Goal: Navigation & Orientation: Find specific page/section

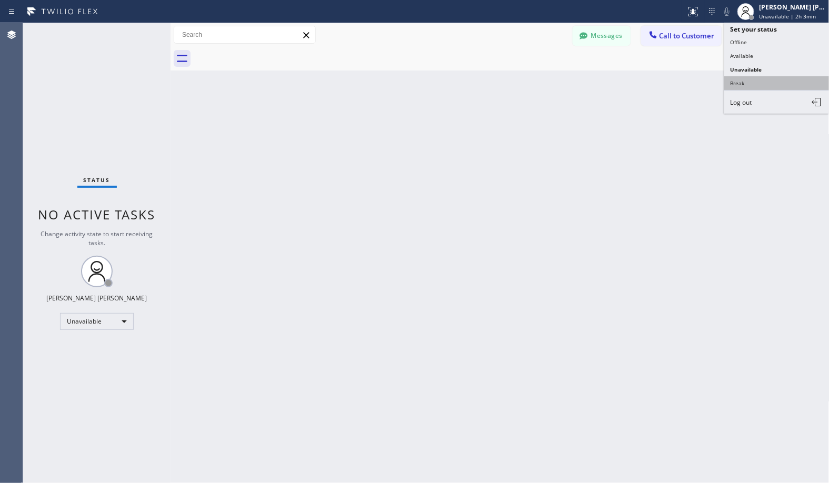
click at [771, 79] on button "Break" at bounding box center [776, 83] width 105 height 14
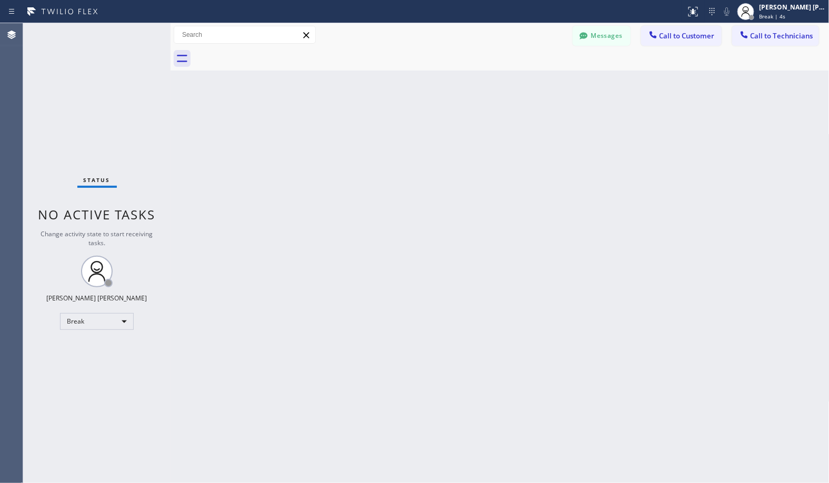
click at [602, 336] on div "Back to Dashboard Change Sender ID Customers Technicians Select a contact Outbo…" at bounding box center [500, 253] width 659 height 460
click at [533, 82] on div "Back to Dashboard Change Sender ID Customers Technicians Select a contact Outbo…" at bounding box center [500, 253] width 659 height 460
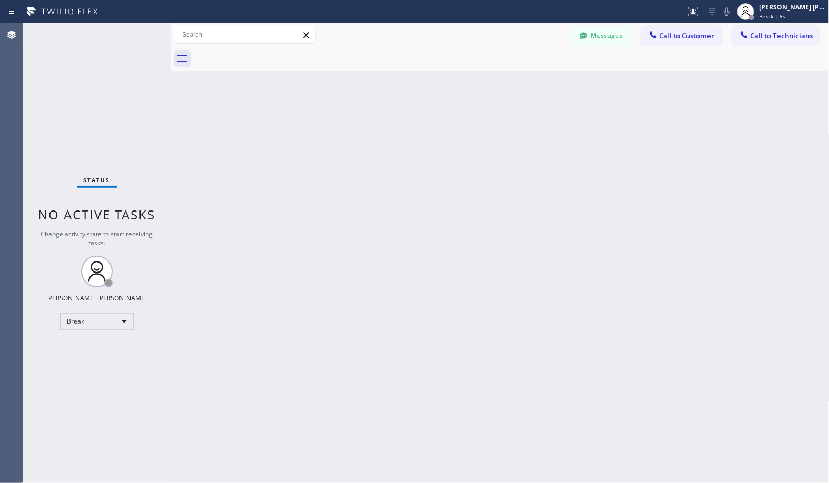
click at [533, 82] on div "Back to Dashboard Change Sender ID Customers Technicians Select a contact Outbo…" at bounding box center [500, 253] width 659 height 460
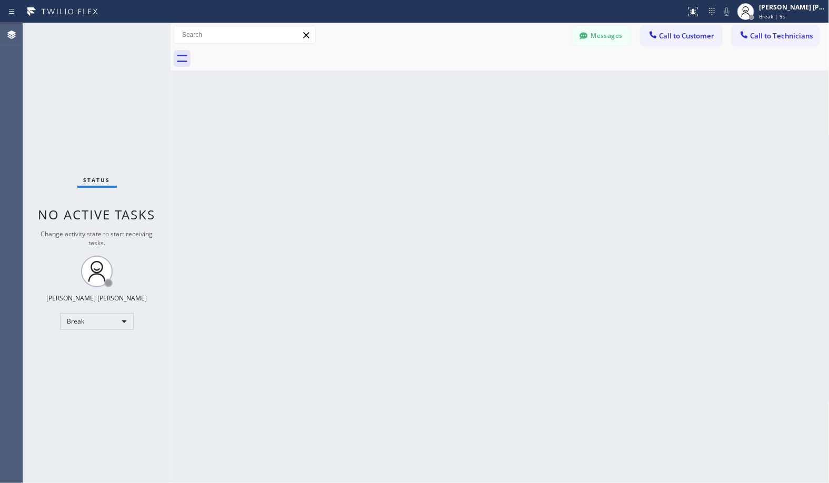
click at [533, 82] on div "Back to Dashboard Change Sender ID Customers Technicians Select a contact Outbo…" at bounding box center [500, 253] width 659 height 460
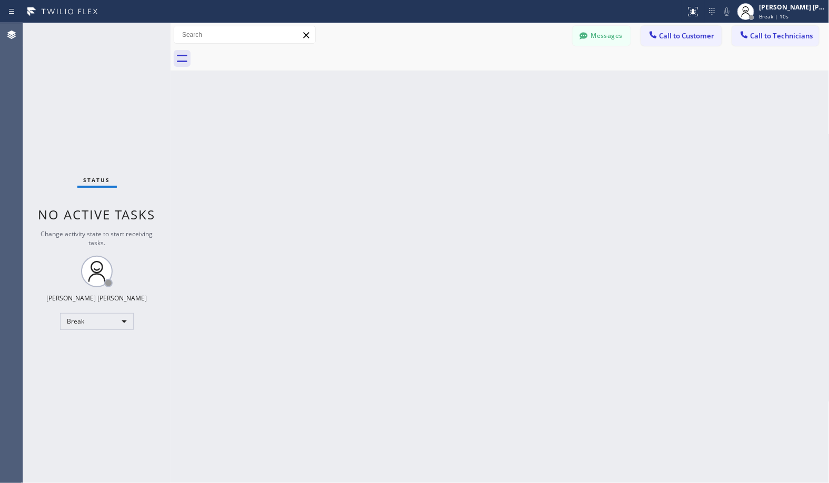
click at [533, 82] on div "Back to Dashboard Change Sender ID Customers Technicians Select a contact Outbo…" at bounding box center [500, 253] width 659 height 460
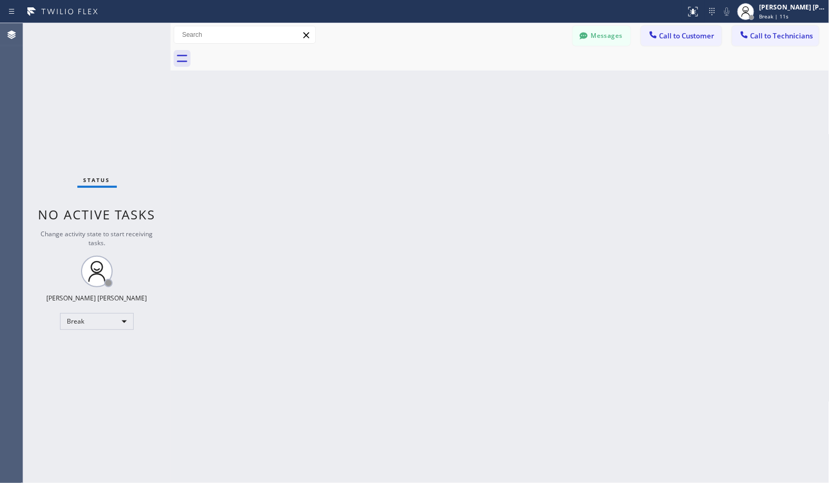
click at [533, 82] on div "Back to Dashboard Change Sender ID Customers Technicians Select a contact Outbo…" at bounding box center [500, 253] width 659 height 460
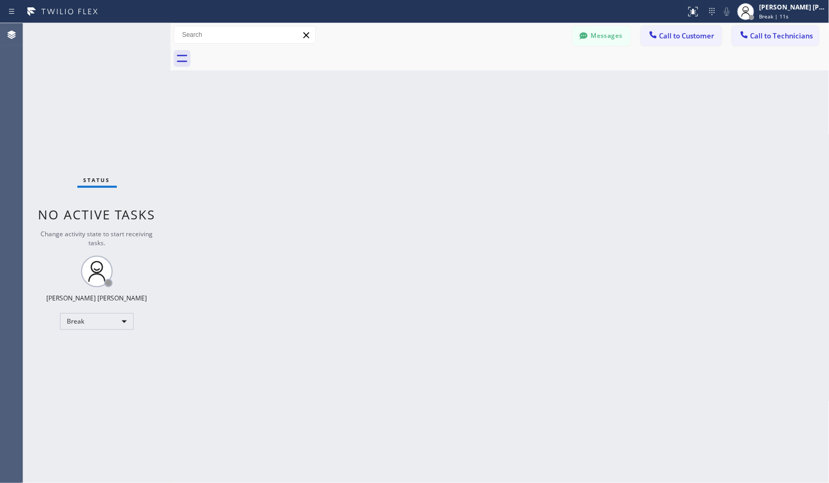
click at [533, 82] on div "Back to Dashboard Change Sender ID Customers Technicians Select a contact Outbo…" at bounding box center [500, 253] width 659 height 460
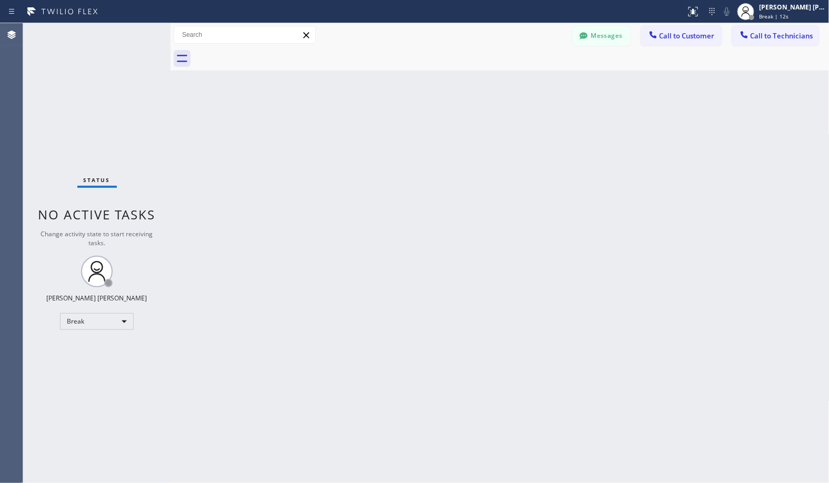
click at [533, 82] on div "Back to Dashboard Change Sender ID Customers Technicians Select a contact Outbo…" at bounding box center [500, 253] width 659 height 460
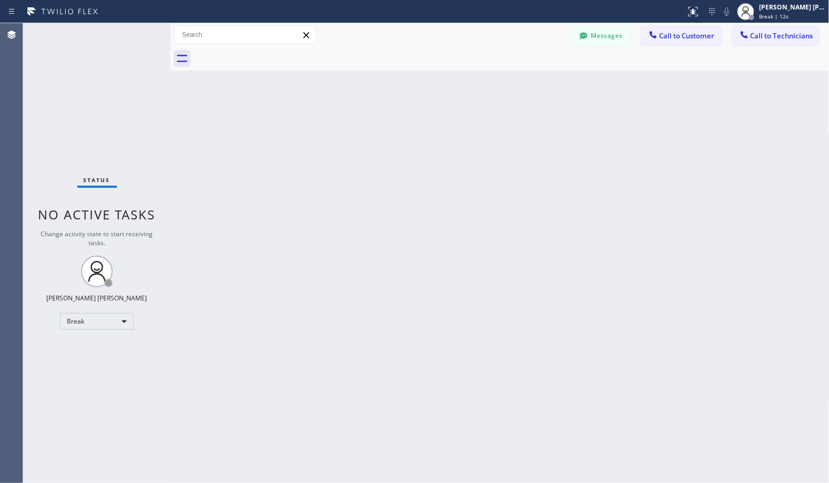
click at [533, 82] on div "Back to Dashboard Change Sender ID Customers Technicians Select a contact Outbo…" at bounding box center [500, 253] width 659 height 460
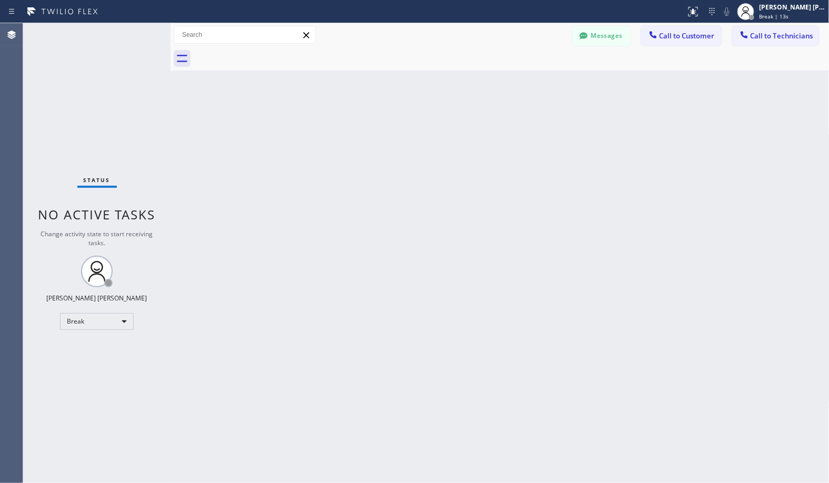
click at [533, 82] on div "Back to Dashboard Change Sender ID Customers Technicians Select a contact Outbo…" at bounding box center [500, 253] width 659 height 460
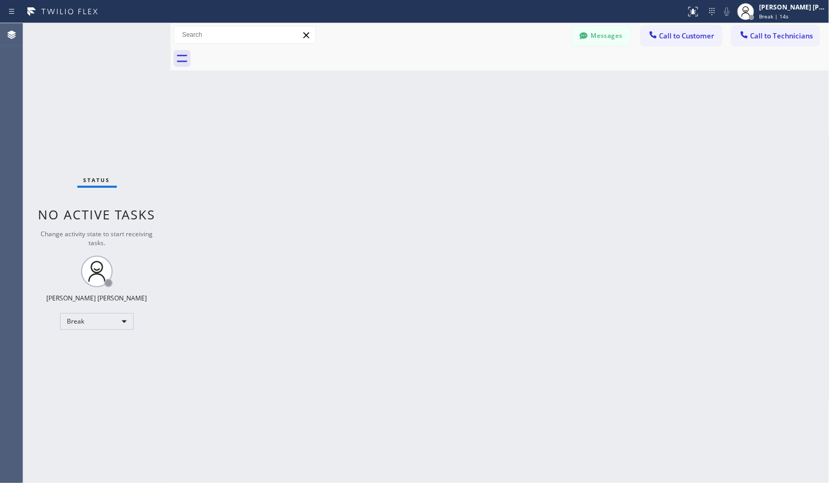
click at [533, 82] on div "Back to Dashboard Change Sender ID Customers Technicians Select a contact Outbo…" at bounding box center [500, 253] width 659 height 460
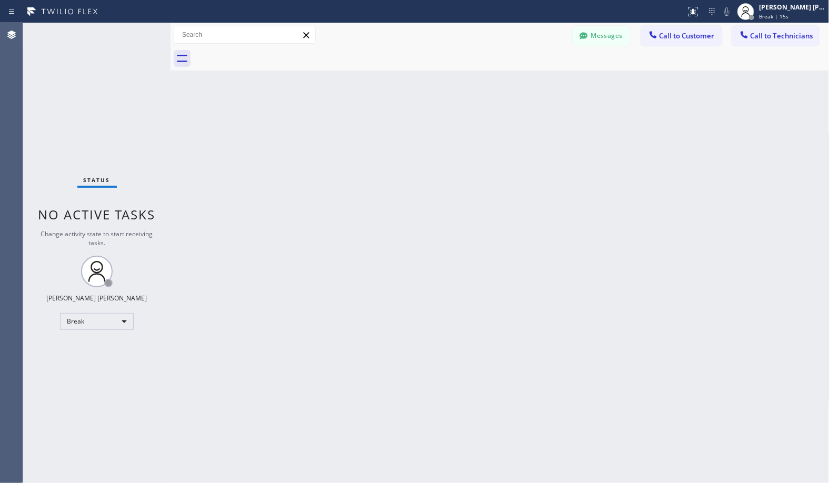
click at [533, 82] on div "Back to Dashboard Change Sender ID Customers Technicians Select a contact Outbo…" at bounding box center [500, 253] width 659 height 460
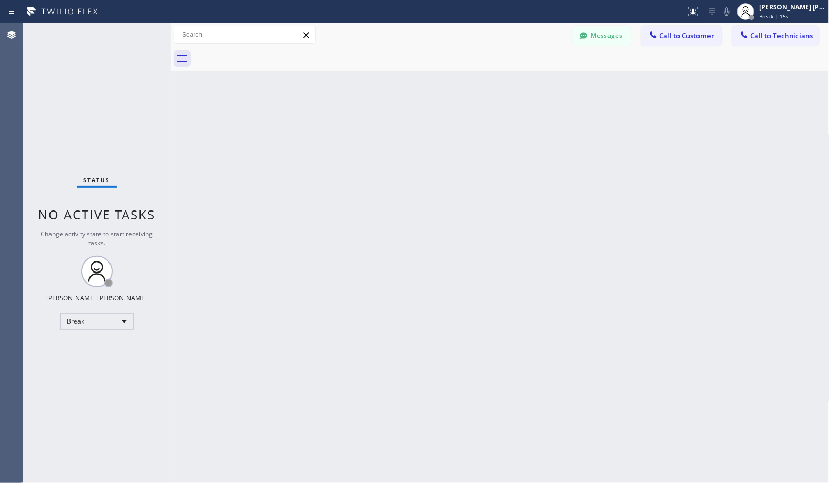
click at [533, 82] on div "Back to Dashboard Change Sender ID Customers Technicians Select a contact Outbo…" at bounding box center [500, 253] width 659 height 460
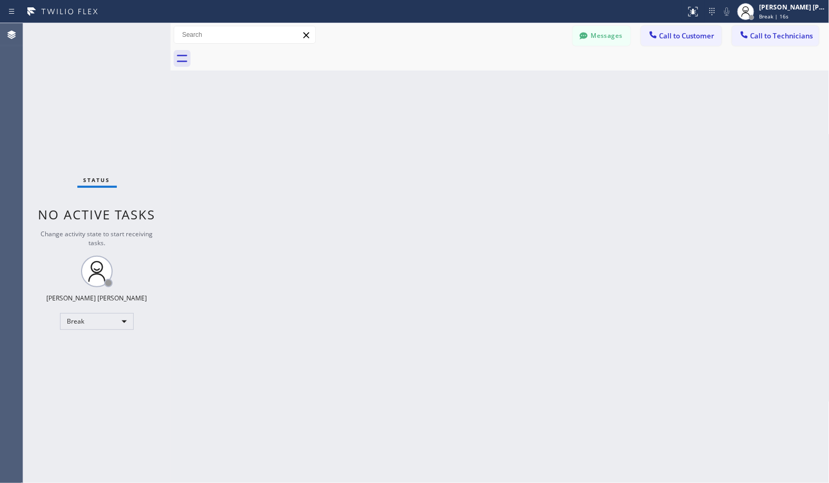
click at [533, 82] on div "Back to Dashboard Change Sender ID Customers Technicians Select a contact Outbo…" at bounding box center [500, 253] width 659 height 460
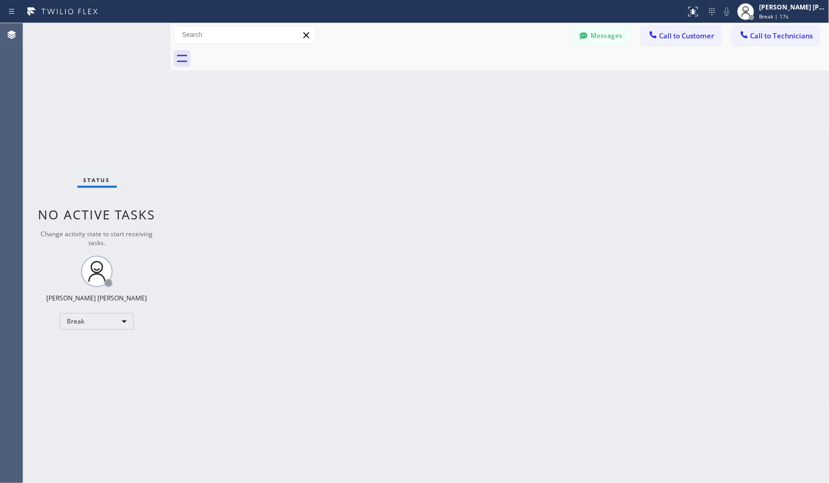
click at [533, 82] on div "Back to Dashboard Change Sender ID Customers Technicians Select a contact Outbo…" at bounding box center [500, 253] width 659 height 460
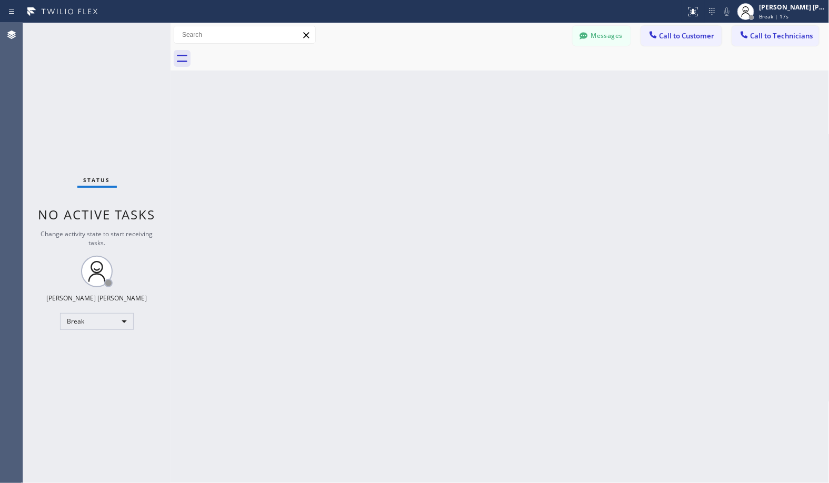
click at [533, 82] on div "Back to Dashboard Change Sender ID Customers Technicians Select a contact Outbo…" at bounding box center [500, 253] width 659 height 460
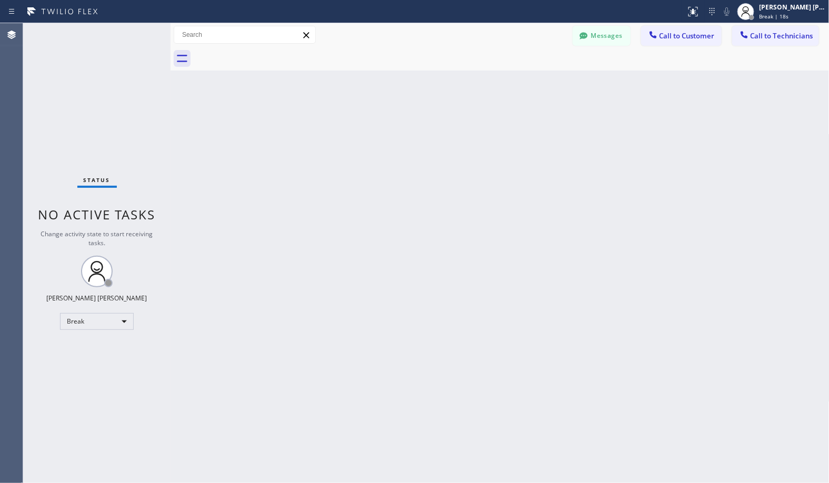
click at [533, 82] on div "Back to Dashboard Change Sender ID Customers Technicians Select a contact Outbo…" at bounding box center [500, 253] width 659 height 460
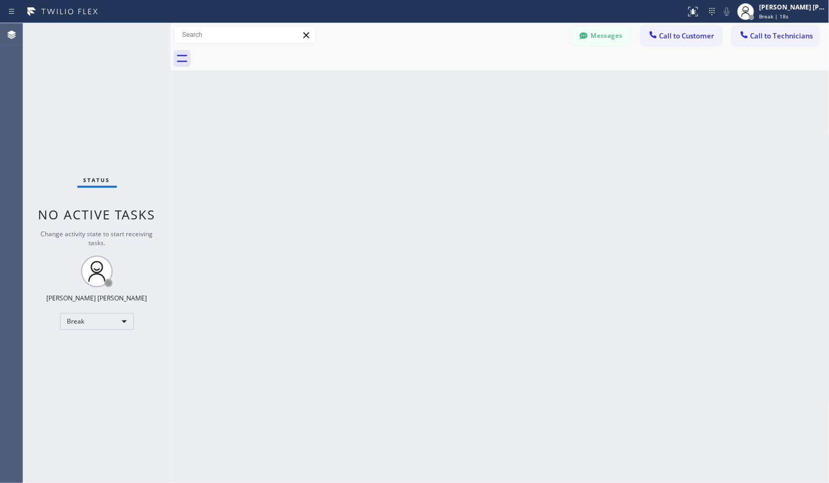
click at [533, 82] on div "Back to Dashboard Change Sender ID Customers Technicians Select a contact Outbo…" at bounding box center [500, 253] width 659 height 460
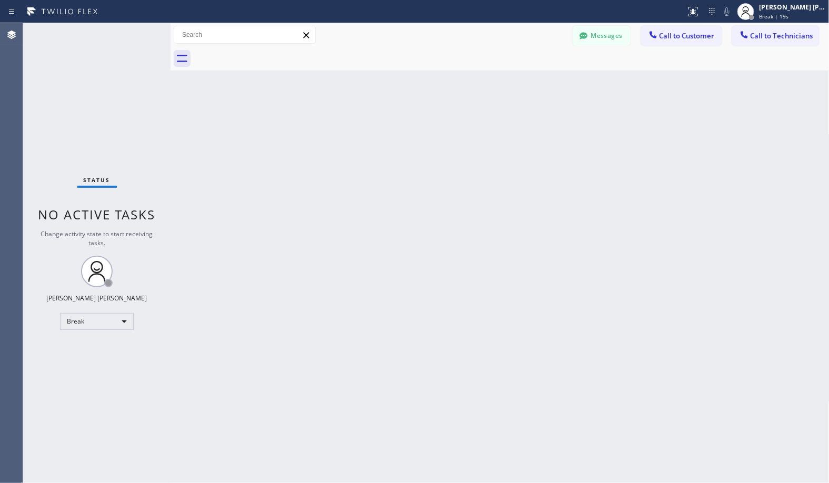
click at [533, 82] on div "Back to Dashboard Change Sender ID Customers Technicians Select a contact Outbo…" at bounding box center [500, 253] width 659 height 460
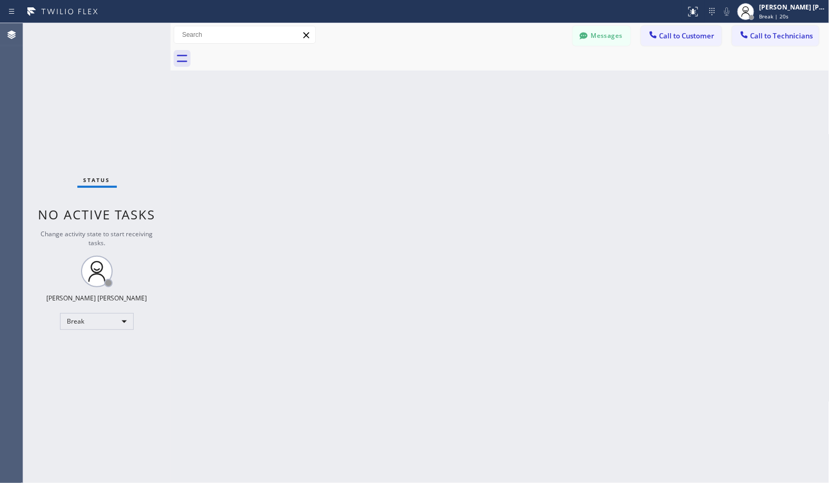
click at [533, 82] on div "Back to Dashboard Change Sender ID Customers Technicians Select a contact Outbo…" at bounding box center [500, 253] width 659 height 460
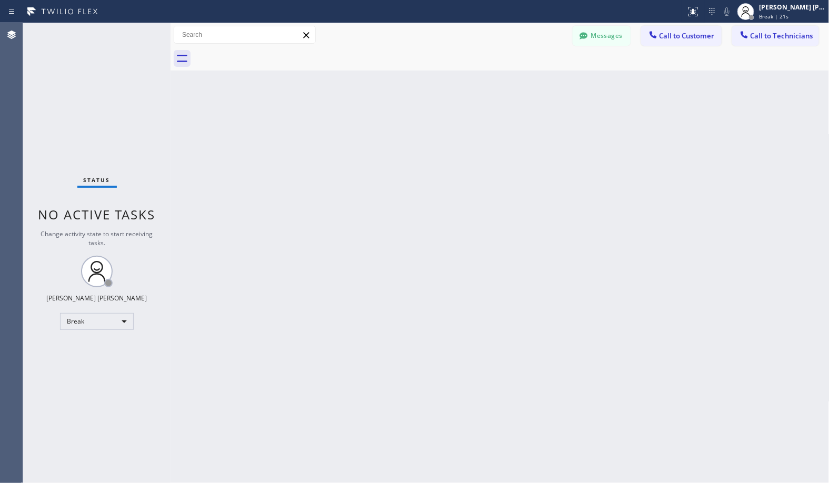
click at [533, 82] on div "Back to Dashboard Change Sender ID Customers Technicians Select a contact Outbo…" at bounding box center [500, 253] width 659 height 460
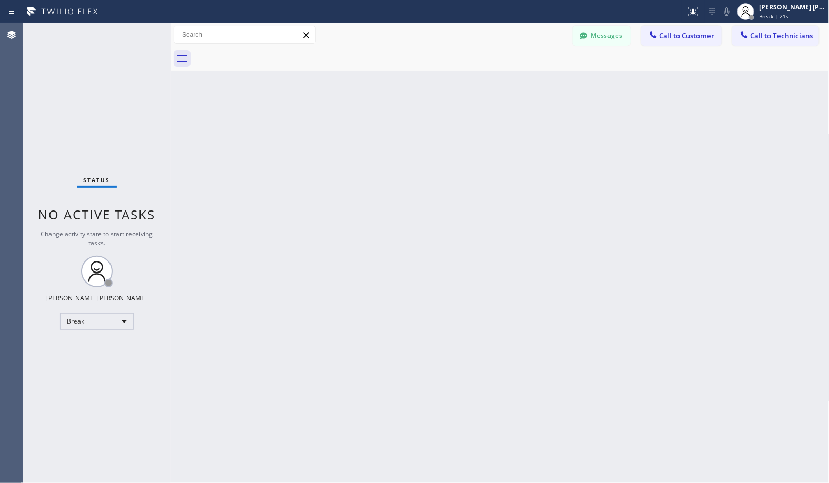
click at [533, 82] on div "Back to Dashboard Change Sender ID Customers Technicians Select a contact Outbo…" at bounding box center [500, 253] width 659 height 460
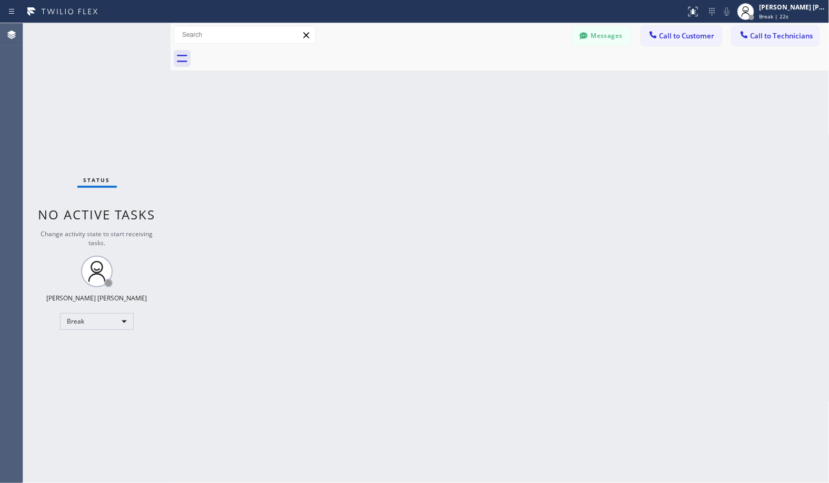
click at [533, 82] on div "Back to Dashboard Change Sender ID Customers Technicians Select a contact Outbo…" at bounding box center [500, 253] width 659 height 460
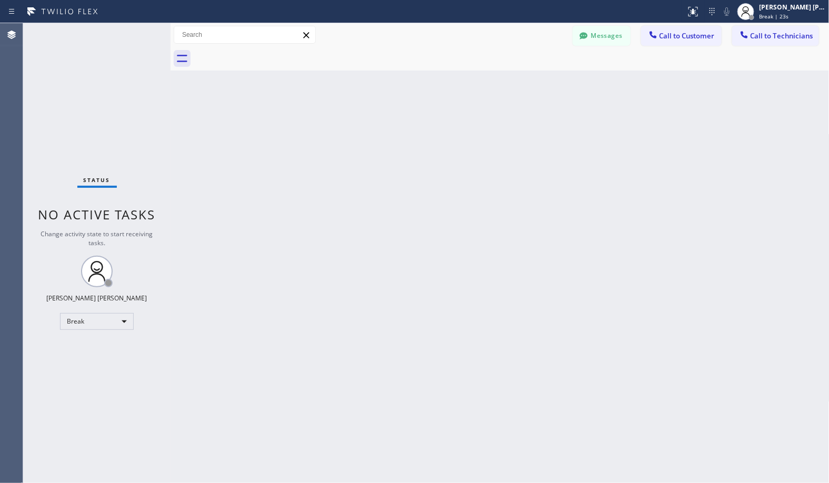
click at [533, 82] on div "Back to Dashboard Change Sender ID Customers Technicians Select a contact Outbo…" at bounding box center [500, 253] width 659 height 460
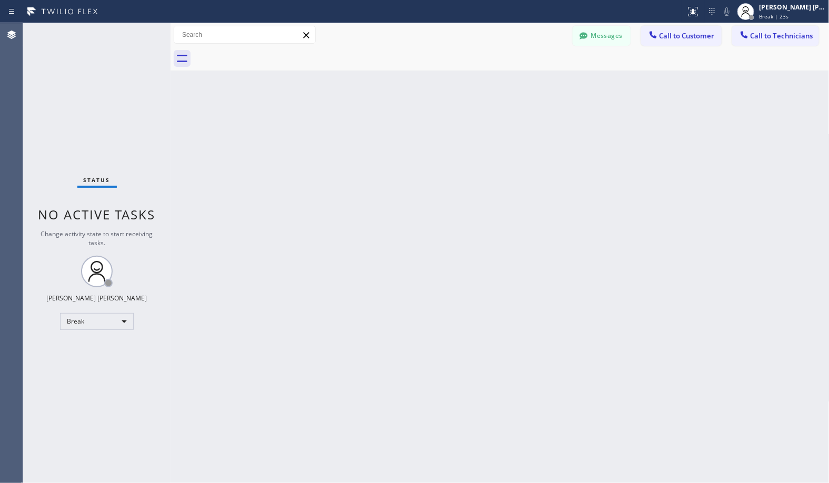
click at [533, 82] on div "Back to Dashboard Change Sender ID Customers Technicians Select a contact Outbo…" at bounding box center [500, 253] width 659 height 460
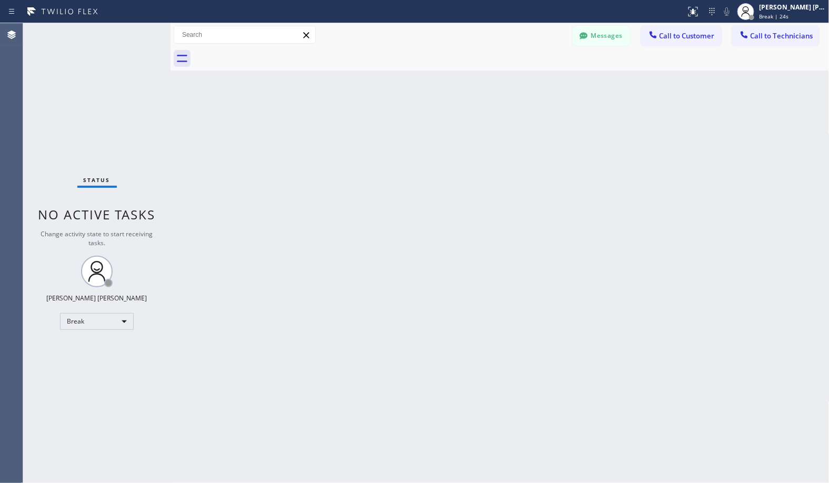
click at [533, 82] on div "Back to Dashboard Change Sender ID Customers Technicians Select a contact Outbo…" at bounding box center [500, 253] width 659 height 460
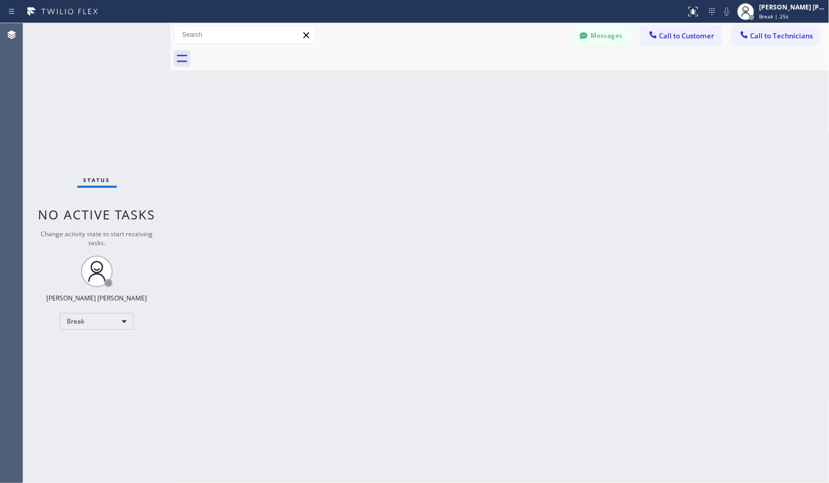
click at [533, 82] on div "Back to Dashboard Change Sender ID Customers Technicians Select a contact Outbo…" at bounding box center [500, 253] width 659 height 460
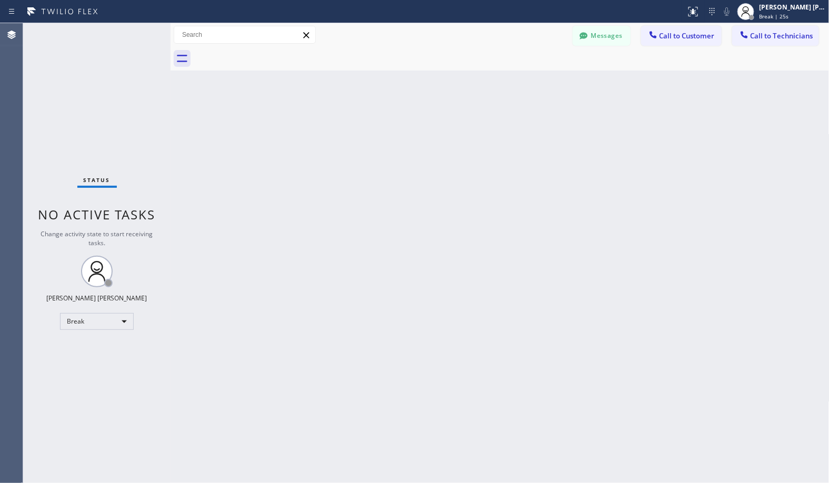
click at [533, 82] on div "Back to Dashboard Change Sender ID Customers Technicians Select a contact Outbo…" at bounding box center [500, 253] width 659 height 460
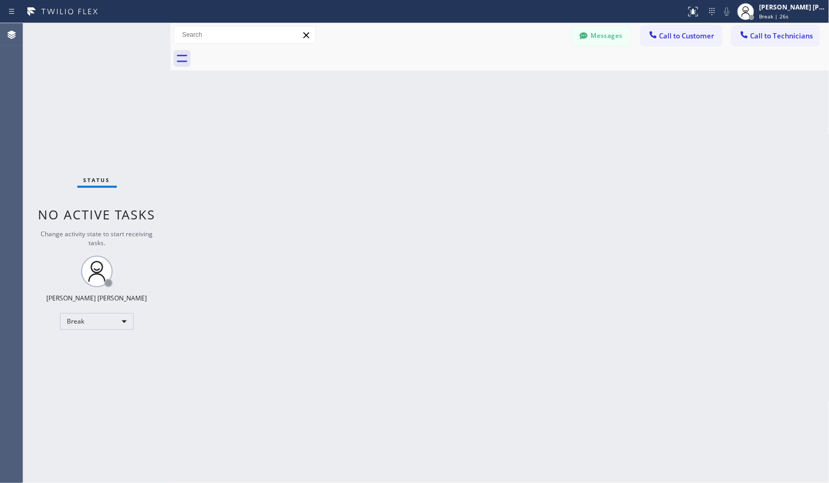
click at [533, 82] on div "Back to Dashboard Change Sender ID Customers Technicians Select a contact Outbo…" at bounding box center [500, 253] width 659 height 460
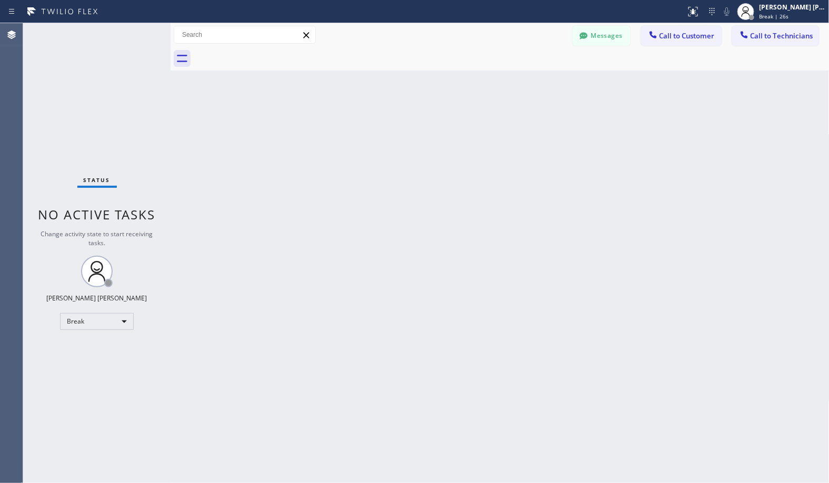
click at [533, 82] on div "Back to Dashboard Change Sender ID Customers Technicians Select a contact Outbo…" at bounding box center [500, 253] width 659 height 460
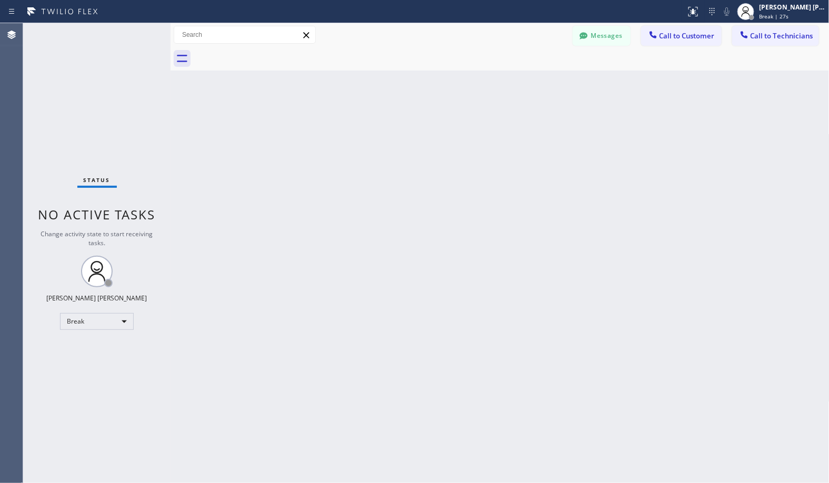
click at [533, 82] on div "Back to Dashboard Change Sender ID Customers Technicians Select a contact Outbo…" at bounding box center [500, 253] width 659 height 460
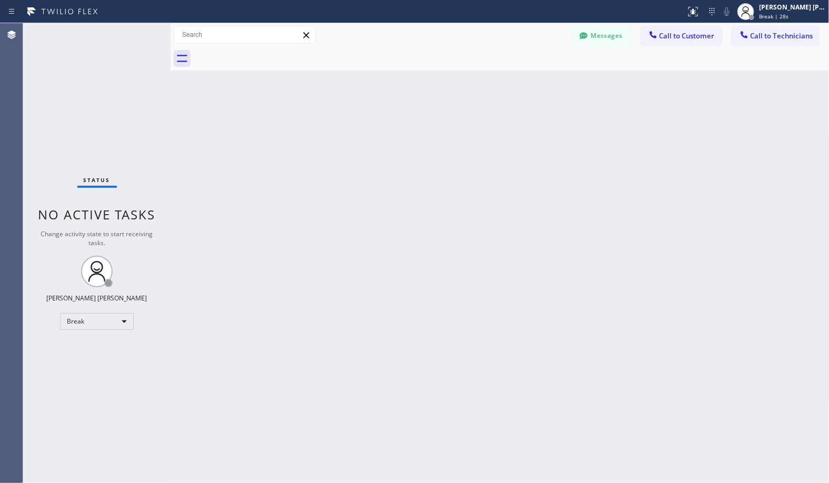
click at [533, 82] on div "Back to Dashboard Change Sender ID Customers Technicians Select a contact Outbo…" at bounding box center [500, 253] width 659 height 460
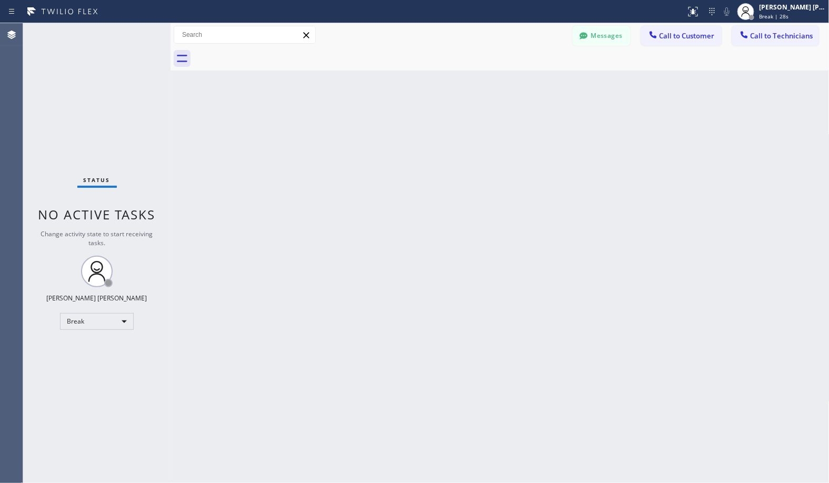
click at [533, 82] on div "Back to Dashboard Change Sender ID Customers Technicians Select a contact Outbo…" at bounding box center [500, 253] width 659 height 460
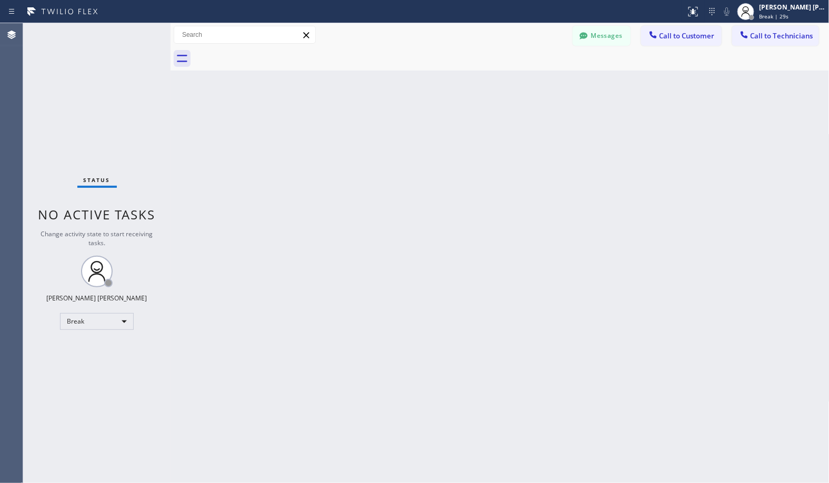
click at [533, 82] on div "Back to Dashboard Change Sender ID Customers Technicians Select a contact Outbo…" at bounding box center [500, 253] width 659 height 460
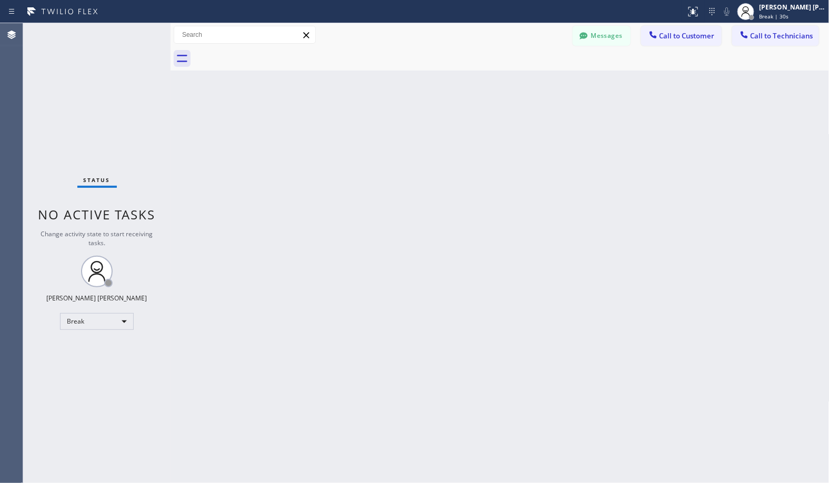
click at [533, 82] on div "Back to Dashboard Change Sender ID Customers Technicians Select a contact Outbo…" at bounding box center [500, 253] width 659 height 460
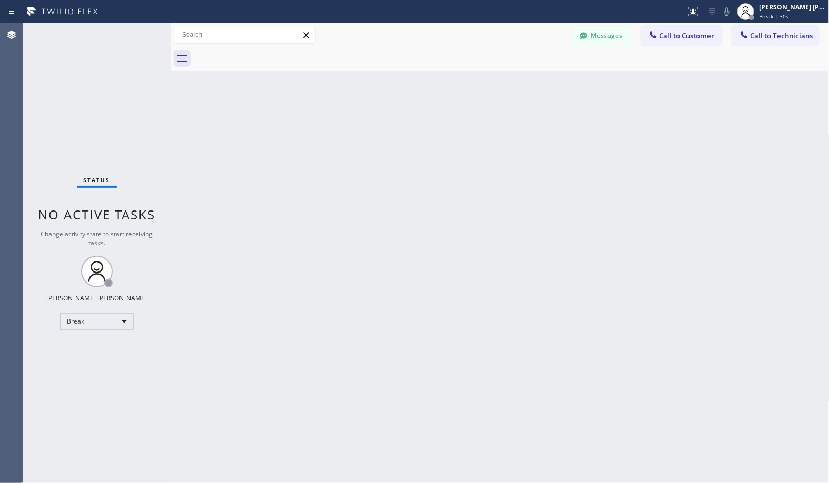
click at [533, 82] on div "Back to Dashboard Change Sender ID Customers Technicians Select a contact Outbo…" at bounding box center [500, 253] width 659 height 460
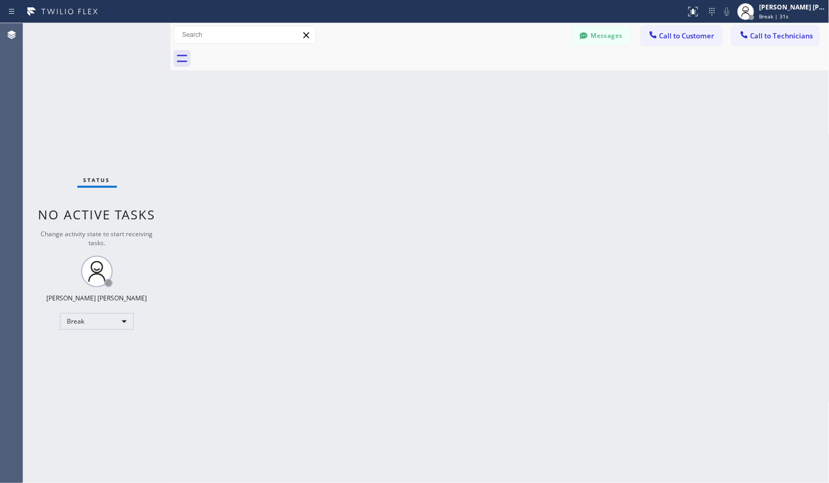
click at [533, 82] on div "Back to Dashboard Change Sender ID Customers Technicians Select a contact Outbo…" at bounding box center [500, 253] width 659 height 460
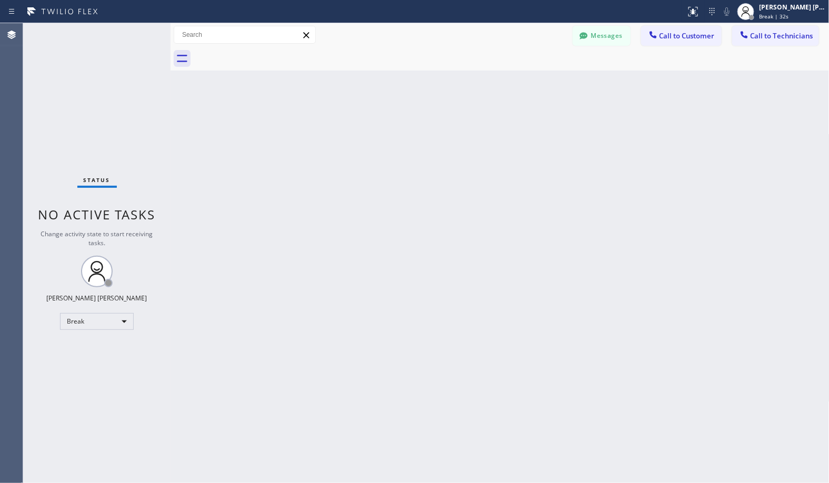
click at [533, 82] on div "Back to Dashboard Change Sender ID Customers Technicians Select a contact Outbo…" at bounding box center [500, 253] width 659 height 460
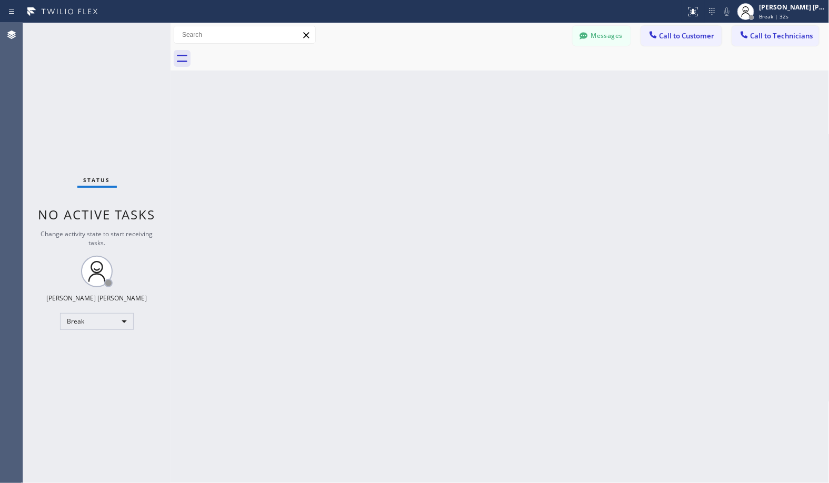
click at [533, 82] on div "Back to Dashboard Change Sender ID Customers Technicians Select a contact Outbo…" at bounding box center [500, 253] width 659 height 460
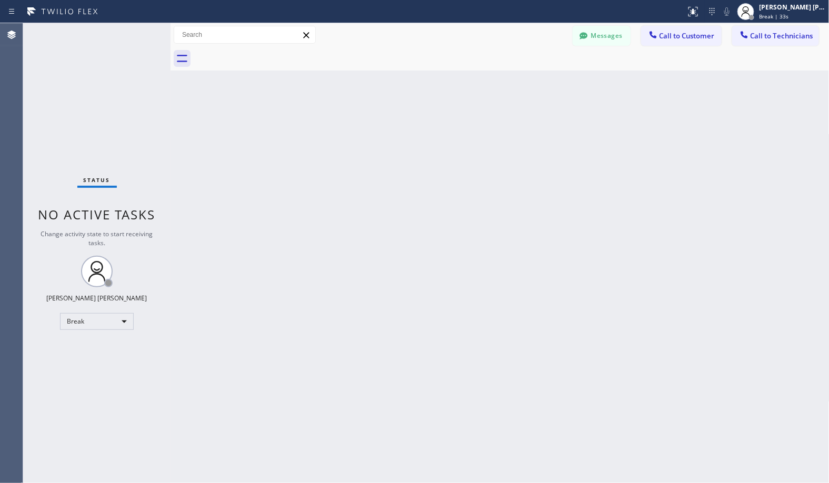
click at [533, 82] on div "Back to Dashboard Change Sender ID Customers Technicians Select a contact Outbo…" at bounding box center [500, 253] width 659 height 460
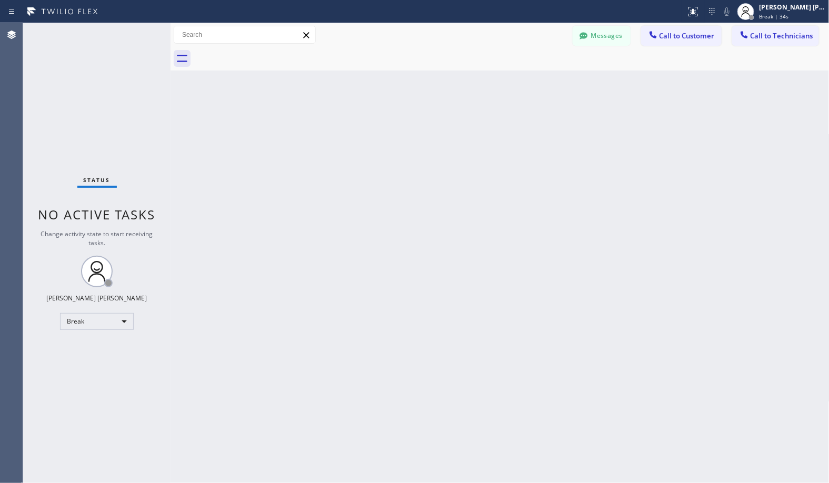
click at [533, 82] on div "Back to Dashboard Change Sender ID Customers Technicians Select a contact Outbo…" at bounding box center [500, 253] width 659 height 460
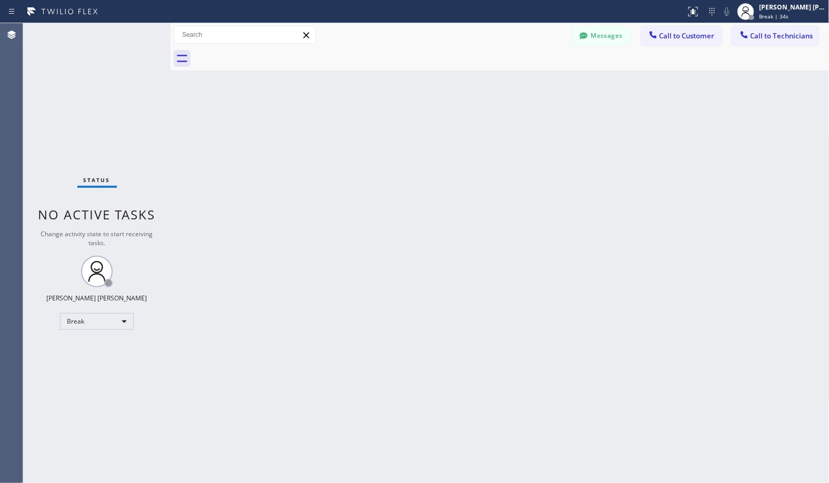
click at [533, 82] on div "Back to Dashboard Change Sender ID Customers Technicians Select a contact Outbo…" at bounding box center [500, 253] width 659 height 460
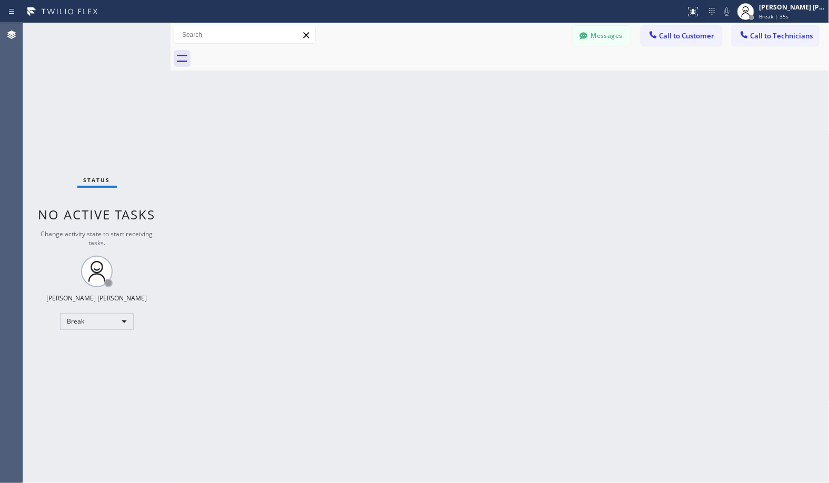
click at [533, 82] on div "Back to Dashboard Change Sender ID Customers Technicians Select a contact Outbo…" at bounding box center [500, 253] width 659 height 460
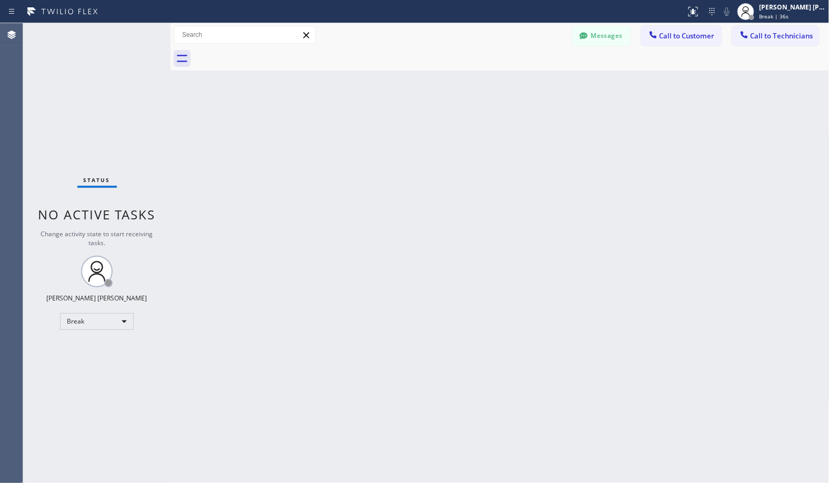
click at [533, 82] on div "Back to Dashboard Change Sender ID Customers Technicians Select a contact Outbo…" at bounding box center [500, 253] width 659 height 460
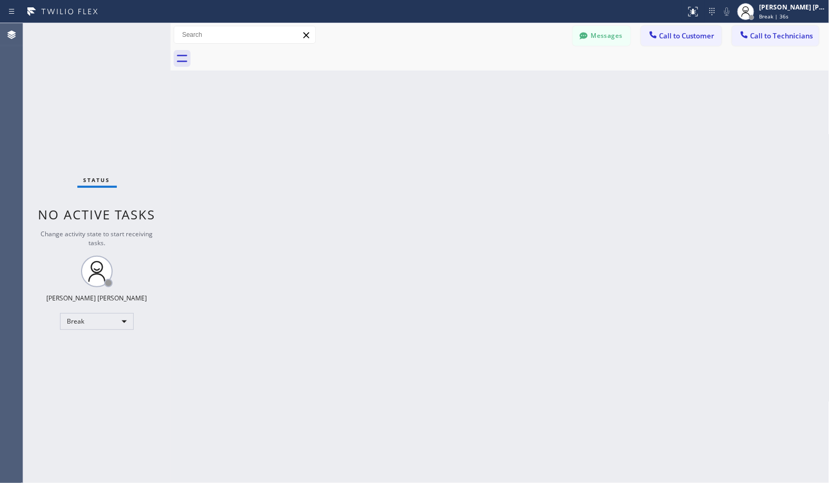
click at [533, 82] on div "Back to Dashboard Change Sender ID Customers Technicians Select a contact Outbo…" at bounding box center [500, 253] width 659 height 460
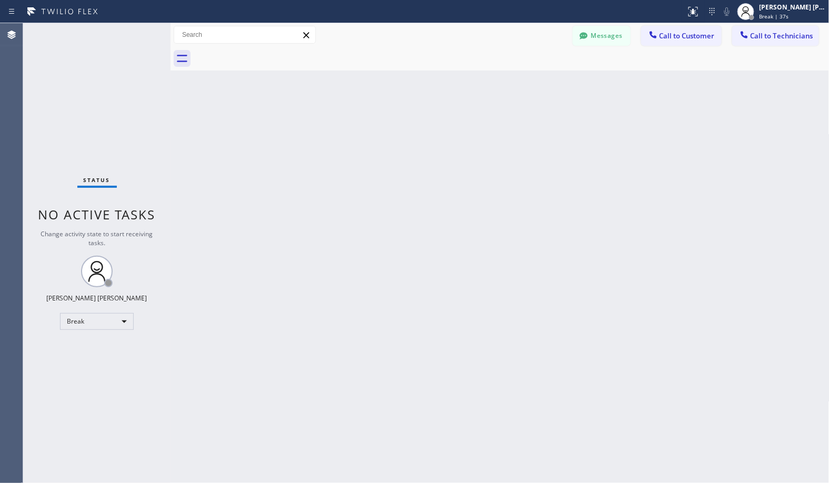
click at [533, 82] on div "Back to Dashboard Change Sender ID Customers Technicians Select a contact Outbo…" at bounding box center [500, 253] width 659 height 460
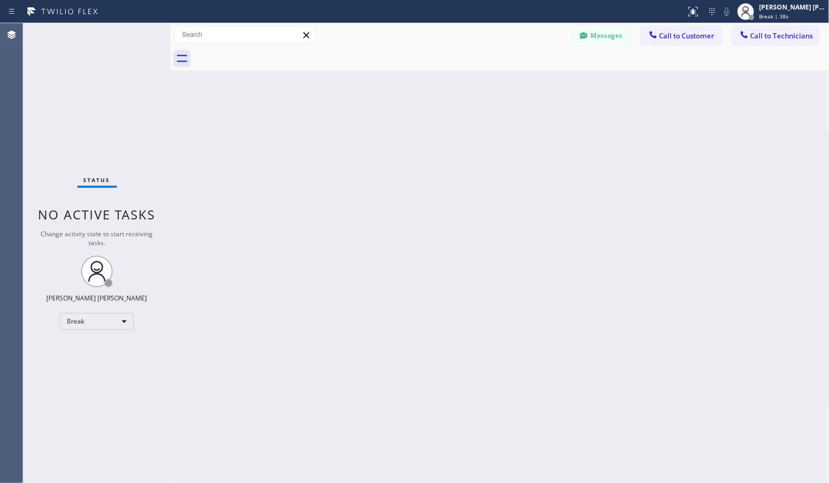
click at [533, 82] on div "Back to Dashboard Change Sender ID Customers Technicians Select a contact Outbo…" at bounding box center [500, 253] width 659 height 460
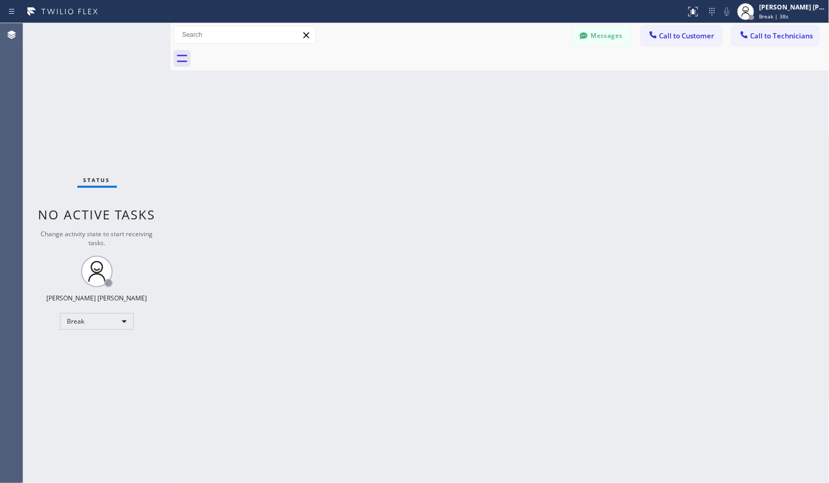
click at [533, 82] on div "Back to Dashboard Change Sender ID Customers Technicians Select a contact Outbo…" at bounding box center [500, 253] width 659 height 460
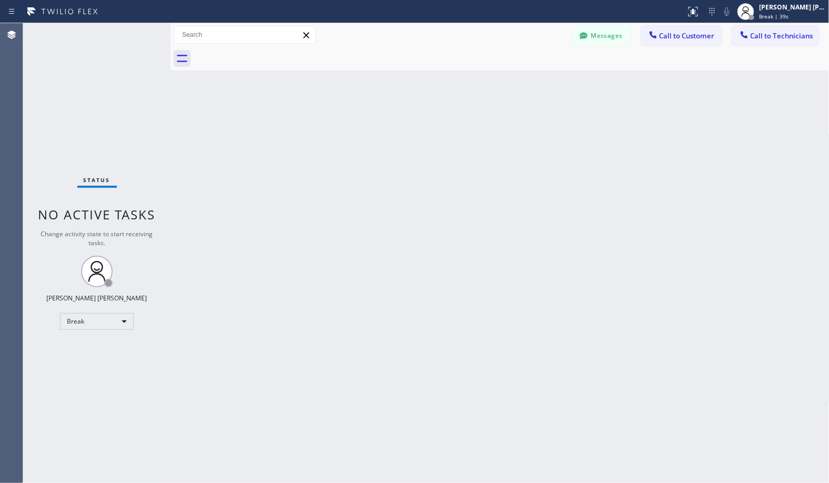
click at [533, 82] on div "Back to Dashboard Change Sender ID Customers Technicians Select a contact Outbo…" at bounding box center [500, 253] width 659 height 460
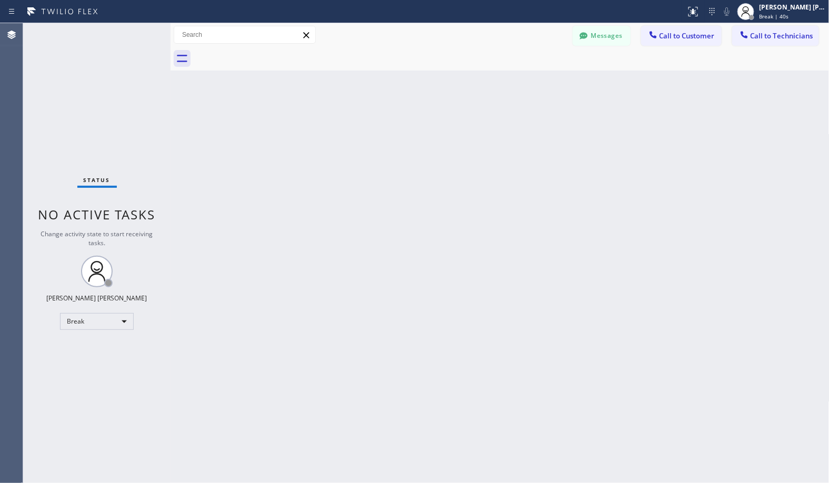
click at [533, 82] on div "Back to Dashboard Change Sender ID Customers Technicians Select a contact Outbo…" at bounding box center [500, 253] width 659 height 460
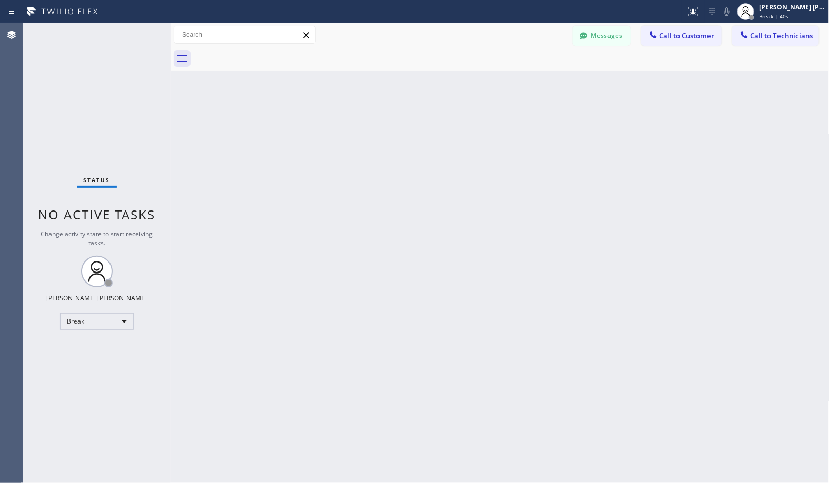
click at [533, 82] on div "Back to Dashboard Change Sender ID Customers Technicians Select a contact Outbo…" at bounding box center [500, 253] width 659 height 460
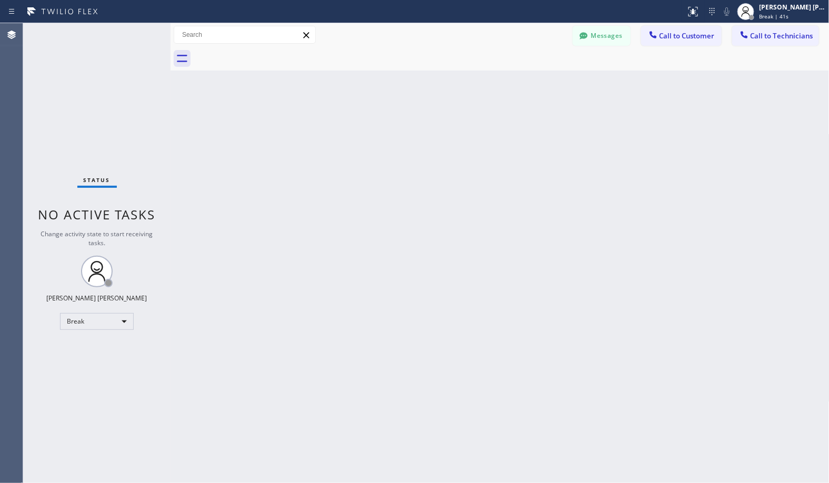
click at [533, 82] on div "Back to Dashboard Change Sender ID Customers Technicians Select a contact Outbo…" at bounding box center [500, 253] width 659 height 460
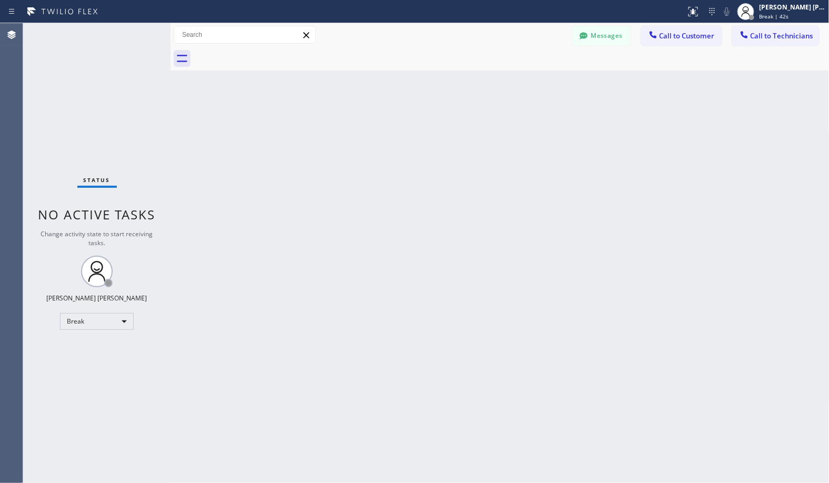
click at [533, 82] on div "Back to Dashboard Change Sender ID Customers Technicians Select a contact Outbo…" at bounding box center [500, 253] width 659 height 460
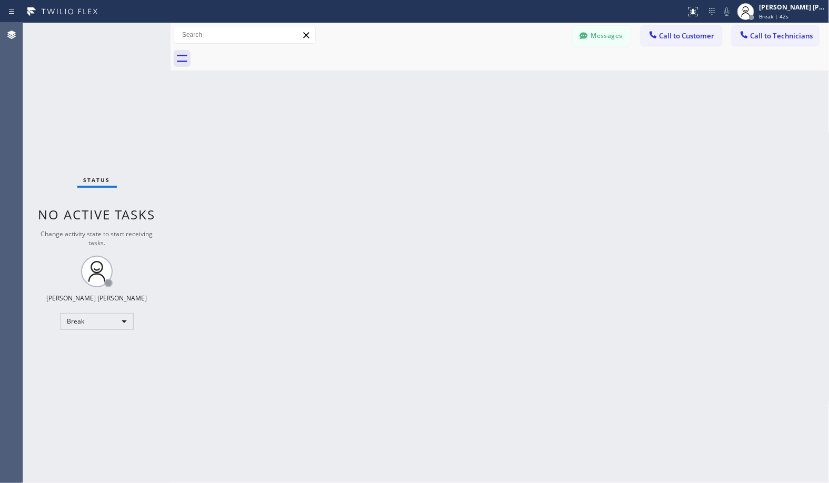
click at [533, 82] on div "Back to Dashboard Change Sender ID Customers Technicians Select a contact Outbo…" at bounding box center [500, 253] width 659 height 460
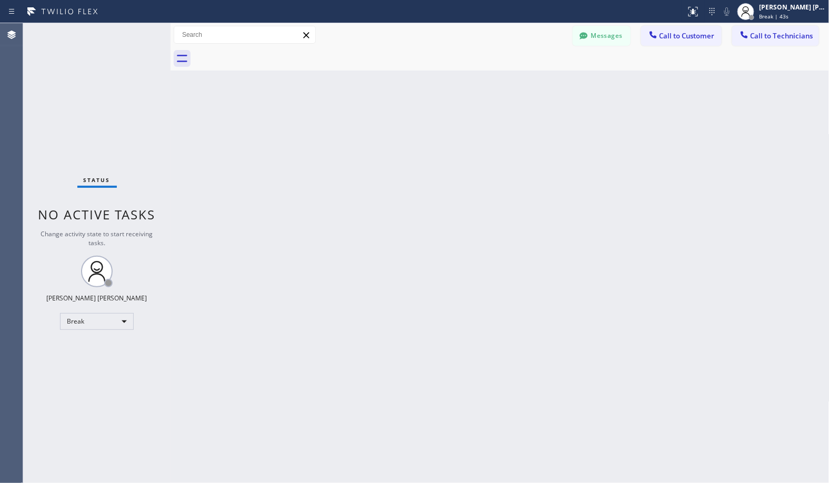
click at [533, 82] on div "Back to Dashboard Change Sender ID Customers Technicians Select a contact Outbo…" at bounding box center [500, 253] width 659 height 460
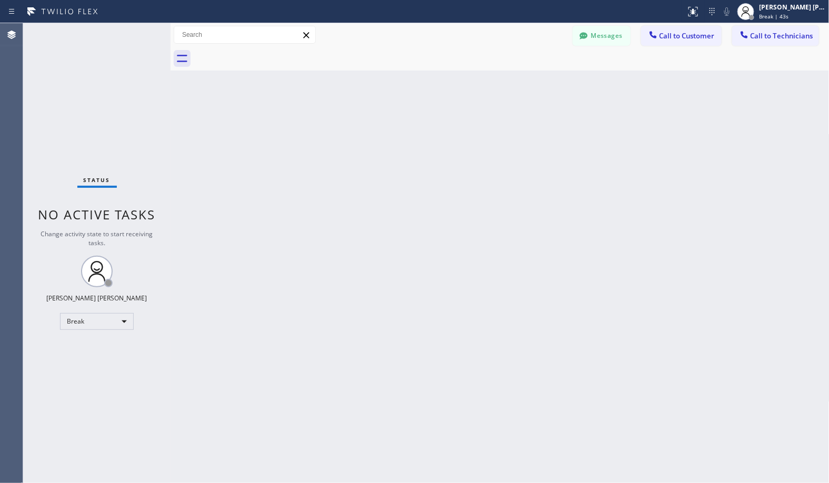
click at [533, 82] on div "Back to Dashboard Change Sender ID Customers Technicians Select a contact Outbo…" at bounding box center [500, 253] width 659 height 460
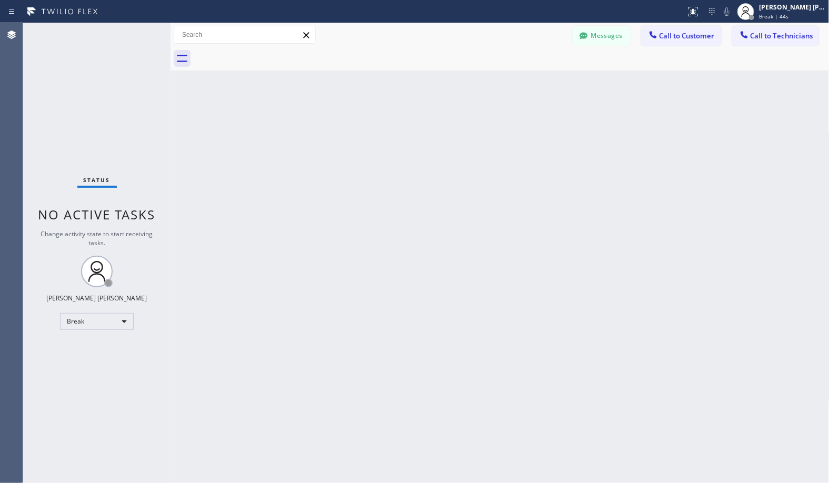
click at [533, 82] on div "Back to Dashboard Change Sender ID Customers Technicians Select a contact Outbo…" at bounding box center [500, 253] width 659 height 460
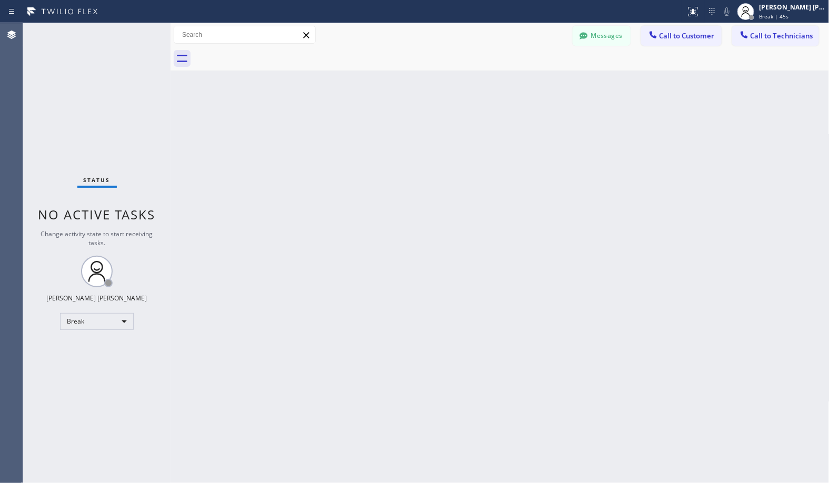
click at [533, 82] on div "Back to Dashboard Change Sender ID Customers Technicians Select a contact Outbo…" at bounding box center [500, 253] width 659 height 460
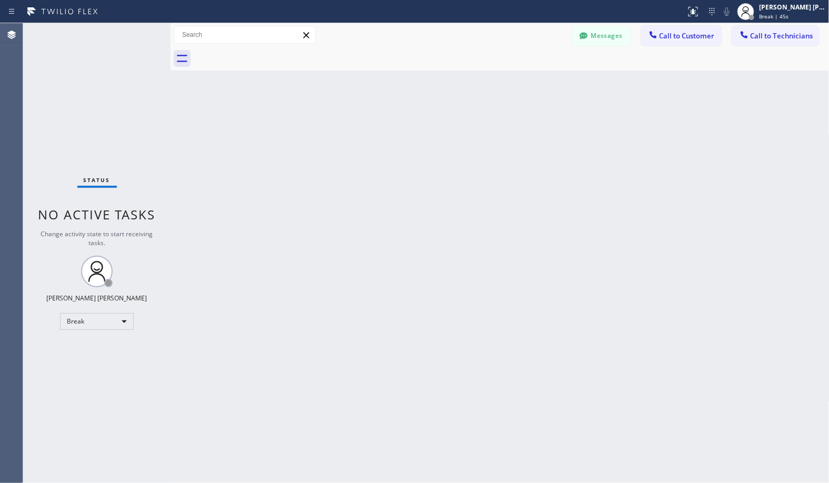
click at [533, 82] on div "Back to Dashboard Change Sender ID Customers Technicians Select a contact Outbo…" at bounding box center [500, 253] width 659 height 460
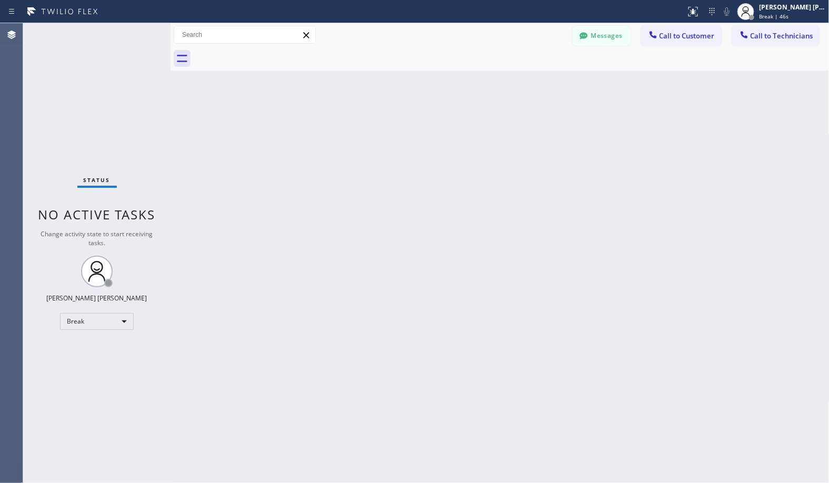
click at [533, 82] on div "Back to Dashboard Change Sender ID Customers Technicians Select a contact Outbo…" at bounding box center [500, 253] width 659 height 460
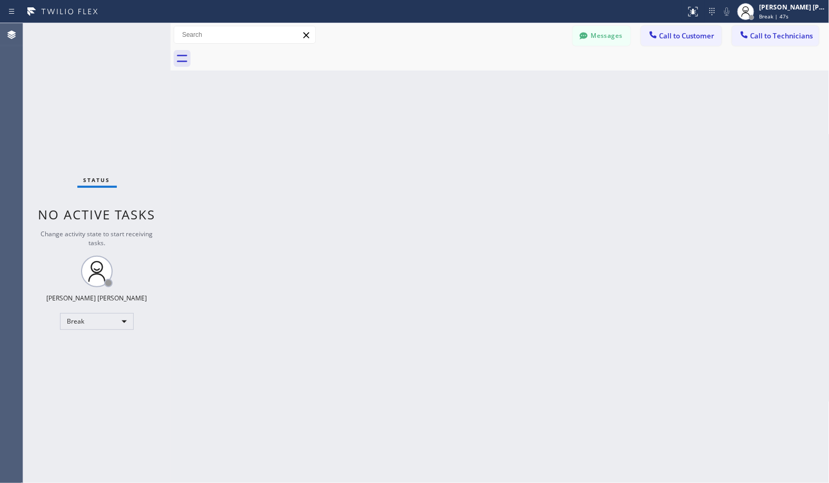
click at [533, 82] on div "Back to Dashboard Change Sender ID Customers Technicians Select a contact Outbo…" at bounding box center [500, 253] width 659 height 460
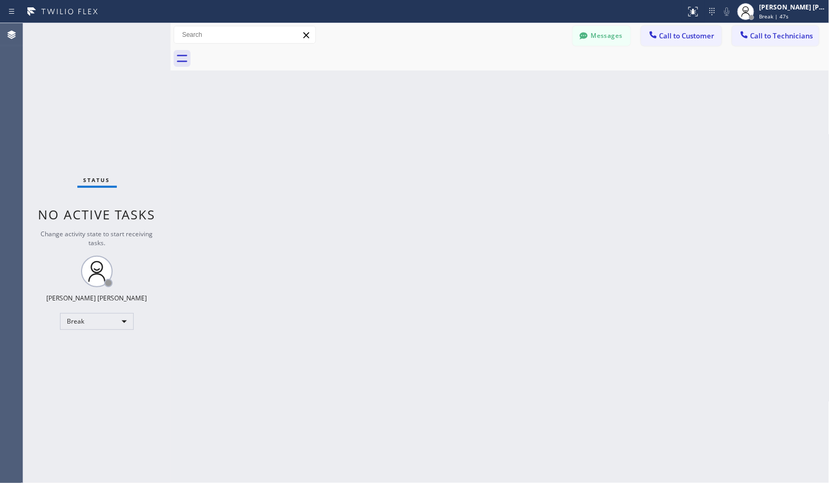
click at [533, 82] on div "Back to Dashboard Change Sender ID Customers Technicians Select a contact Outbo…" at bounding box center [500, 253] width 659 height 460
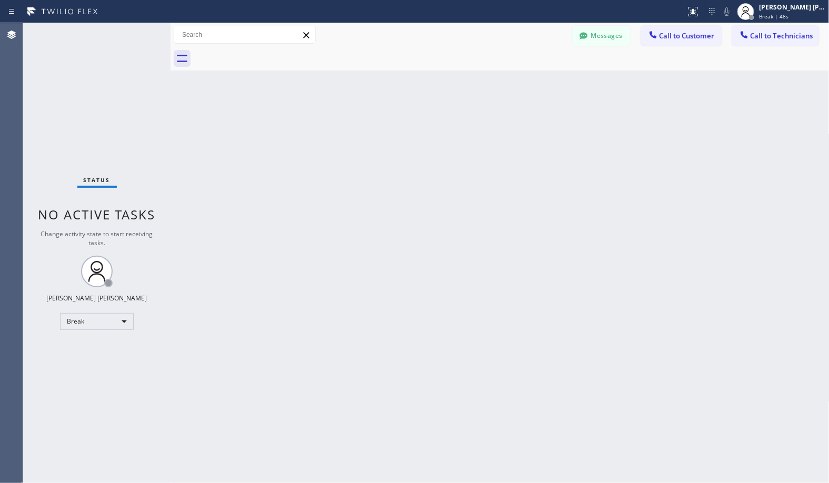
click at [533, 82] on div "Back to Dashboard Change Sender ID Customers Technicians Select a contact Outbo…" at bounding box center [500, 253] width 659 height 460
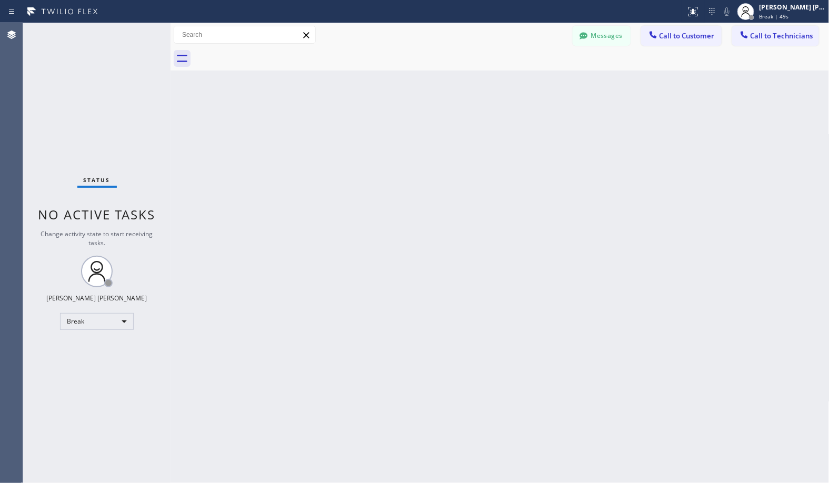
click at [533, 82] on div "Back to Dashboard Change Sender ID Customers Technicians Select a contact Outbo…" at bounding box center [500, 253] width 659 height 460
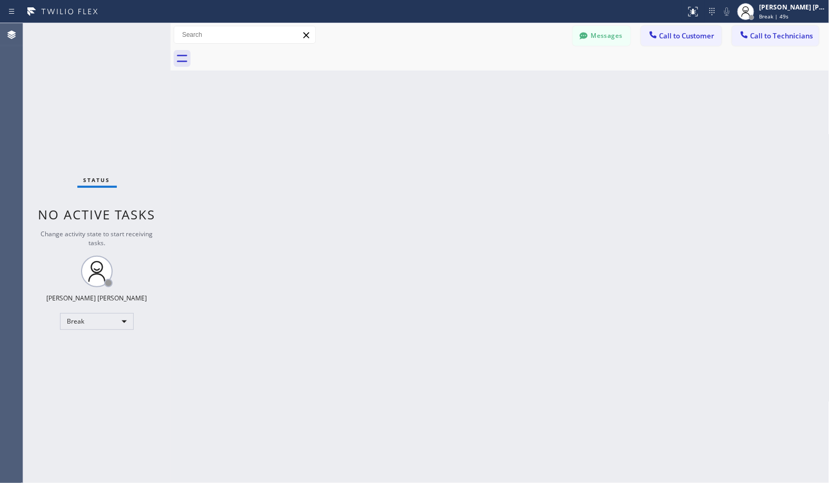
click at [533, 82] on div "Back to Dashboard Change Sender ID Customers Technicians Select a contact Outbo…" at bounding box center [500, 253] width 659 height 460
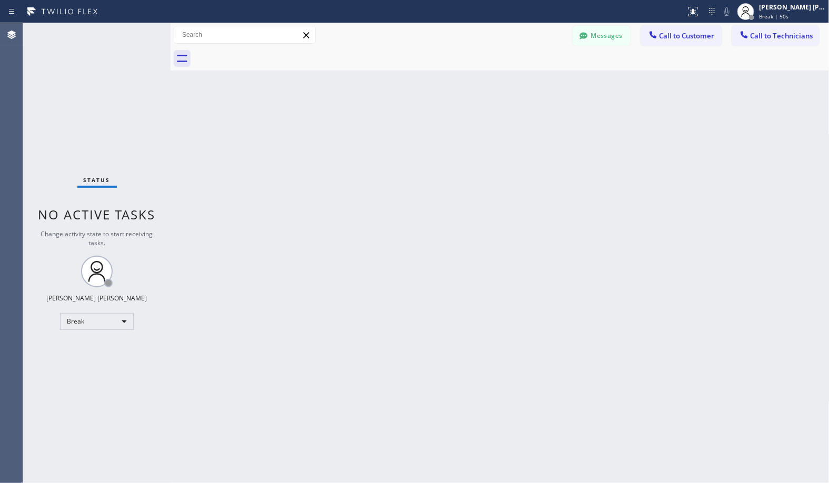
click at [533, 82] on div "Back to Dashboard Change Sender ID Customers Technicians Select a contact Outbo…" at bounding box center [500, 253] width 659 height 460
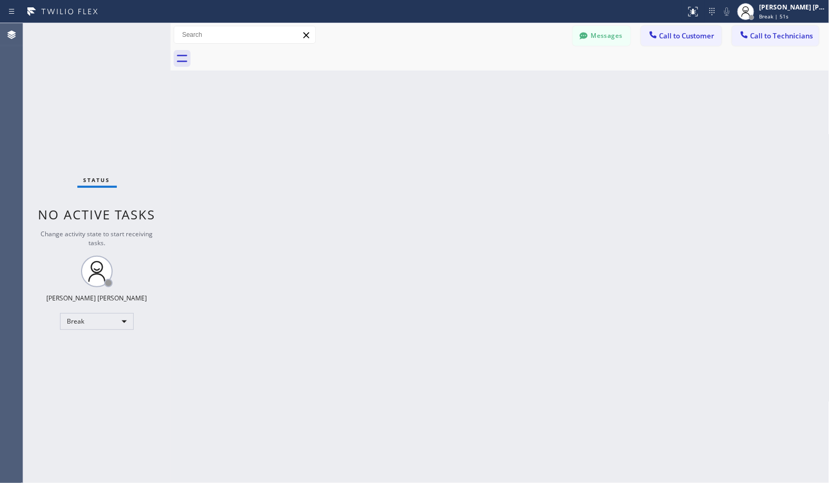
click at [533, 82] on div "Back to Dashboard Change Sender ID Customers Technicians Select a contact Outbo…" at bounding box center [500, 253] width 659 height 460
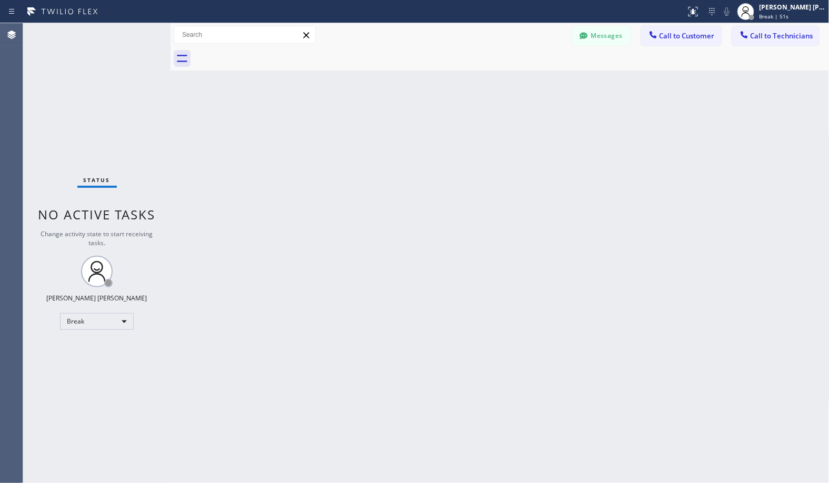
click at [533, 82] on div "Back to Dashboard Change Sender ID Customers Technicians Select a contact Outbo…" at bounding box center [500, 253] width 659 height 460
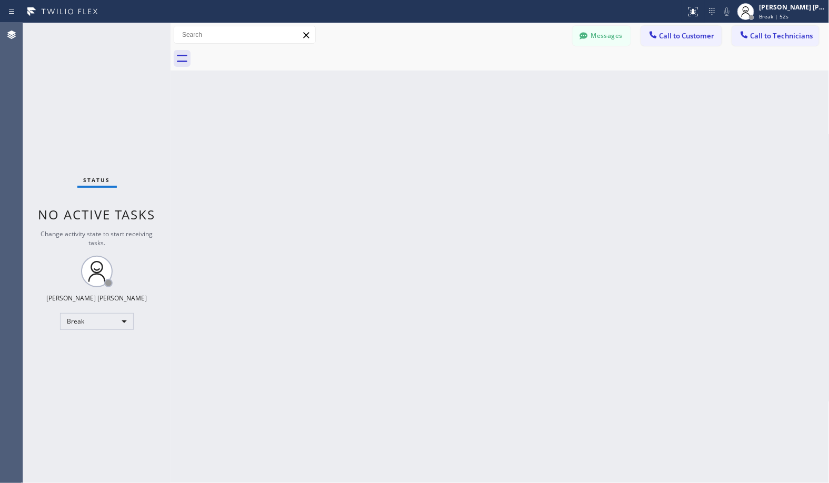
click at [533, 82] on div "Back to Dashboard Change Sender ID Customers Technicians Select a contact Outbo…" at bounding box center [500, 253] width 659 height 460
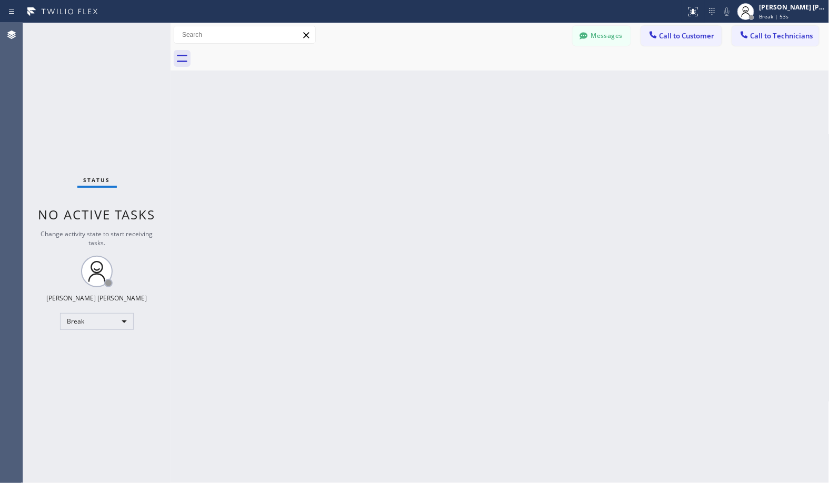
click at [533, 82] on div "Back to Dashboard Change Sender ID Customers Technicians Select a contact Outbo…" at bounding box center [500, 253] width 659 height 460
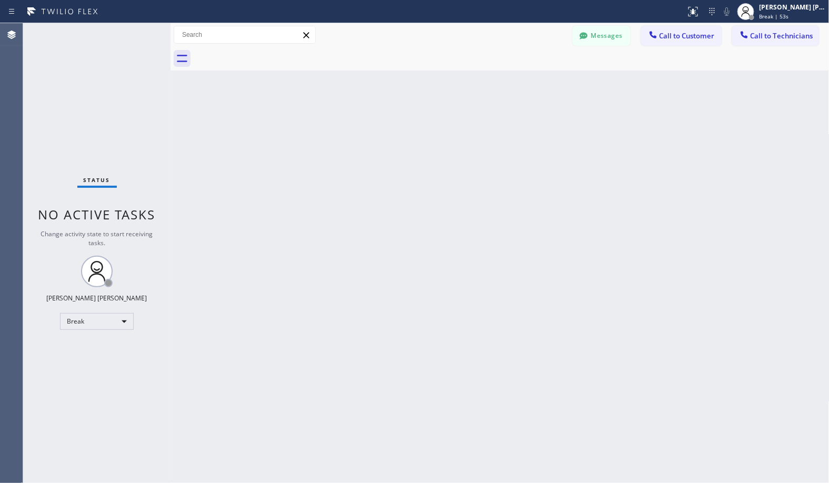
click at [533, 82] on div "Back to Dashboard Change Sender ID Customers Technicians Select a contact Outbo…" at bounding box center [500, 253] width 659 height 460
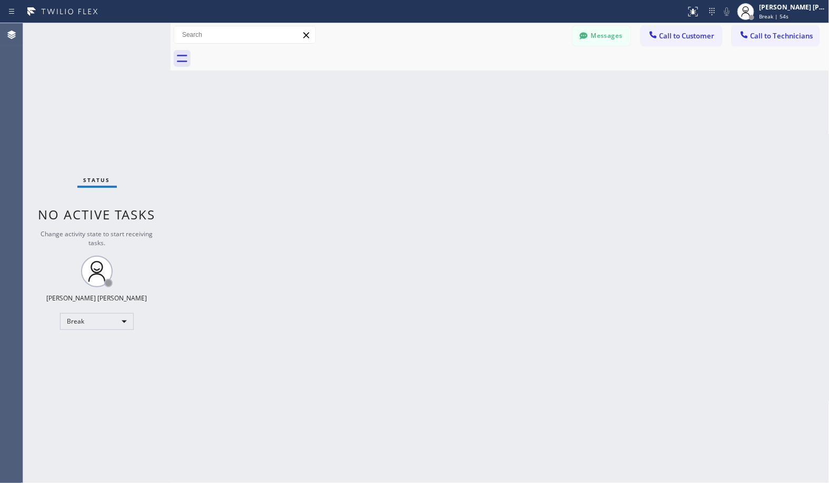
click at [533, 82] on div "Back to Dashboard Change Sender ID Customers Technicians Select a contact Outbo…" at bounding box center [500, 253] width 659 height 460
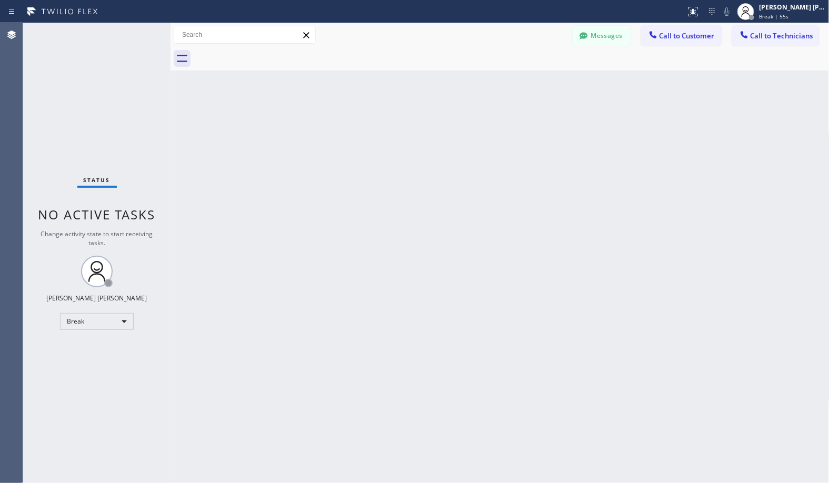
click at [533, 82] on div "Back to Dashboard Change Sender ID Customers Technicians Select a contact Outbo…" at bounding box center [500, 253] width 659 height 460
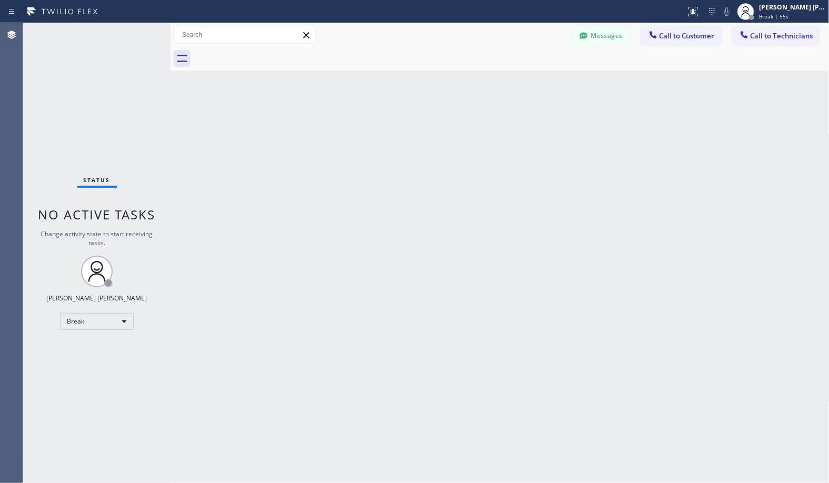
click at [533, 82] on div "Back to Dashboard Change Sender ID Customers Technicians Select a contact Outbo…" at bounding box center [500, 253] width 659 height 460
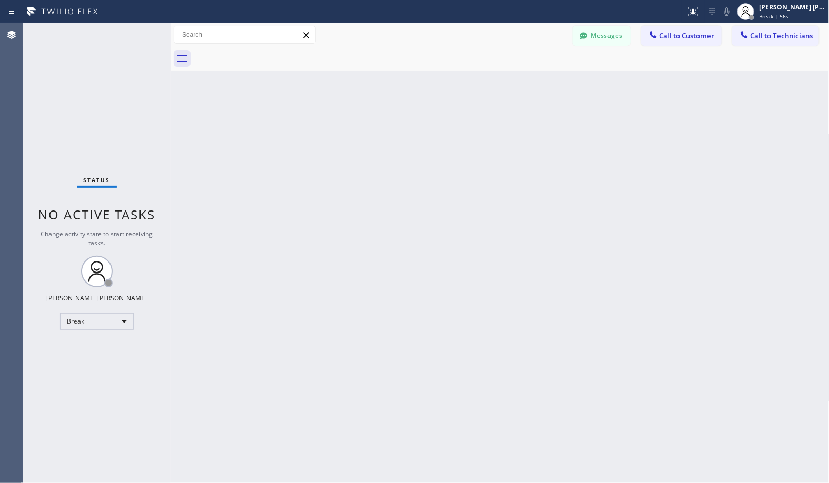
click at [533, 82] on div "Back to Dashboard Change Sender ID Customers Technicians Select a contact Outbo…" at bounding box center [500, 253] width 659 height 460
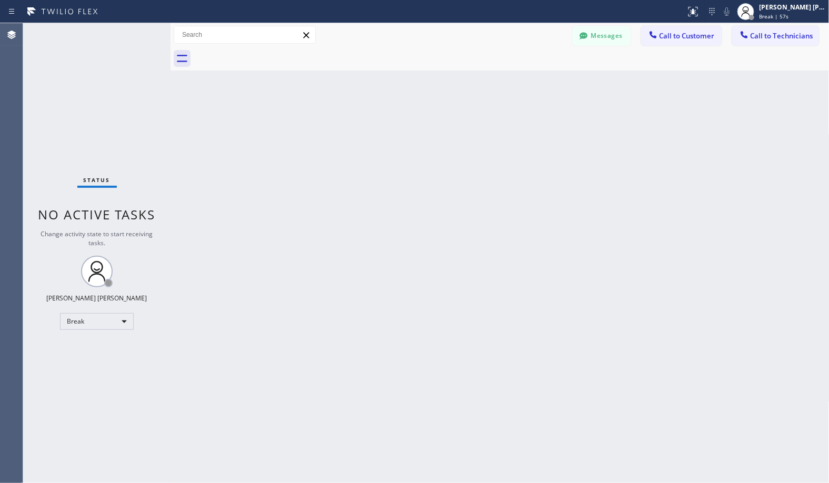
click at [533, 82] on div "Back to Dashboard Change Sender ID Customers Technicians Select a contact Outbo…" at bounding box center [500, 253] width 659 height 460
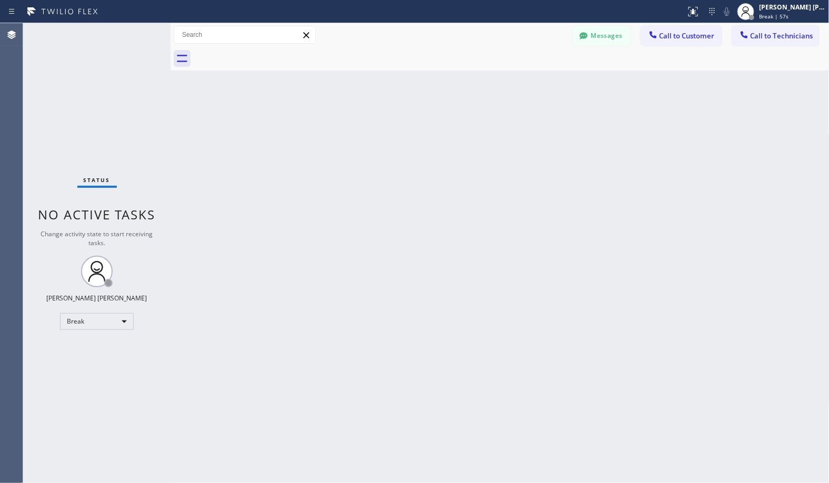
click at [533, 82] on div "Back to Dashboard Change Sender ID Customers Technicians Select a contact Outbo…" at bounding box center [500, 253] width 659 height 460
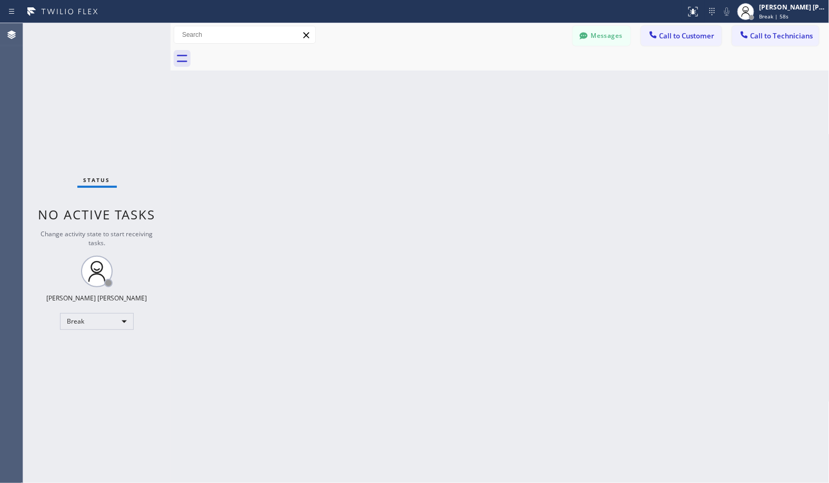
click at [533, 82] on div "Back to Dashboard Change Sender ID Customers Technicians Select a contact Outbo…" at bounding box center [500, 253] width 659 height 460
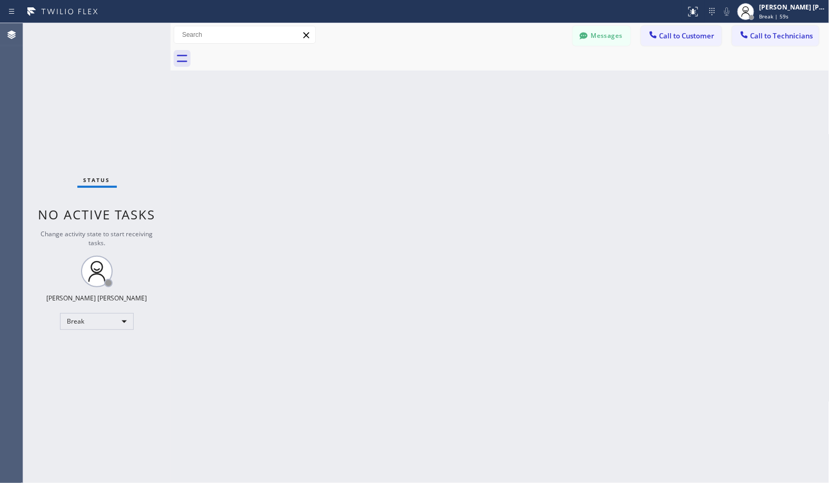
click at [533, 82] on div "Back to Dashboard Change Sender ID Customers Technicians Select a contact Outbo…" at bounding box center [500, 253] width 659 height 460
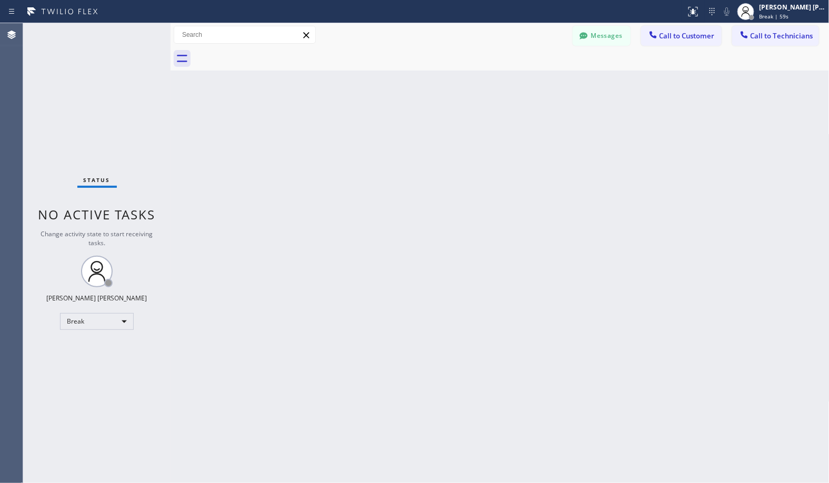
click at [533, 82] on div "Back to Dashboard Change Sender ID Customers Technicians Select a contact Outbo…" at bounding box center [500, 253] width 659 height 460
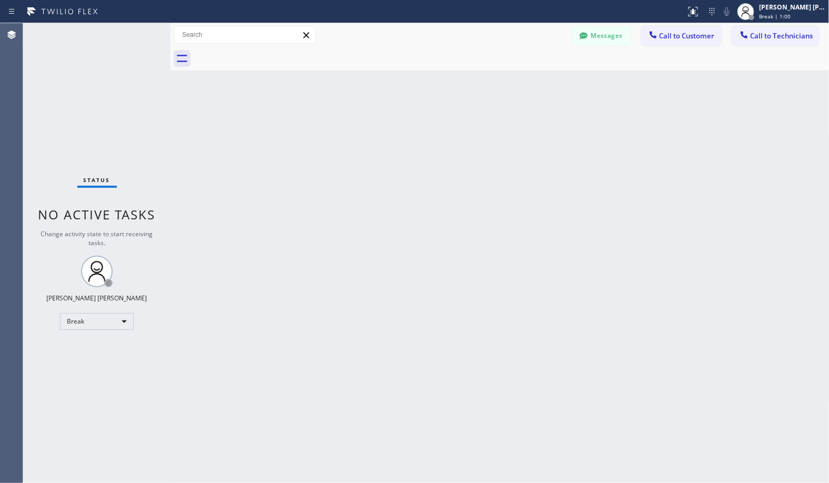
click at [533, 82] on div "Back to Dashboard Change Sender ID Customers Technicians Select a contact Outbo…" at bounding box center [500, 253] width 659 height 460
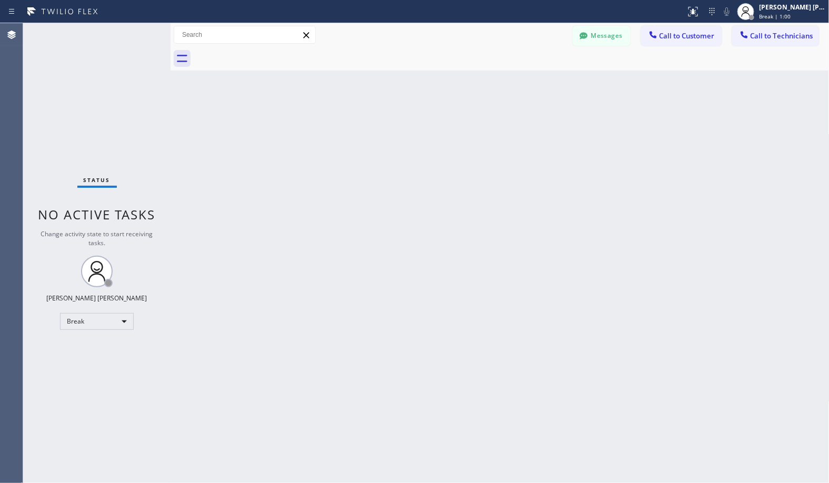
click at [533, 82] on div "Back to Dashboard Change Sender ID Customers Technicians Select a contact Outbo…" at bounding box center [500, 253] width 659 height 460
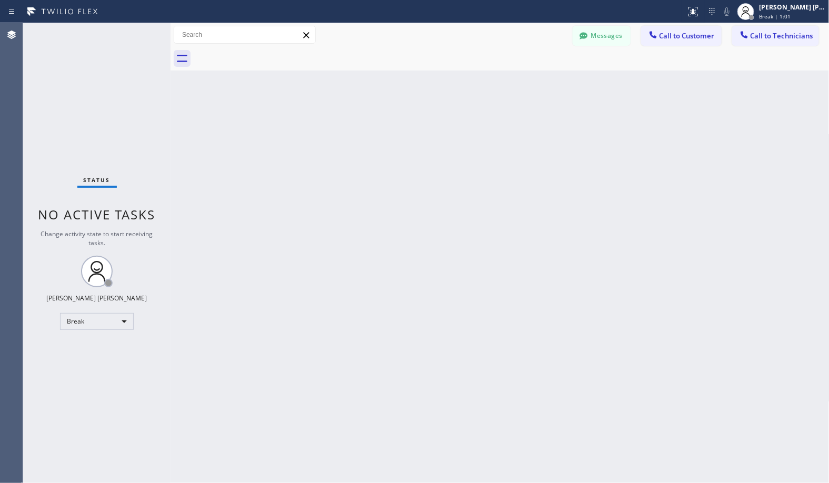
click at [533, 82] on div "Back to Dashboard Change Sender ID Customers Technicians Select a contact Outbo…" at bounding box center [500, 253] width 659 height 460
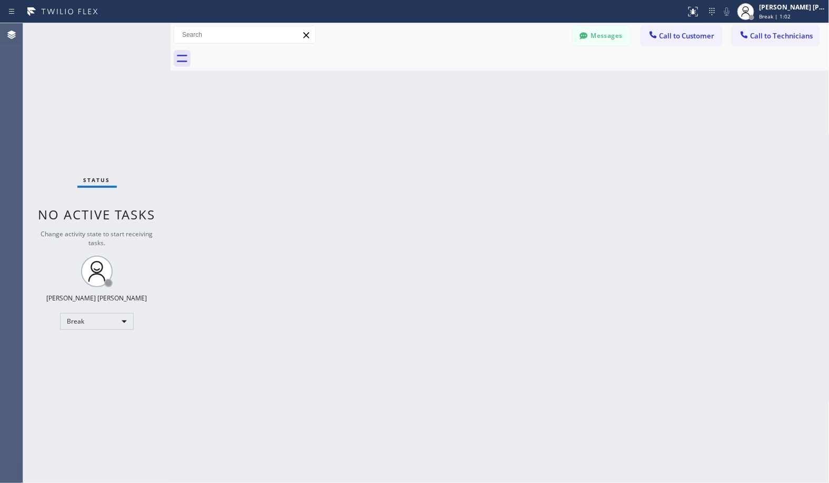
click at [533, 82] on div "Back to Dashboard Change Sender ID Customers Technicians Select a contact Outbo…" at bounding box center [500, 253] width 659 height 460
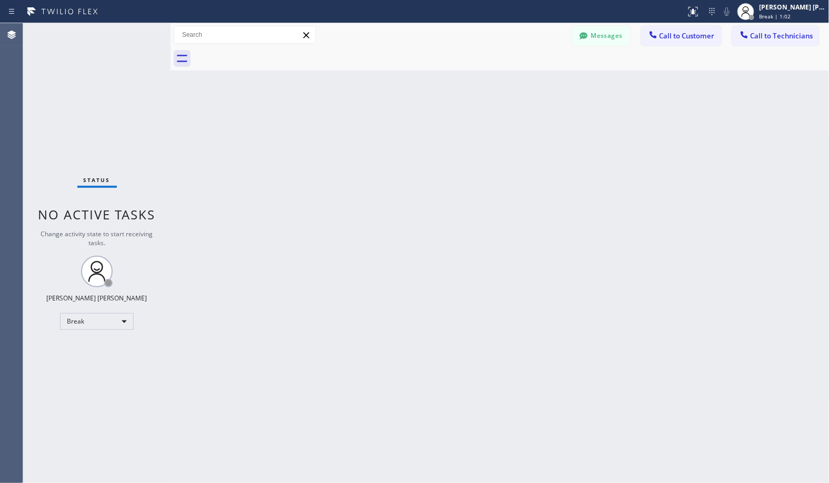
click at [533, 82] on div "Back to Dashboard Change Sender ID Customers Technicians Select a contact Outbo…" at bounding box center [500, 253] width 659 height 460
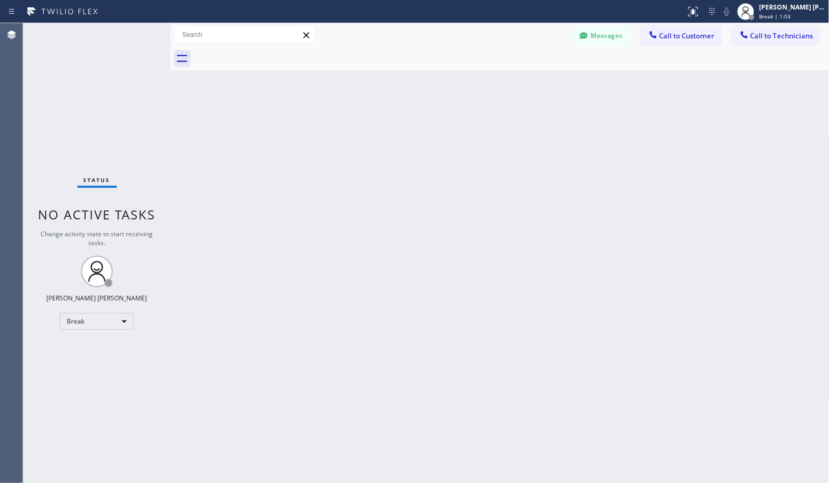
click at [533, 82] on div "Back to Dashboard Change Sender ID Customers Technicians Select a contact Outbo…" at bounding box center [500, 253] width 659 height 460
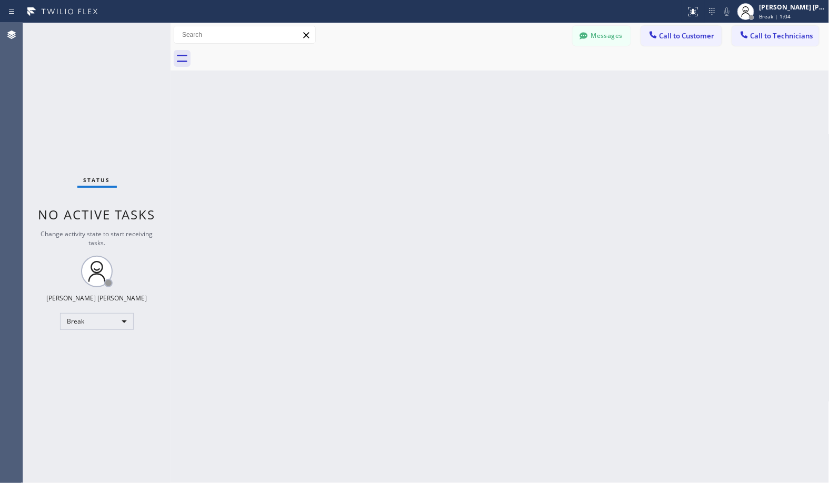
click at [533, 82] on div "Back to Dashboard Change Sender ID Customers Technicians Select a contact Outbo…" at bounding box center [500, 253] width 659 height 460
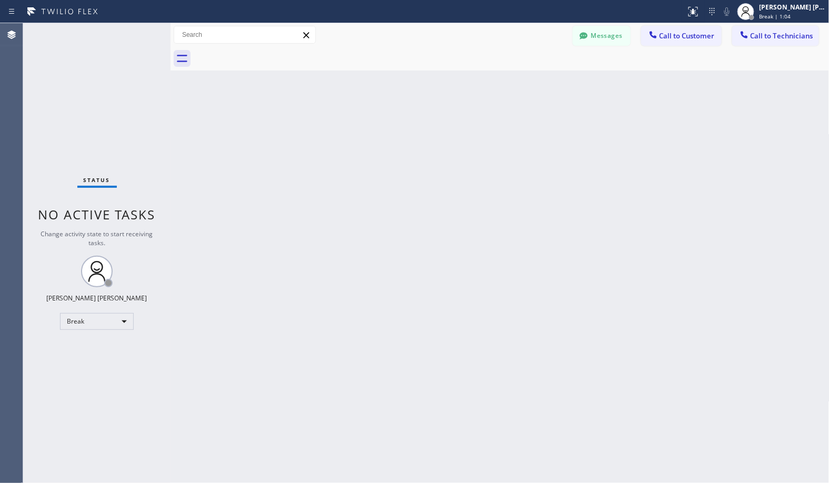
click at [533, 82] on div "Back to Dashboard Change Sender ID Customers Technicians Select a contact Outbo…" at bounding box center [500, 253] width 659 height 460
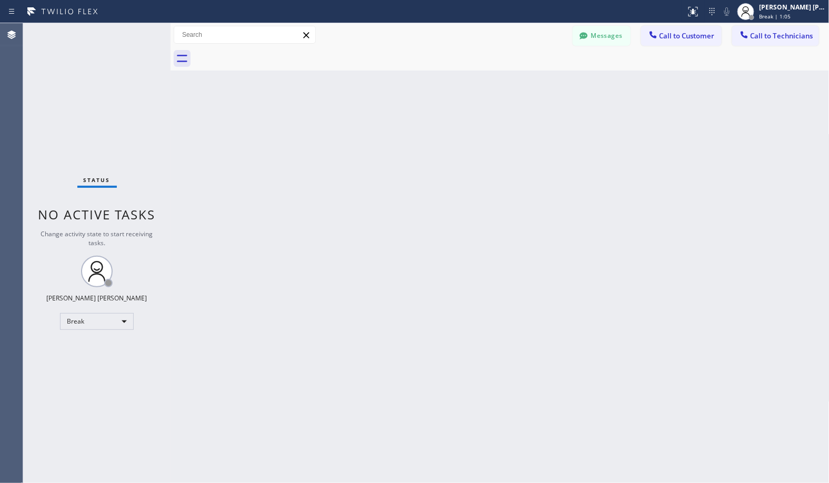
click at [533, 82] on div "Back to Dashboard Change Sender ID Customers Technicians Select a contact Outbo…" at bounding box center [500, 253] width 659 height 460
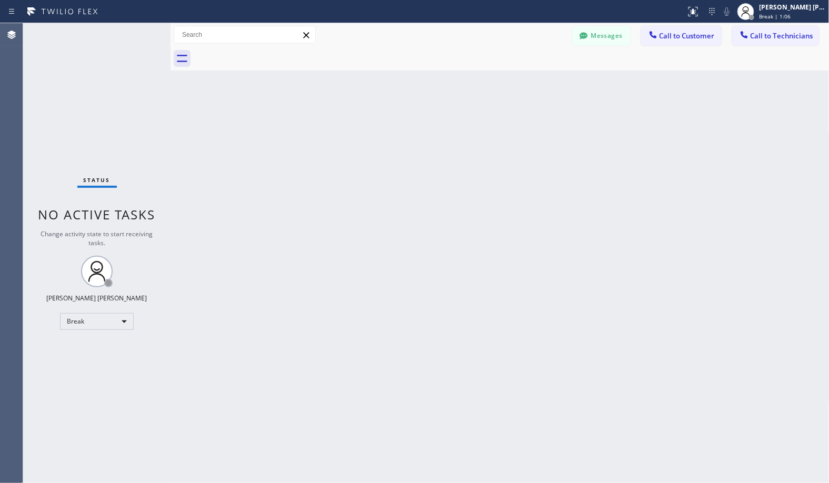
click at [533, 82] on div "Back to Dashboard Change Sender ID Customers Technicians Select a contact Outbo…" at bounding box center [500, 253] width 659 height 460
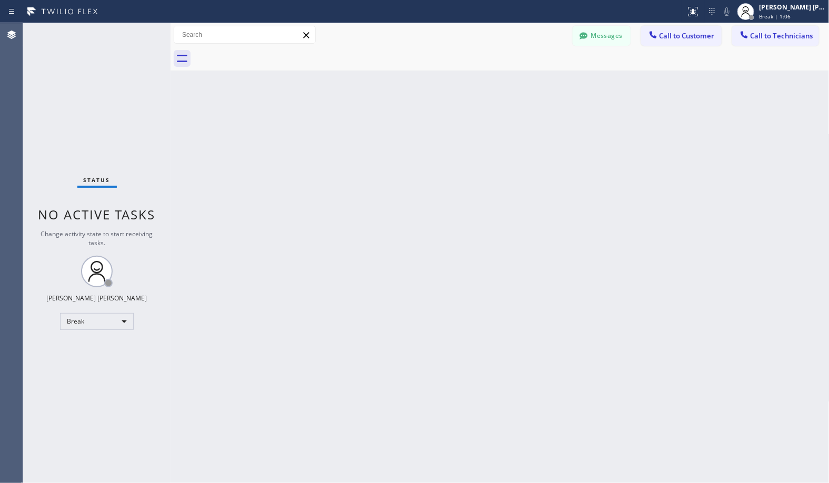
click at [533, 82] on div "Back to Dashboard Change Sender ID Customers Technicians Select a contact Outbo…" at bounding box center [500, 253] width 659 height 460
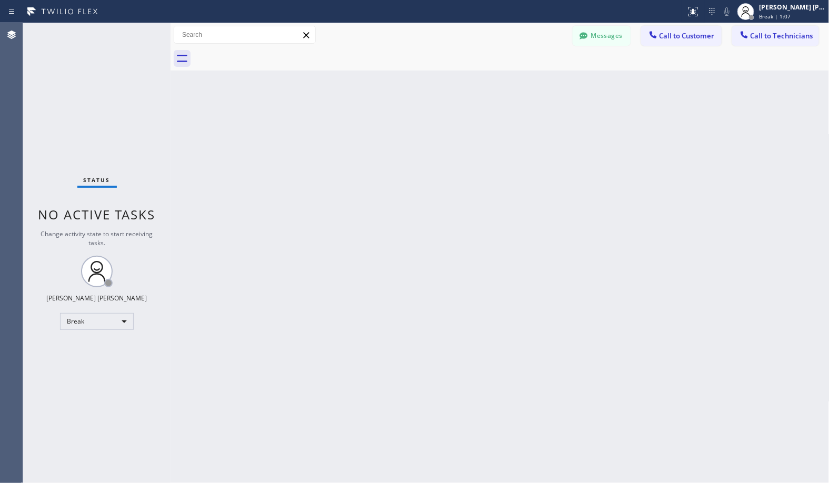
click at [533, 82] on div "Back to Dashboard Change Sender ID Customers Technicians Select a contact Outbo…" at bounding box center [500, 253] width 659 height 460
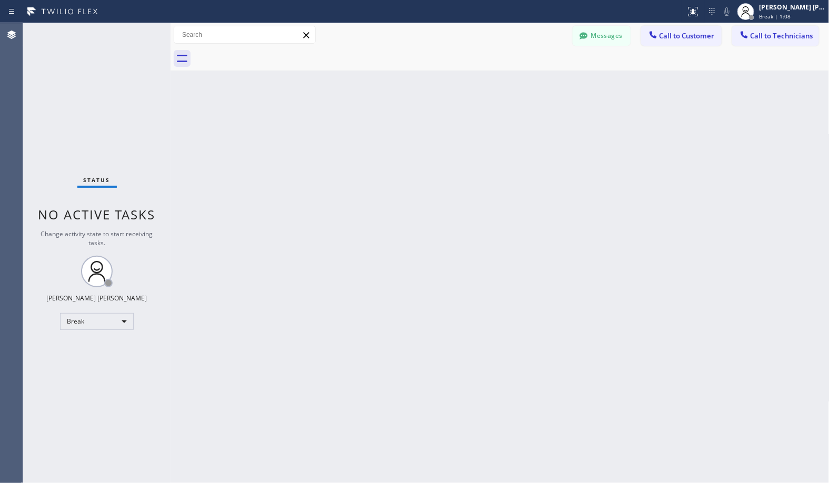
click at [533, 82] on div "Back to Dashboard Change Sender ID Customers Technicians Select a contact Outbo…" at bounding box center [500, 253] width 659 height 460
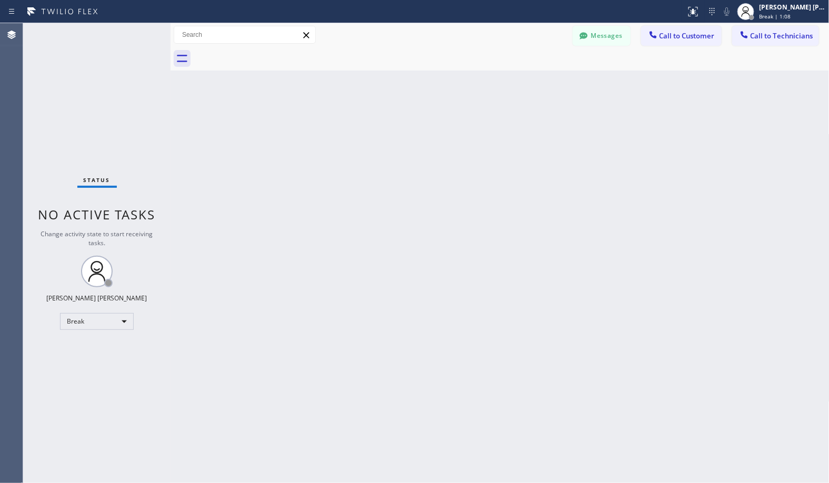
click at [533, 82] on div "Back to Dashboard Change Sender ID Customers Technicians Select a contact Outbo…" at bounding box center [500, 253] width 659 height 460
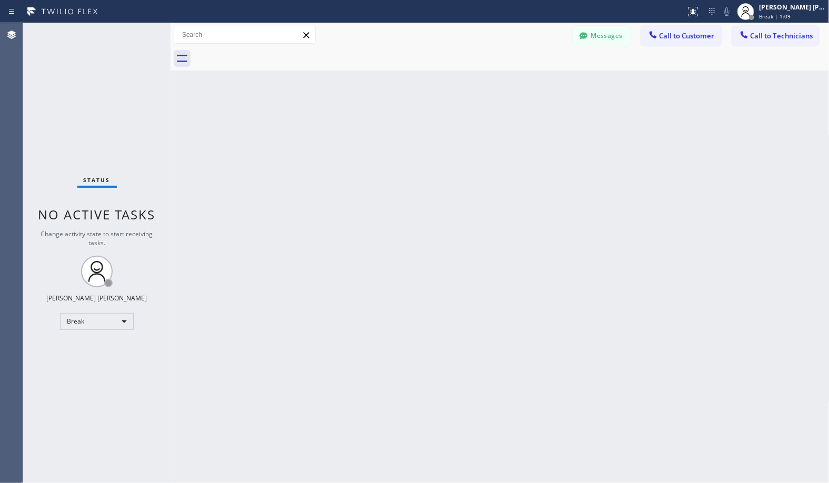
click at [533, 82] on div "Back to Dashboard Change Sender ID Customers Technicians Select a contact Outbo…" at bounding box center [500, 253] width 659 height 460
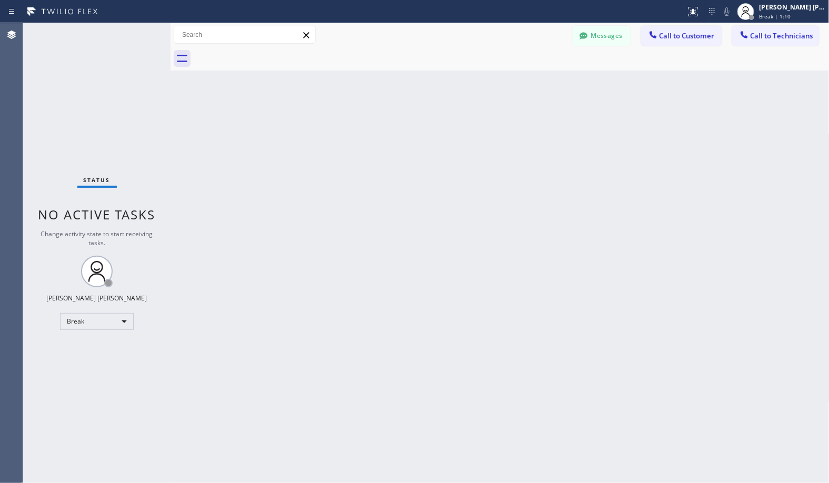
click at [533, 82] on div "Back to Dashboard Change Sender ID Customers Technicians Select a contact Outbo…" at bounding box center [500, 253] width 659 height 460
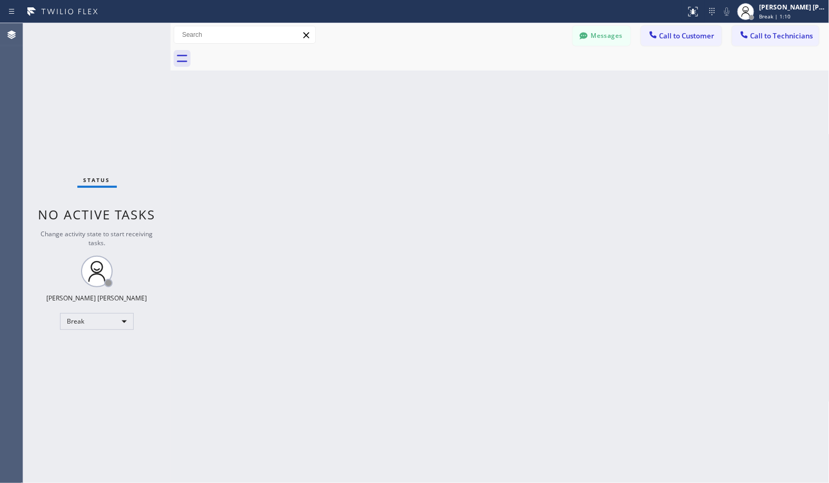
click at [533, 82] on div "Back to Dashboard Change Sender ID Customers Technicians Select a contact Outbo…" at bounding box center [500, 253] width 659 height 460
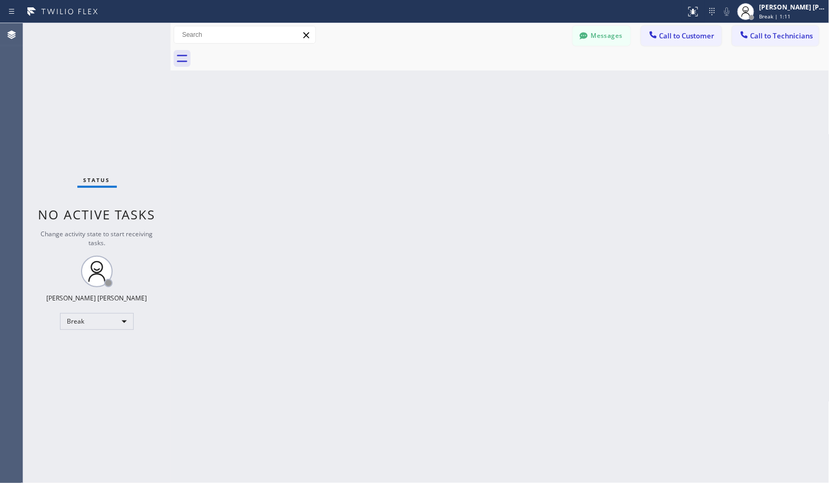
click at [533, 82] on div "Back to Dashboard Change Sender ID Customers Technicians Select a contact Outbo…" at bounding box center [500, 253] width 659 height 460
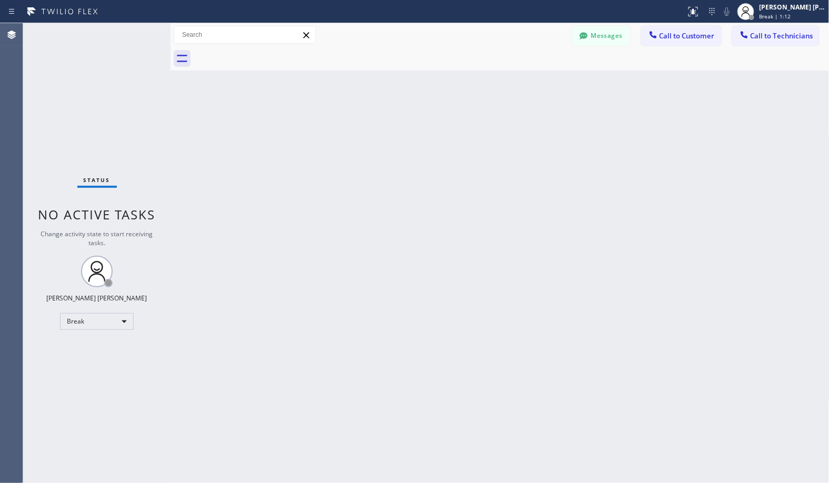
click at [533, 82] on div "Back to Dashboard Change Sender ID Customers Technicians Select a contact Outbo…" at bounding box center [500, 253] width 659 height 460
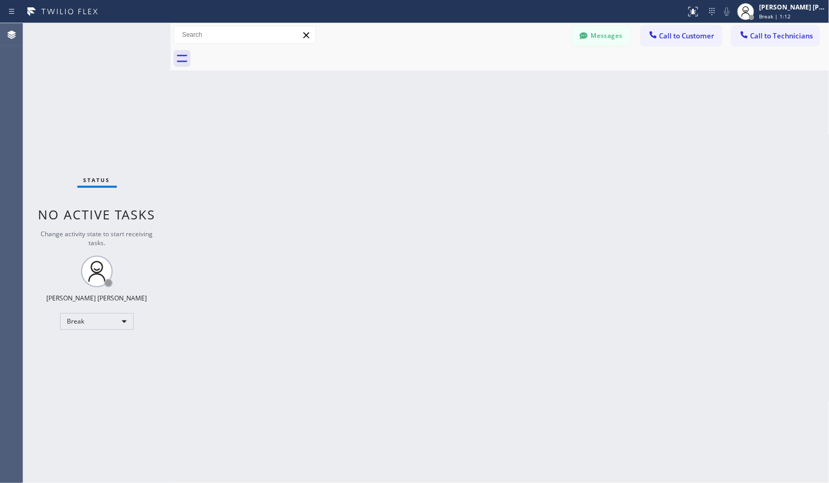
click at [533, 82] on div "Back to Dashboard Change Sender ID Customers Technicians Select a contact Outbo…" at bounding box center [500, 253] width 659 height 460
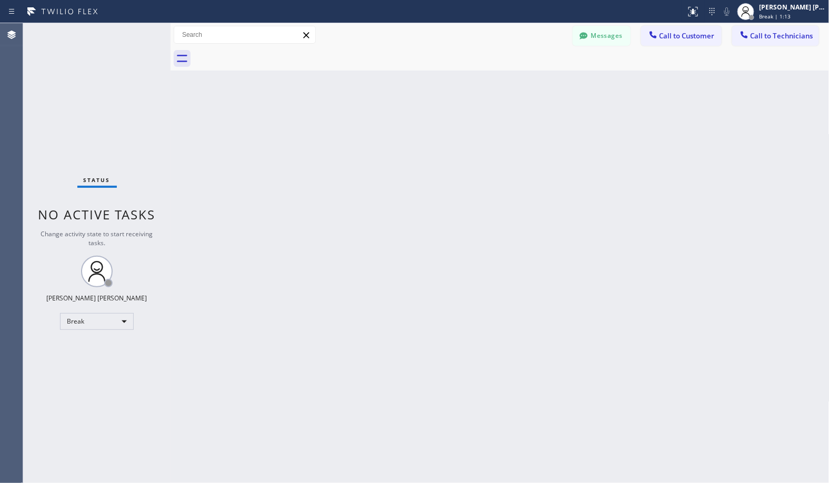
click at [533, 82] on div "Back to Dashboard Change Sender ID Customers Technicians Select a contact Outbo…" at bounding box center [500, 253] width 659 height 460
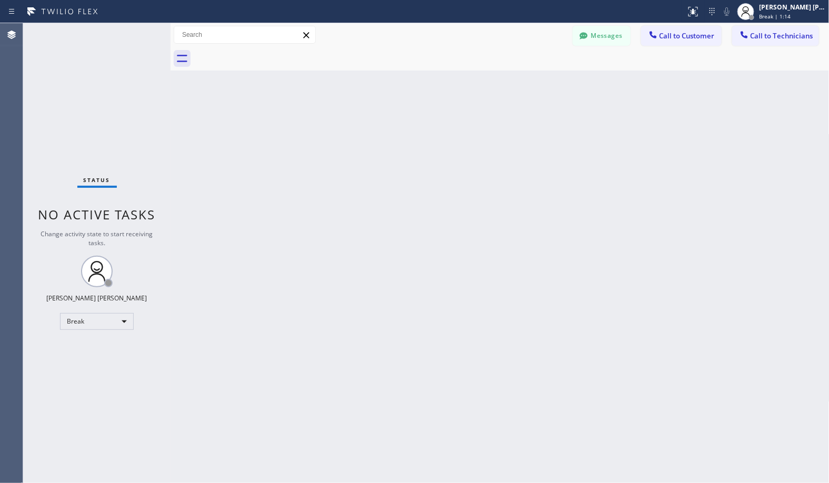
click at [533, 82] on div "Back to Dashboard Change Sender ID Customers Technicians Select a contact Outbo…" at bounding box center [500, 253] width 659 height 460
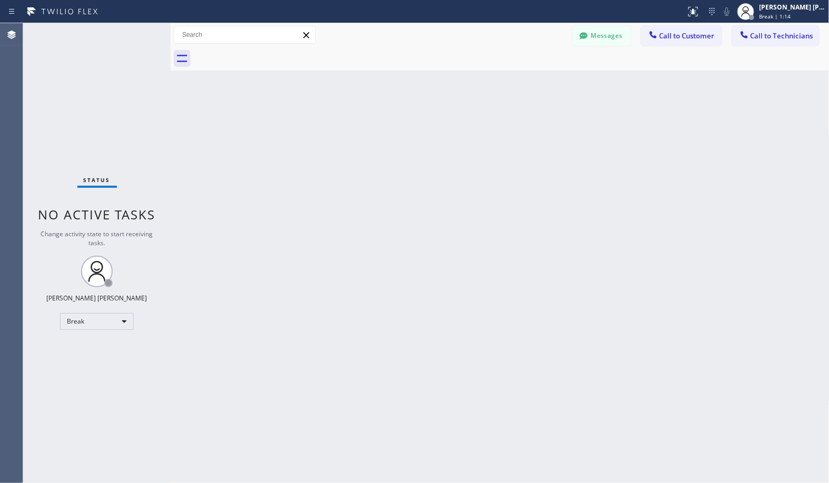
click at [533, 82] on div "Back to Dashboard Change Sender ID Customers Technicians Select a contact Outbo…" at bounding box center [500, 253] width 659 height 460
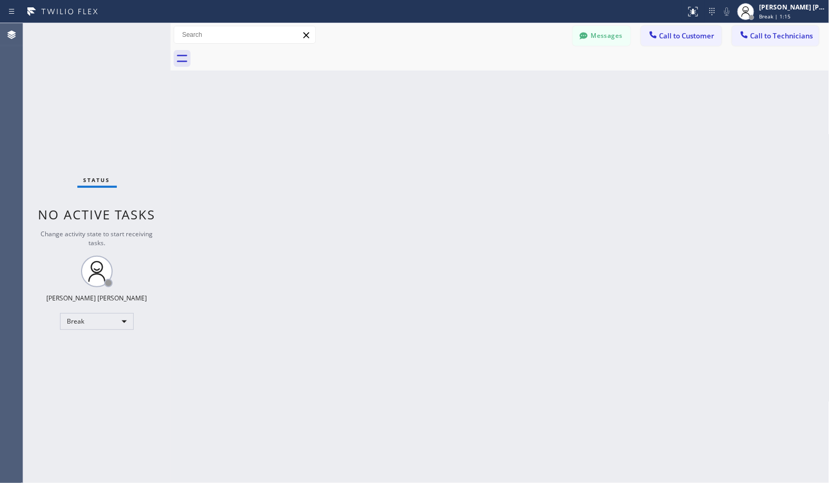
click at [533, 82] on div "Back to Dashboard Change Sender ID Customers Technicians Select a contact Outbo…" at bounding box center [500, 253] width 659 height 460
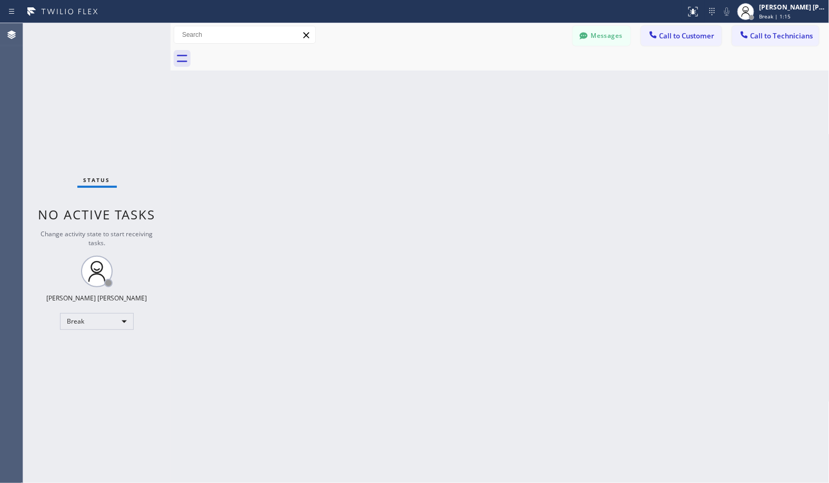
click at [533, 82] on div "Back to Dashboard Change Sender ID Customers Technicians Select a contact Outbo…" at bounding box center [500, 253] width 659 height 460
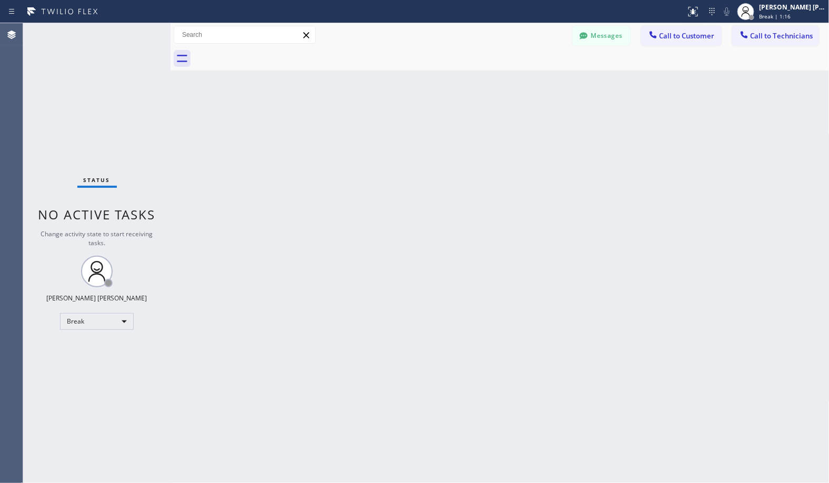
click at [533, 82] on div "Back to Dashboard Change Sender ID Customers Technicians Select a contact Outbo…" at bounding box center [500, 253] width 659 height 460
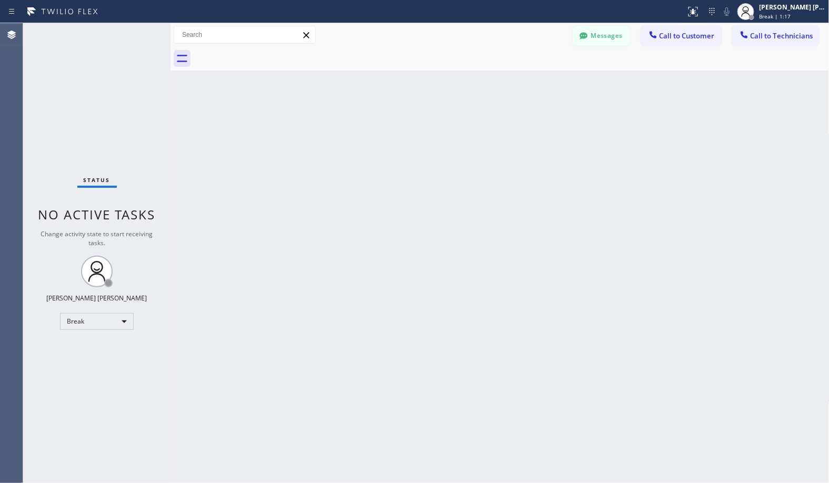
click at [533, 82] on div "Back to Dashboard Change Sender ID Customers Technicians Select a contact Outbo…" at bounding box center [500, 253] width 659 height 460
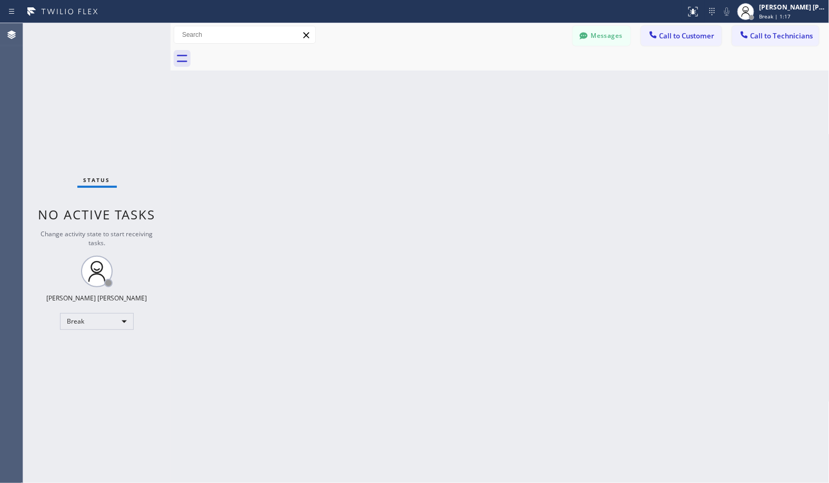
click at [533, 82] on div "Back to Dashboard Change Sender ID Customers Technicians Select a contact Outbo…" at bounding box center [500, 253] width 659 height 460
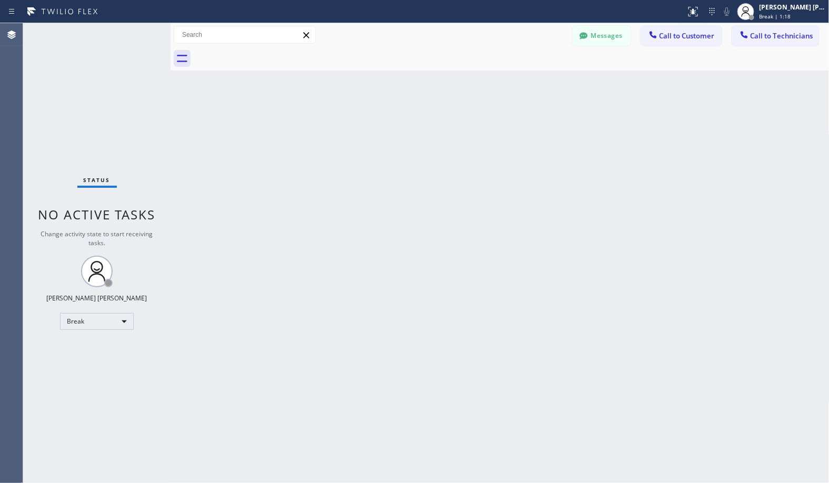
click at [533, 82] on div "Back to Dashboard Change Sender ID Customers Technicians Select a contact Outbo…" at bounding box center [500, 253] width 659 height 460
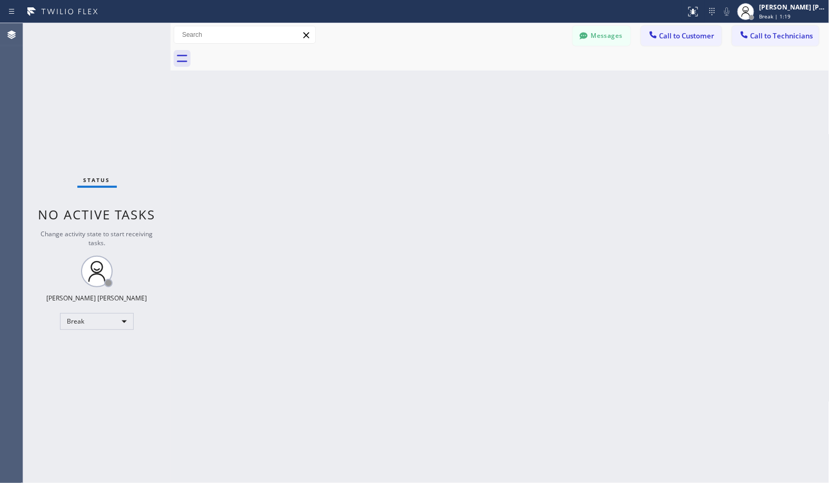
click at [533, 82] on div "Back to Dashboard Change Sender ID Customers Technicians Select a contact Outbo…" at bounding box center [500, 253] width 659 height 460
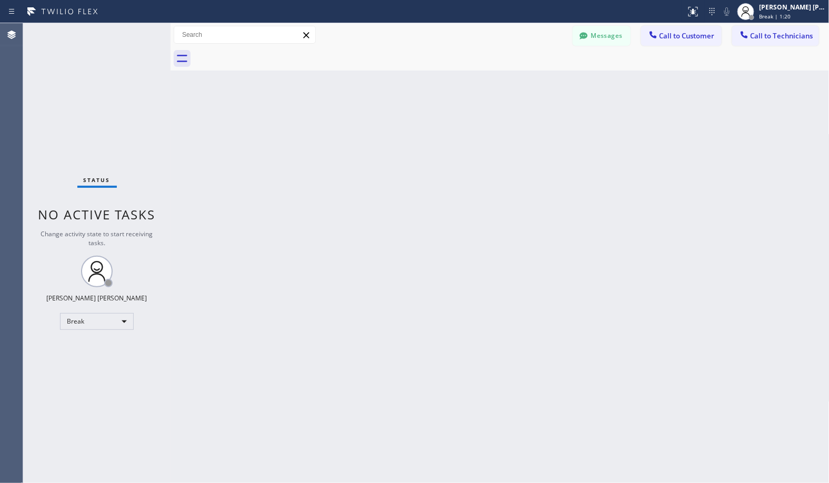
click at [533, 82] on div "Back to Dashboard Change Sender ID Customers Technicians Select a contact Outbo…" at bounding box center [500, 253] width 659 height 460
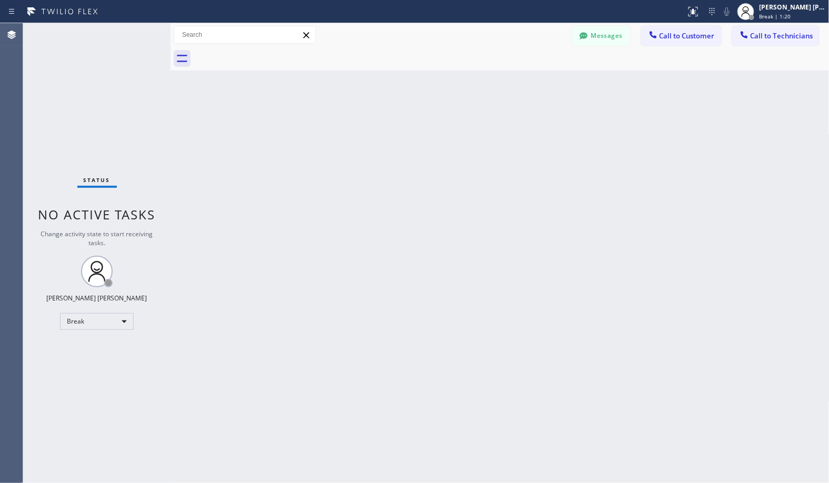
click at [533, 82] on div "Back to Dashboard Change Sender ID Customers Technicians Select a contact Outbo…" at bounding box center [500, 253] width 659 height 460
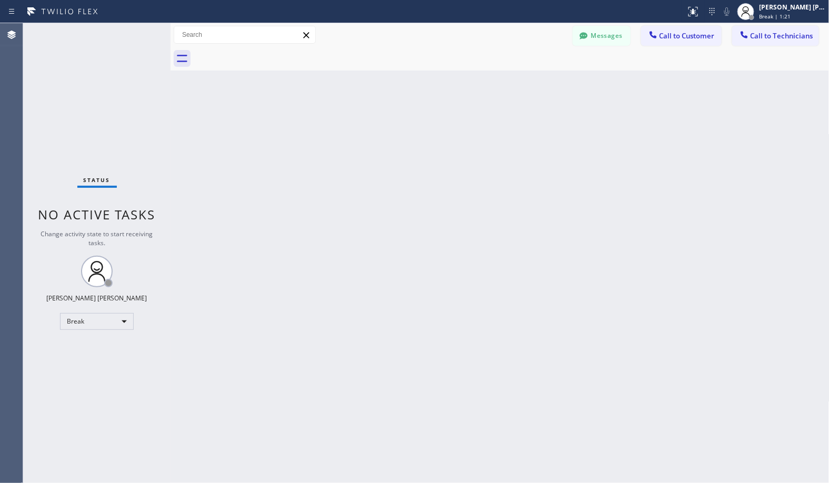
click at [533, 82] on div "Back to Dashboard Change Sender ID Customers Technicians Select a contact Outbo…" at bounding box center [500, 253] width 659 height 460
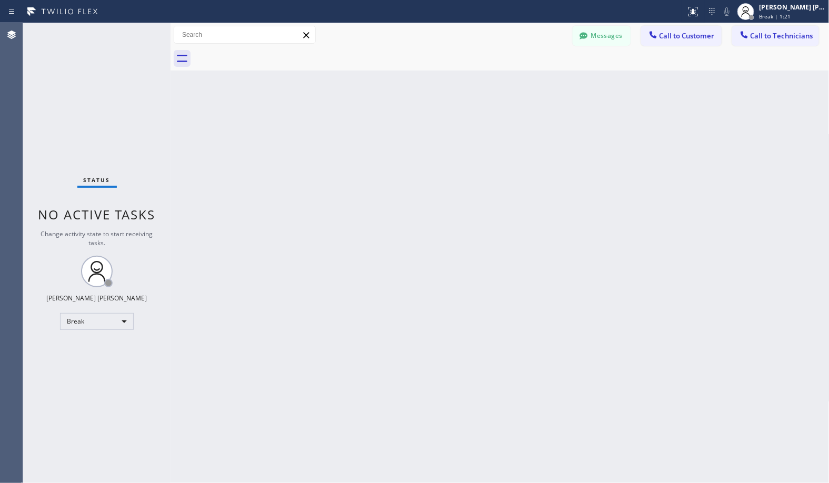
click at [533, 82] on div "Back to Dashboard Change Sender ID Customers Technicians Select a contact Outbo…" at bounding box center [500, 253] width 659 height 460
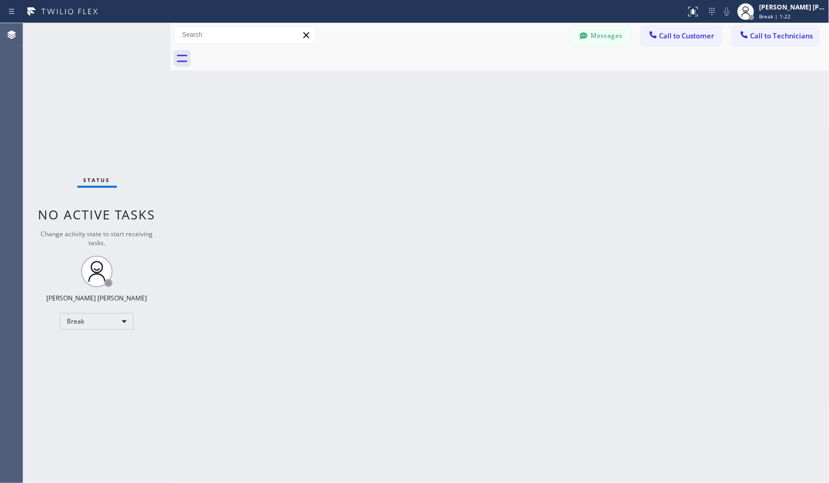
click at [533, 82] on div "Back to Dashboard Change Sender ID Customers Technicians Select a contact Outbo…" at bounding box center [500, 253] width 659 height 460
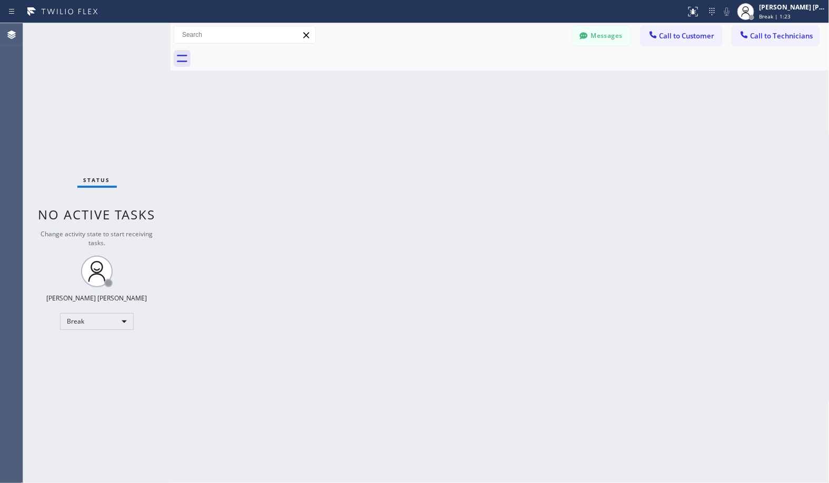
click at [533, 82] on div "Back to Dashboard Change Sender ID Customers Technicians Select a contact Outbo…" at bounding box center [500, 253] width 659 height 460
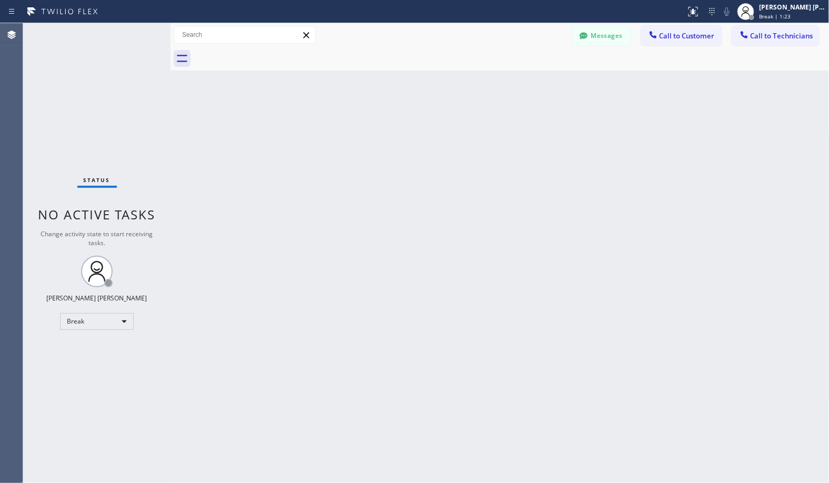
click at [533, 82] on div "Back to Dashboard Change Sender ID Customers Technicians Select a contact Outbo…" at bounding box center [500, 253] width 659 height 460
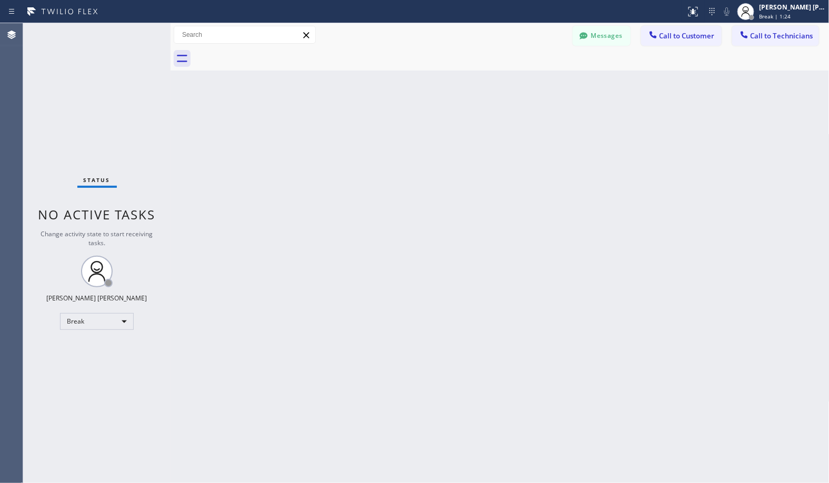
click at [533, 82] on div "Back to Dashboard Change Sender ID Customers Technicians Select a contact Outbo…" at bounding box center [500, 253] width 659 height 460
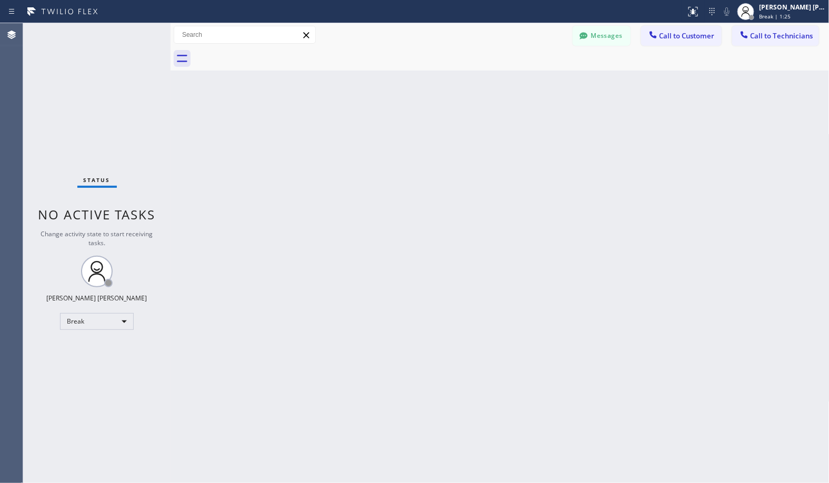
click at [533, 82] on div "Back to Dashboard Change Sender ID Customers Technicians Select a contact Outbo…" at bounding box center [500, 253] width 659 height 460
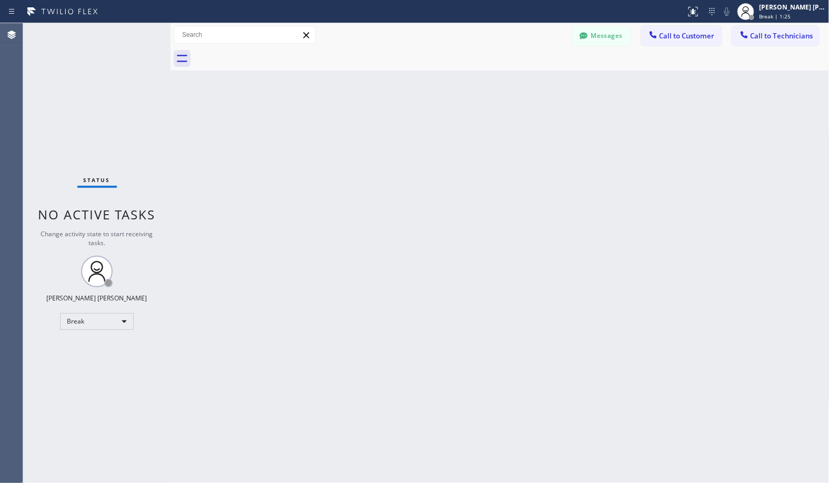
click at [533, 82] on div "Back to Dashboard Change Sender ID Customers Technicians Select a contact Outbo…" at bounding box center [500, 253] width 659 height 460
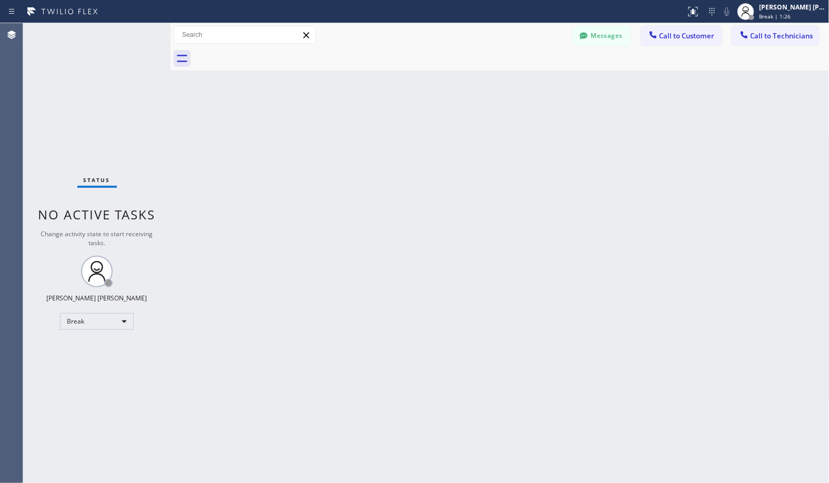
click at [533, 82] on div "Back to Dashboard Change Sender ID Customers Technicians Select a contact Outbo…" at bounding box center [500, 253] width 659 height 460
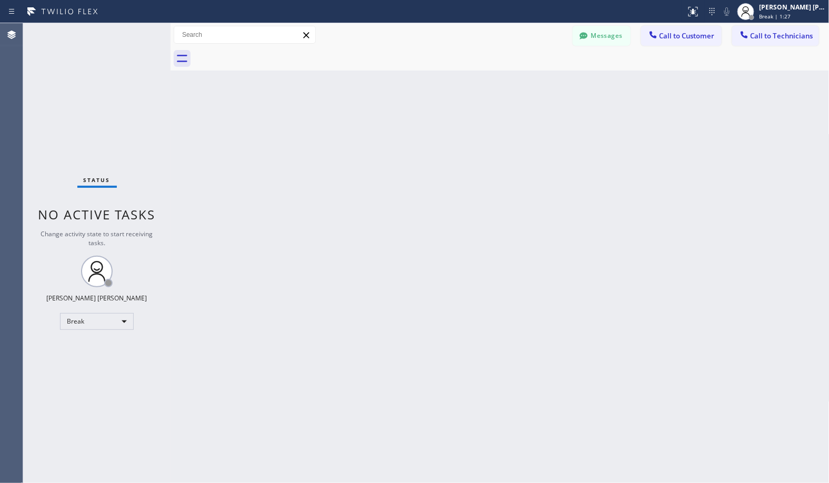
click at [533, 82] on div "Back to Dashboard Change Sender ID Customers Technicians Select a contact Outbo…" at bounding box center [500, 253] width 659 height 460
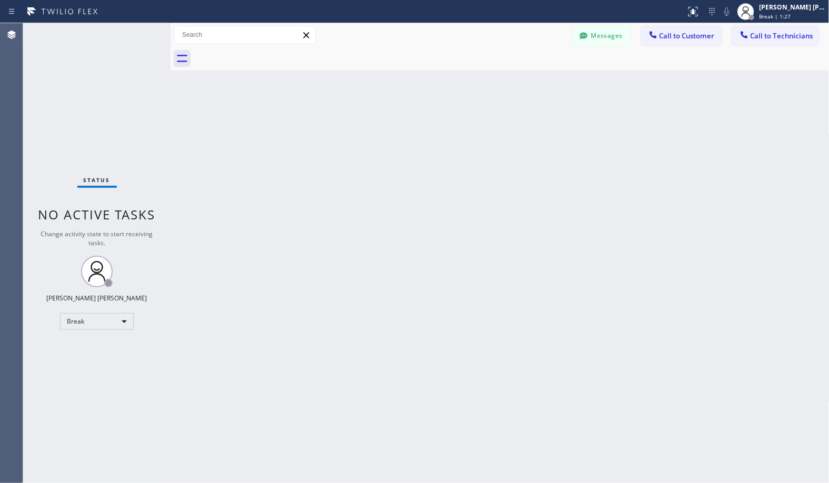
click at [533, 82] on div "Back to Dashboard Change Sender ID Customers Technicians Select a contact Outbo…" at bounding box center [500, 253] width 659 height 460
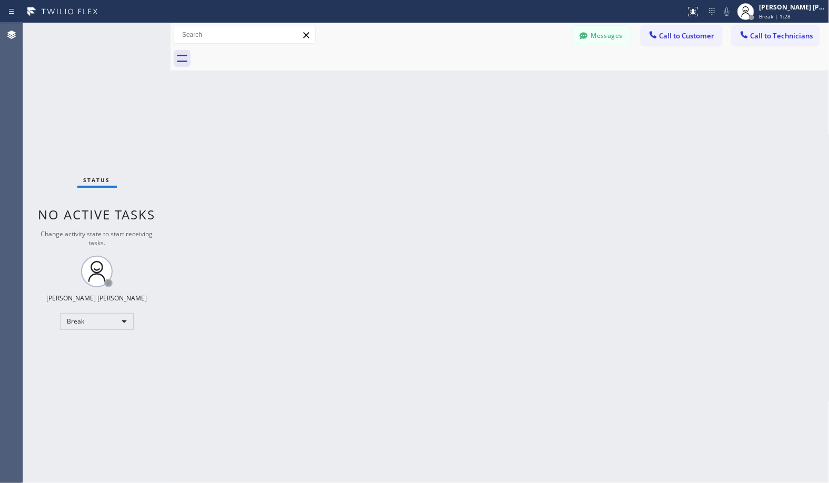
click at [533, 82] on div "Back to Dashboard Change Sender ID Customers Technicians Select a contact Outbo…" at bounding box center [500, 253] width 659 height 460
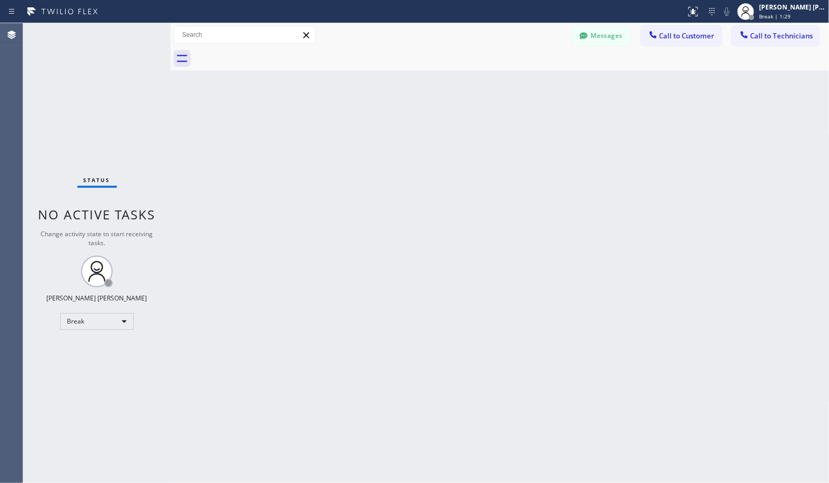
click at [533, 82] on div "Back to Dashboard Change Sender ID Customers Technicians Select a contact Outbo…" at bounding box center [500, 253] width 659 height 460
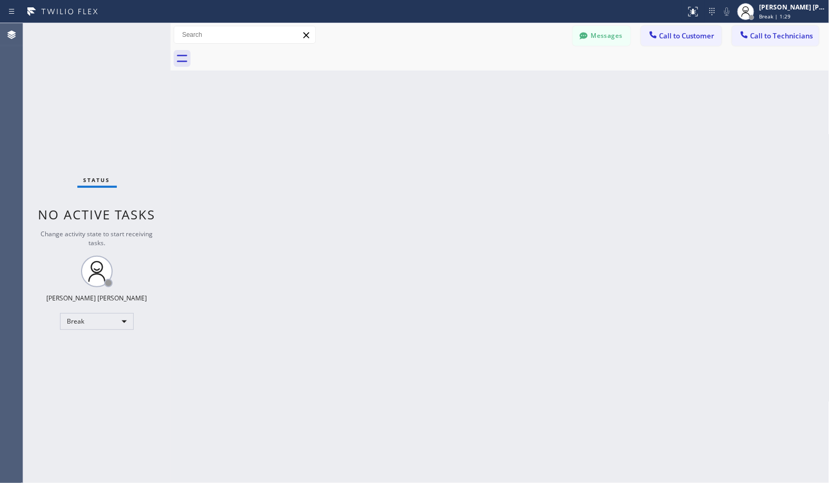
click at [533, 82] on div "Back to Dashboard Change Sender ID Customers Technicians Select a contact Outbo…" at bounding box center [500, 253] width 659 height 460
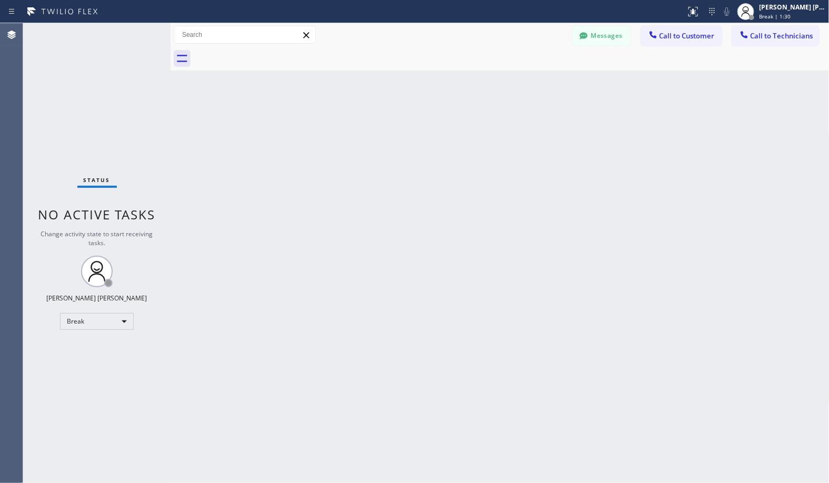
click at [533, 82] on div "Back to Dashboard Change Sender ID Customers Technicians Select a contact Outbo…" at bounding box center [500, 253] width 659 height 460
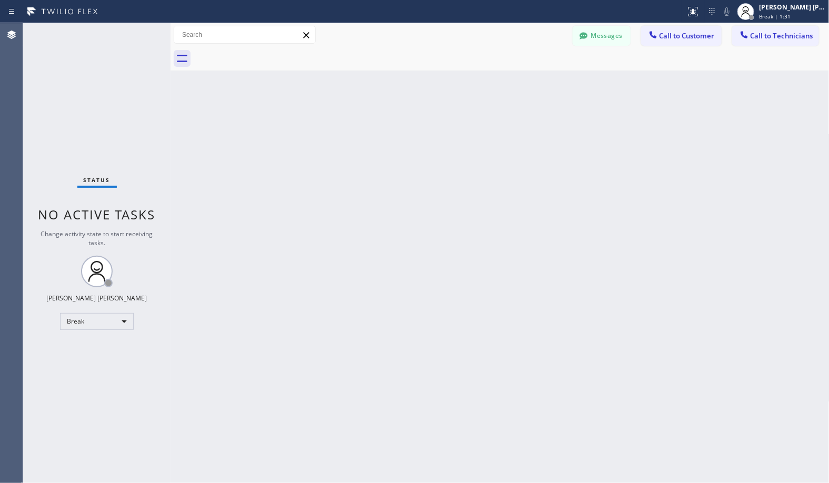
click at [533, 82] on div "Back to Dashboard Change Sender ID Customers Technicians Select a contact Outbo…" at bounding box center [500, 253] width 659 height 460
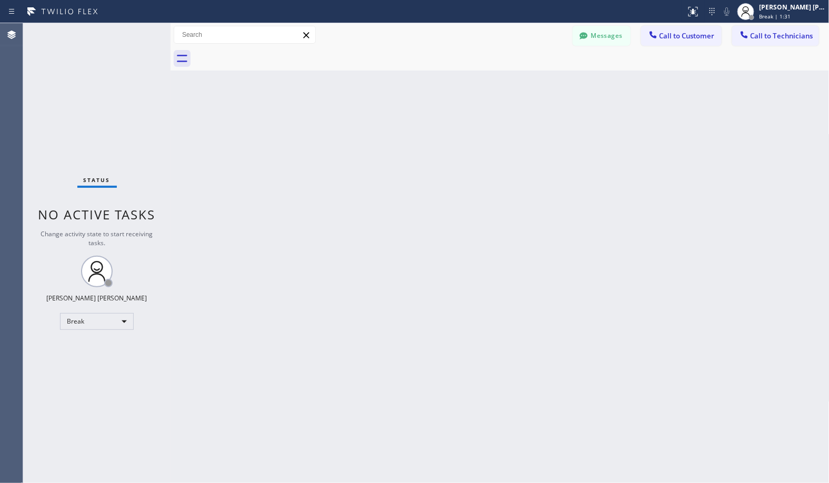
click at [533, 82] on div "Back to Dashboard Change Sender ID Customers Technicians Select a contact Outbo…" at bounding box center [500, 253] width 659 height 460
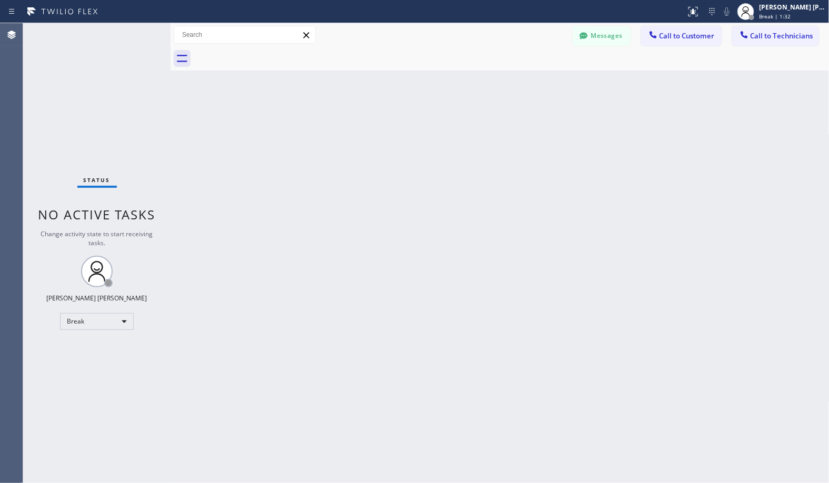
click at [533, 82] on div "Back to Dashboard Change Sender ID Customers Technicians Select a contact Outbo…" at bounding box center [500, 253] width 659 height 460
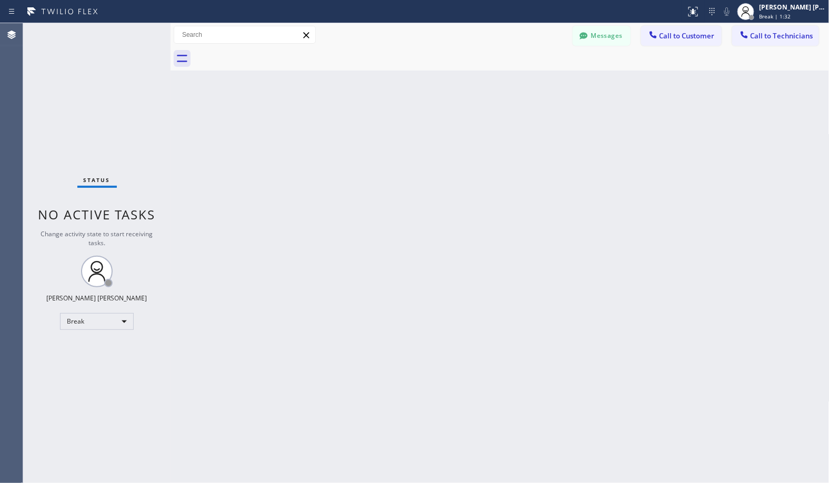
click at [533, 82] on div "Back to Dashboard Change Sender ID Customers Technicians Select a contact Outbo…" at bounding box center [500, 253] width 659 height 460
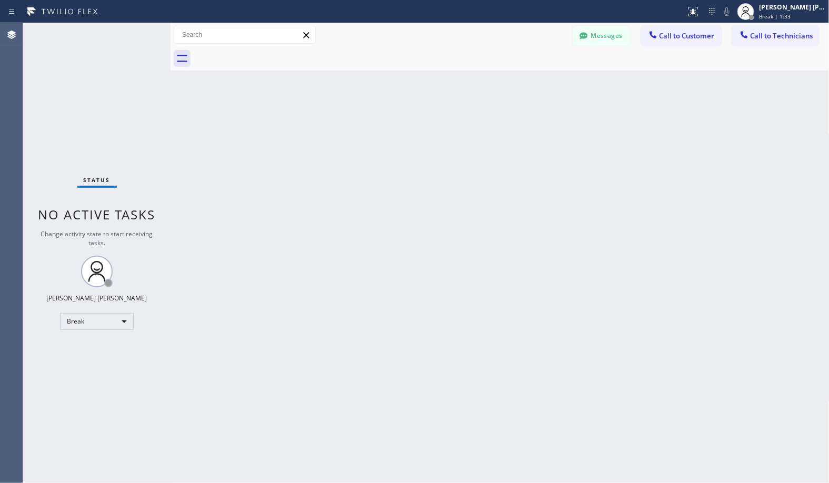
click at [533, 82] on div "Back to Dashboard Change Sender ID Customers Technicians Select a contact Outbo…" at bounding box center [500, 253] width 659 height 460
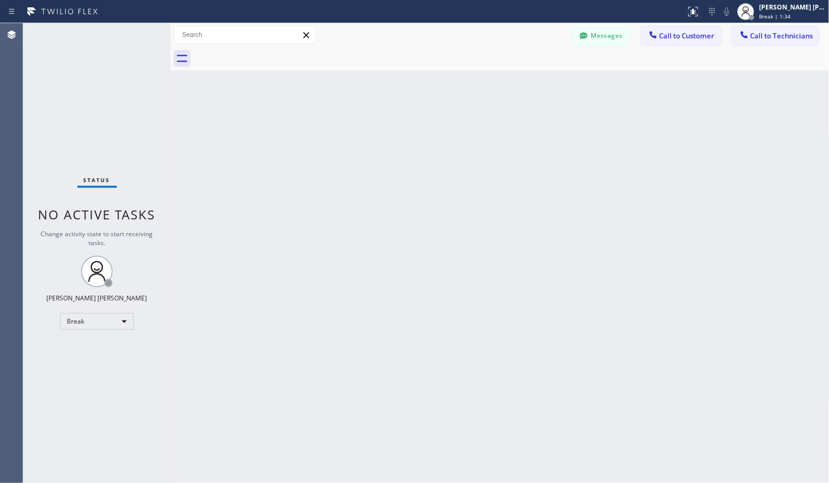
click at [533, 82] on div "Back to Dashboard Change Sender ID Customers Technicians Select a contact Outbo…" at bounding box center [500, 253] width 659 height 460
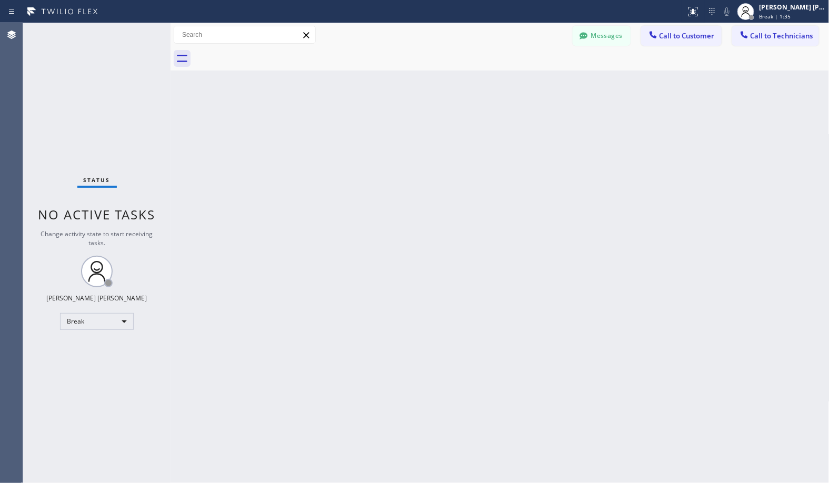
click at [533, 82] on div "Back to Dashboard Change Sender ID Customers Technicians Select a contact Outbo…" at bounding box center [500, 253] width 659 height 460
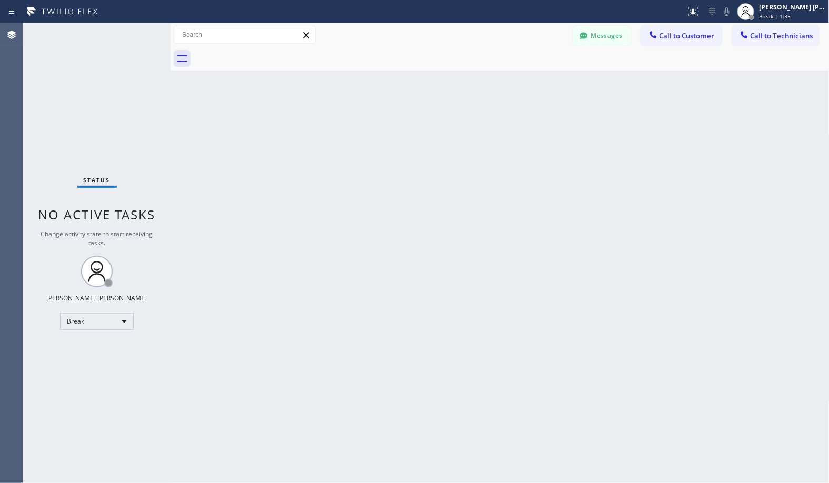
click at [533, 82] on div "Back to Dashboard Change Sender ID Customers Technicians Select a contact Outbo…" at bounding box center [500, 253] width 659 height 460
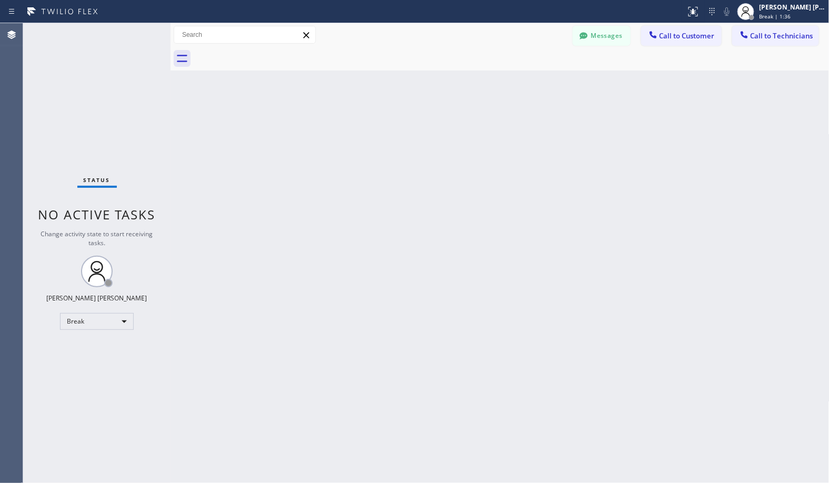
click at [533, 82] on div "Back to Dashboard Change Sender ID Customers Technicians Select a contact Outbo…" at bounding box center [500, 253] width 659 height 460
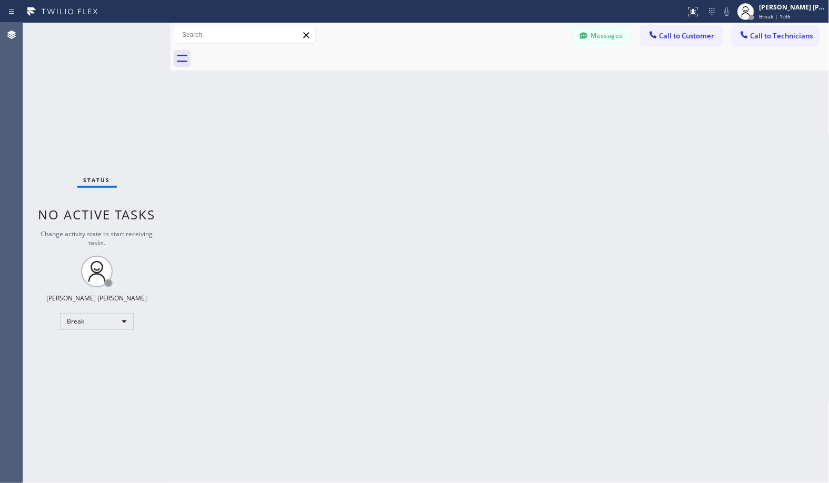
click at [533, 82] on div "Back to Dashboard Change Sender ID Customers Technicians Select a contact Outbo…" at bounding box center [500, 253] width 659 height 460
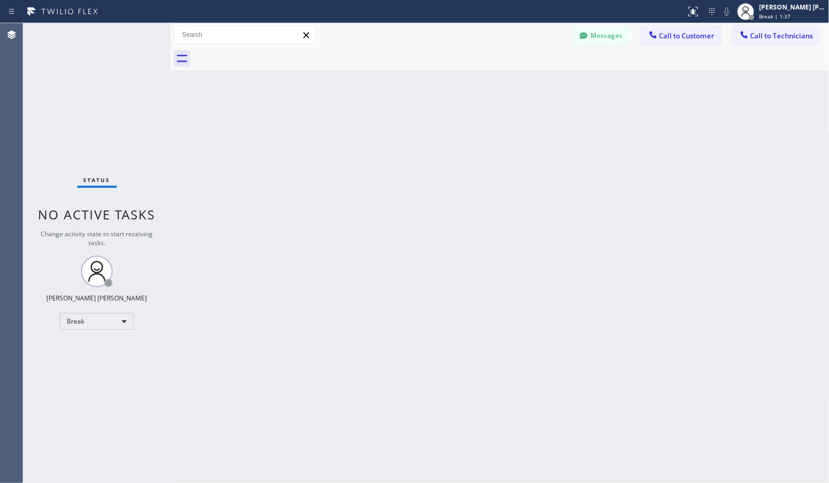
click at [533, 82] on div "Back to Dashboard Change Sender ID Customers Technicians Select a contact Outbo…" at bounding box center [500, 253] width 659 height 460
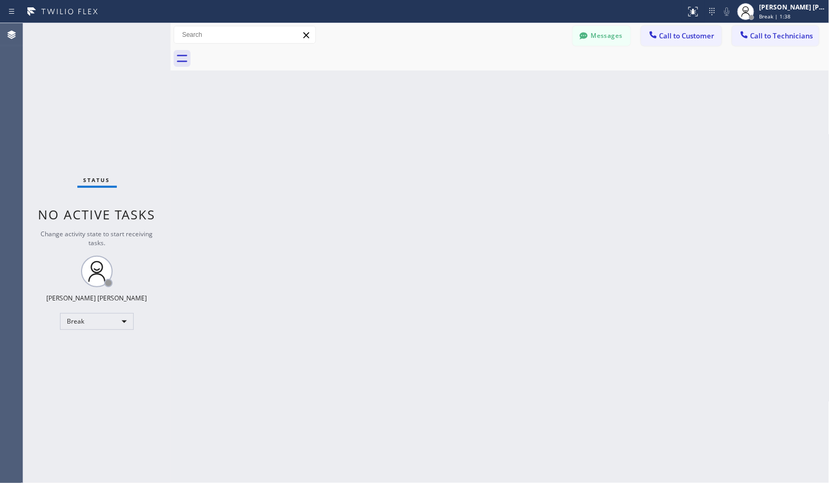
click at [533, 82] on div "Back to Dashboard Change Sender ID Customers Technicians Select a contact Outbo…" at bounding box center [500, 253] width 659 height 460
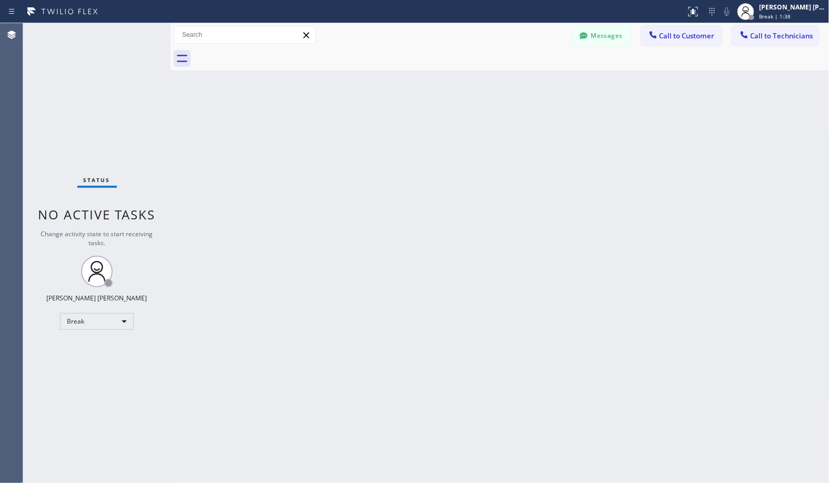
click at [533, 82] on div "Back to Dashboard Change Sender ID Customers Technicians Select a contact Outbo…" at bounding box center [500, 253] width 659 height 460
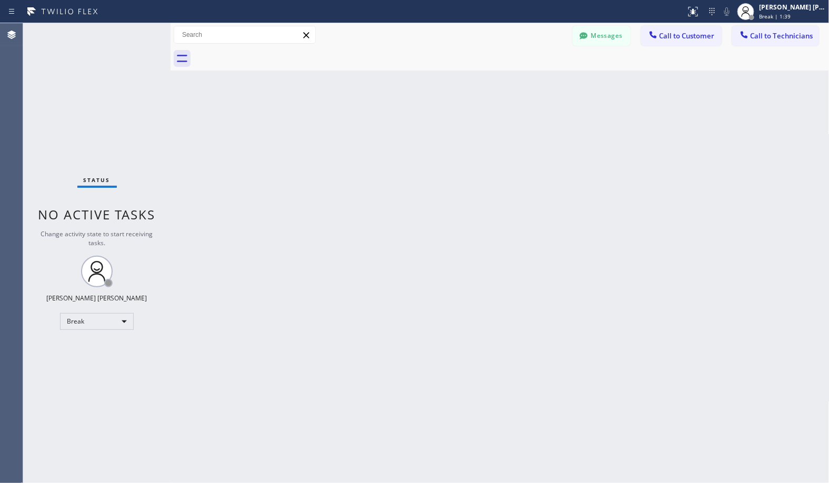
click at [533, 82] on div "Back to Dashboard Change Sender ID Customers Technicians Select a contact Outbo…" at bounding box center [500, 253] width 659 height 460
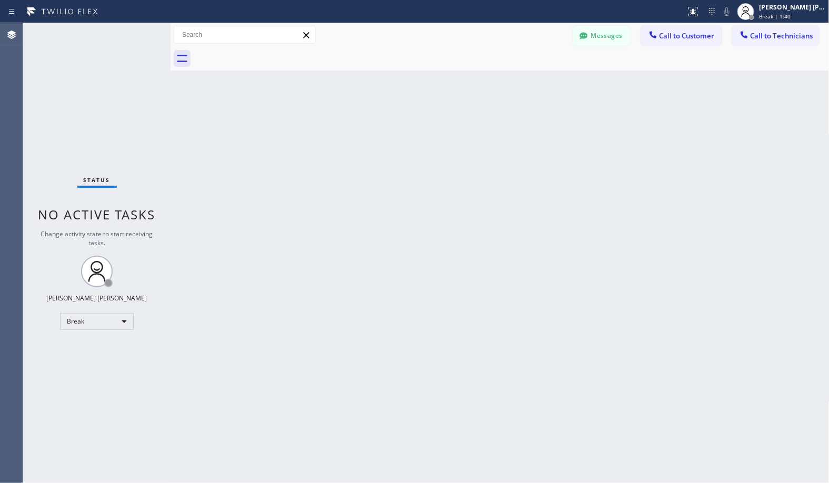
click at [533, 82] on div "Back to Dashboard Change Sender ID Customers Technicians Select a contact Outbo…" at bounding box center [500, 253] width 659 height 460
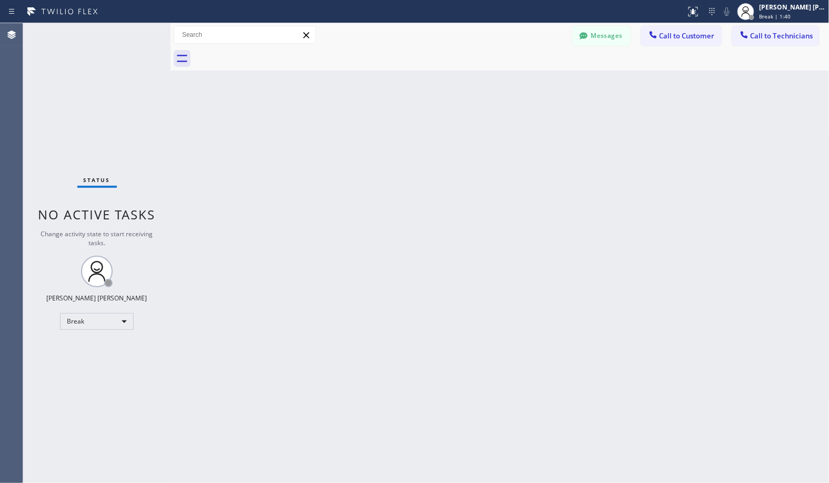
click at [533, 82] on div "Back to Dashboard Change Sender ID Customers Technicians Select a contact Outbo…" at bounding box center [500, 253] width 659 height 460
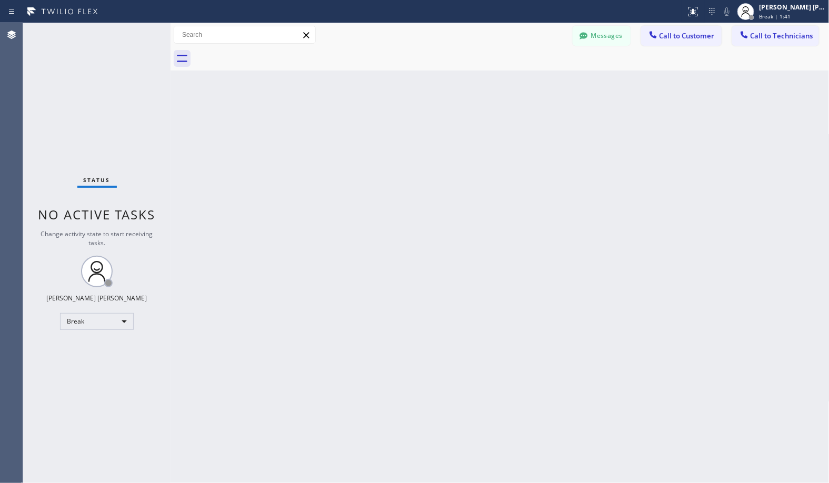
click at [533, 82] on div "Back to Dashboard Change Sender ID Customers Technicians Select a contact Outbo…" at bounding box center [500, 253] width 659 height 460
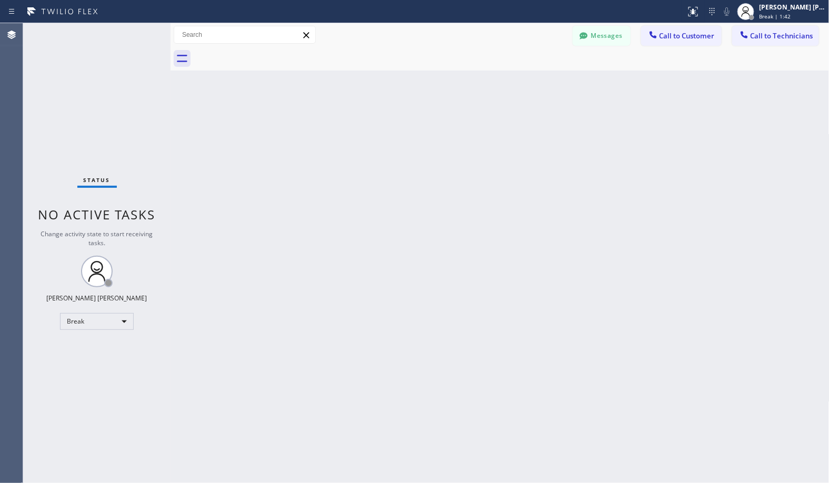
click at [533, 82] on div "Back to Dashboard Change Sender ID Customers Technicians Select a contact Outbo…" at bounding box center [500, 253] width 659 height 460
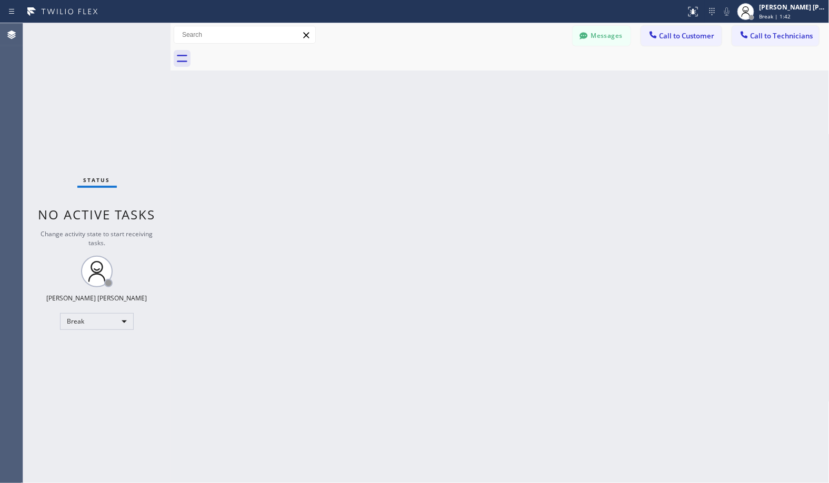
click at [533, 82] on div "Back to Dashboard Change Sender ID Customers Technicians Select a contact Outbo…" at bounding box center [500, 253] width 659 height 460
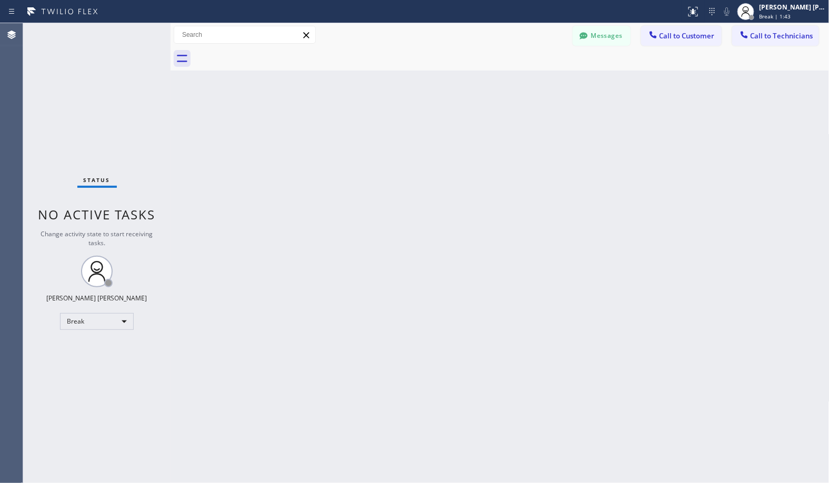
click at [533, 82] on div "Back to Dashboard Change Sender ID Customers Technicians Select a contact Outbo…" at bounding box center [500, 253] width 659 height 460
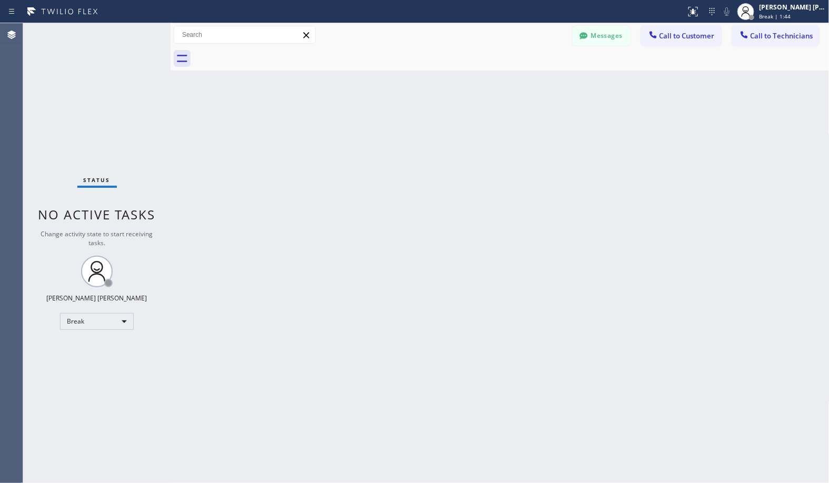
click at [533, 82] on div "Back to Dashboard Change Sender ID Customers Technicians Select a contact Outbo…" at bounding box center [500, 253] width 659 height 460
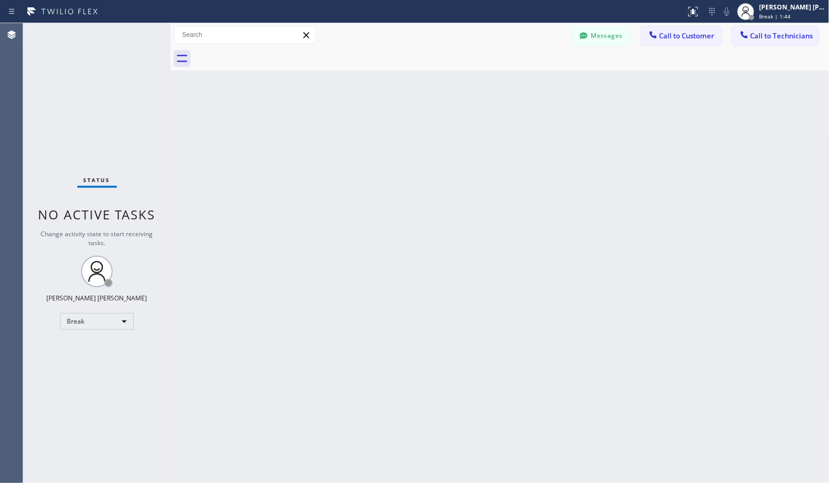
click at [533, 82] on div "Back to Dashboard Change Sender ID Customers Technicians Select a contact Outbo…" at bounding box center [500, 253] width 659 height 460
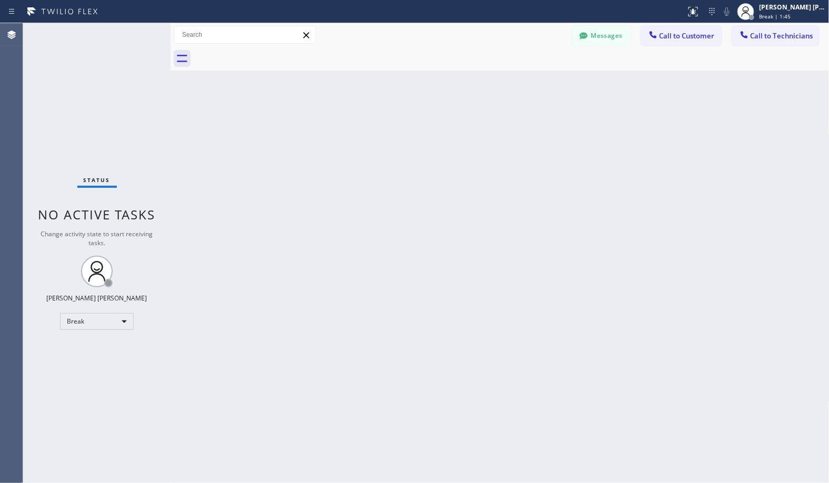
click at [533, 82] on div "Back to Dashboard Change Sender ID Customers Technicians Select a contact Outbo…" at bounding box center [500, 253] width 659 height 460
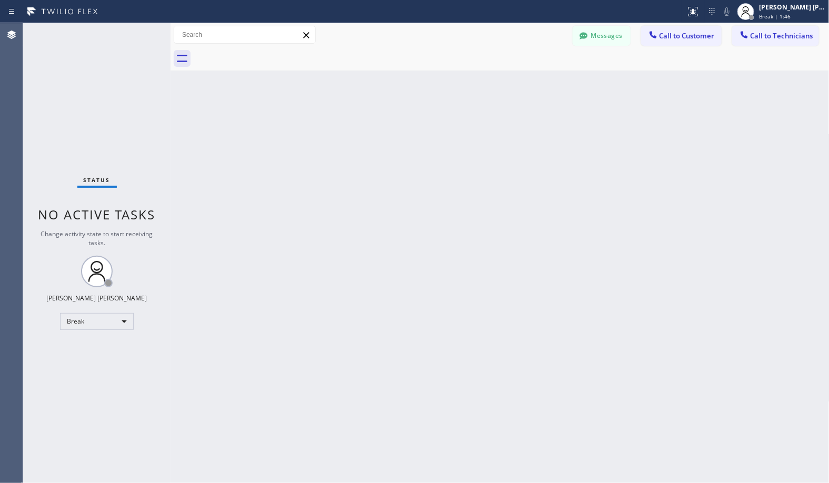
click at [533, 82] on div "Back to Dashboard Change Sender ID Customers Technicians Select a contact Outbo…" at bounding box center [500, 253] width 659 height 460
click
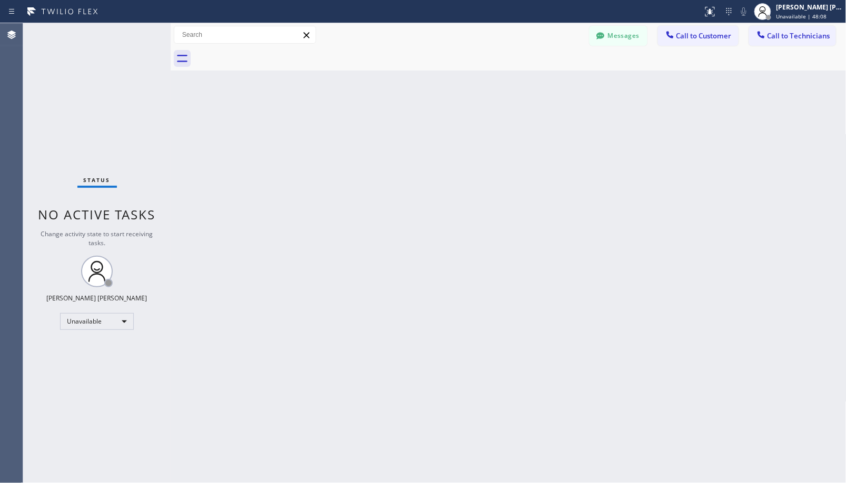
drag, startPoint x: 568, startPoint y: 48, endPoint x: 540, endPoint y: 65, distance: 32.9
click at [555, 55] on div at bounding box center [520, 59] width 652 height 24
click at [538, 69] on div at bounding box center [520, 59] width 652 height 24
click at [538, 77] on div "Back to Dashboard Change Sender ID Customers Technicians Select a contact Outbo…" at bounding box center [508, 253] width 675 height 460
click at [560, 131] on div "Back to Dashboard Change Sender ID Customers Technicians Select a contact Outbo…" at bounding box center [508, 253] width 675 height 460
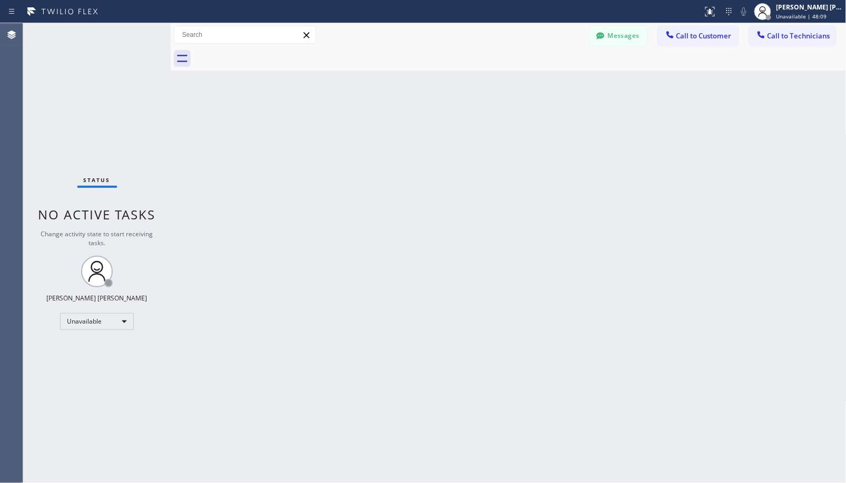
click at [561, 138] on div "Back to Dashboard Change Sender ID Customers Technicians Select a contact Outbo…" at bounding box center [508, 253] width 675 height 460
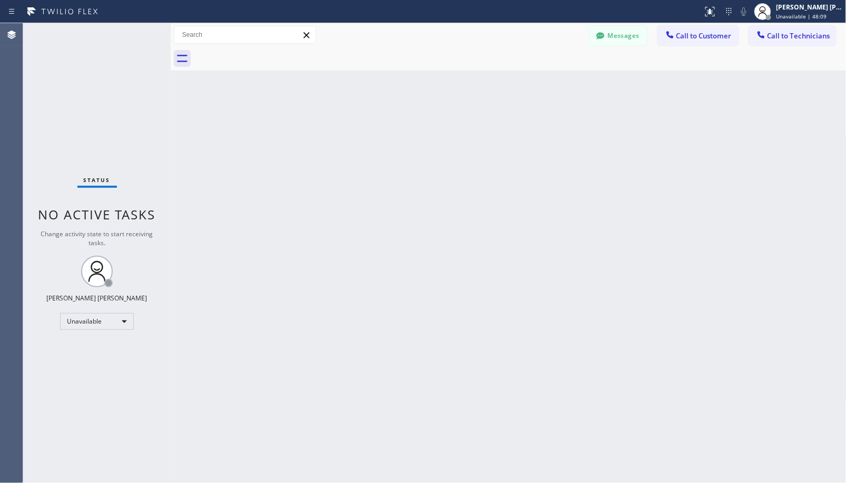
click at [561, 138] on div "Back to Dashboard Change Sender ID Customers Technicians Select a contact Outbo…" at bounding box center [508, 253] width 675 height 460
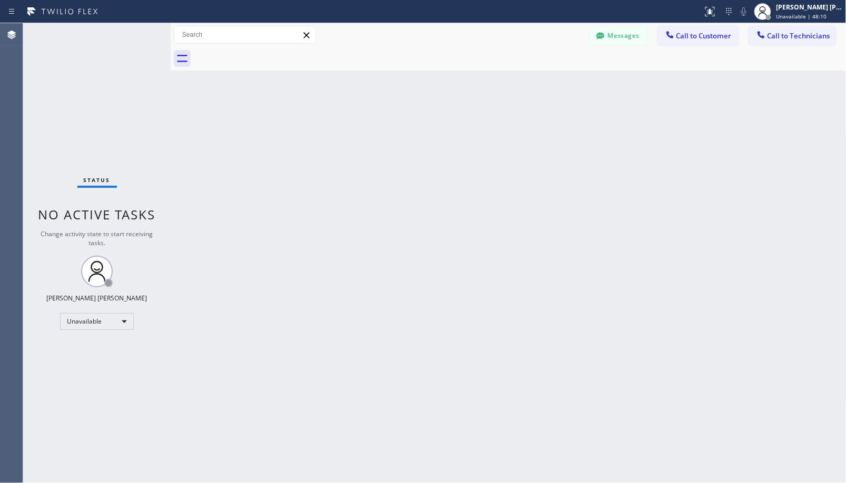
click at [561, 138] on div "Back to Dashboard Change Sender ID Customers Technicians Select a contact Outbo…" at bounding box center [508, 253] width 675 height 460
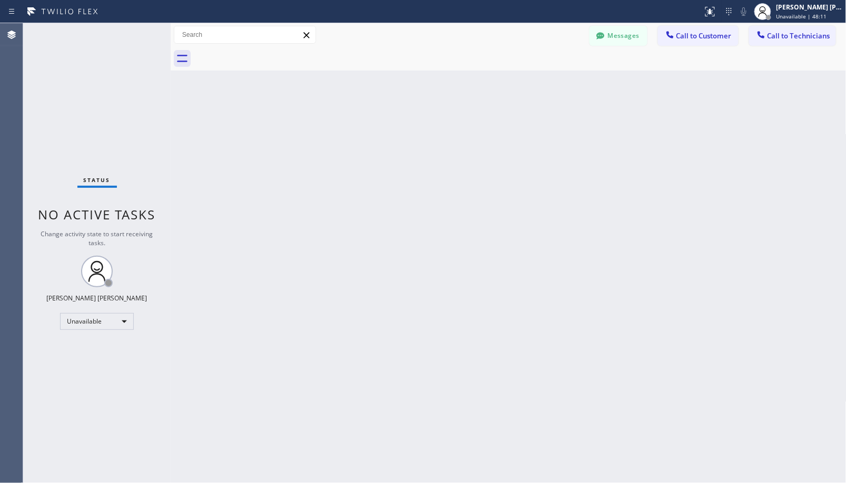
click at [561, 138] on div "Back to Dashboard Change Sender ID Customers Technicians Select a contact Outbo…" at bounding box center [508, 253] width 675 height 460
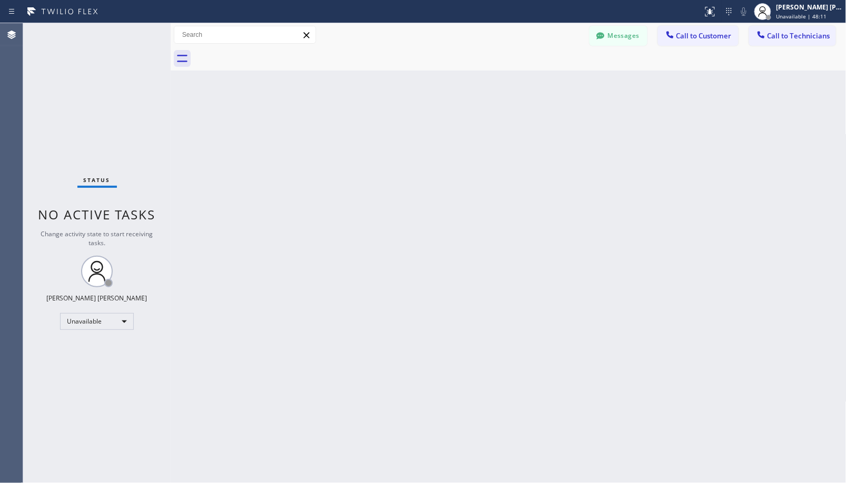
click at [561, 138] on div "Back to Dashboard Change Sender ID Customers Technicians Select a contact Outbo…" at bounding box center [508, 253] width 675 height 460
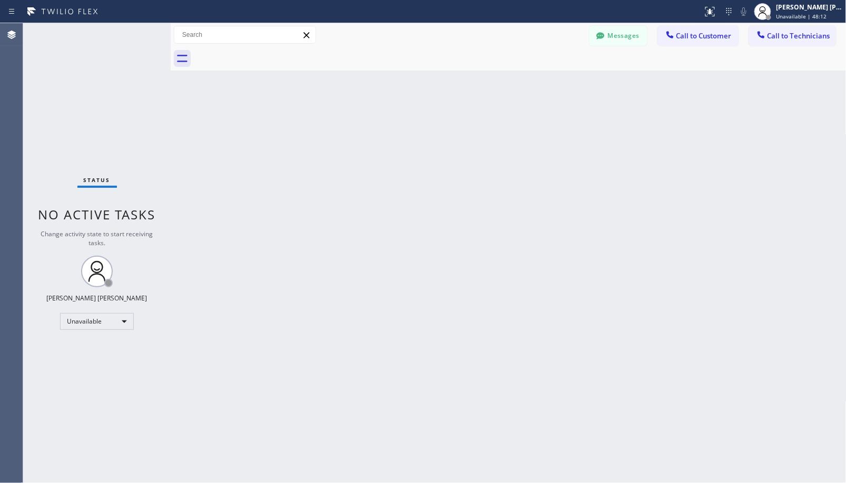
click at [561, 138] on div "Back to Dashboard Change Sender ID Customers Technicians Select a contact Outbo…" at bounding box center [508, 253] width 675 height 460
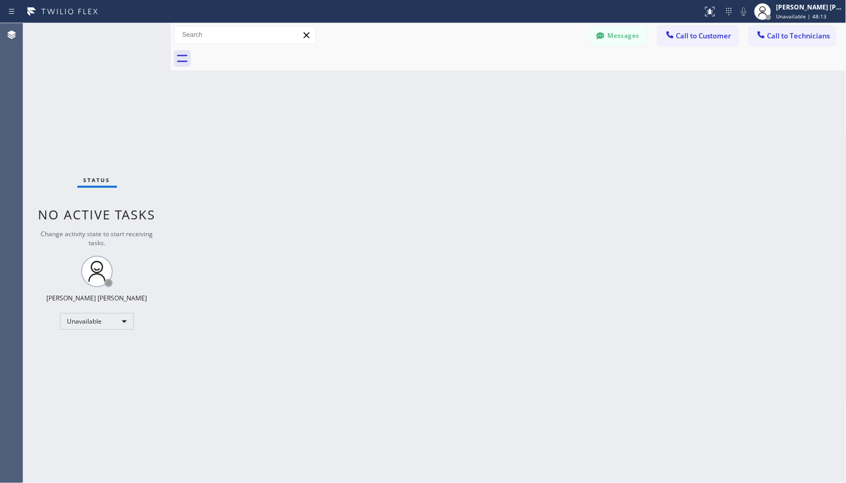
click at [561, 138] on div "Back to Dashboard Change Sender ID Customers Technicians Select a contact Outbo…" at bounding box center [508, 253] width 675 height 460
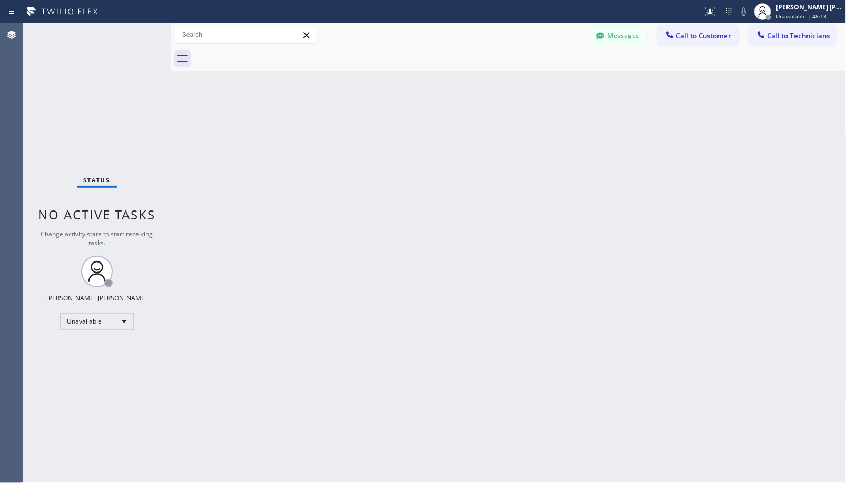
click at [561, 138] on div "Back to Dashboard Change Sender ID Customers Technicians Select a contact Outbo…" at bounding box center [508, 253] width 675 height 460
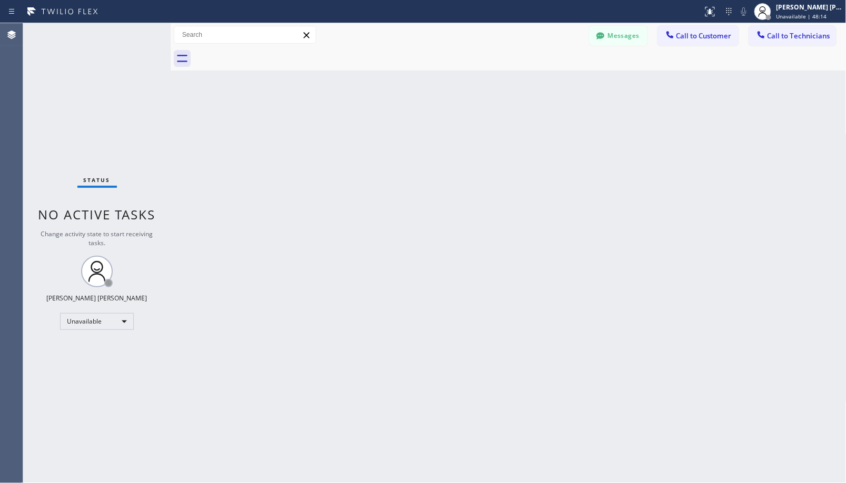
click at [561, 138] on div "Back to Dashboard Change Sender ID Customers Technicians Select a contact Outbo…" at bounding box center [508, 253] width 675 height 460
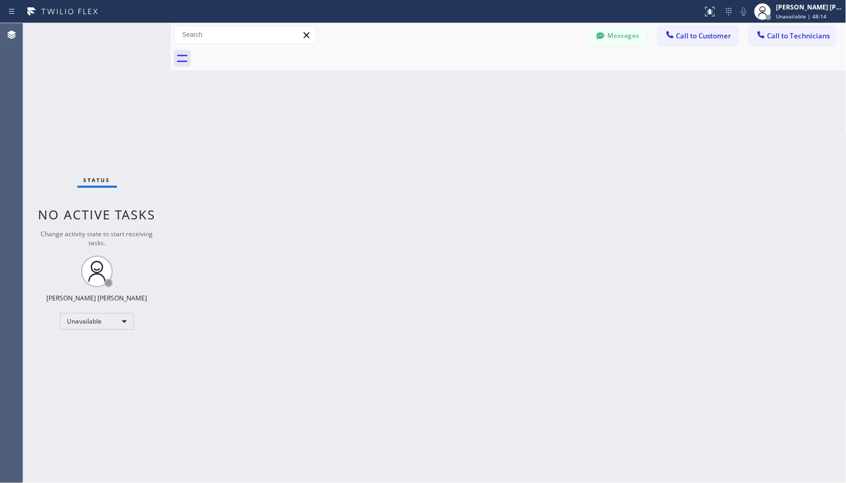
click at [561, 138] on div "Back to Dashboard Change Sender ID Customers Technicians Select a contact Outbo…" at bounding box center [508, 253] width 675 height 460
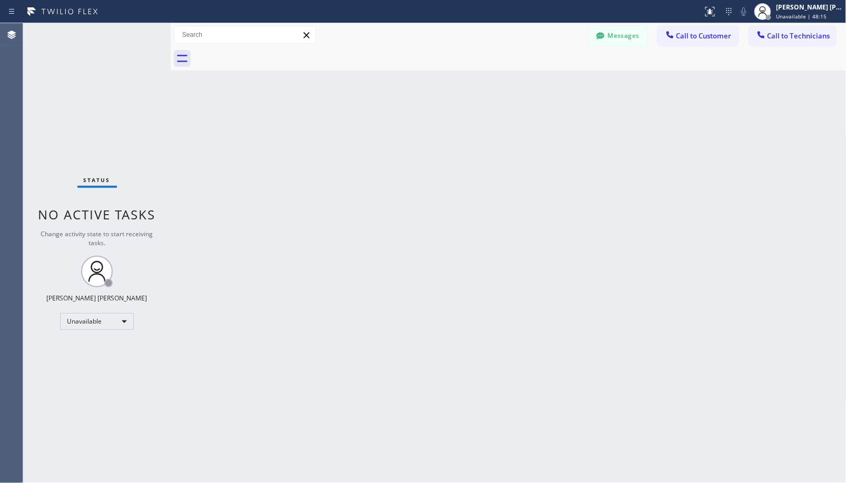
click at [561, 138] on div "Back to Dashboard Change Sender ID Customers Technicians Select a contact Outbo…" at bounding box center [508, 253] width 675 height 460
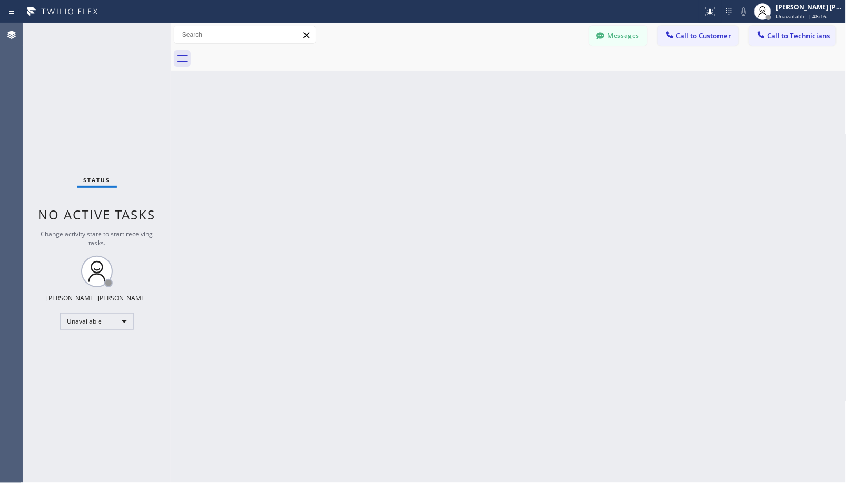
click at [561, 138] on div "Back to Dashboard Change Sender ID Customers Technicians Select a contact Outbo…" at bounding box center [508, 253] width 675 height 460
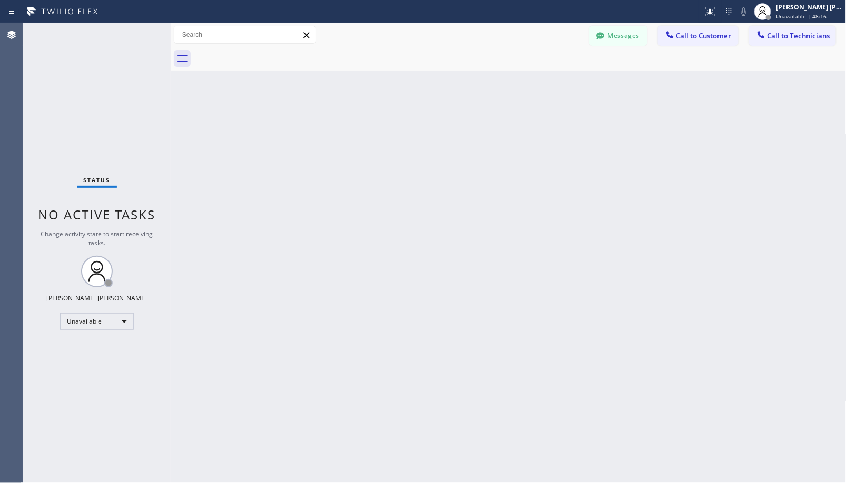
click at [561, 138] on div "Back to Dashboard Change Sender ID Customers Technicians Select a contact Outbo…" at bounding box center [508, 253] width 675 height 460
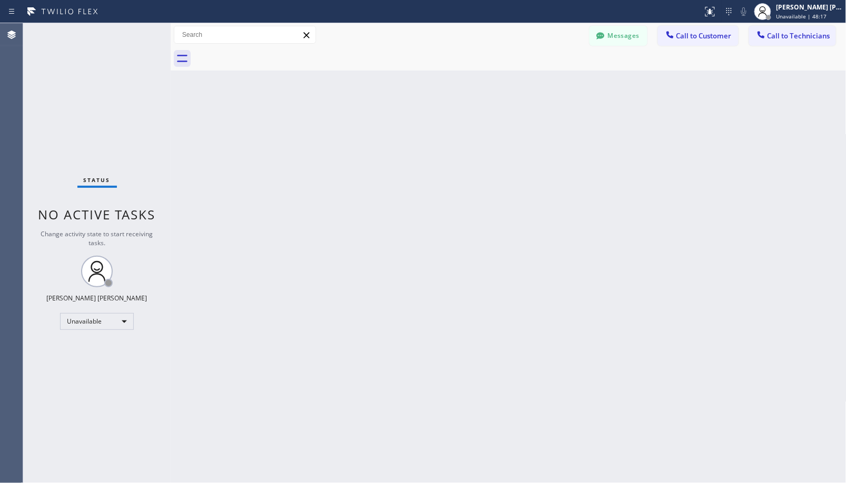
click at [561, 138] on div "Back to Dashboard Change Sender ID Customers Technicians Select a contact Outbo…" at bounding box center [508, 253] width 675 height 460
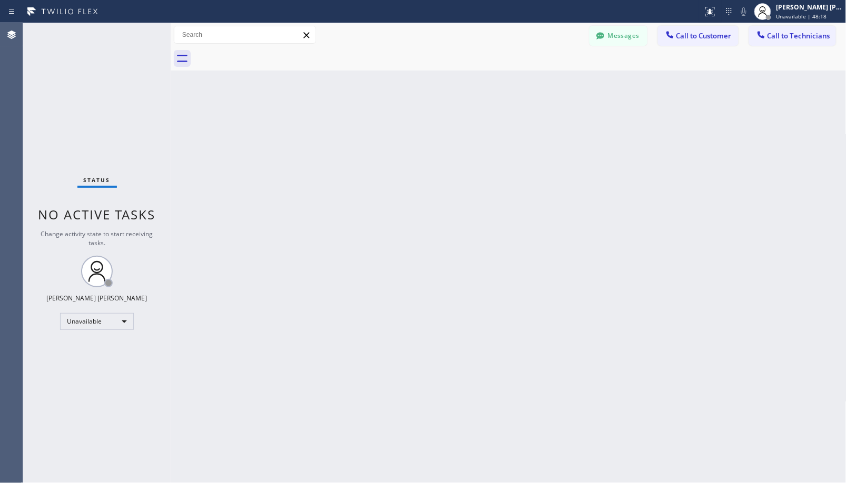
click at [561, 138] on div "Back to Dashboard Change Sender ID Customers Technicians Select a contact Outbo…" at bounding box center [508, 253] width 675 height 460
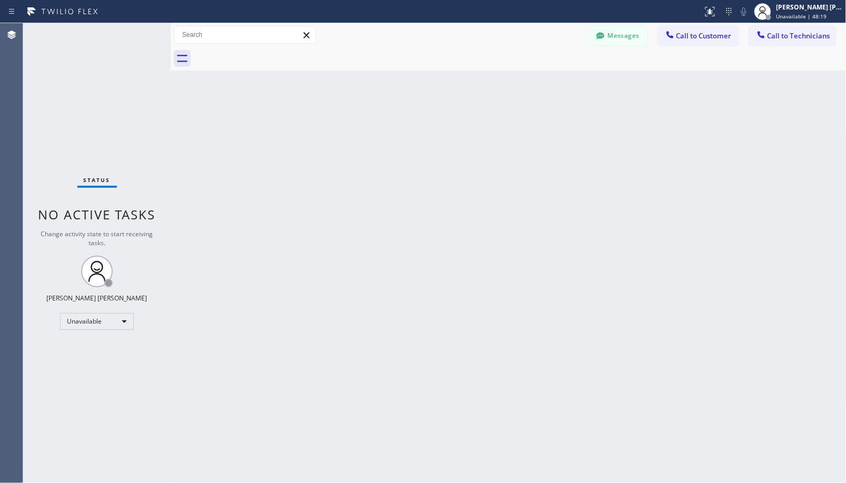
click at [561, 138] on div "Back to Dashboard Change Sender ID Customers Technicians Select a contact Outbo…" at bounding box center [508, 253] width 675 height 460
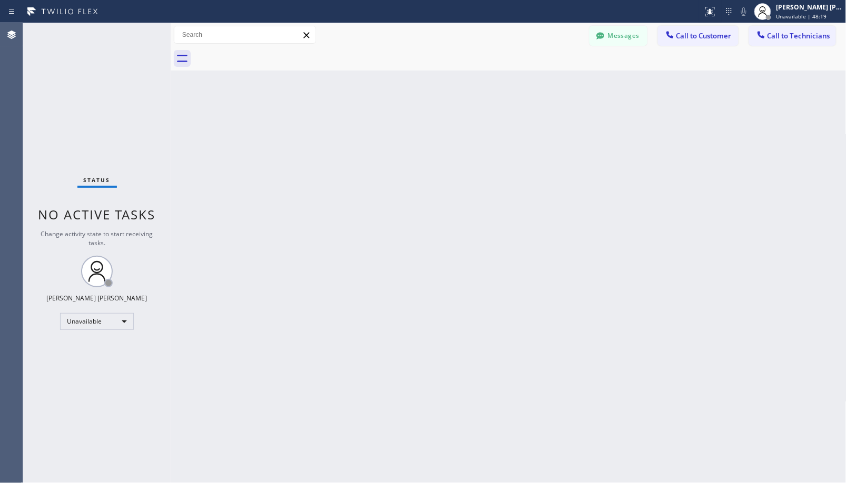
click at [561, 138] on div "Back to Dashboard Change Sender ID Customers Technicians Select a contact Outbo…" at bounding box center [508, 253] width 675 height 460
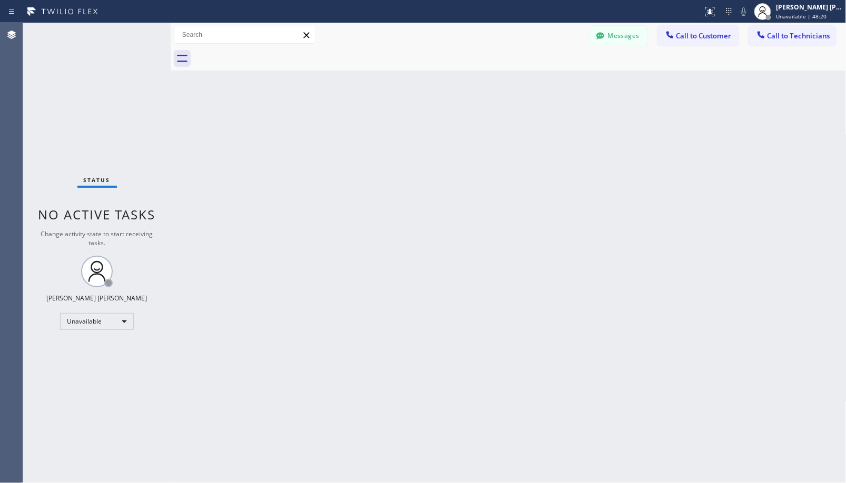
click at [561, 138] on div "Back to Dashboard Change Sender ID Customers Technicians Select a contact Outbo…" at bounding box center [508, 253] width 675 height 460
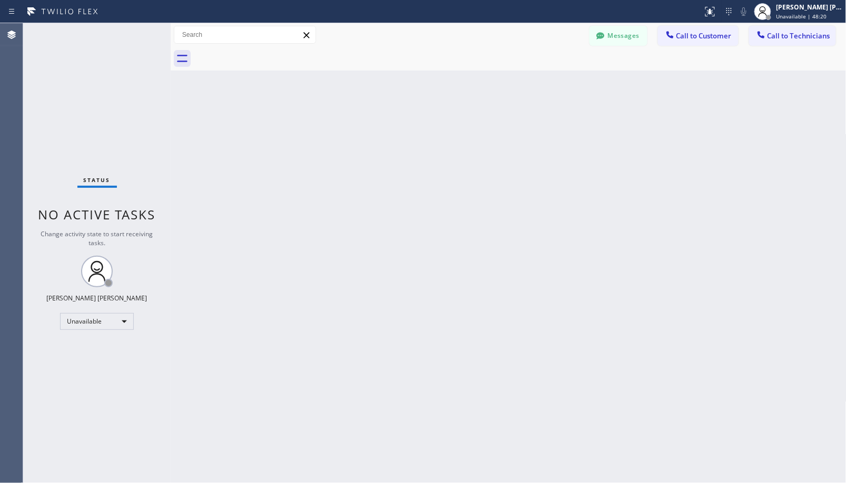
click at [561, 138] on div "Back to Dashboard Change Sender ID Customers Technicians Select a contact Outbo…" at bounding box center [508, 253] width 675 height 460
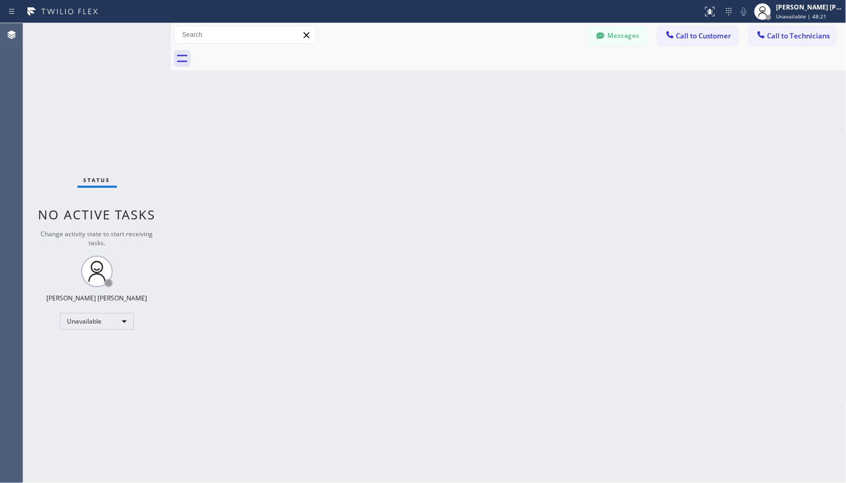
click at [561, 138] on div "Back to Dashboard Change Sender ID Customers Technicians Select a contact Outbo…" at bounding box center [508, 253] width 675 height 460
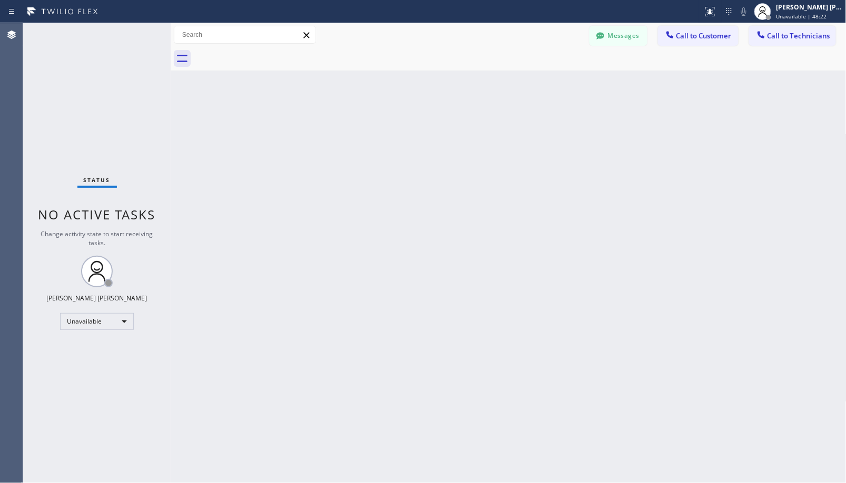
click at [561, 138] on div "Back to Dashboard Change Sender ID Customers Technicians Select a contact Outbo…" at bounding box center [508, 253] width 675 height 460
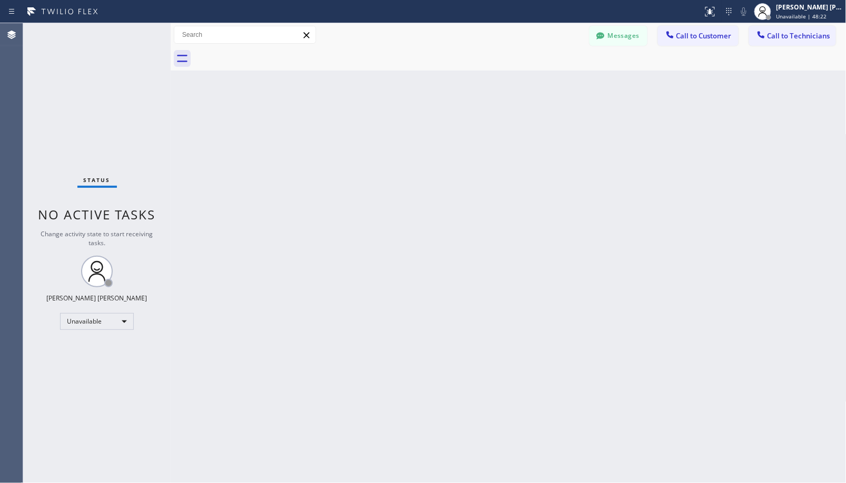
click at [561, 138] on div "Back to Dashboard Change Sender ID Customers Technicians Select a contact Outbo…" at bounding box center [508, 253] width 675 height 460
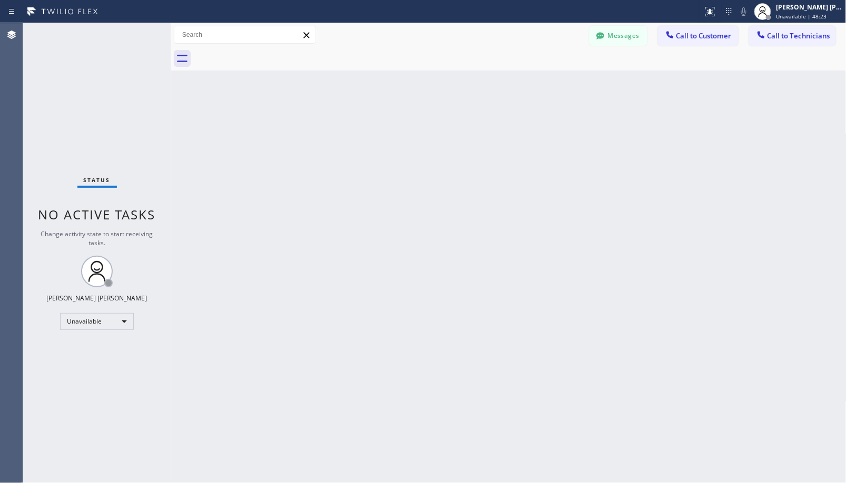
click at [561, 138] on div "Back to Dashboard Change Sender ID Customers Technicians Select a contact Outbo…" at bounding box center [508, 253] width 675 height 460
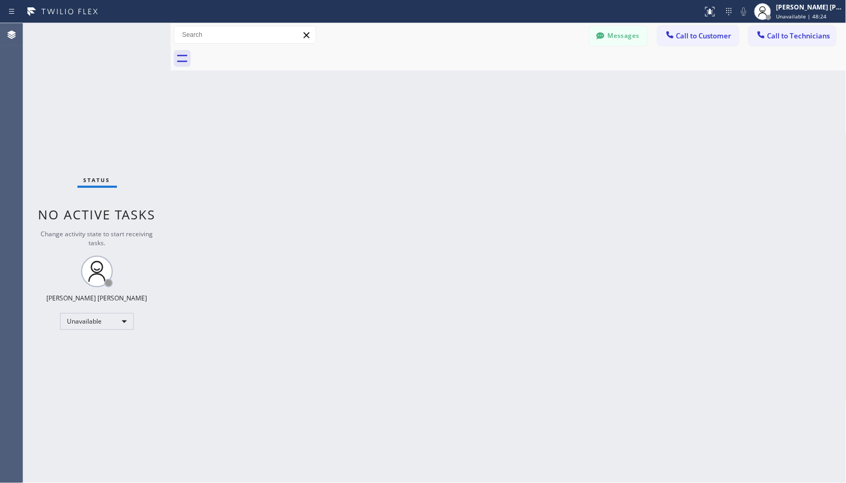
click at [561, 138] on div "Back to Dashboard Change Sender ID Customers Technicians Select a contact Outbo…" at bounding box center [508, 253] width 675 height 460
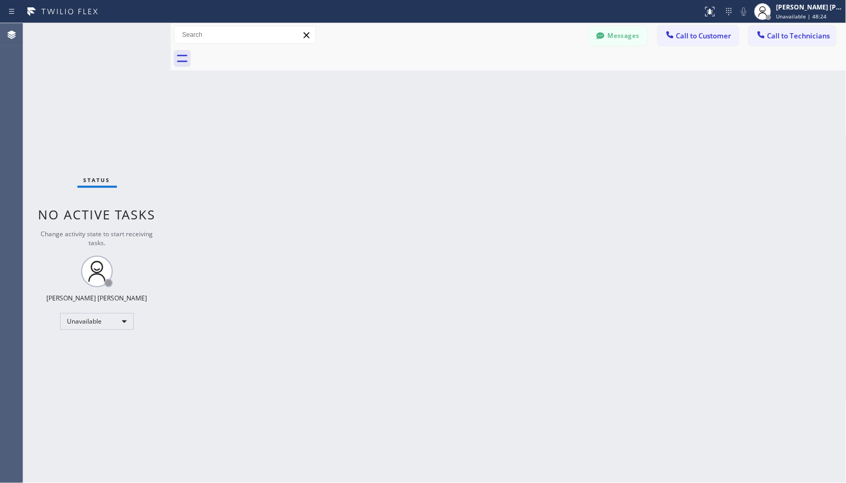
click at [561, 138] on div "Back to Dashboard Change Sender ID Customers Technicians Select a contact Outbo…" at bounding box center [508, 253] width 675 height 460
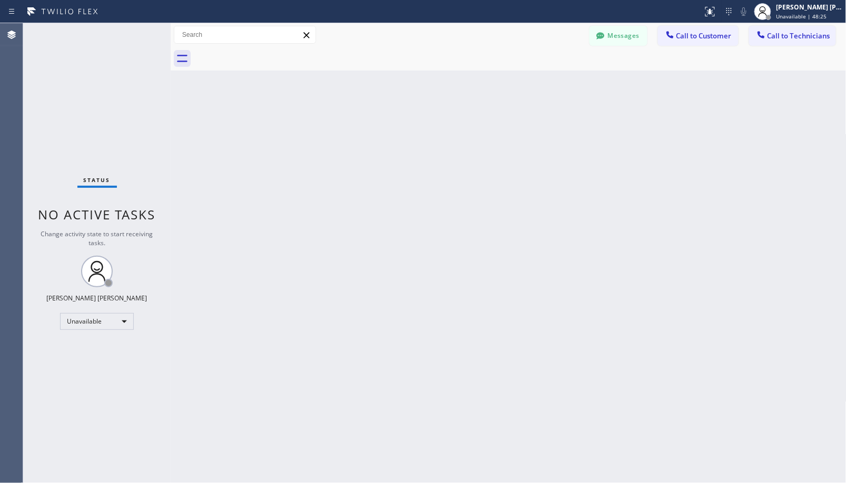
click at [561, 138] on div "Back to Dashboard Change Sender ID Customers Technicians Select a contact Outbo…" at bounding box center [508, 253] width 675 height 460
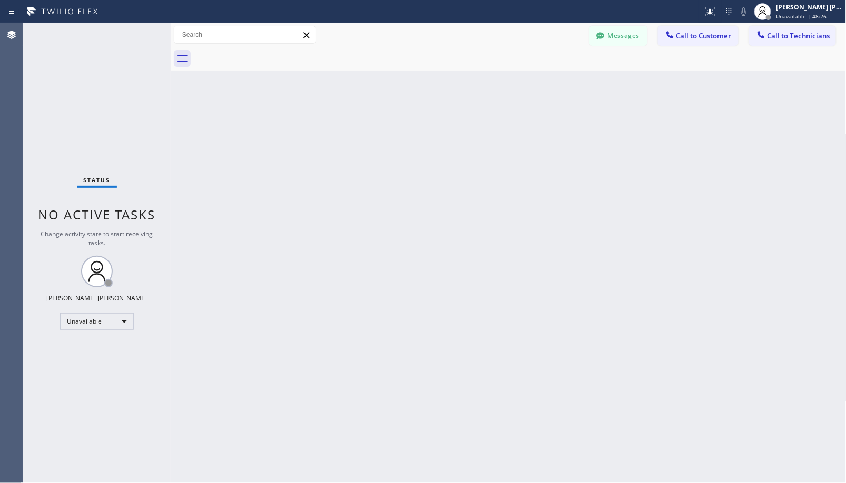
click at [561, 138] on div "Back to Dashboard Change Sender ID Customers Technicians Select a contact Outbo…" at bounding box center [508, 253] width 675 height 460
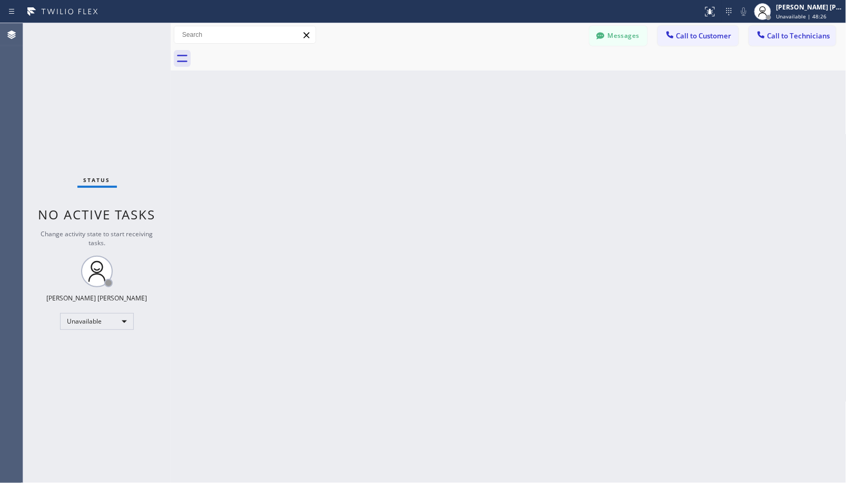
click at [561, 138] on div "Back to Dashboard Change Sender ID Customers Technicians Select a contact Outbo…" at bounding box center [508, 253] width 675 height 460
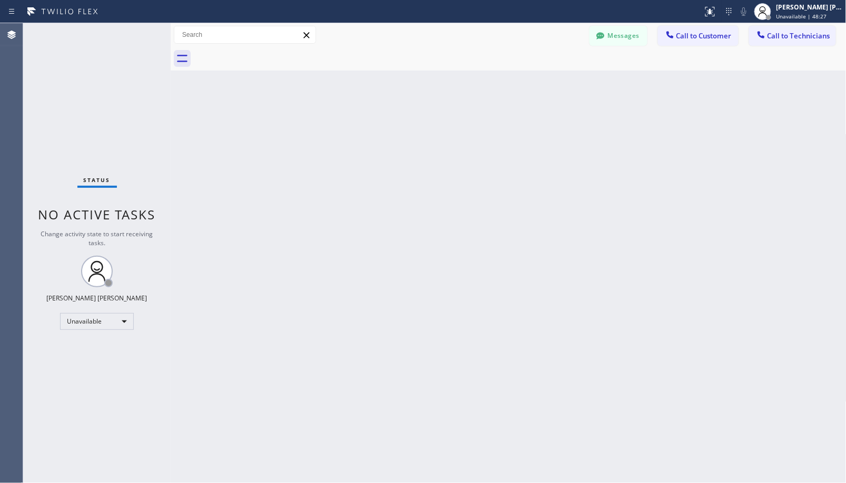
click at [561, 138] on div "Back to Dashboard Change Sender ID Customers Technicians Select a contact Outbo…" at bounding box center [508, 253] width 675 height 460
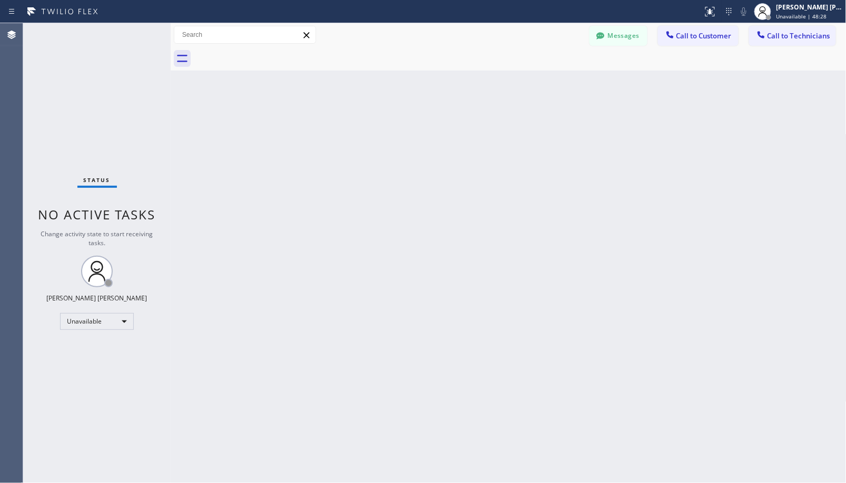
click at [561, 138] on div "Back to Dashboard Change Sender ID Customers Technicians Select a contact Outbo…" at bounding box center [508, 253] width 675 height 460
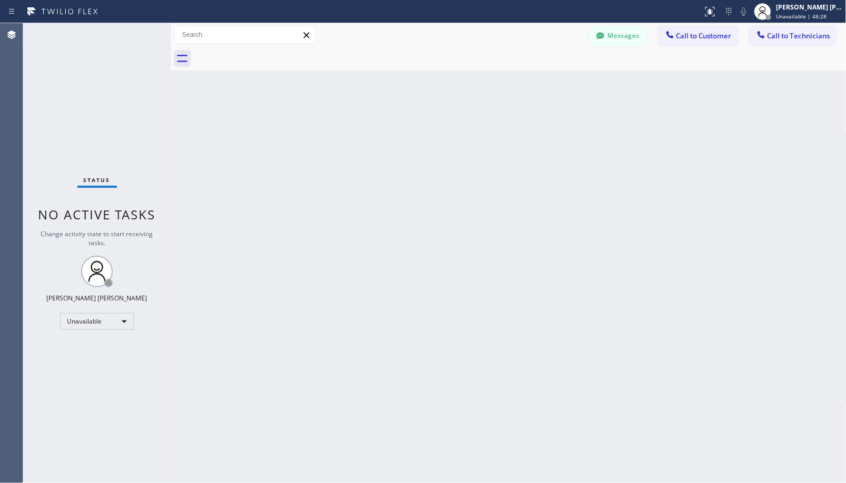
click at [561, 138] on div "Back to Dashboard Change Sender ID Customers Technicians Select a contact Outbo…" at bounding box center [508, 253] width 675 height 460
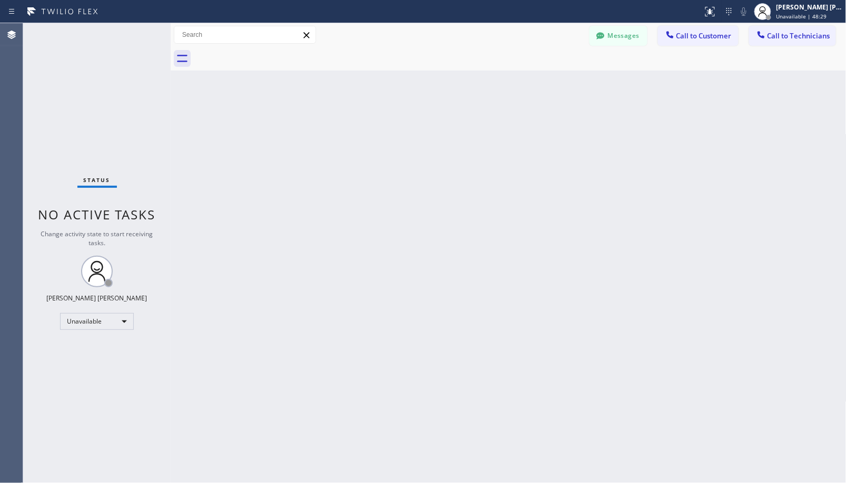
click at [561, 138] on div "Back to Dashboard Change Sender ID Customers Technicians Select a contact Outbo…" at bounding box center [508, 253] width 675 height 460
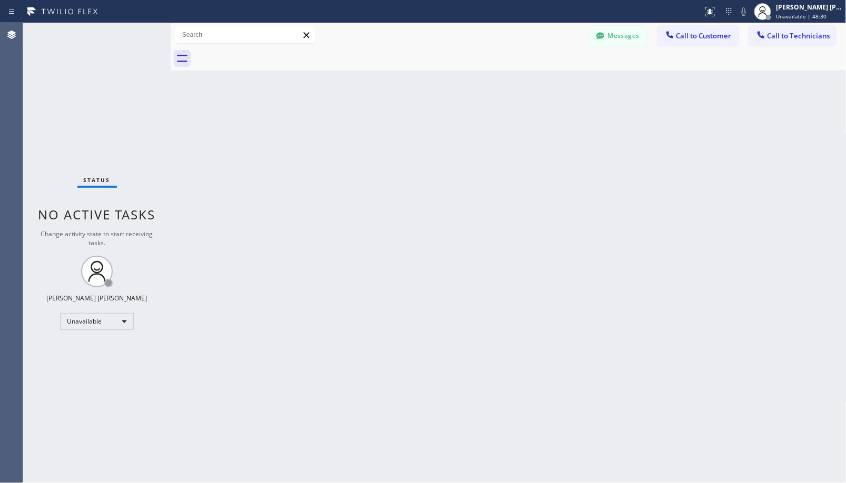
click at [561, 138] on div "Back to Dashboard Change Sender ID Customers Technicians Select a contact Outbo…" at bounding box center [508, 253] width 675 height 460
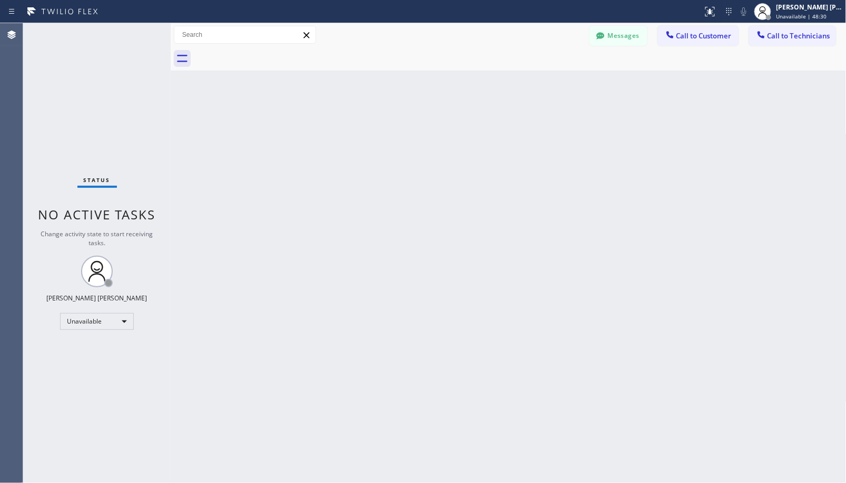
click at [561, 138] on div "Back to Dashboard Change Sender ID Customers Technicians Select a contact Outbo…" at bounding box center [508, 253] width 675 height 460
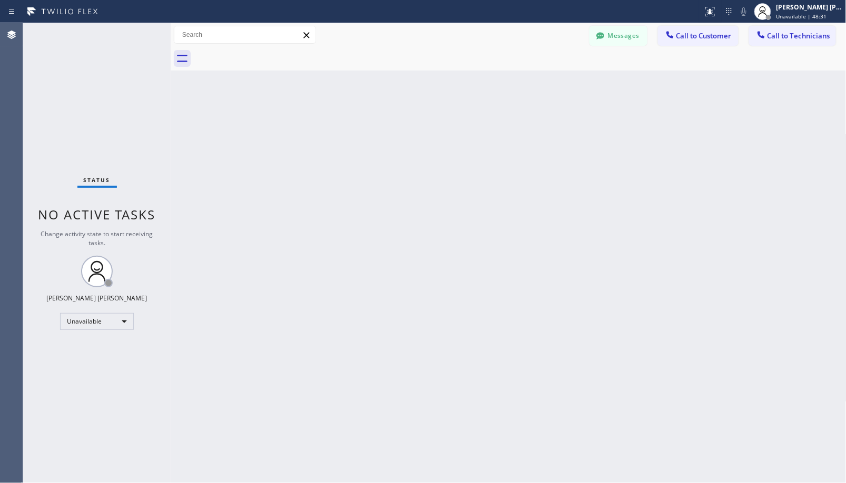
click at [561, 138] on div "Back to Dashboard Change Sender ID Customers Technicians Select a contact Outbo…" at bounding box center [508, 253] width 675 height 460
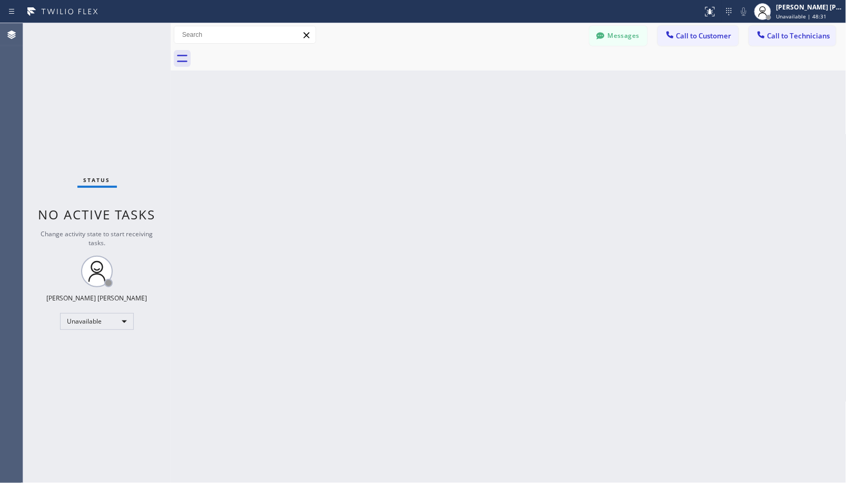
click at [561, 138] on div "Back to Dashboard Change Sender ID Customers Technicians Select a contact Outbo…" at bounding box center [508, 253] width 675 height 460
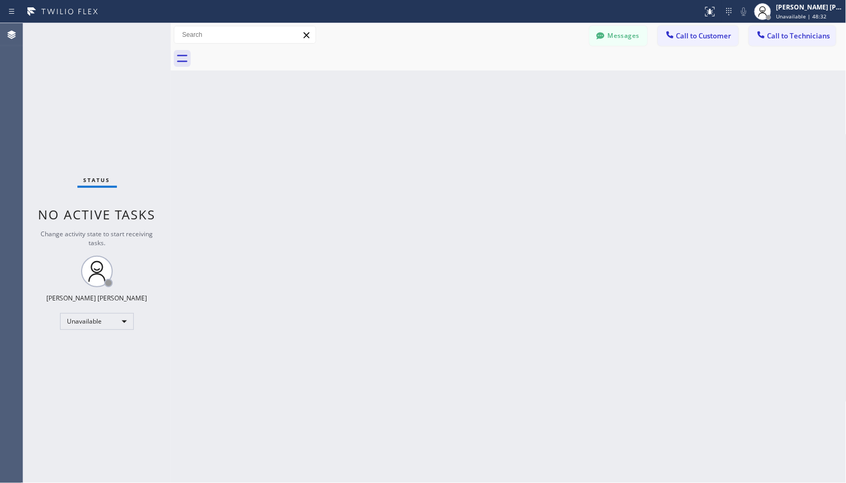
click at [561, 138] on div "Back to Dashboard Change Sender ID Customers Technicians Select a contact Outbo…" at bounding box center [508, 253] width 675 height 460
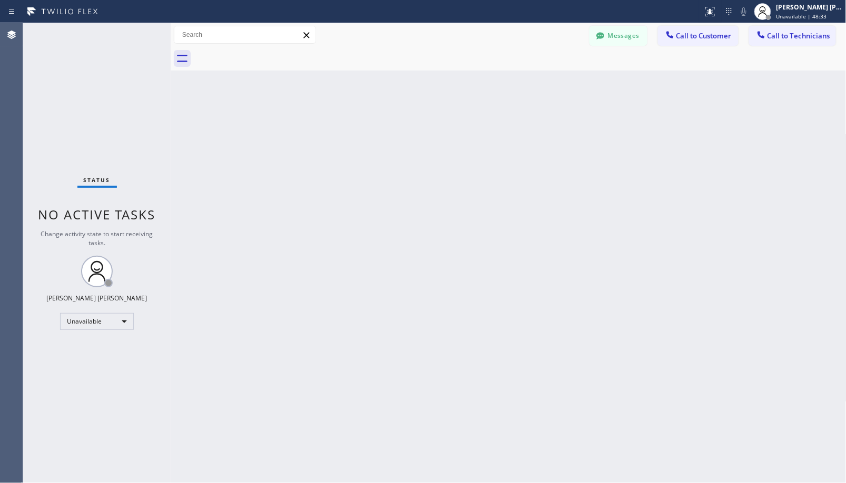
click at [561, 138] on div "Back to Dashboard Change Sender ID Customers Technicians Select a contact Outbo…" at bounding box center [508, 253] width 675 height 460
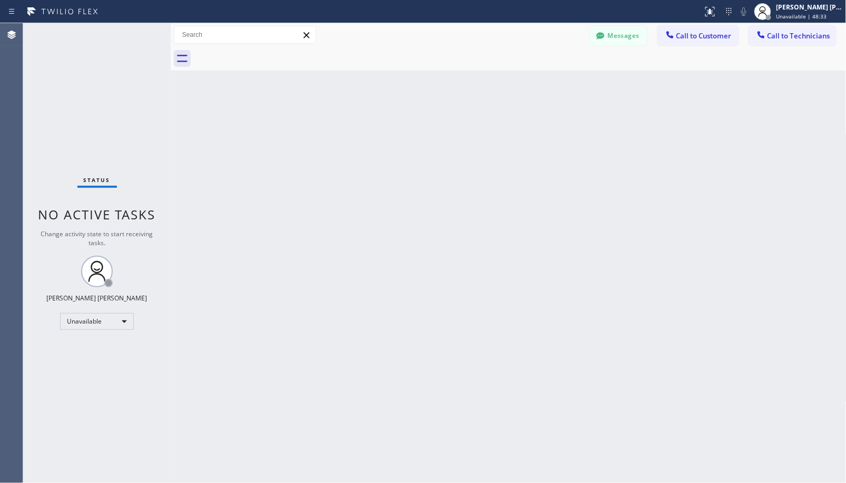
click at [561, 138] on div "Back to Dashboard Change Sender ID Customers Technicians Select a contact Outbo…" at bounding box center [508, 253] width 675 height 460
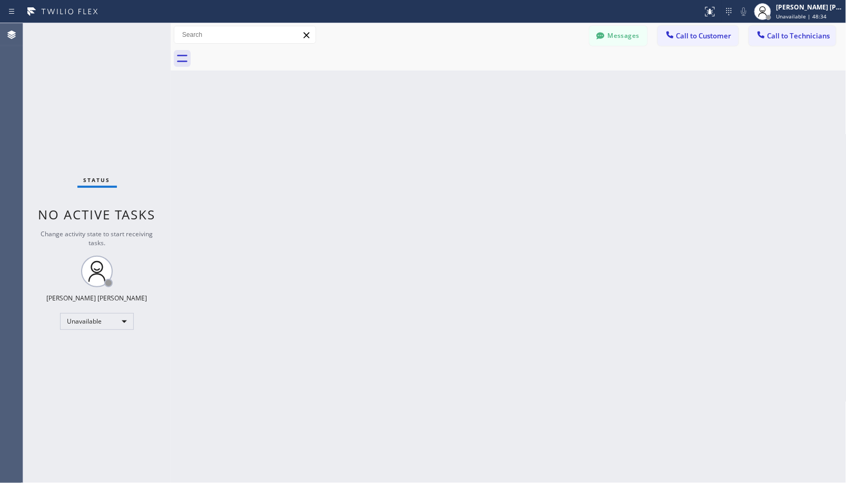
click at [561, 138] on div "Back to Dashboard Change Sender ID Customers Technicians Select a contact Outbo…" at bounding box center [508, 253] width 675 height 460
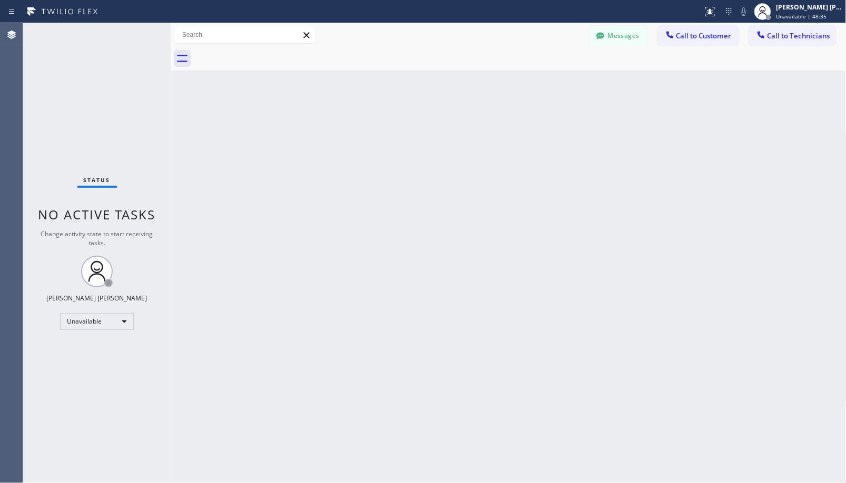
click at [561, 138] on div "Back to Dashboard Change Sender ID Customers Technicians Select a contact Outbo…" at bounding box center [508, 253] width 675 height 460
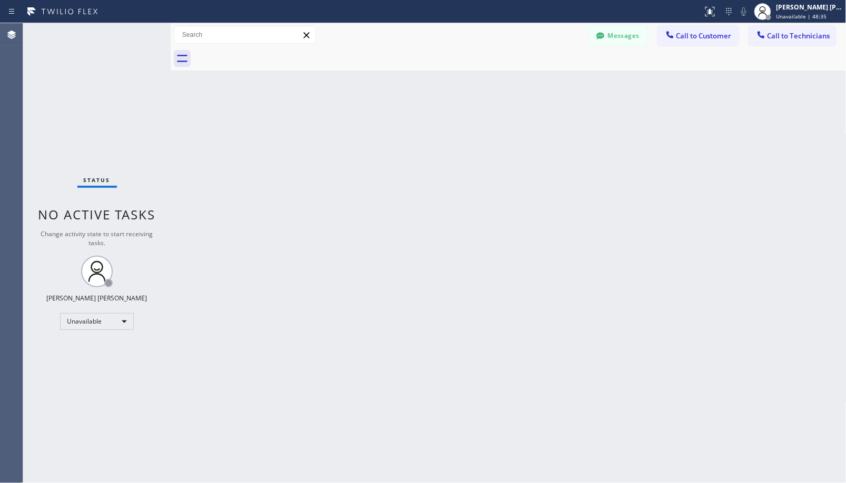
click at [561, 138] on div "Back to Dashboard Change Sender ID Customers Technicians Select a contact Outbo…" at bounding box center [508, 253] width 675 height 460
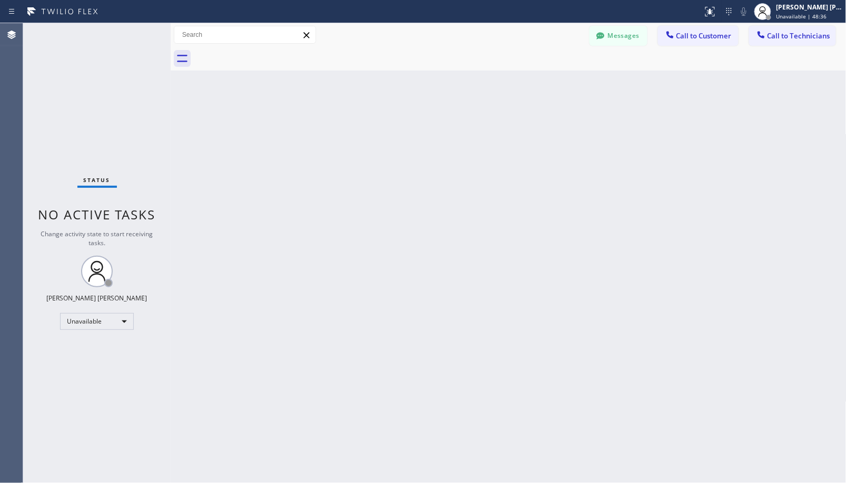
click at [561, 138] on div "Back to Dashboard Change Sender ID Customers Technicians Select a contact Outbo…" at bounding box center [508, 253] width 675 height 460
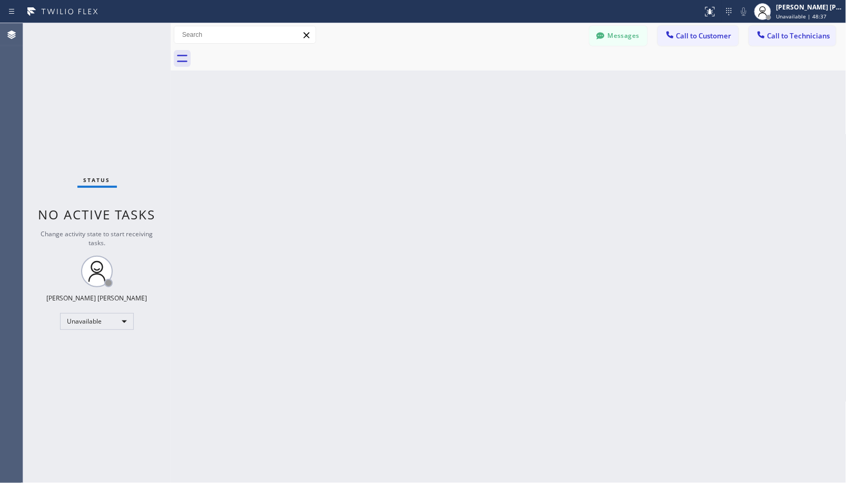
click at [561, 138] on div "Back to Dashboard Change Sender ID Customers Technicians Select a contact Outbo…" at bounding box center [508, 253] width 675 height 460
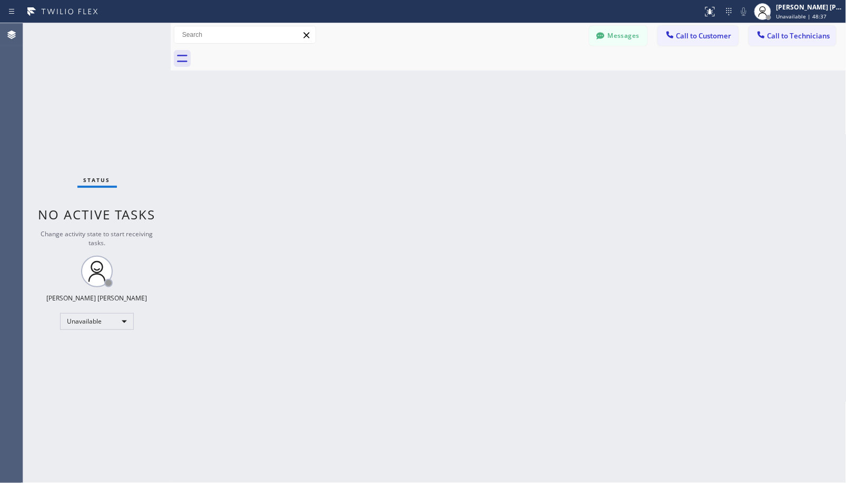
click at [561, 138] on div "Back to Dashboard Change Sender ID Customers Technicians Select a contact Outbo…" at bounding box center [508, 253] width 675 height 460
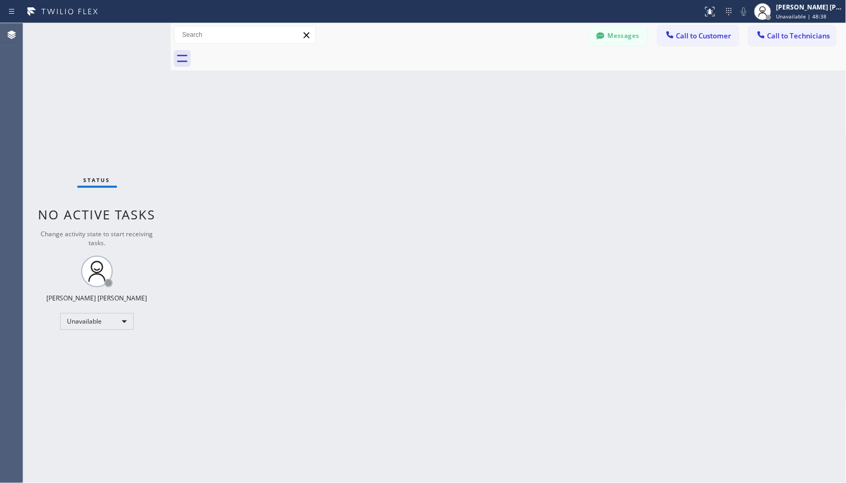
click at [561, 138] on div "Back to Dashboard Change Sender ID Customers Technicians Select a contact Outbo…" at bounding box center [508, 253] width 675 height 460
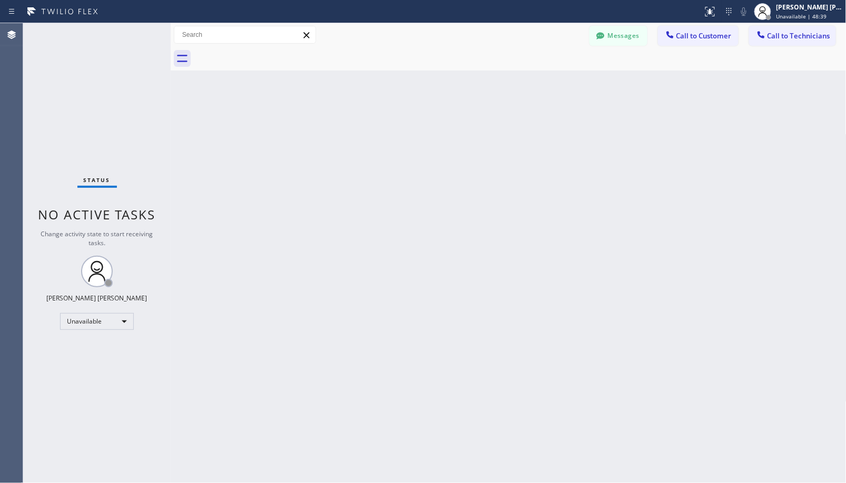
click at [561, 138] on div "Back to Dashboard Change Sender ID Customers Technicians Select a contact Outbo…" at bounding box center [508, 253] width 675 height 460
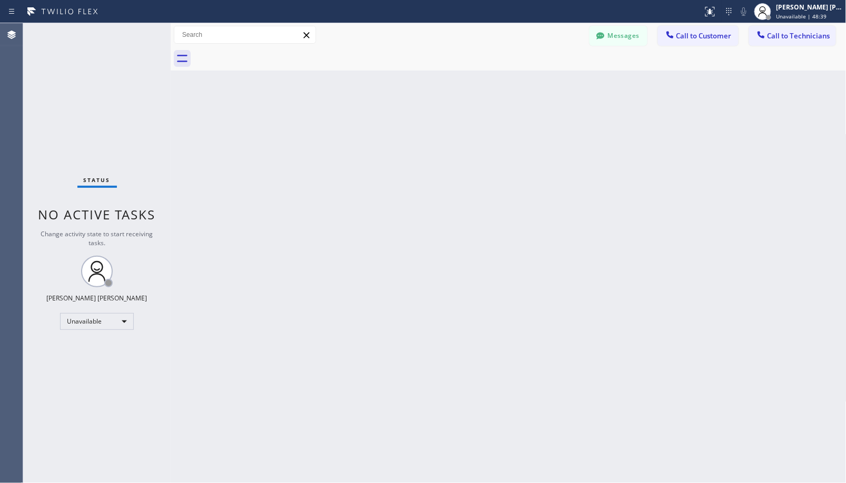
click at [561, 138] on div "Back to Dashboard Change Sender ID Customers Technicians Select a contact Outbo…" at bounding box center [508, 253] width 675 height 460
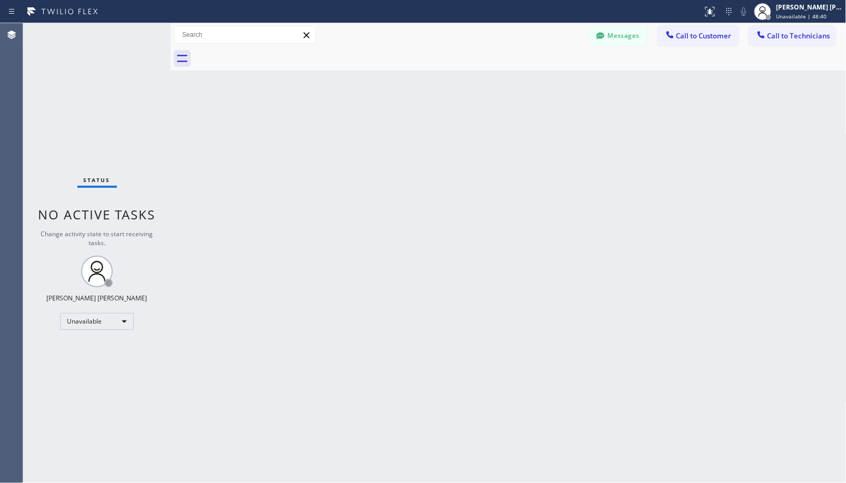
click at [561, 138] on div "Back to Dashboard Change Sender ID Customers Technicians Select a contact Outbo…" at bounding box center [508, 253] width 675 height 460
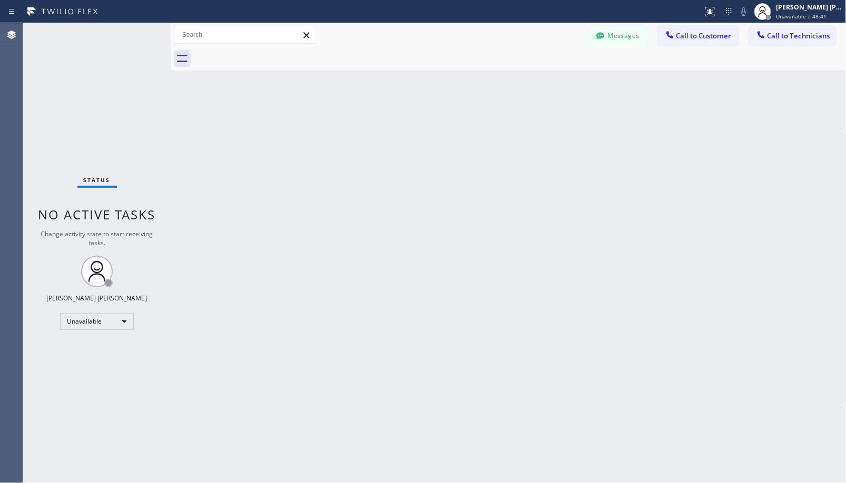
click at [561, 138] on div "Back to Dashboard Change Sender ID Customers Technicians Select a contact Outbo…" at bounding box center [508, 253] width 675 height 460
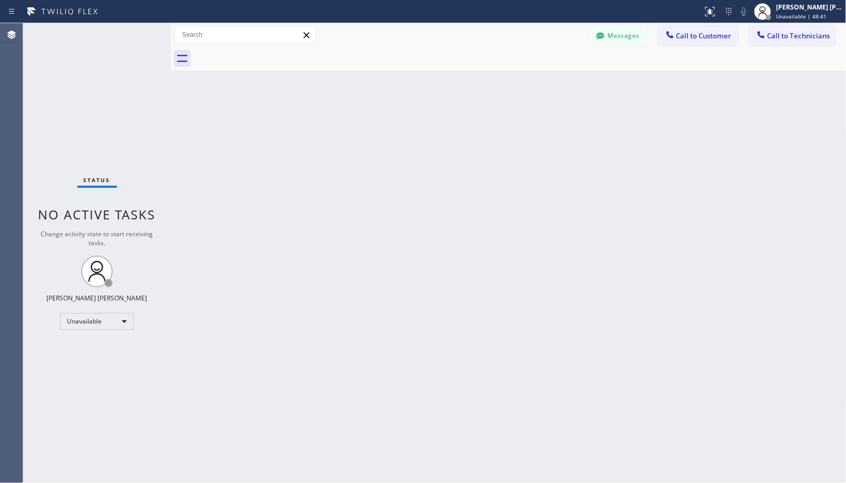
click at [561, 138] on div "Back to Dashboard Change Sender ID Customers Technicians Select a contact Outbo…" at bounding box center [508, 253] width 675 height 460
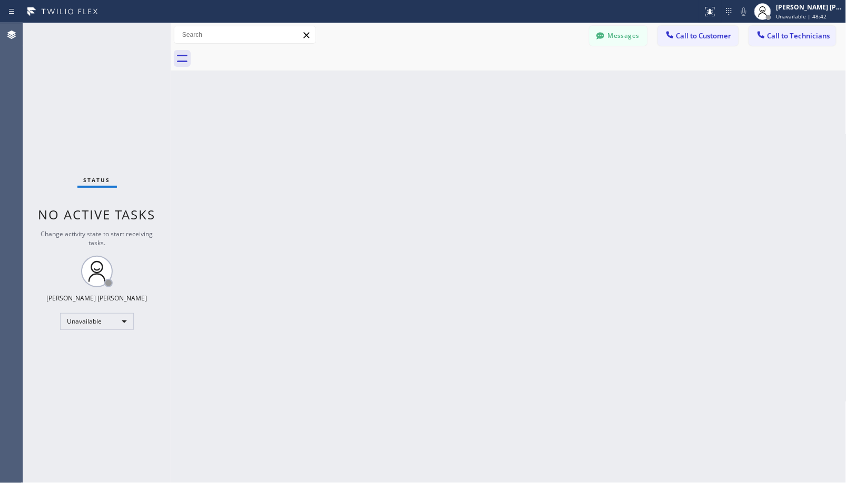
click at [561, 138] on div "Back to Dashboard Change Sender ID Customers Technicians Select a contact Outbo…" at bounding box center [508, 253] width 675 height 460
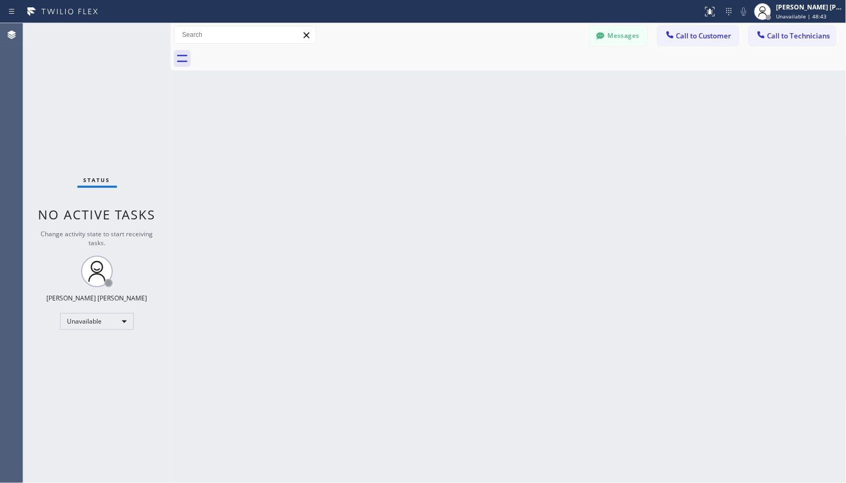
click at [561, 138] on div "Back to Dashboard Change Sender ID Customers Technicians Select a contact Outbo…" at bounding box center [508, 253] width 675 height 460
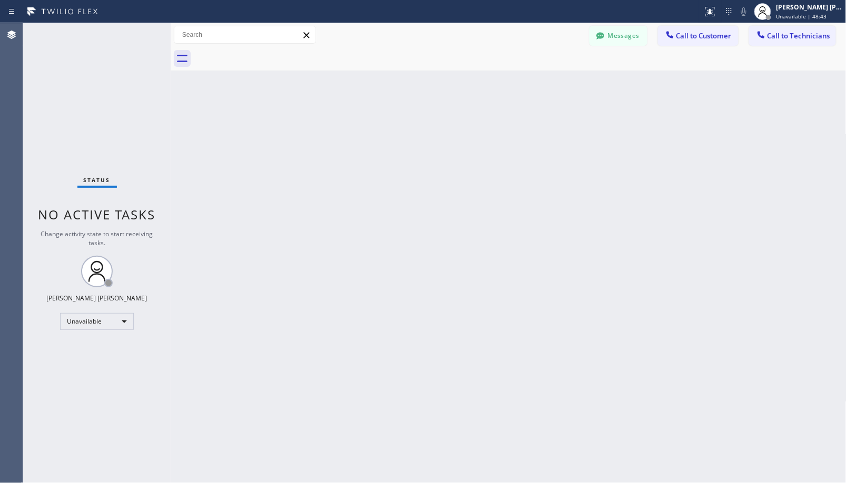
click at [561, 138] on div "Back to Dashboard Change Sender ID Customers Technicians Select a contact Outbo…" at bounding box center [508, 253] width 675 height 460
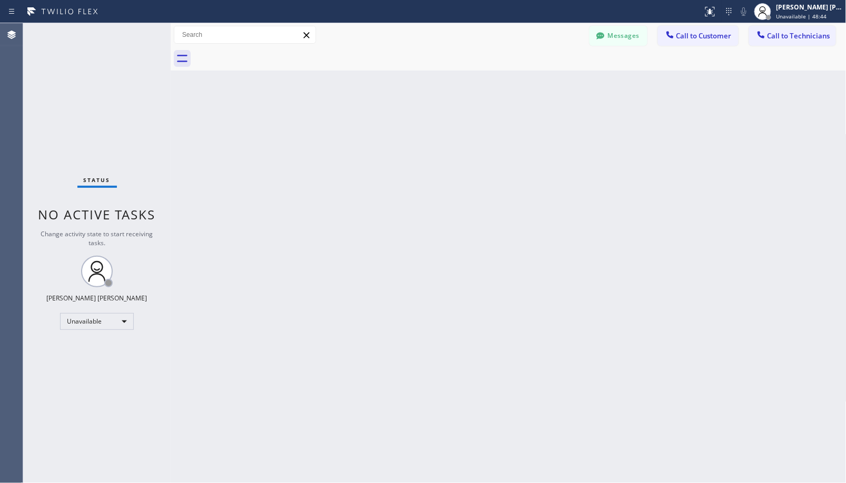
click at [561, 138] on div "Back to Dashboard Change Sender ID Customers Technicians Select a contact Outbo…" at bounding box center [508, 253] width 675 height 460
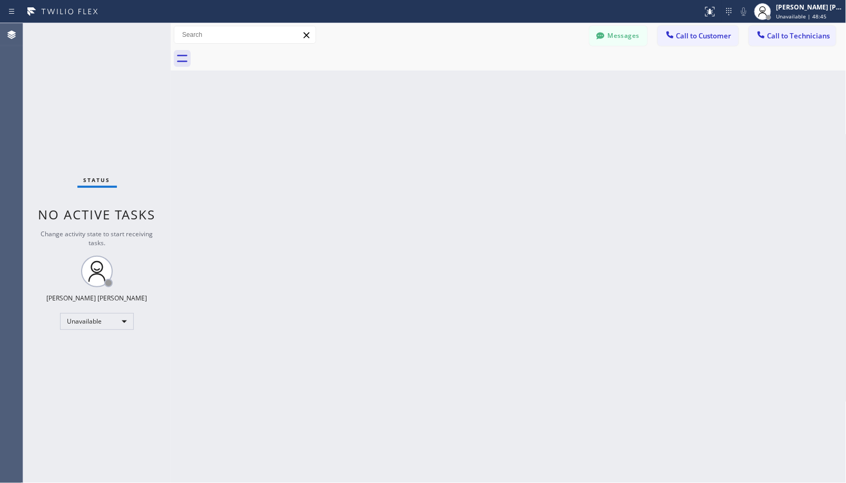
click at [561, 138] on div "Back to Dashboard Change Sender ID Customers Technicians Select a contact Outbo…" at bounding box center [508, 253] width 675 height 460
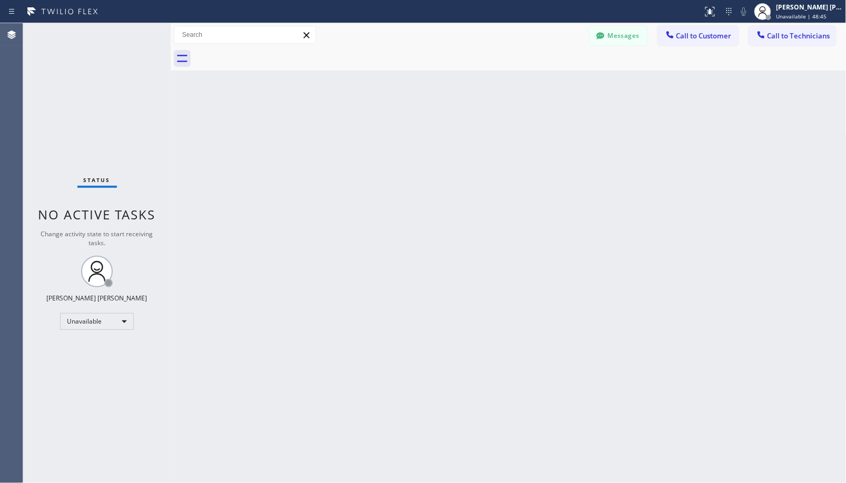
click at [561, 138] on div "Back to Dashboard Change Sender ID Customers Technicians Select a contact Outbo…" at bounding box center [508, 253] width 675 height 460
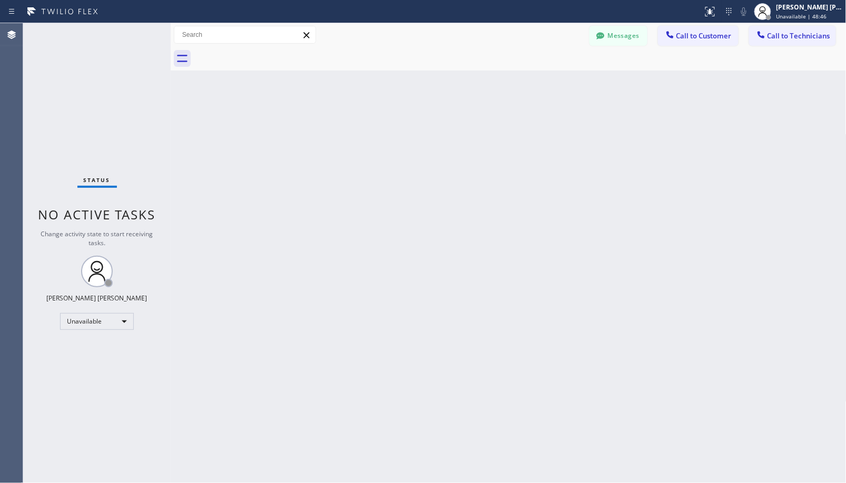
click at [561, 138] on div "Back to Dashboard Change Sender ID Customers Technicians Select a contact Outbo…" at bounding box center [508, 253] width 675 height 460
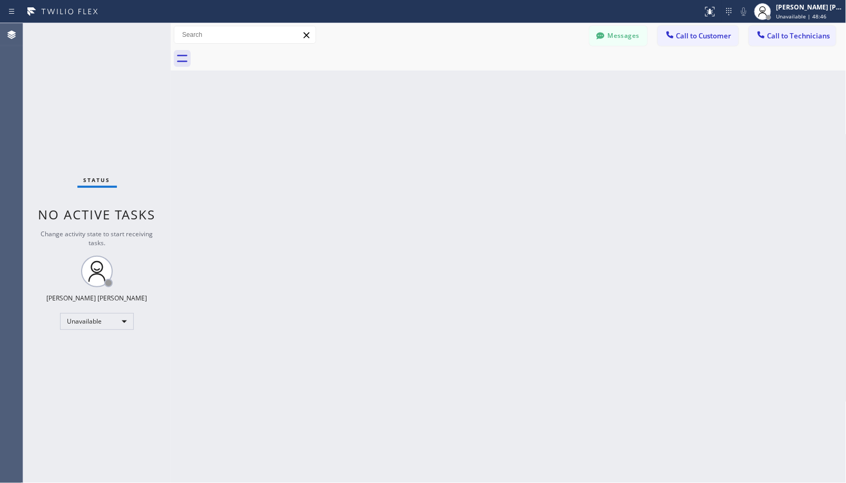
click at [561, 138] on div "Back to Dashboard Change Sender ID Customers Technicians Select a contact Outbo…" at bounding box center [508, 253] width 675 height 460
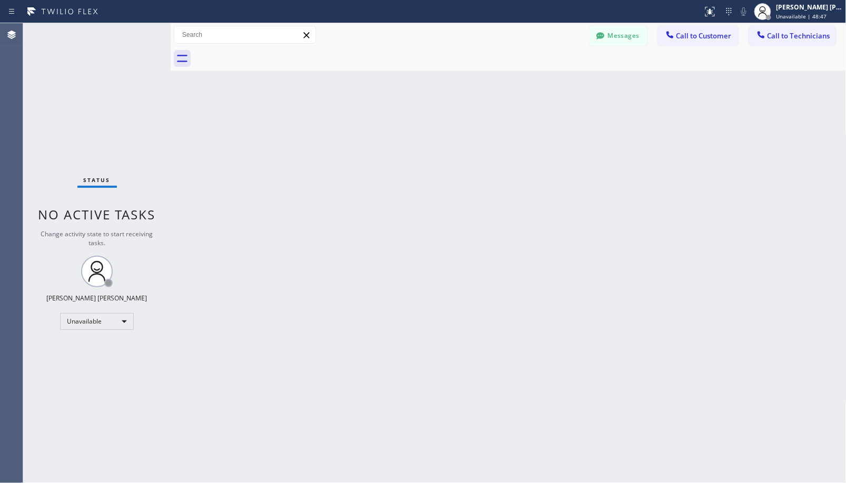
click at [561, 138] on div "Back to Dashboard Change Sender ID Customers Technicians Select a contact Outbo…" at bounding box center [508, 253] width 675 height 460
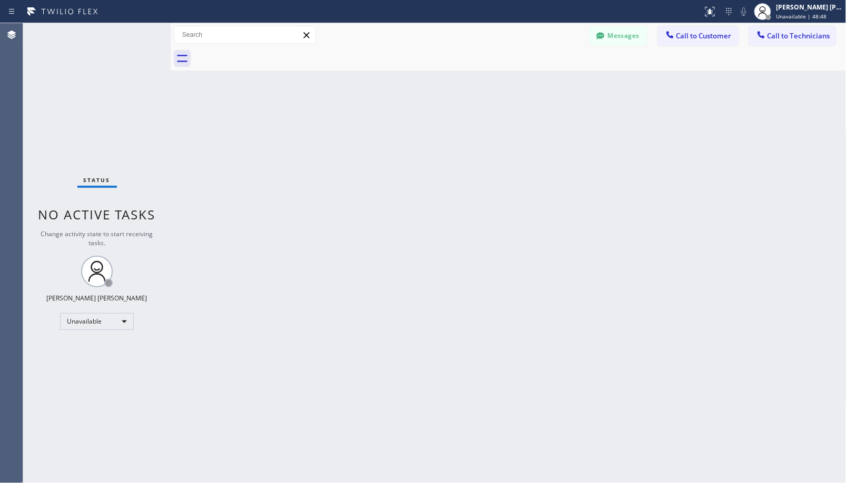
click at [561, 138] on div "Back to Dashboard Change Sender ID Customers Technicians Select a contact Outbo…" at bounding box center [508, 253] width 675 height 460
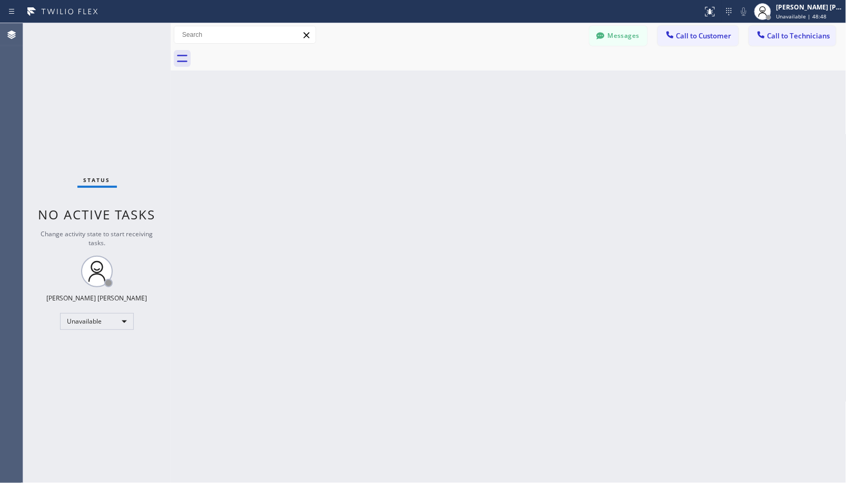
click at [561, 138] on div "Back to Dashboard Change Sender ID Customers Technicians Select a contact Outbo…" at bounding box center [508, 253] width 675 height 460
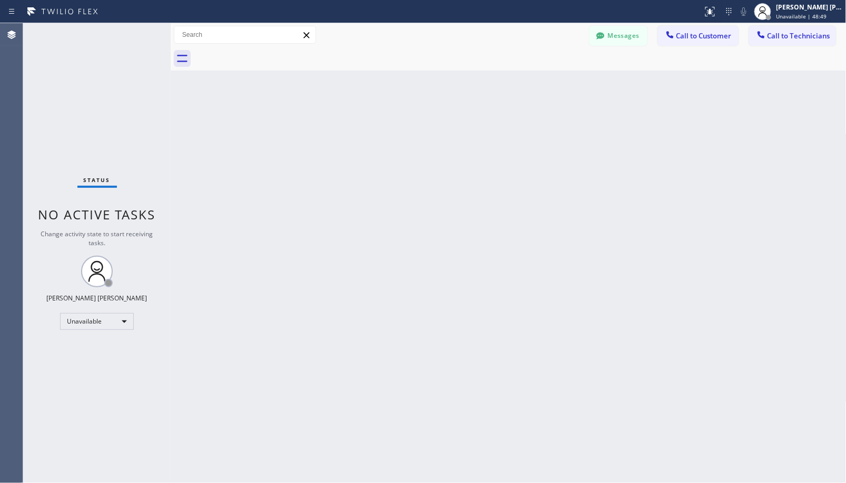
click at [561, 138] on div "Back to Dashboard Change Sender ID Customers Technicians Select a contact Outbo…" at bounding box center [508, 253] width 675 height 460
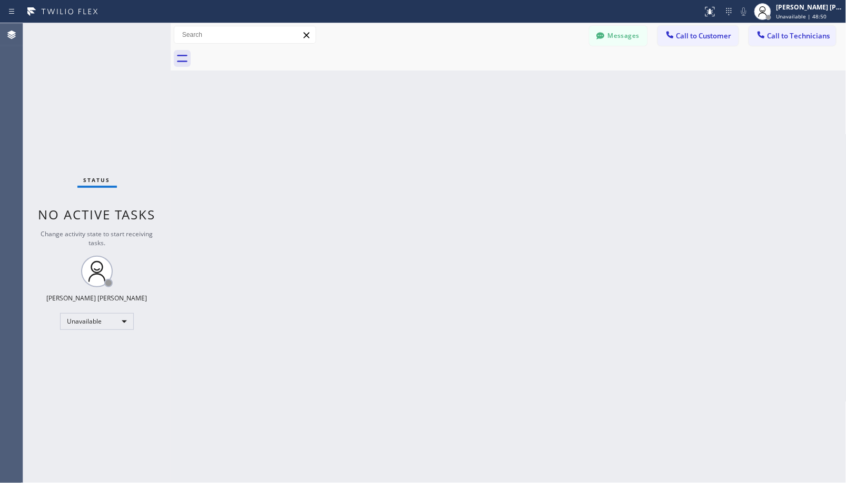
click at [561, 138] on div "Back to Dashboard Change Sender ID Customers Technicians Select a contact Outbo…" at bounding box center [508, 253] width 675 height 460
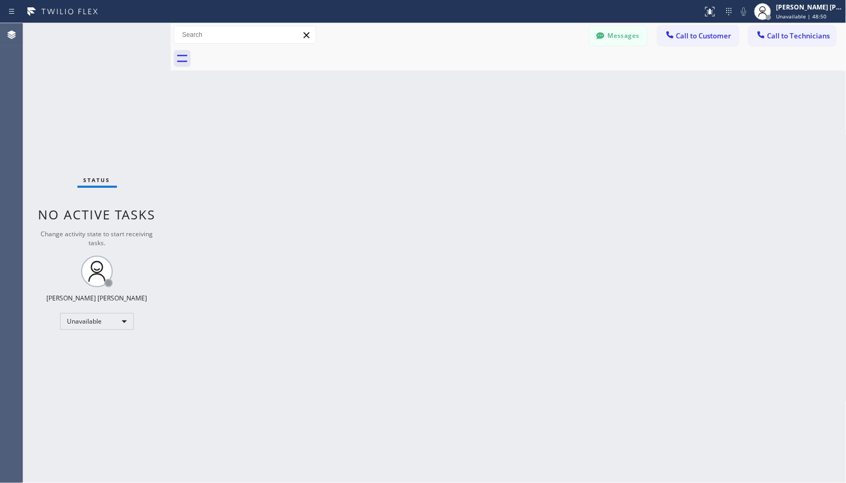
click at [561, 138] on div "Back to Dashboard Change Sender ID Customers Technicians Select a contact Outbo…" at bounding box center [508, 253] width 675 height 460
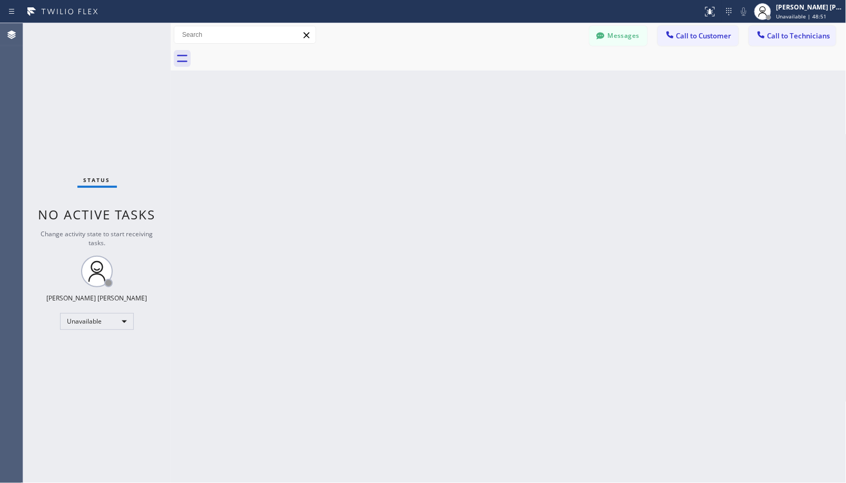
click at [561, 138] on div "Back to Dashboard Change Sender ID Customers Technicians Select a contact Outbo…" at bounding box center [508, 253] width 675 height 460
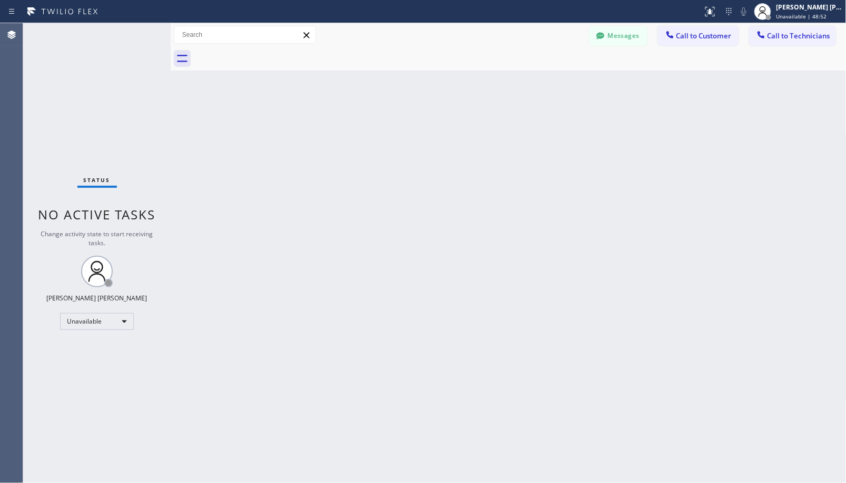
click at [561, 138] on div "Back to Dashboard Change Sender ID Customers Technicians Select a contact Outbo…" at bounding box center [508, 253] width 675 height 460
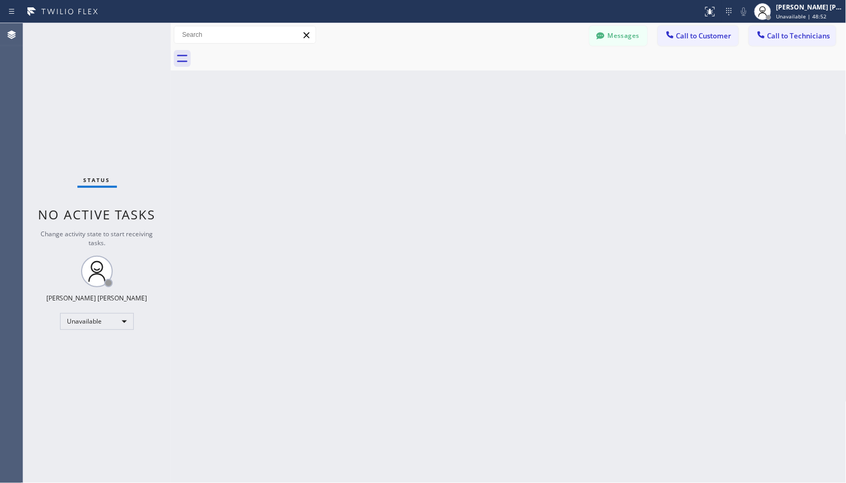
click at [561, 138] on div "Back to Dashboard Change Sender ID Customers Technicians Select a contact Outbo…" at bounding box center [508, 253] width 675 height 460
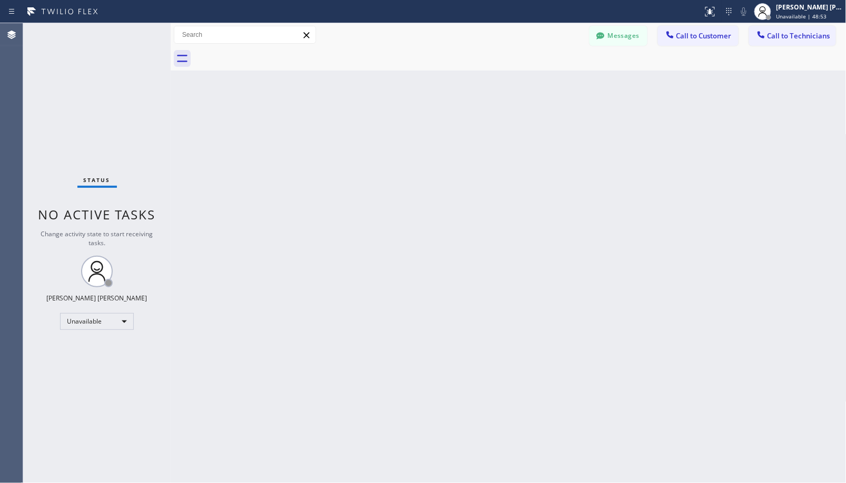
click at [561, 138] on div "Back to Dashboard Change Sender ID Customers Technicians Select a contact Outbo…" at bounding box center [508, 253] width 675 height 460
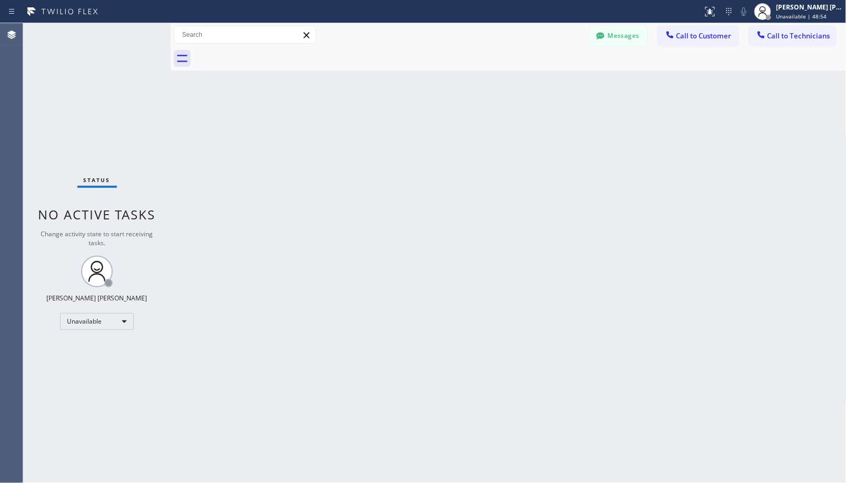
click at [561, 138] on div "Back to Dashboard Change Sender ID Customers Technicians Select a contact Outbo…" at bounding box center [508, 253] width 675 height 460
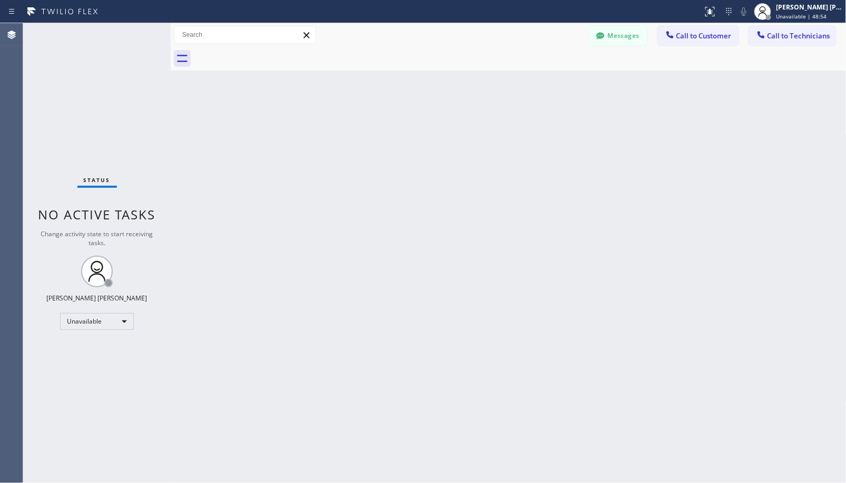
click at [561, 138] on div "Back to Dashboard Change Sender ID Customers Technicians Select a contact Outbo…" at bounding box center [508, 253] width 675 height 460
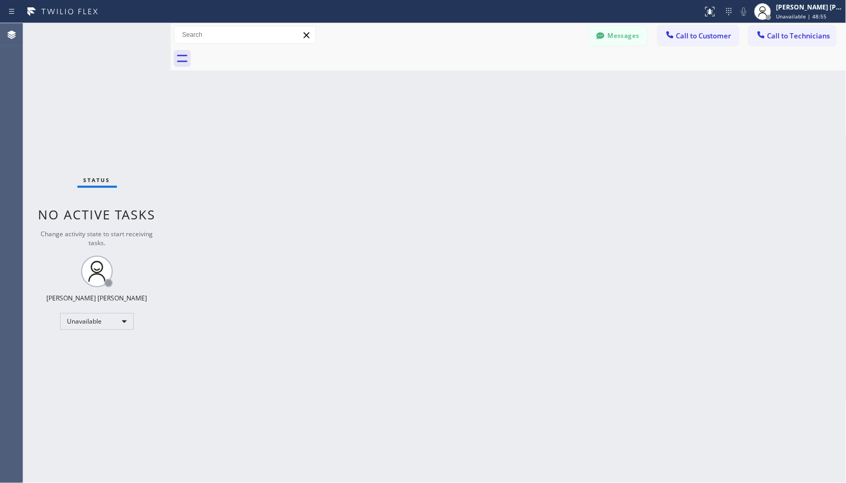
click at [561, 138] on div "Back to Dashboard Change Sender ID Customers Technicians Select a contact Outbo…" at bounding box center [508, 253] width 675 height 460
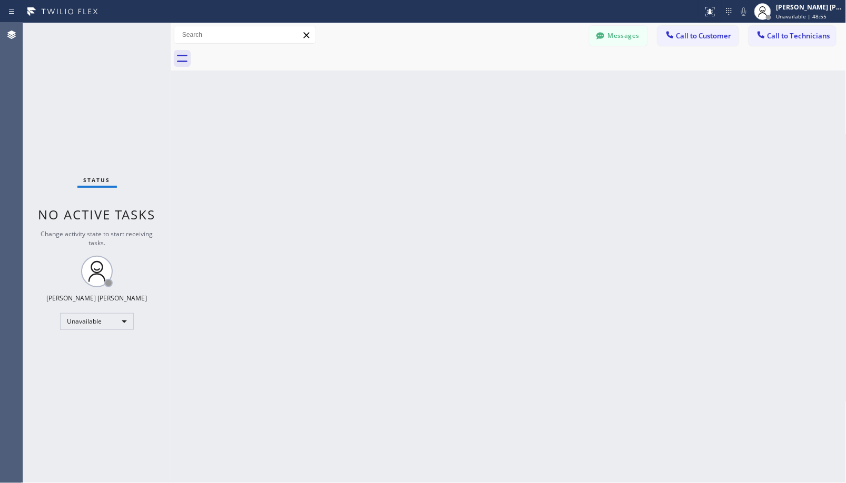
click at [561, 138] on div "Back to Dashboard Change Sender ID Customers Technicians Select a contact Outbo…" at bounding box center [508, 253] width 675 height 460
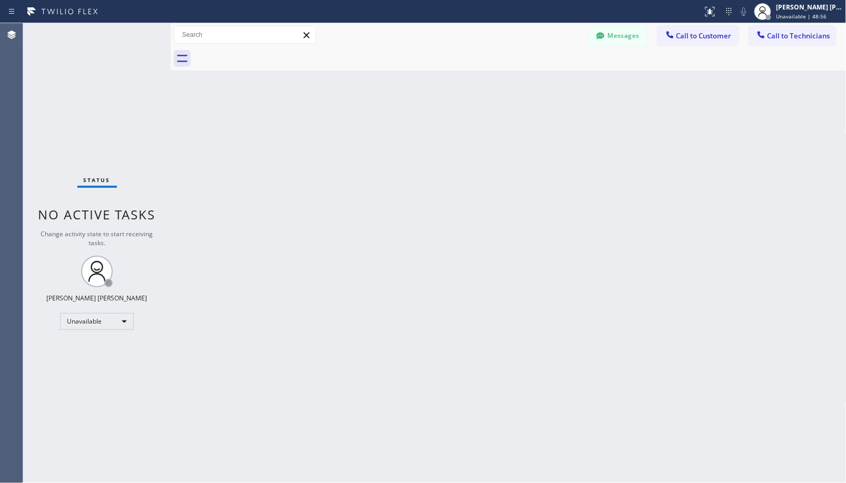
click at [561, 138] on div "Back to Dashboard Change Sender ID Customers Technicians Select a contact Outbo…" at bounding box center [508, 253] width 675 height 460
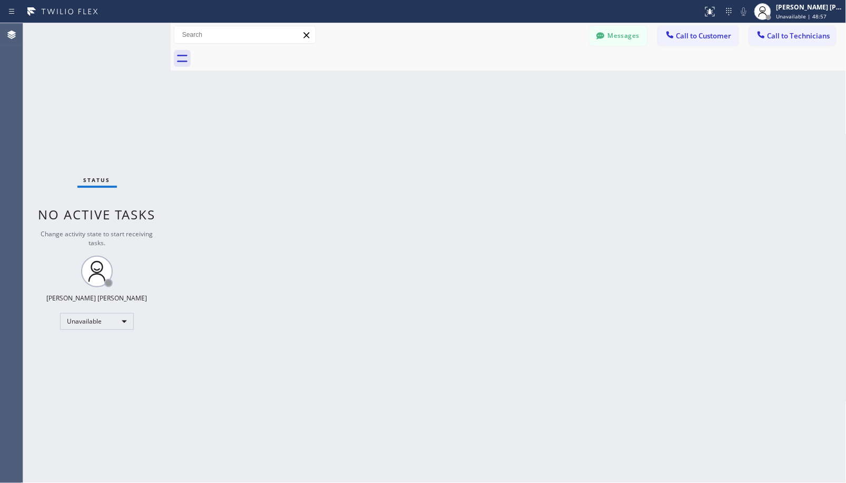
click at [561, 138] on div "Back to Dashboard Change Sender ID Customers Technicians Select a contact Outbo…" at bounding box center [508, 253] width 675 height 460
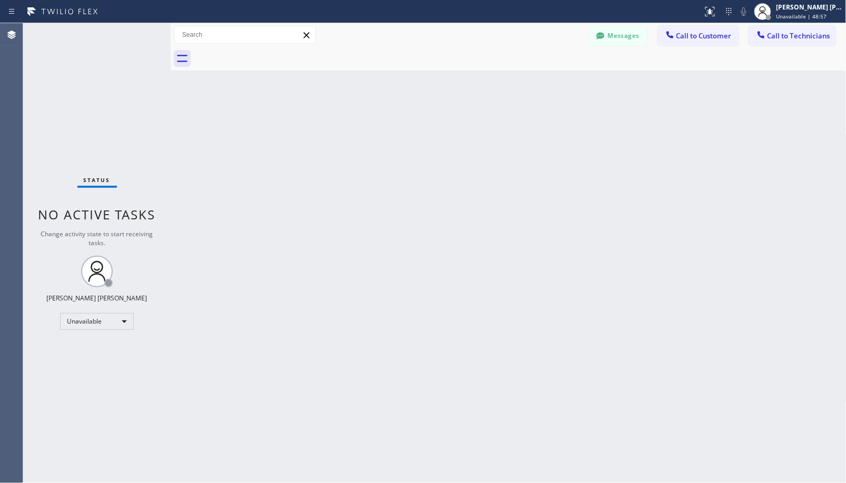
click at [561, 138] on div "Back to Dashboard Change Sender ID Customers Technicians Select a contact Outbo…" at bounding box center [508, 253] width 675 height 460
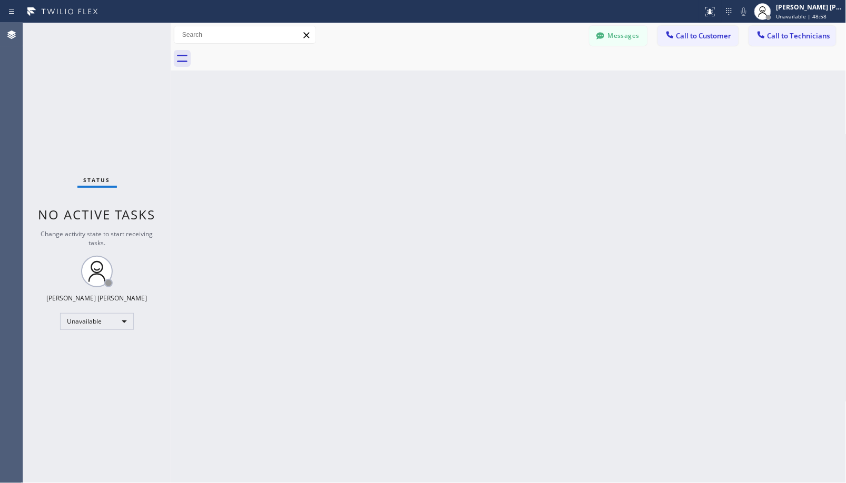
click at [561, 138] on div "Back to Dashboard Change Sender ID Customers Technicians Select a contact Outbo…" at bounding box center [508, 253] width 675 height 460
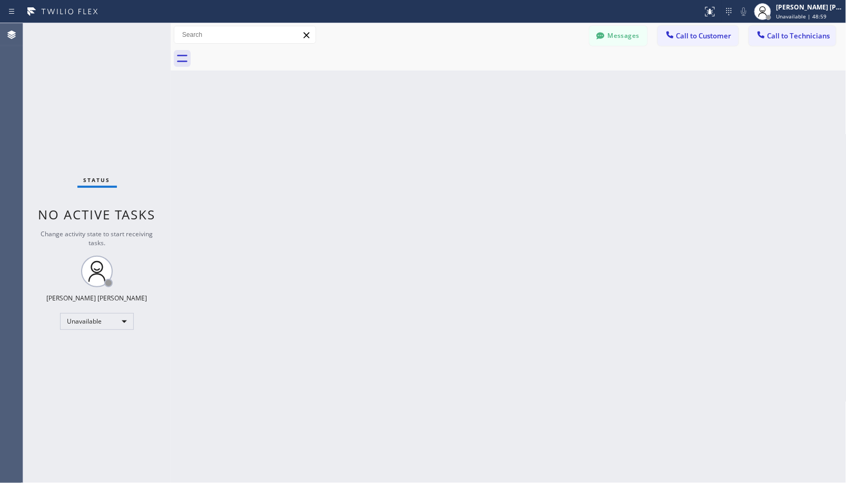
click at [561, 138] on div "Back to Dashboard Change Sender ID Customers Technicians Select a contact Outbo…" at bounding box center [508, 253] width 675 height 460
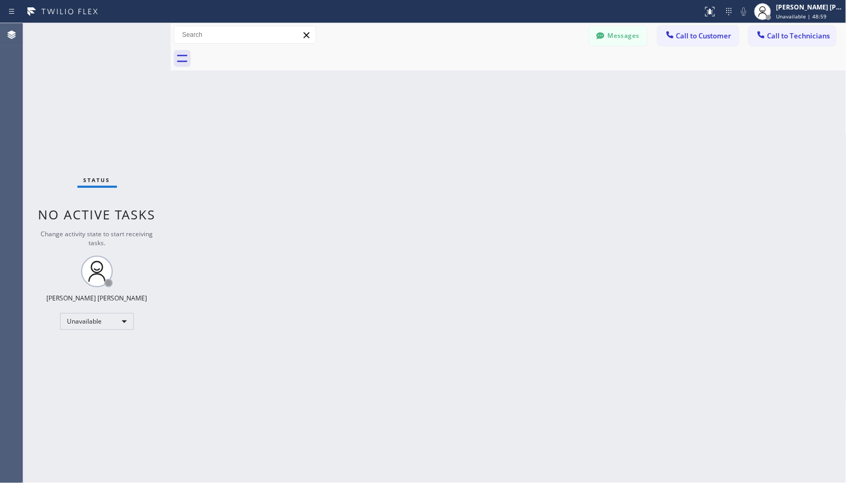
click at [561, 138] on div "Back to Dashboard Change Sender ID Customers Technicians Select a contact Outbo…" at bounding box center [508, 253] width 675 height 460
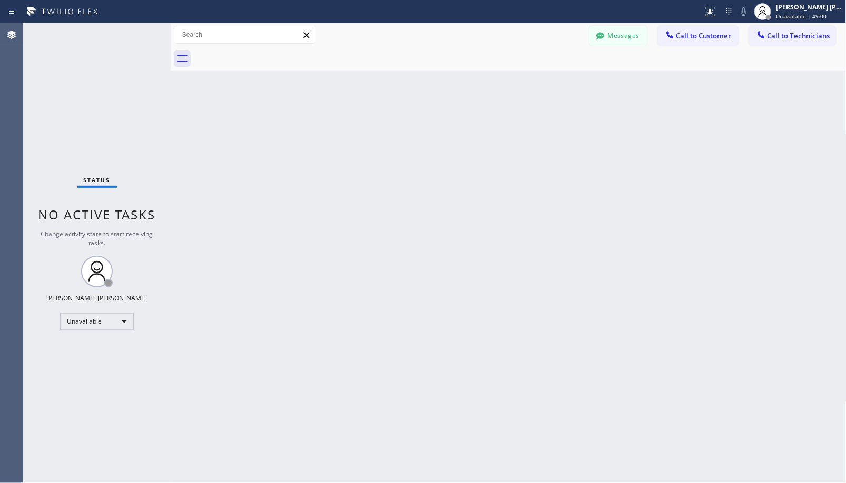
click at [561, 138] on div "Back to Dashboard Change Sender ID Customers Technicians Select a contact Outbo…" at bounding box center [508, 253] width 675 height 460
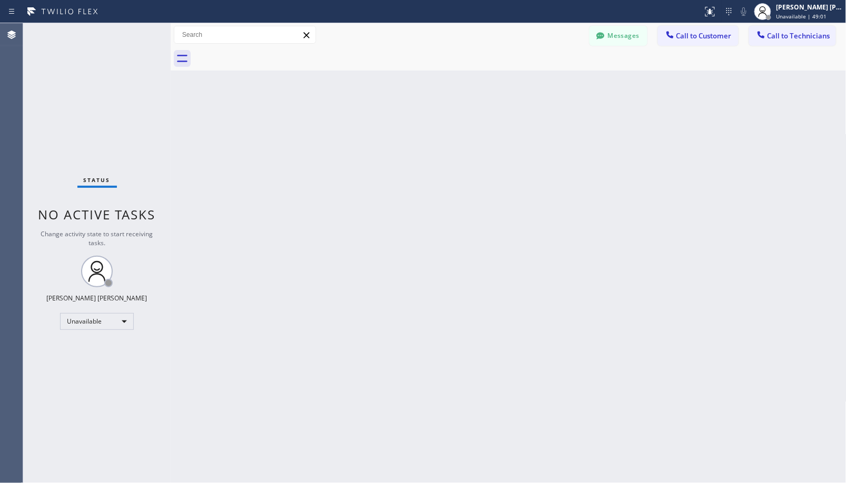
click at [561, 138] on div "Back to Dashboard Change Sender ID Customers Technicians Select a contact Outbo…" at bounding box center [508, 253] width 675 height 460
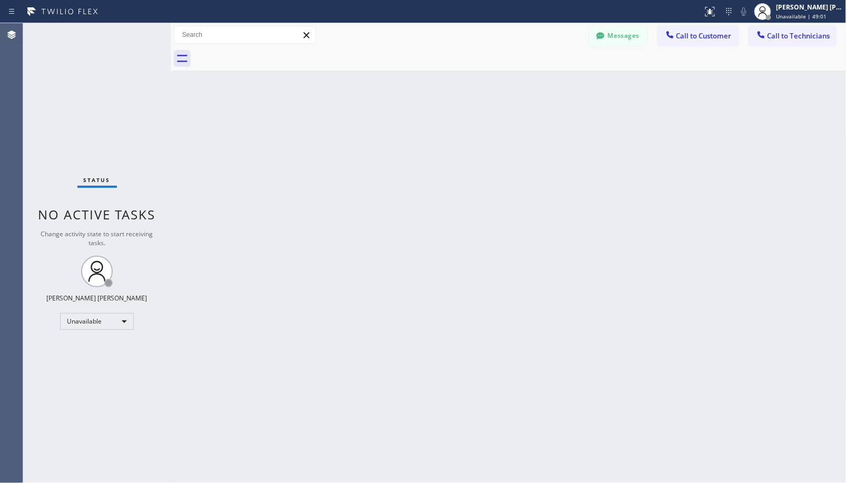
click at [561, 138] on div "Back to Dashboard Change Sender ID Customers Technicians Select a contact Outbo…" at bounding box center [508, 253] width 675 height 460
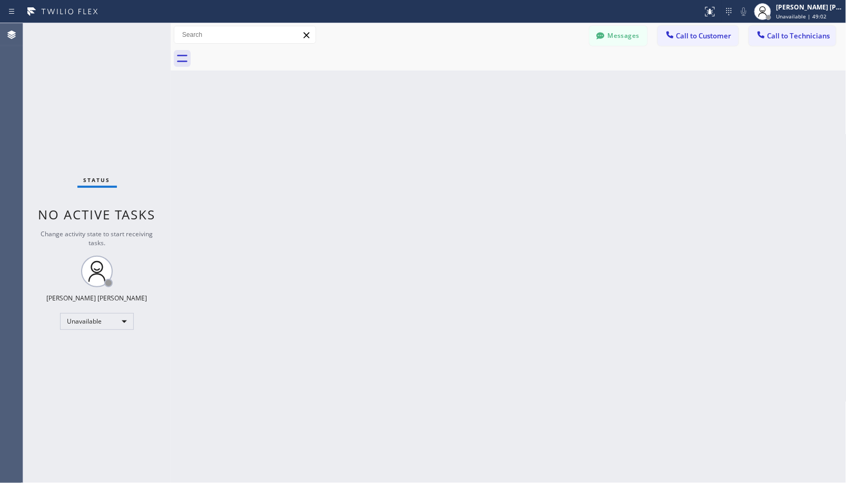
click at [561, 138] on div "Back to Dashboard Change Sender ID Customers Technicians Select a contact Outbo…" at bounding box center [508, 253] width 675 height 460
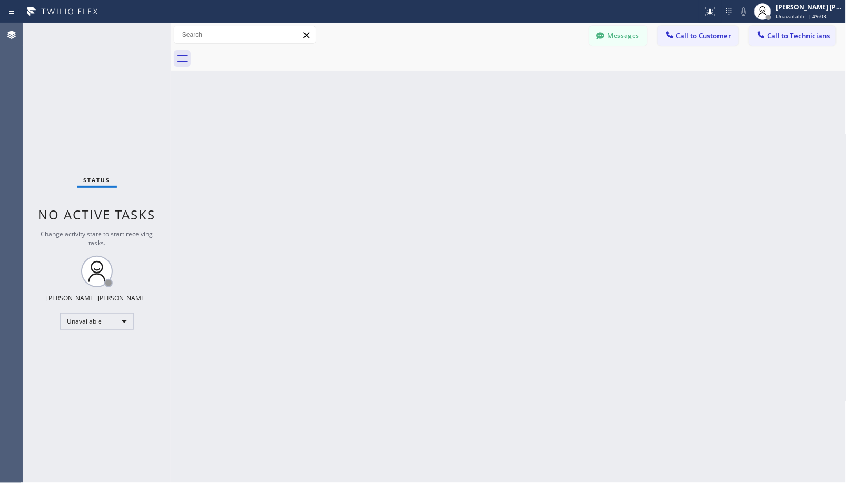
click at [561, 138] on div "Back to Dashboard Change Sender ID Customers Technicians Select a contact Outbo…" at bounding box center [508, 253] width 675 height 460
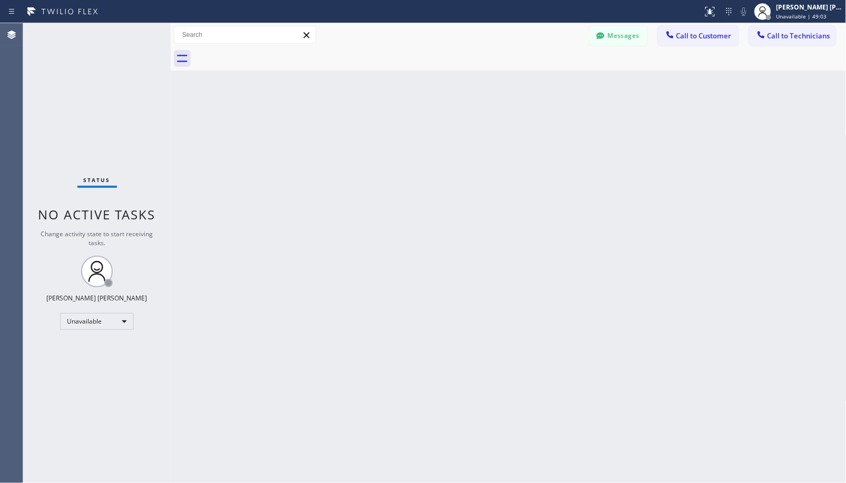
click at [561, 138] on div "Back to Dashboard Change Sender ID Customers Technicians Select a contact Outbo…" at bounding box center [508, 253] width 675 height 460
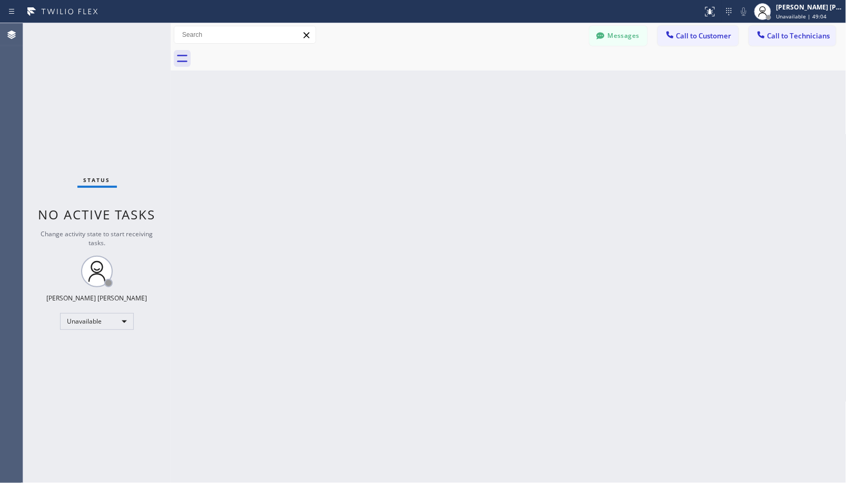
click at [561, 138] on div "Back to Dashboard Change Sender ID Customers Technicians Select a contact Outbo…" at bounding box center [508, 253] width 675 height 460
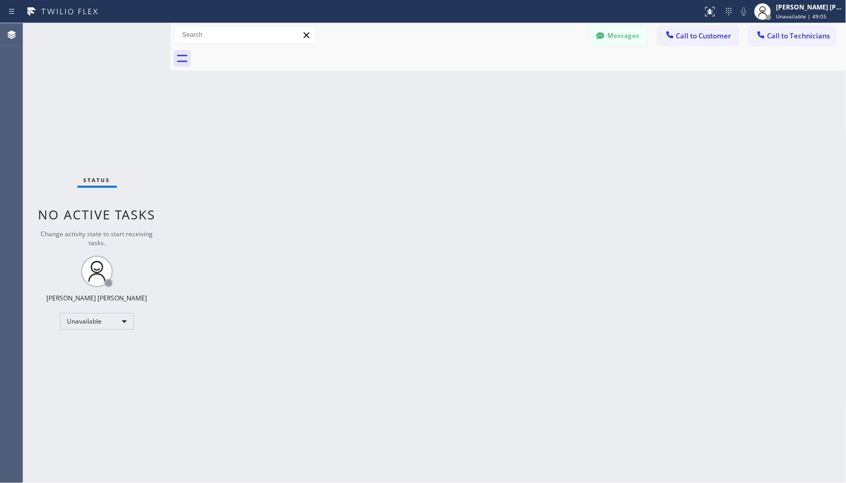
click at [561, 138] on div "Back to Dashboard Change Sender ID Customers Technicians Select a contact Outbo…" at bounding box center [508, 253] width 675 height 460
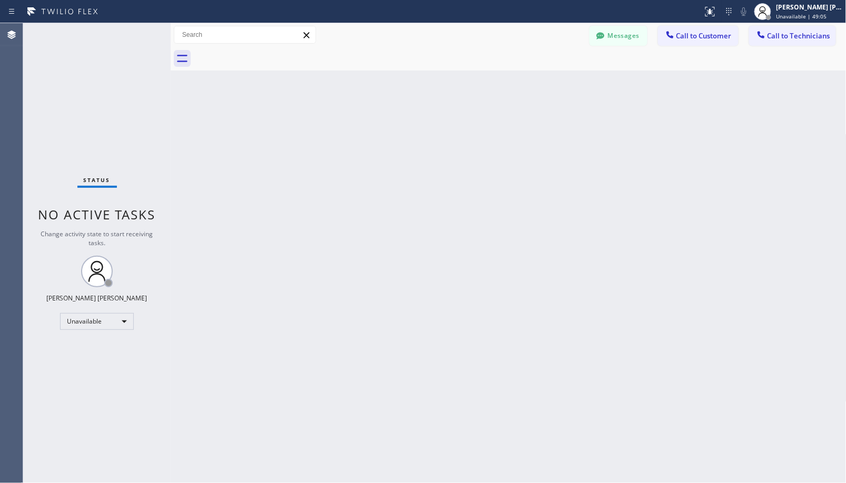
click at [561, 138] on div "Back to Dashboard Change Sender ID Customers Technicians Select a contact Outbo…" at bounding box center [508, 253] width 675 height 460
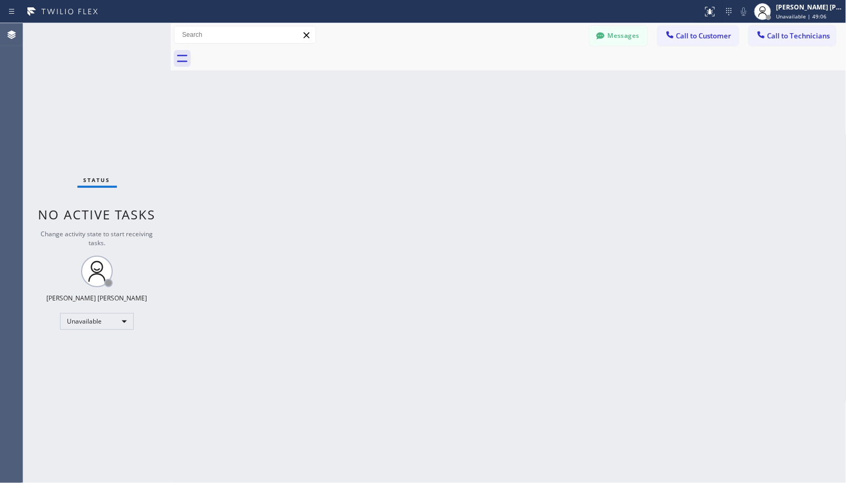
click at [561, 138] on div "Back to Dashboard Change Sender ID Customers Technicians Select a contact Outbo…" at bounding box center [508, 253] width 675 height 460
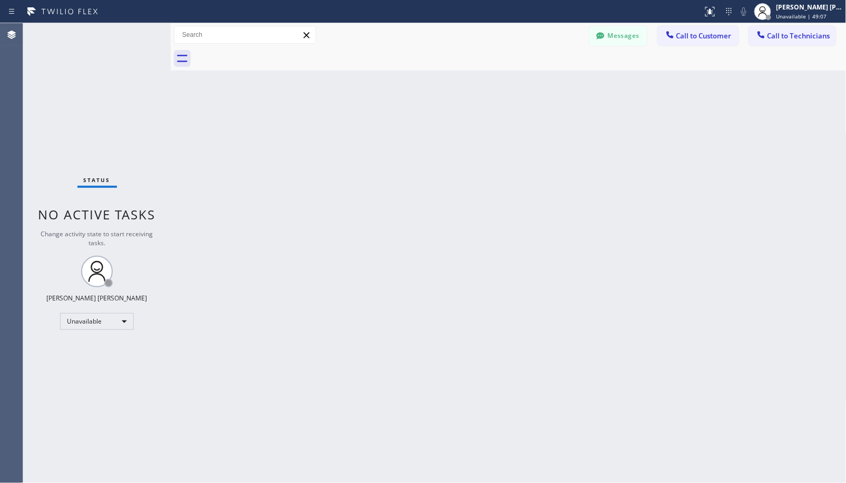
click at [561, 138] on div "Back to Dashboard Change Sender ID Customers Technicians Select a contact Outbo…" at bounding box center [508, 253] width 675 height 460
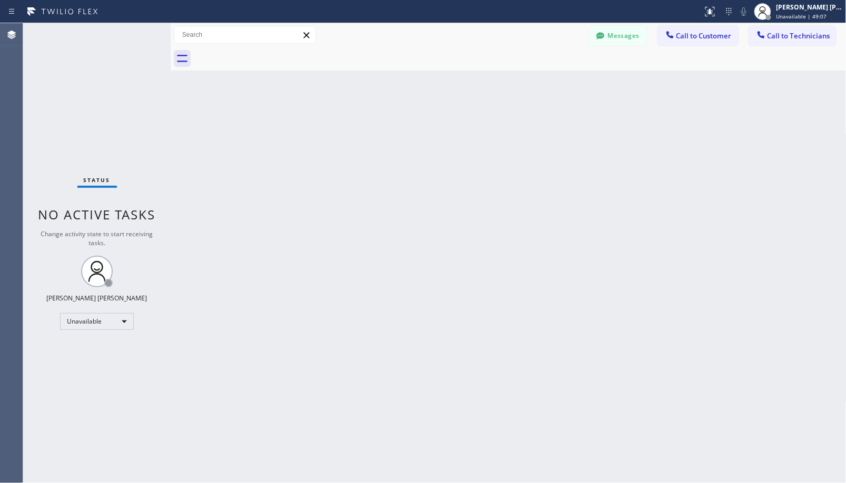
click at [561, 138] on div "Back to Dashboard Change Sender ID Customers Technicians Select a contact Outbo…" at bounding box center [508, 253] width 675 height 460
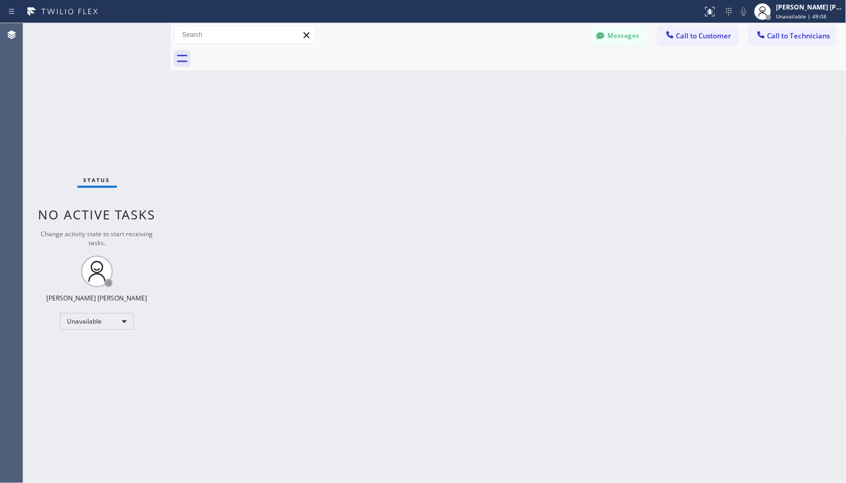
click at [561, 138] on div "Back to Dashboard Change Sender ID Customers Technicians Select a contact Outbo…" at bounding box center [508, 253] width 675 height 460
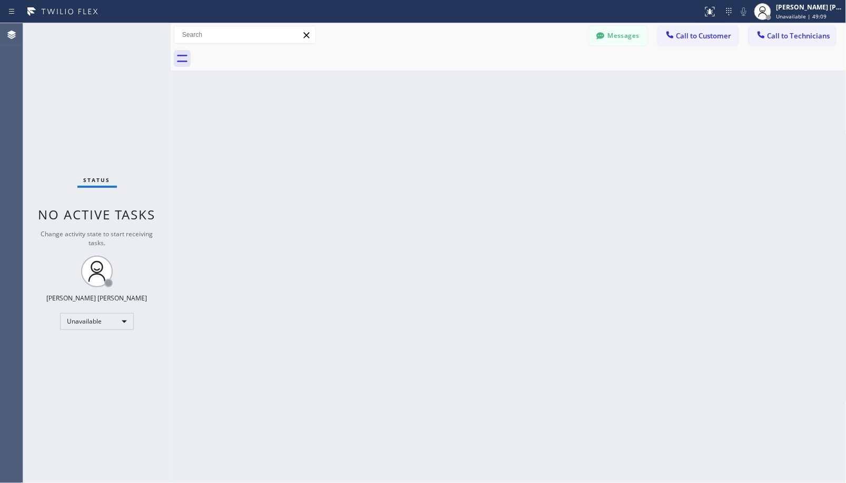
click at [561, 138] on div "Back to Dashboard Change Sender ID Customers Technicians Select a contact Outbo…" at bounding box center [508, 253] width 675 height 460
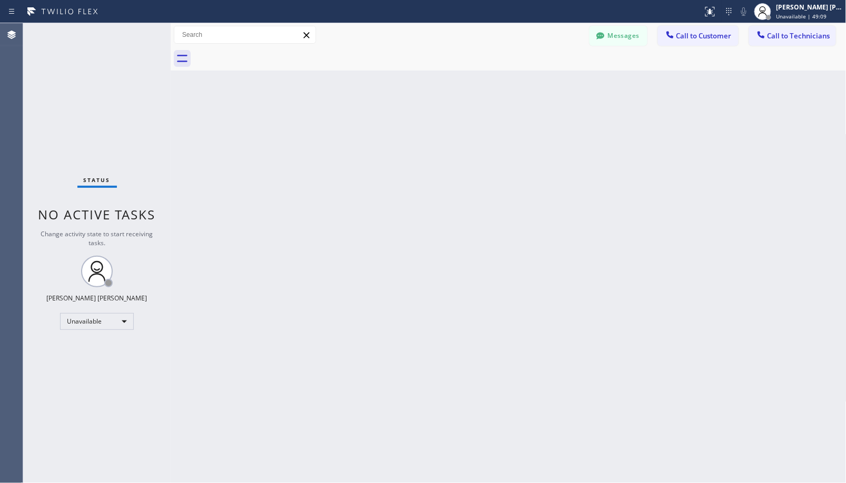
click at [561, 138] on div "Back to Dashboard Change Sender ID Customers Technicians Select a contact Outbo…" at bounding box center [508, 253] width 675 height 460
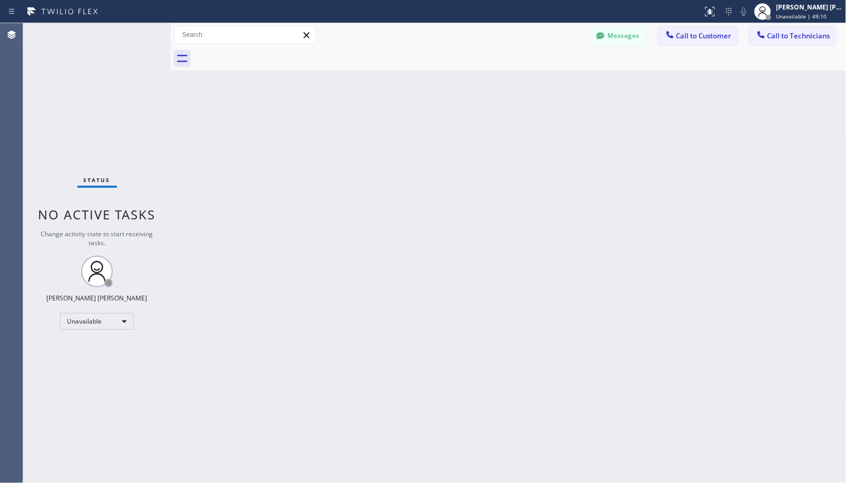
click at [561, 138] on div "Back to Dashboard Change Sender ID Customers Technicians Select a contact Outbo…" at bounding box center [508, 253] width 675 height 460
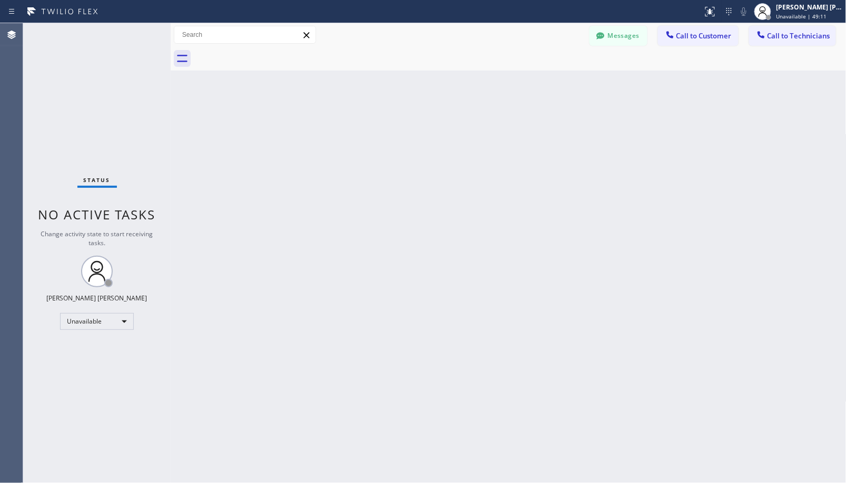
click at [561, 138] on div "Back to Dashboard Change Sender ID Customers Technicians Select a contact Outbo…" at bounding box center [508, 253] width 675 height 460
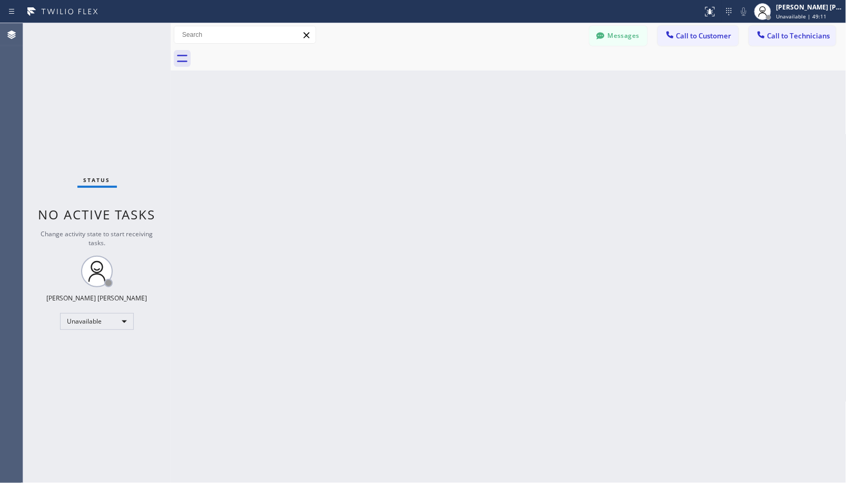
click at [561, 138] on div "Back to Dashboard Change Sender ID Customers Technicians Select a contact Outbo…" at bounding box center [508, 253] width 675 height 460
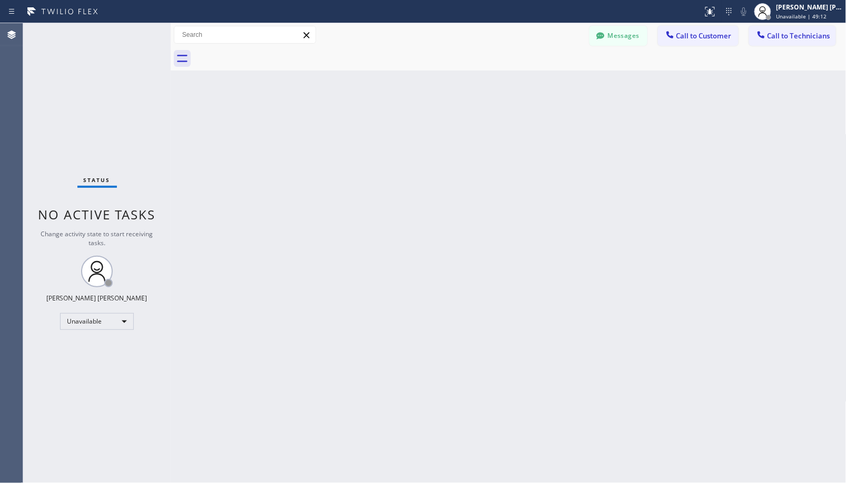
click at [561, 138] on div "Back to Dashboard Change Sender ID Customers Technicians Select a contact Outbo…" at bounding box center [508, 253] width 675 height 460
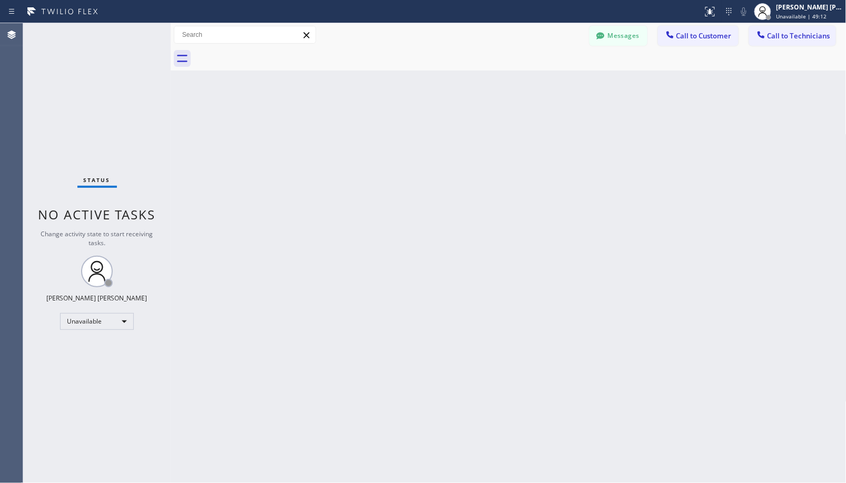
click at [561, 138] on div "Back to Dashboard Change Sender ID Customers Technicians Select a contact Outbo…" at bounding box center [508, 253] width 675 height 460
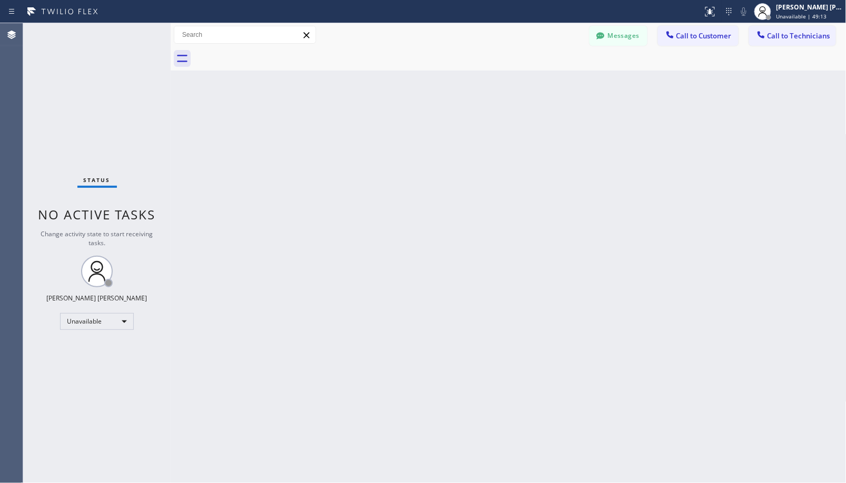
click at [561, 138] on div "Back to Dashboard Change Sender ID Customers Technicians Select a contact Outbo…" at bounding box center [508, 253] width 675 height 460
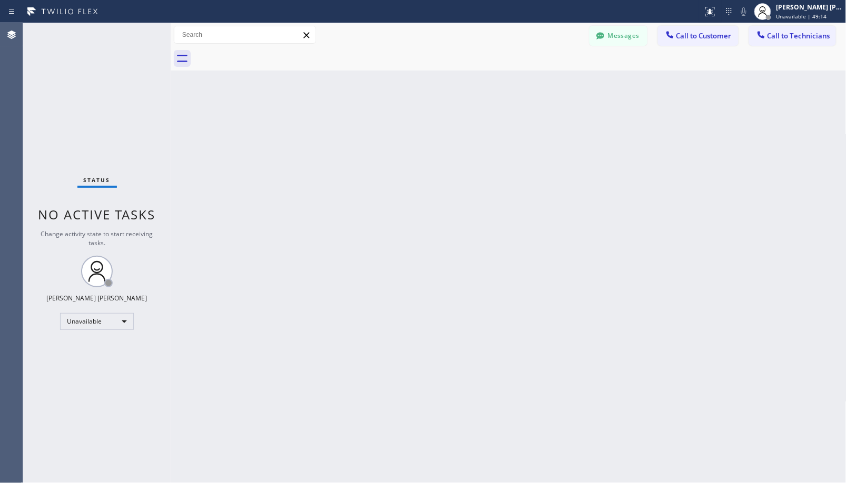
click at [561, 138] on div "Back to Dashboard Change Sender ID Customers Technicians Select a contact Outbo…" at bounding box center [508, 253] width 675 height 460
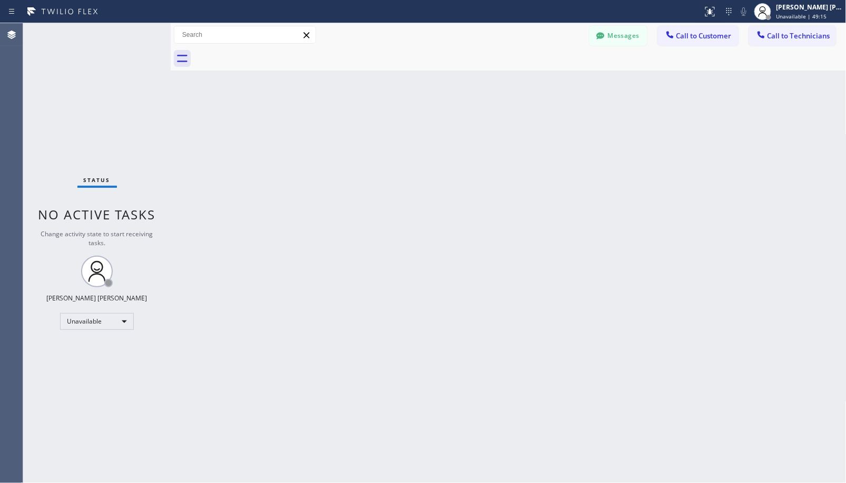
click at [561, 138] on div "Back to Dashboard Change Sender ID Customers Technicians Select a contact Outbo…" at bounding box center [508, 253] width 675 height 460
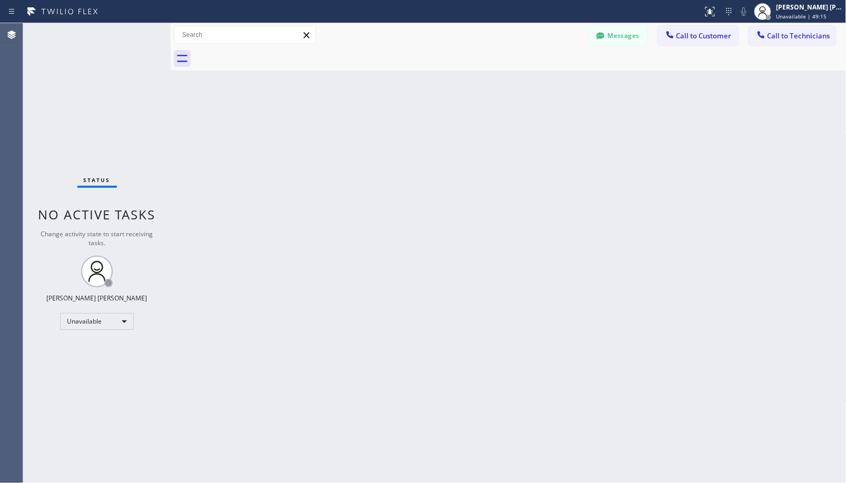
click at [561, 138] on div "Back to Dashboard Change Sender ID Customers Technicians Select a contact Outbo…" at bounding box center [508, 253] width 675 height 460
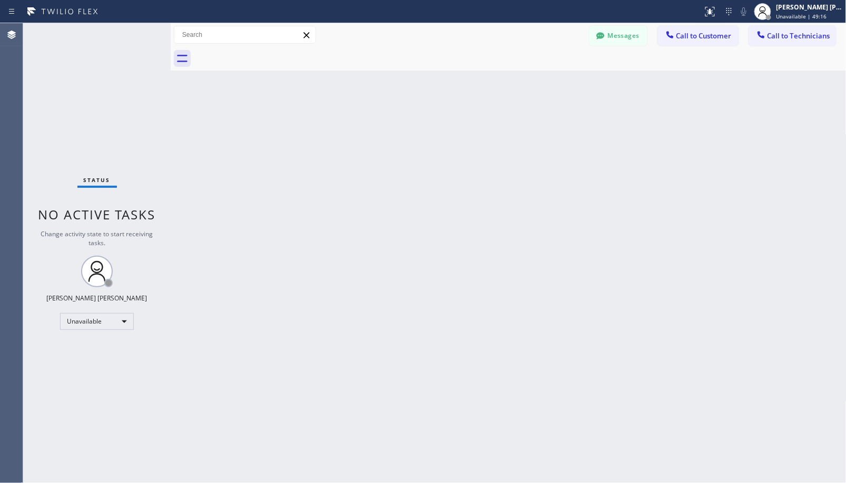
click at [561, 138] on div "Back to Dashboard Change Sender ID Customers Technicians Select a contact Outbo…" at bounding box center [508, 253] width 675 height 460
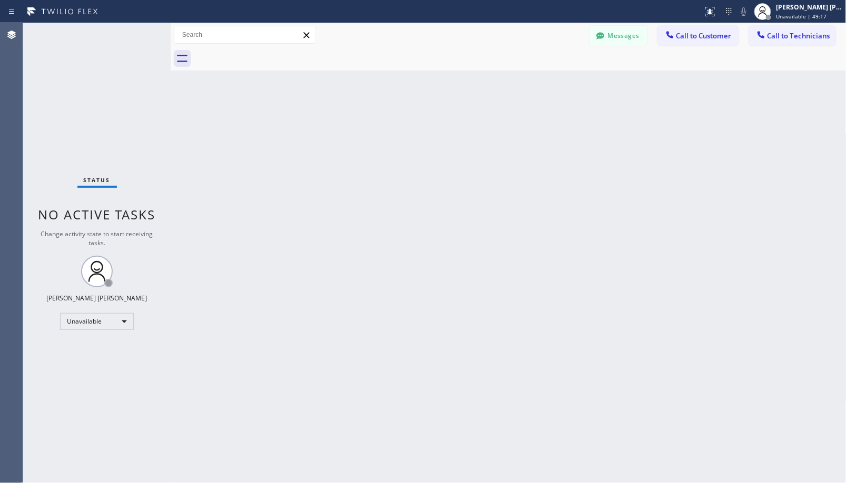
click at [561, 138] on div "Back to Dashboard Change Sender ID Customers Technicians Select a contact Outbo…" at bounding box center [508, 253] width 675 height 460
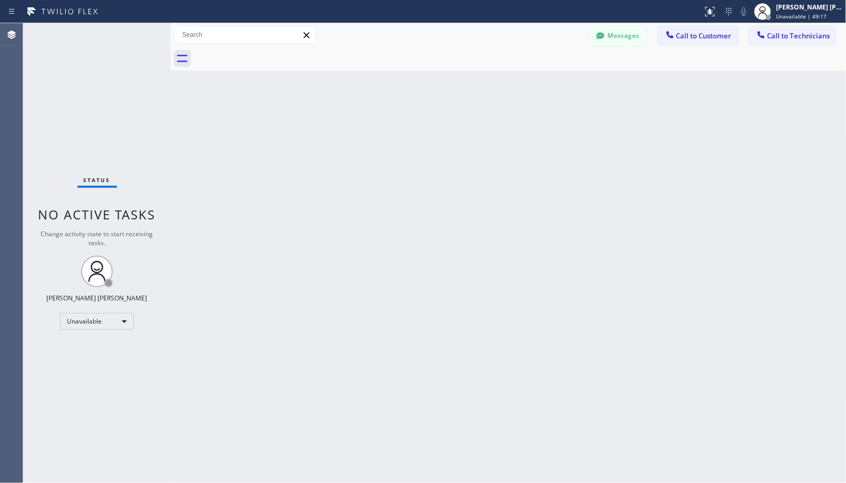
click at [561, 138] on div "Back to Dashboard Change Sender ID Customers Technicians Select a contact Outbo…" at bounding box center [508, 253] width 675 height 460
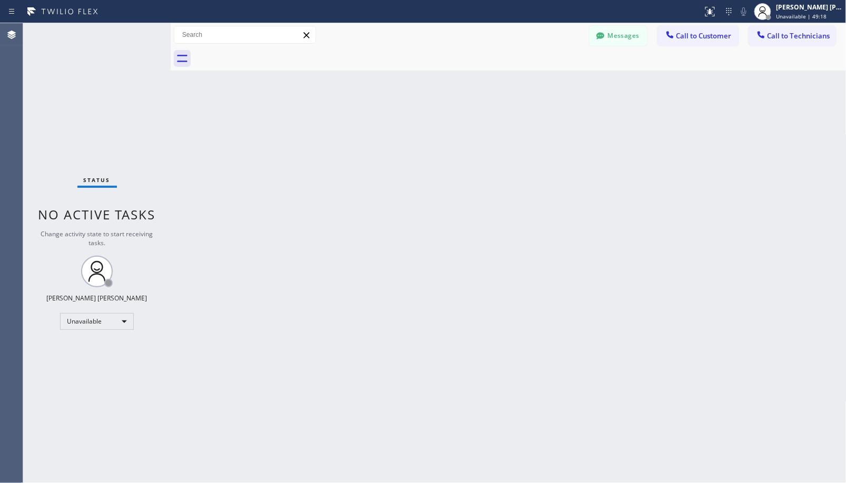
click at [561, 138] on div "Back to Dashboard Change Sender ID Customers Technicians Select a contact Outbo…" at bounding box center [508, 253] width 675 height 460
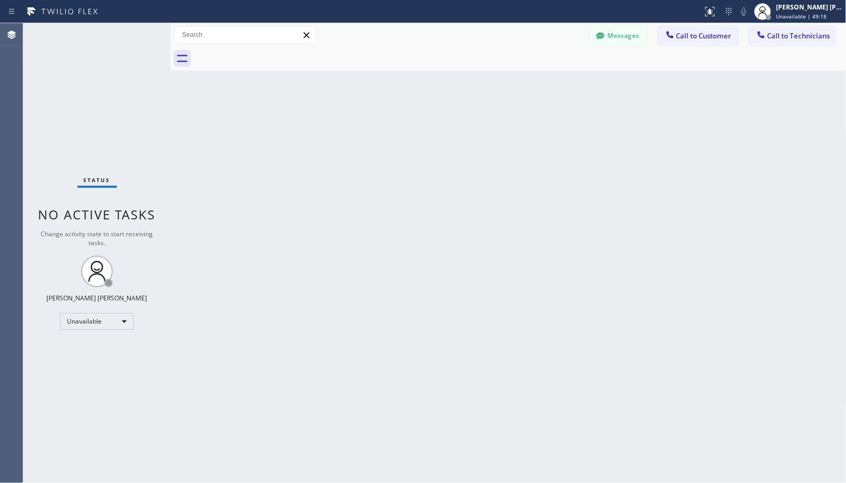
click at [561, 138] on div "Back to Dashboard Change Sender ID Customers Technicians Select a contact Outbo…" at bounding box center [508, 253] width 675 height 460
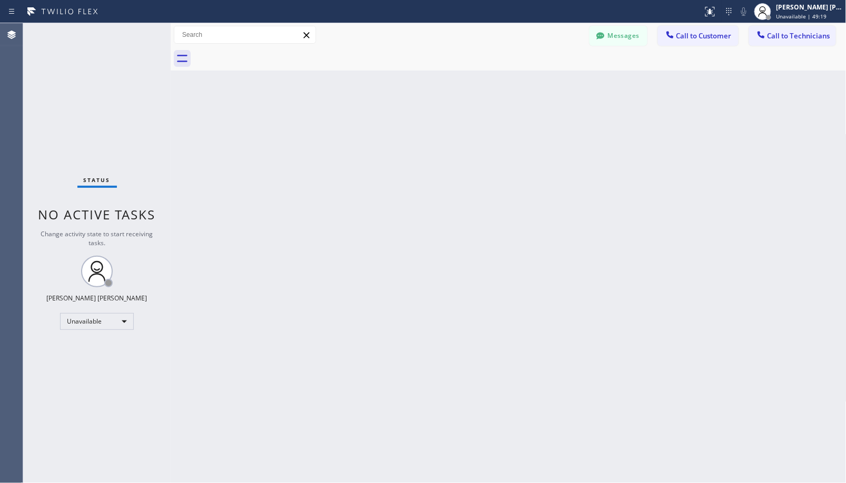
click at [561, 138] on div "Back to Dashboard Change Sender ID Customers Technicians Select a contact Outbo…" at bounding box center [508, 253] width 675 height 460
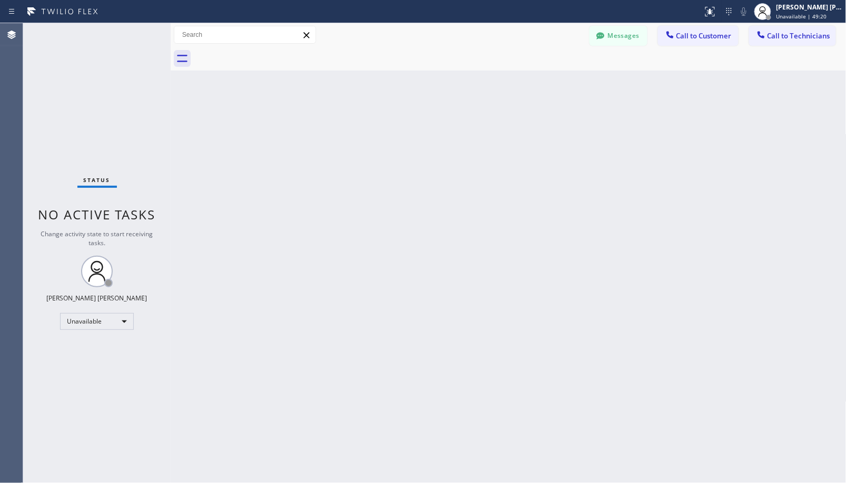
click at [561, 138] on div "Back to Dashboard Change Sender ID Customers Technicians Select a contact Outbo…" at bounding box center [508, 253] width 675 height 460
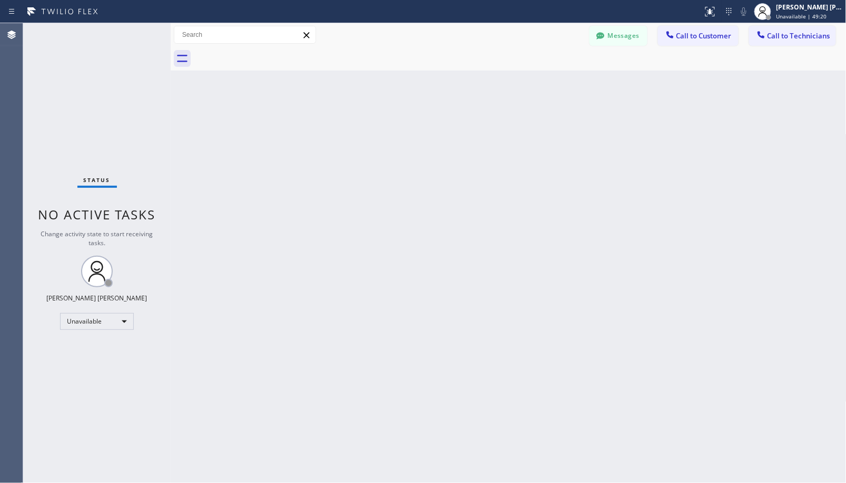
click at [561, 138] on div "Back to Dashboard Change Sender ID Customers Technicians Select a contact Outbo…" at bounding box center [508, 253] width 675 height 460
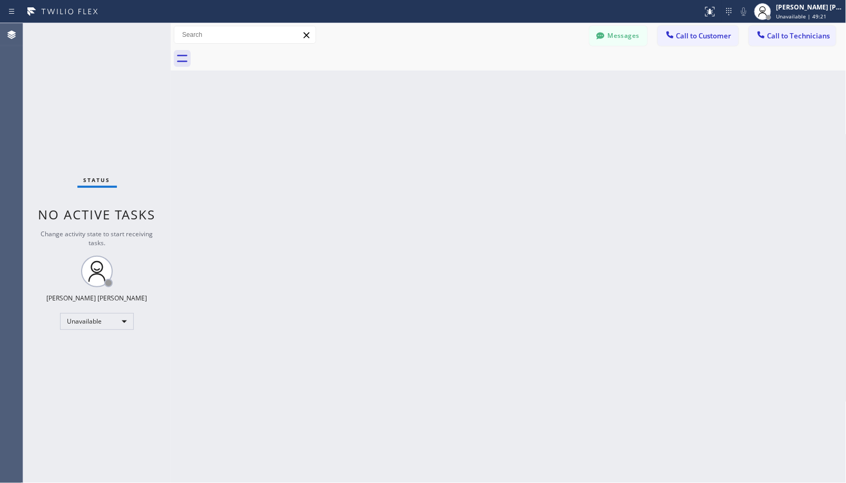
click at [561, 138] on div "Back to Dashboard Change Sender ID Customers Technicians Select a contact Outbo…" at bounding box center [508, 253] width 675 height 460
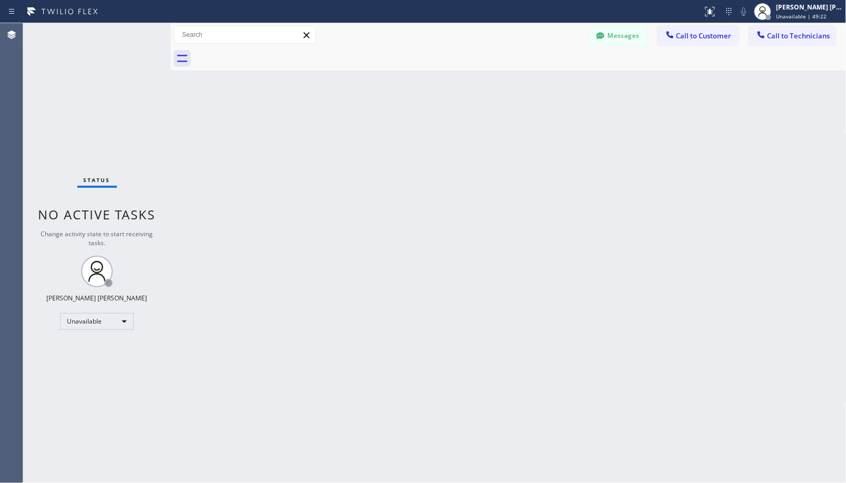
click at [561, 138] on div "Back to Dashboard Change Sender ID Customers Technicians Select a contact Outbo…" at bounding box center [508, 253] width 675 height 460
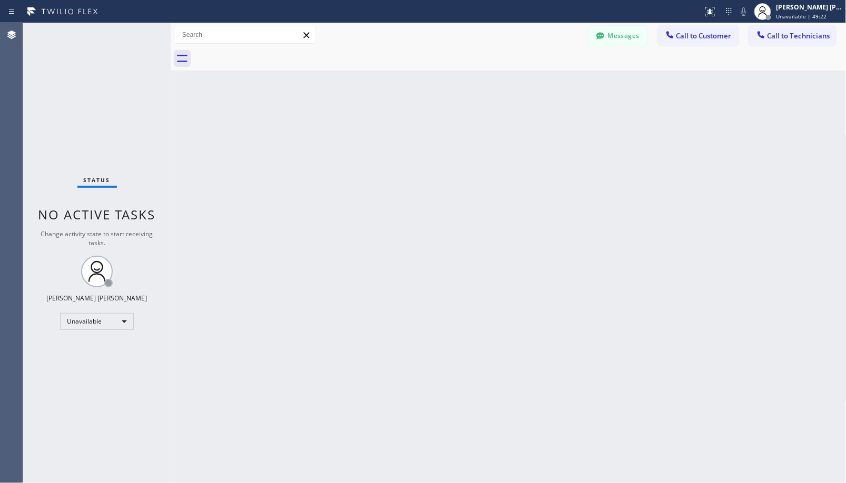
click at [561, 138] on div "Back to Dashboard Change Sender ID Customers Technicians Select a contact Outbo…" at bounding box center [508, 253] width 675 height 460
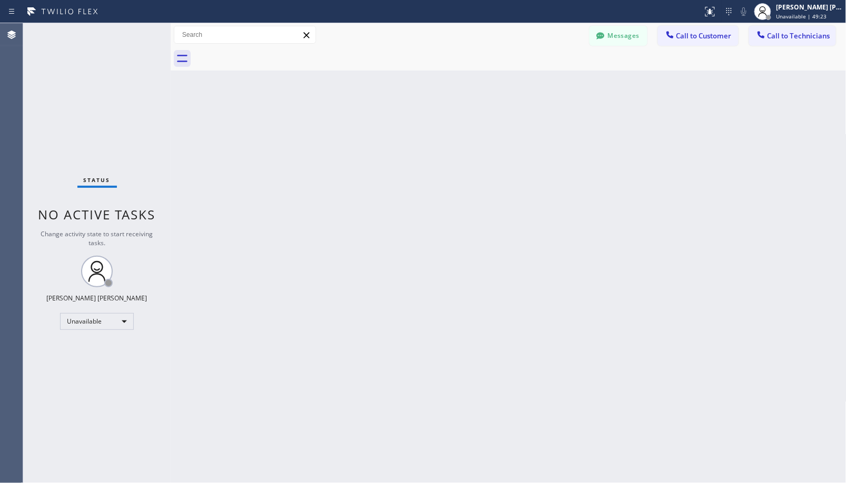
click at [561, 138] on div "Back to Dashboard Change Sender ID Customers Technicians Select a contact Outbo…" at bounding box center [508, 253] width 675 height 460
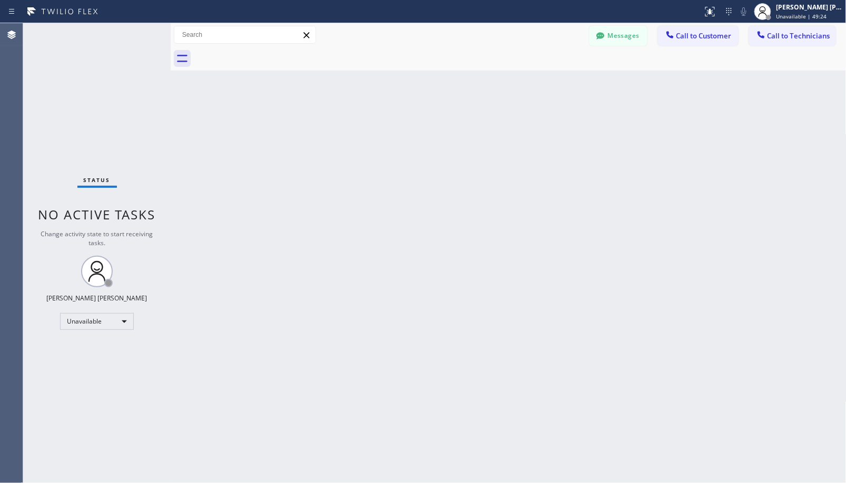
click at [561, 138] on div "Back to Dashboard Change Sender ID Customers Technicians Select a contact Outbo…" at bounding box center [508, 253] width 675 height 460
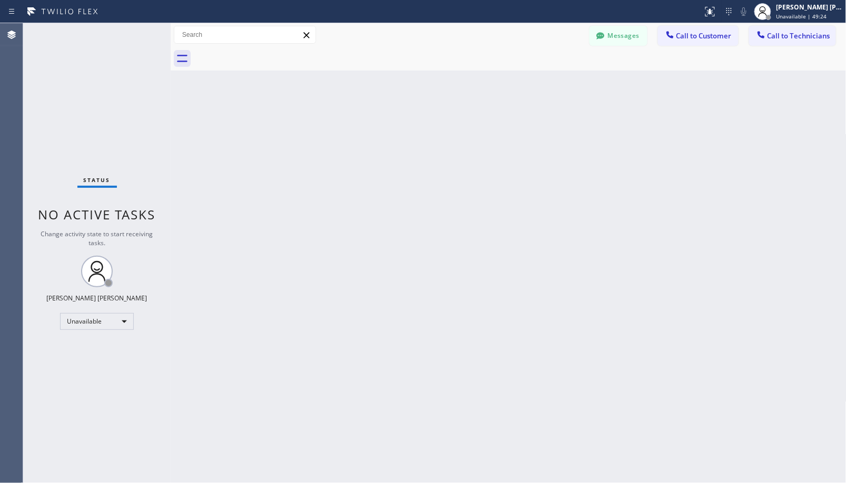
click at [561, 138] on div "Back to Dashboard Change Sender ID Customers Technicians Select a contact Outbo…" at bounding box center [508, 253] width 675 height 460
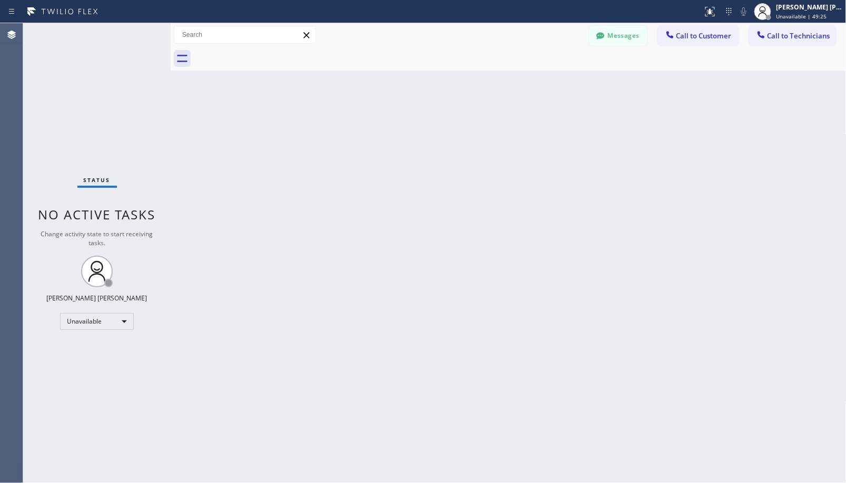
click at [561, 138] on div "Back to Dashboard Change Sender ID Customers Technicians Select a contact Outbo…" at bounding box center [508, 253] width 675 height 460
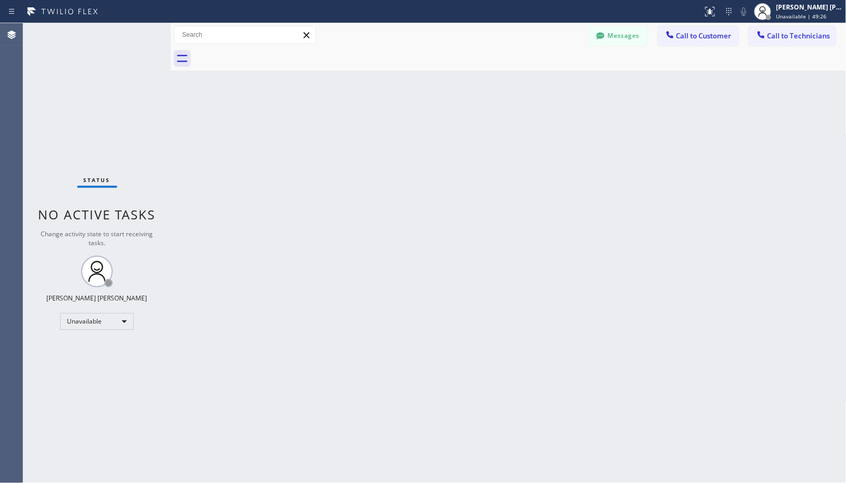
click at [561, 138] on div "Back to Dashboard Change Sender ID Customers Technicians Select a contact Outbo…" at bounding box center [508, 253] width 675 height 460
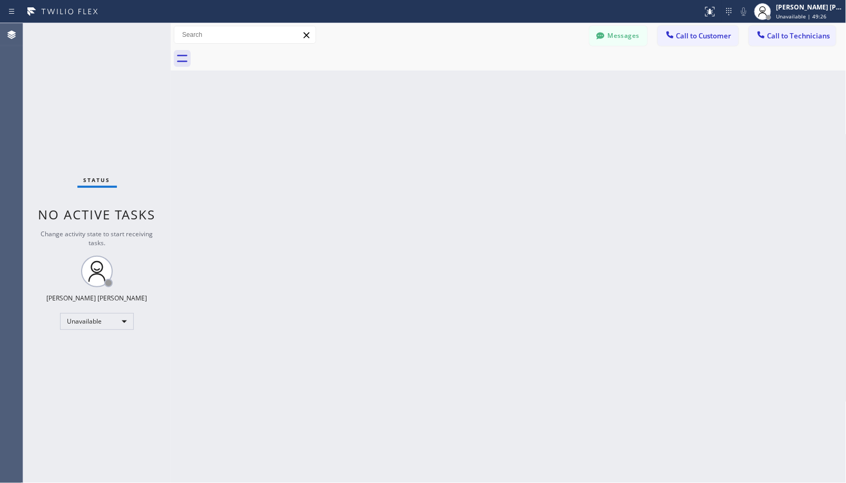
click at [561, 138] on div "Back to Dashboard Change Sender ID Customers Technicians Select a contact Outbo…" at bounding box center [508, 253] width 675 height 460
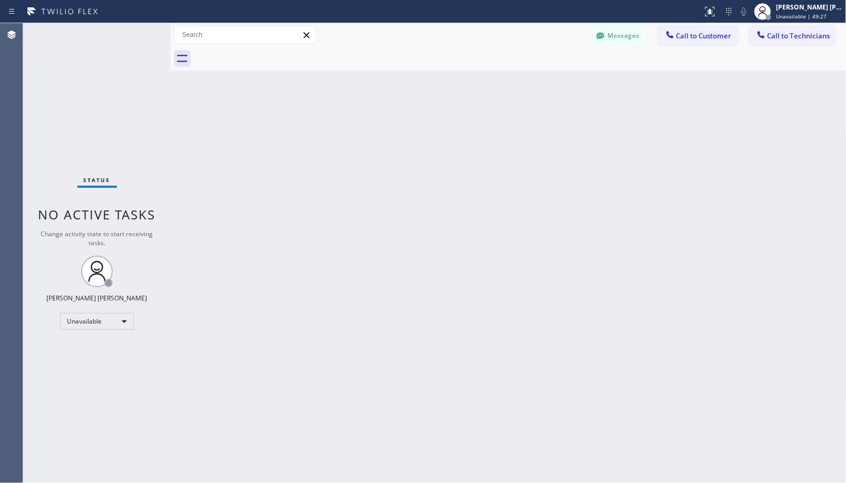
click at [561, 138] on div "Back to Dashboard Change Sender ID Customers Technicians Select a contact Outbo…" at bounding box center [508, 253] width 675 height 460
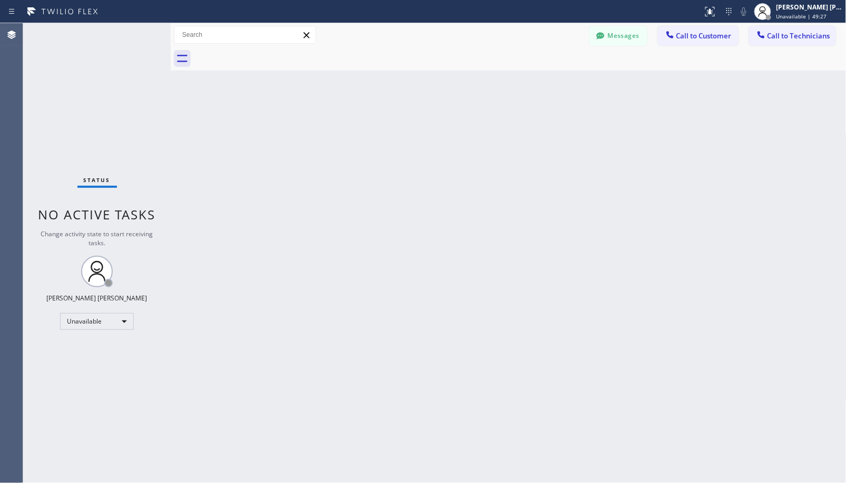
click at [561, 138] on div "Back to Dashboard Change Sender ID Customers Technicians Select a contact Outbo…" at bounding box center [508, 253] width 675 height 460
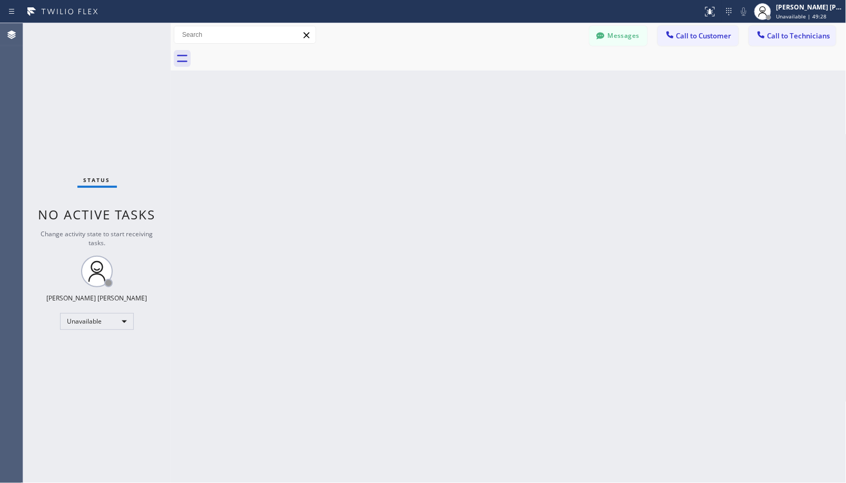
click at [561, 138] on div "Back to Dashboard Change Sender ID Customers Technicians Select a contact Outbo…" at bounding box center [508, 253] width 675 height 460
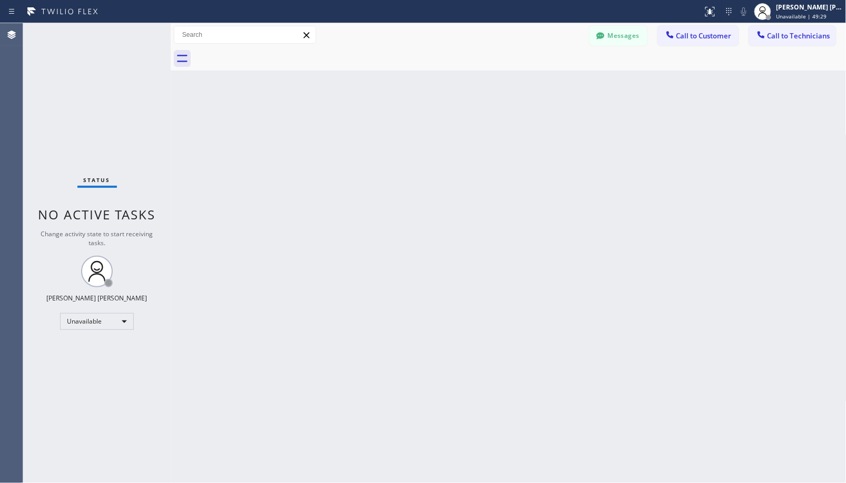
click at [561, 138] on div "Back to Dashboard Change Sender ID Customers Technicians Select a contact Outbo…" at bounding box center [508, 253] width 675 height 460
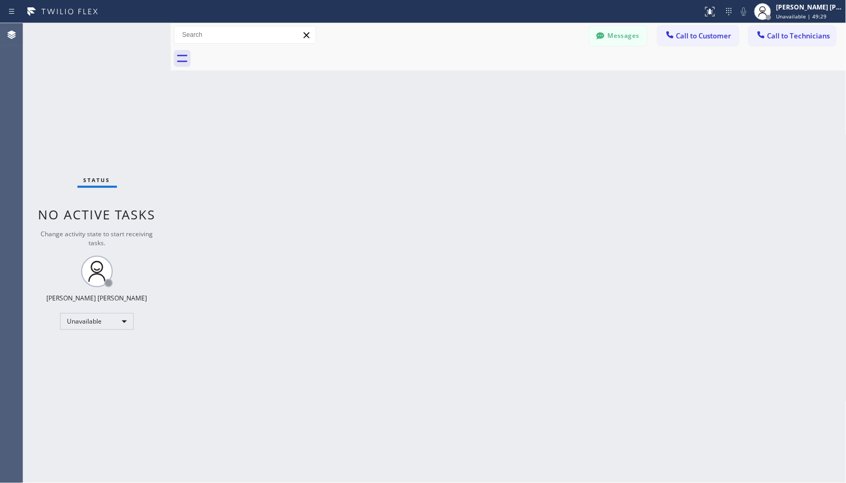
click at [561, 138] on div "Back to Dashboard Change Sender ID Customers Technicians Select a contact Outbo…" at bounding box center [508, 253] width 675 height 460
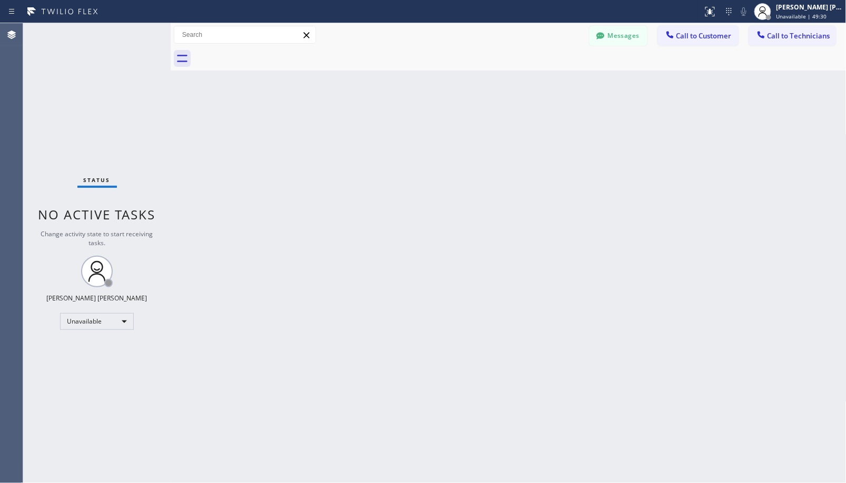
click at [561, 138] on div "Back to Dashboard Change Sender ID Customers Technicians Select a contact Outbo…" at bounding box center [508, 253] width 675 height 460
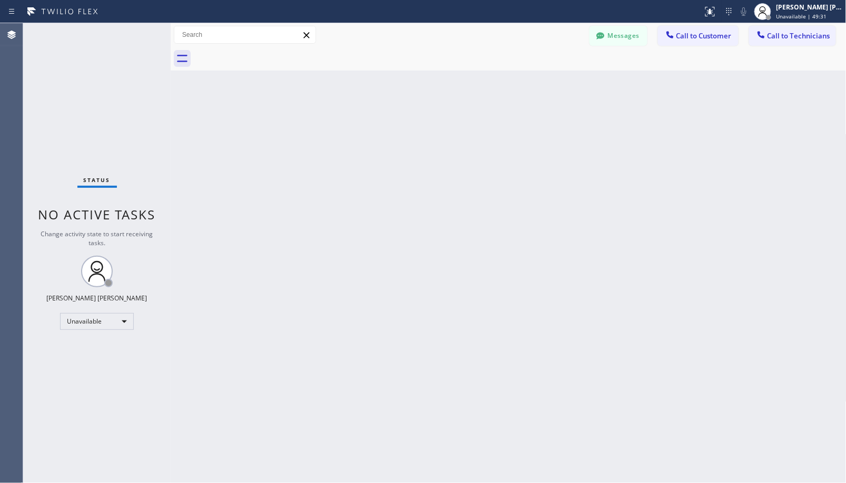
click at [561, 138] on div "Back to Dashboard Change Sender ID Customers Technicians Select a contact Outbo…" at bounding box center [508, 253] width 675 height 460
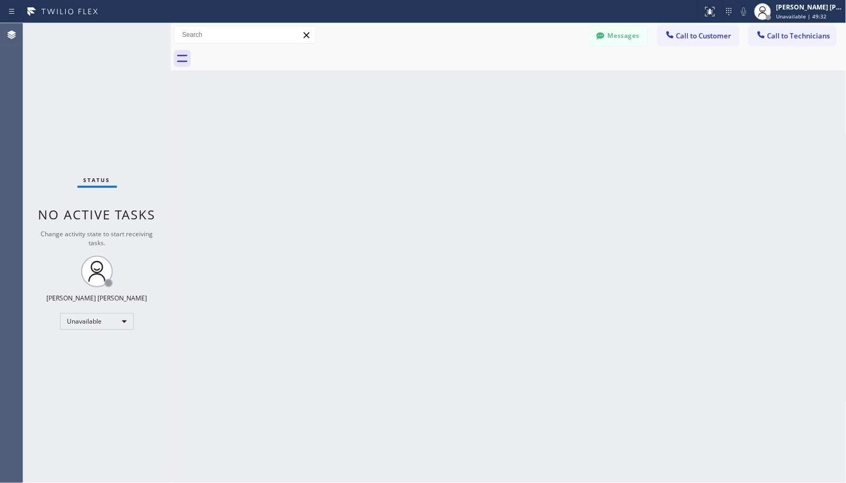
click at [561, 138] on div "Back to Dashboard Change Sender ID Customers Technicians Select a contact Outbo…" at bounding box center [508, 253] width 675 height 460
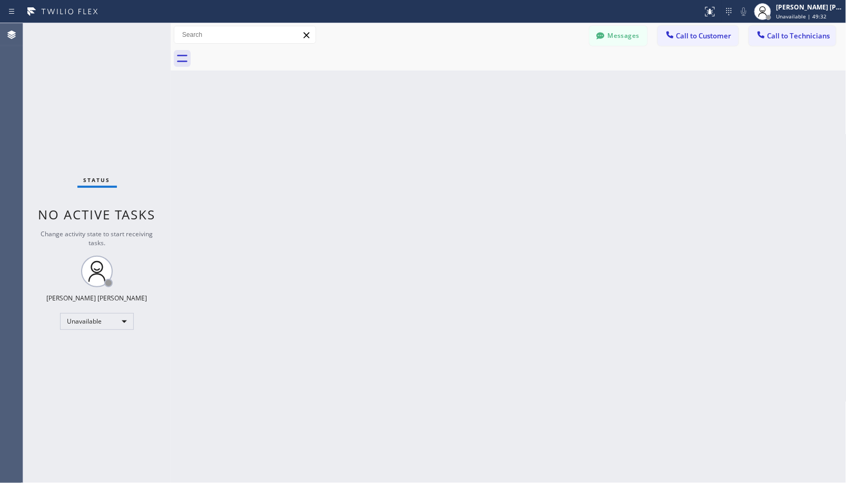
click at [561, 138] on div "Back to Dashboard Change Sender ID Customers Technicians Select a contact Outbo…" at bounding box center [508, 253] width 675 height 460
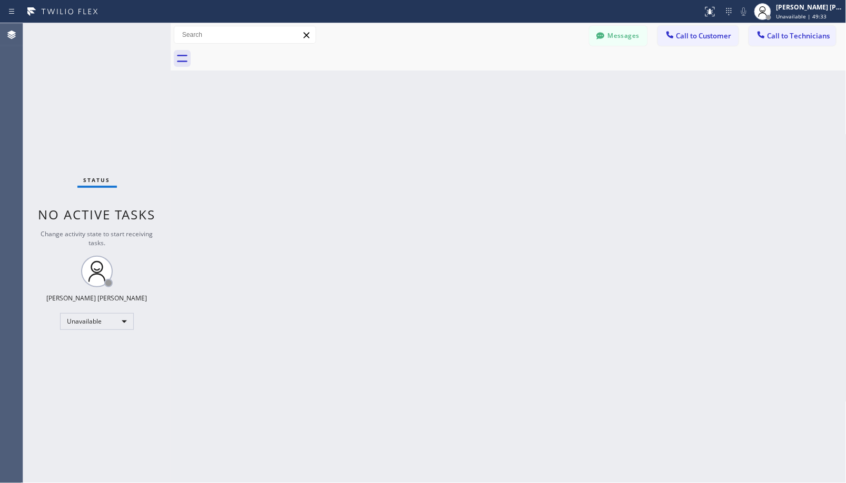
click at [561, 138] on div "Back to Dashboard Change Sender ID Customers Technicians Select a contact Outbo…" at bounding box center [508, 253] width 675 height 460
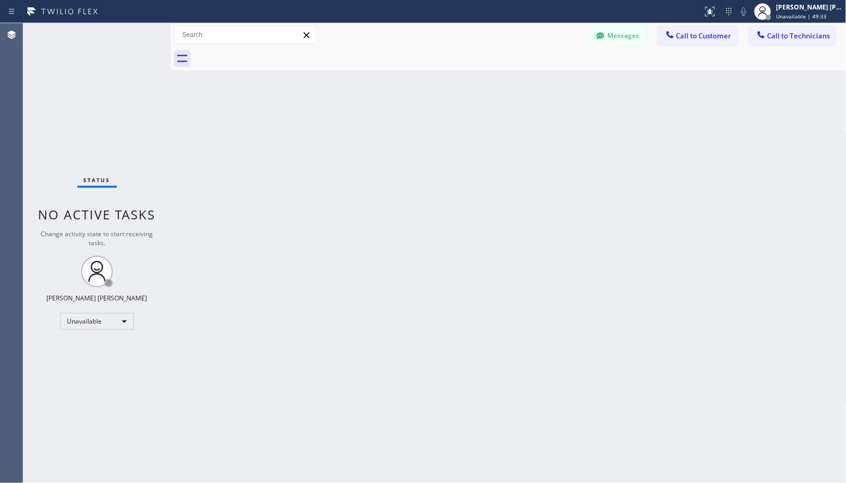
click at [561, 138] on div "Back to Dashboard Change Sender ID Customers Technicians Select a contact Outbo…" at bounding box center [508, 253] width 675 height 460
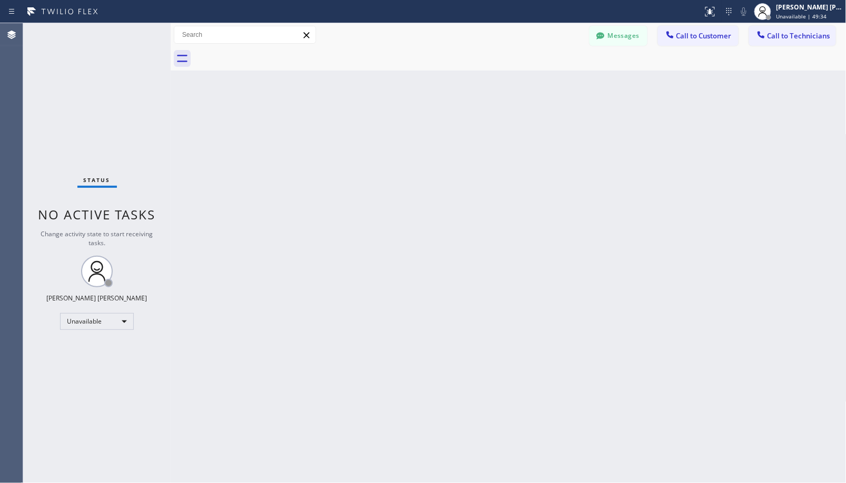
click at [561, 138] on div "Back to Dashboard Change Sender ID Customers Technicians Select a contact Outbo…" at bounding box center [508, 253] width 675 height 460
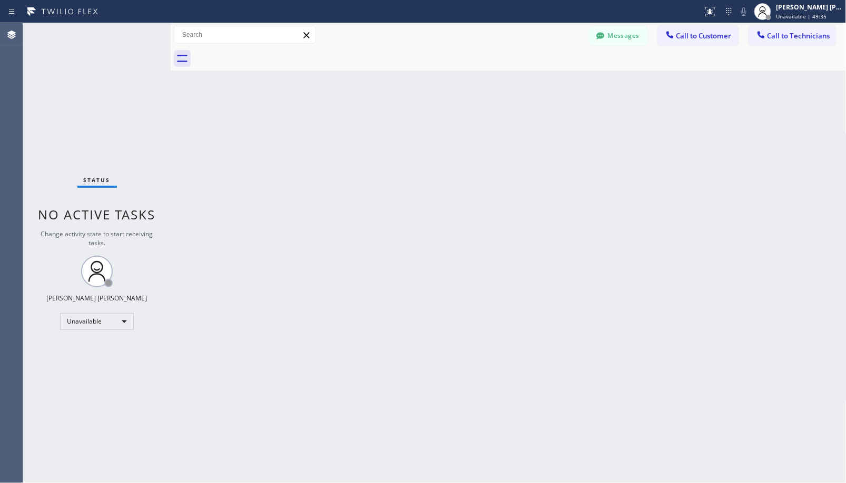
click at [561, 138] on div "Back to Dashboard Change Sender ID Customers Technicians Select a contact Outbo…" at bounding box center [508, 253] width 675 height 460
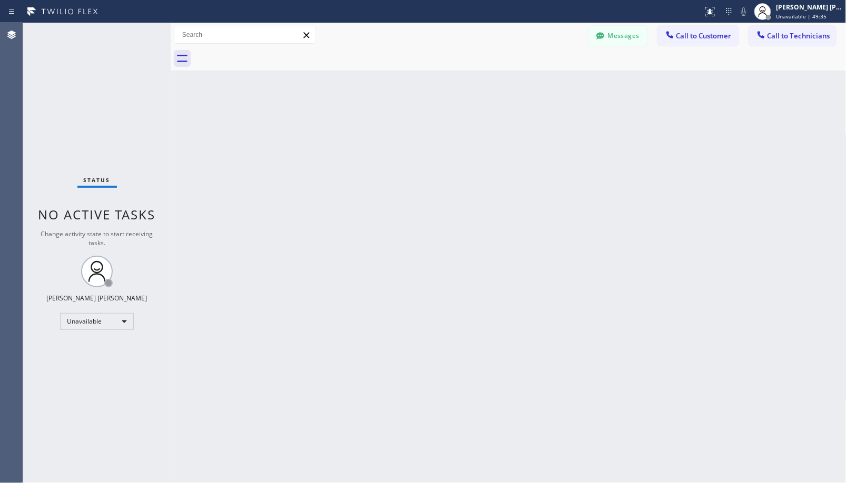
click at [561, 138] on div "Back to Dashboard Change Sender ID Customers Technicians Select a contact Outbo…" at bounding box center [508, 253] width 675 height 460
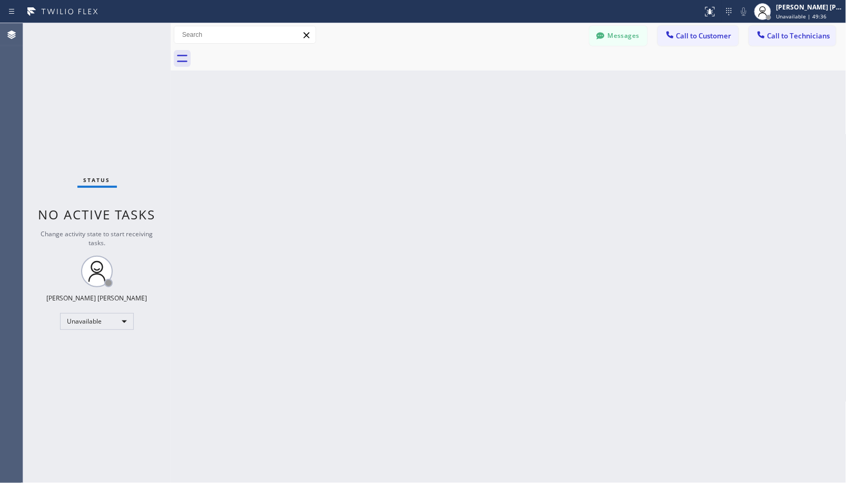
click at [561, 138] on div "Back to Dashboard Change Sender ID Customers Technicians Select a contact Outbo…" at bounding box center [508, 253] width 675 height 460
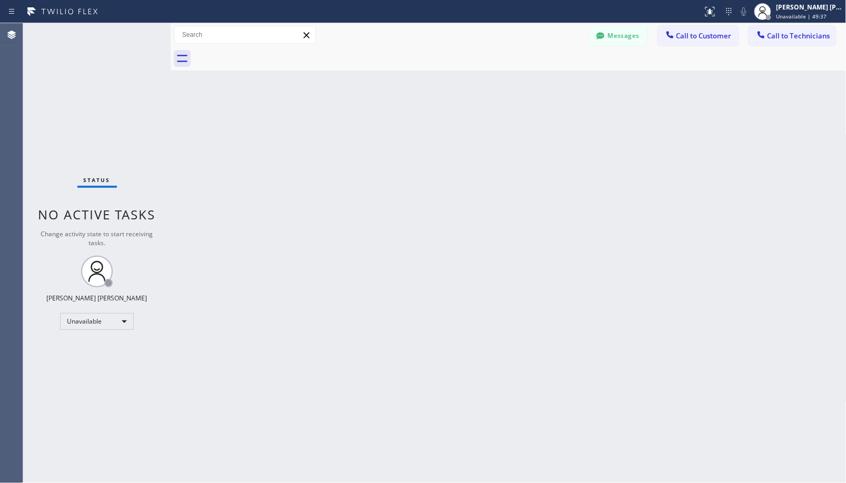
click at [561, 138] on div "Back to Dashboard Change Sender ID Customers Technicians Select a contact Outbo…" at bounding box center [508, 253] width 675 height 460
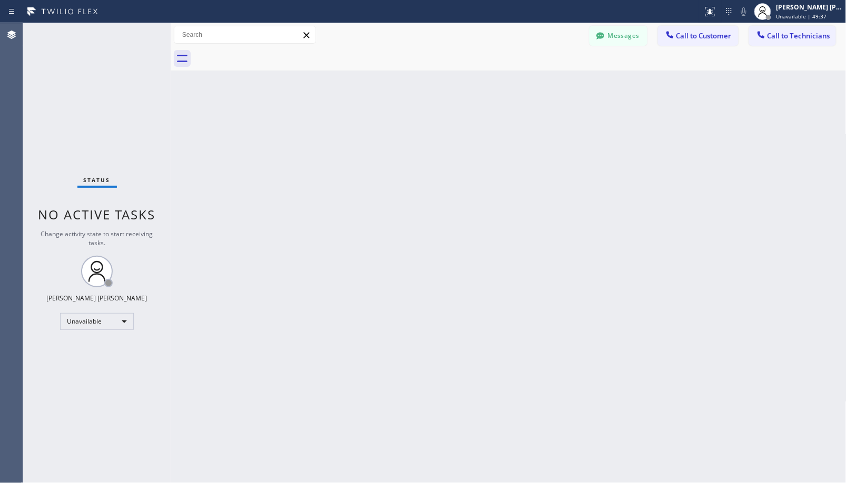
click at [561, 138] on div "Back to Dashboard Change Sender ID Customers Technicians Select a contact Outbo…" at bounding box center [508, 253] width 675 height 460
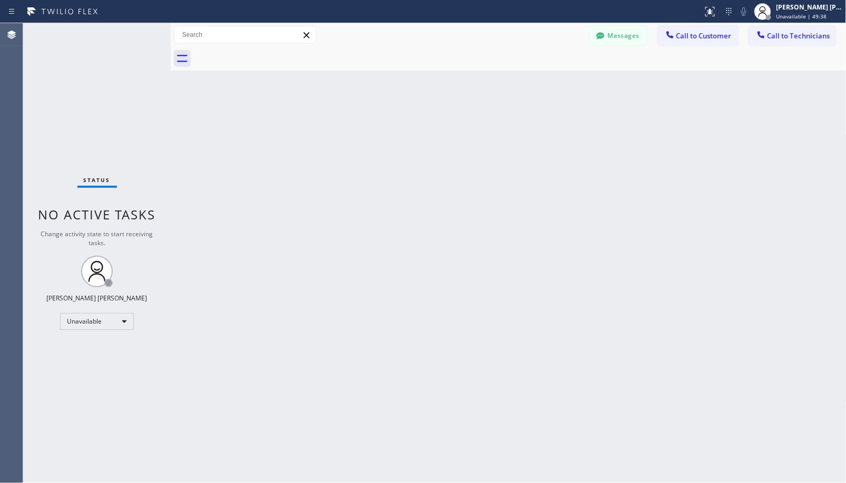
click at [561, 138] on div "Back to Dashboard Change Sender ID Customers Technicians Select a contact Outbo…" at bounding box center [508, 253] width 675 height 460
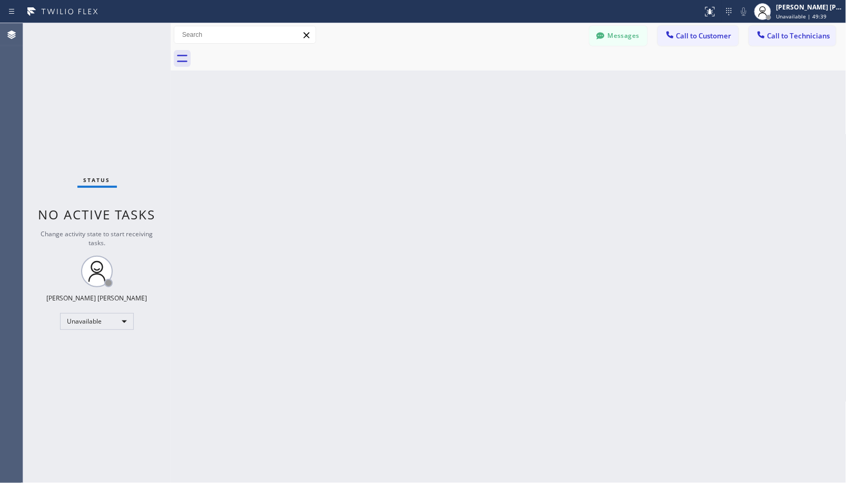
click at [561, 138] on div "Back to Dashboard Change Sender ID Customers Technicians Select a contact Outbo…" at bounding box center [508, 253] width 675 height 460
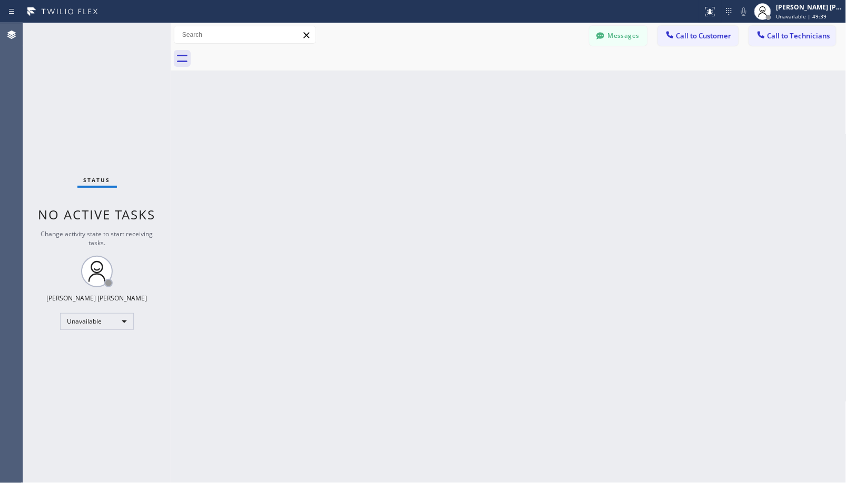
click at [561, 138] on div "Back to Dashboard Change Sender ID Customers Technicians Select a contact Outbo…" at bounding box center [508, 253] width 675 height 460
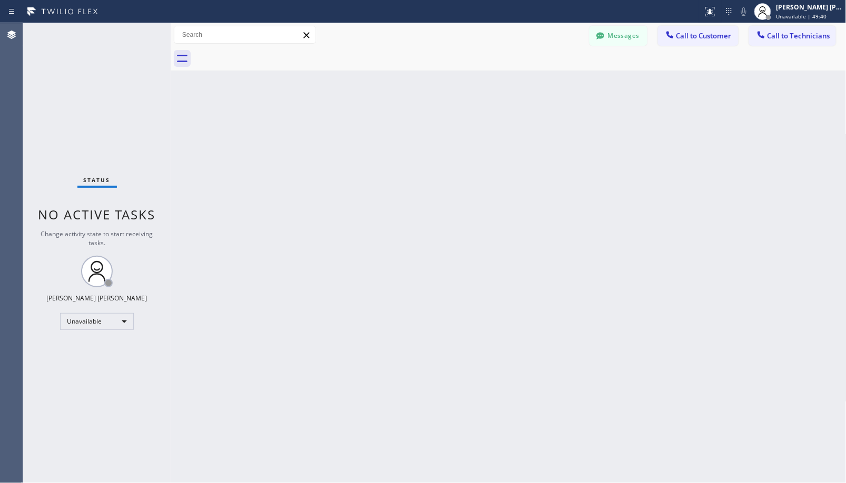
click at [561, 138] on div "Back to Dashboard Change Sender ID Customers Technicians Select a contact Outbo…" at bounding box center [508, 253] width 675 height 460
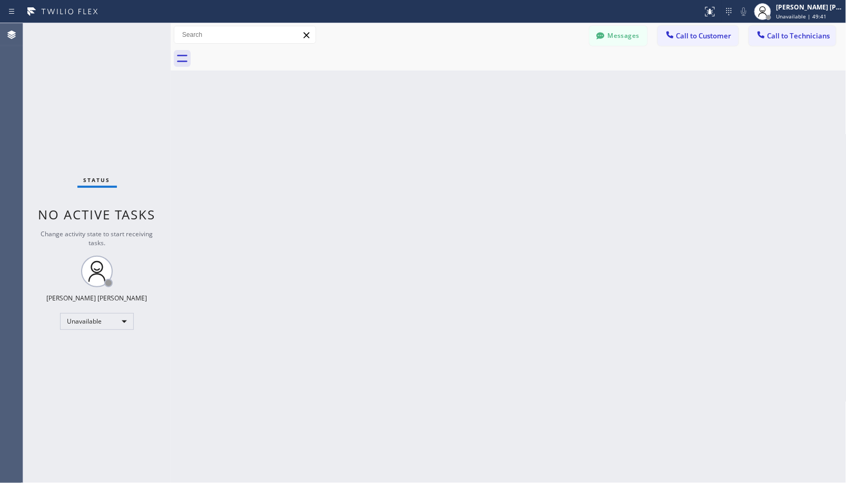
click at [561, 138] on div "Back to Dashboard Change Sender ID Customers Technicians Select a contact Outbo…" at bounding box center [508, 253] width 675 height 460
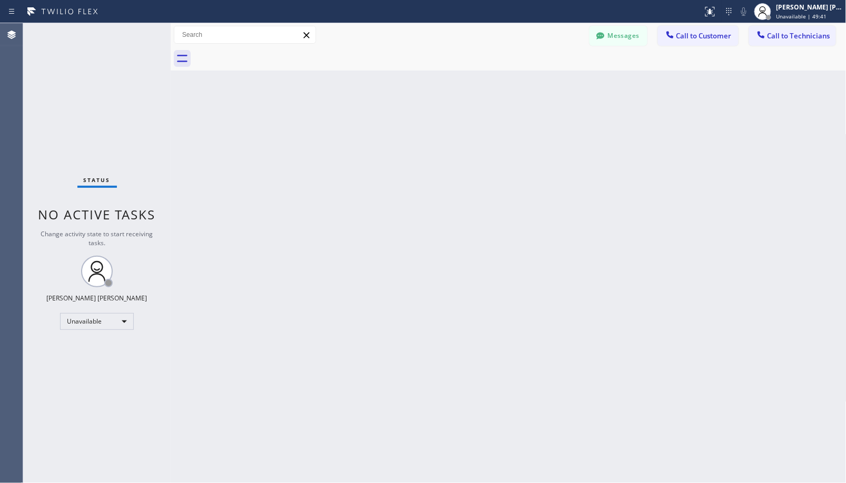
click at [561, 138] on div "Back to Dashboard Change Sender ID Customers Technicians Select a contact Outbo…" at bounding box center [508, 253] width 675 height 460
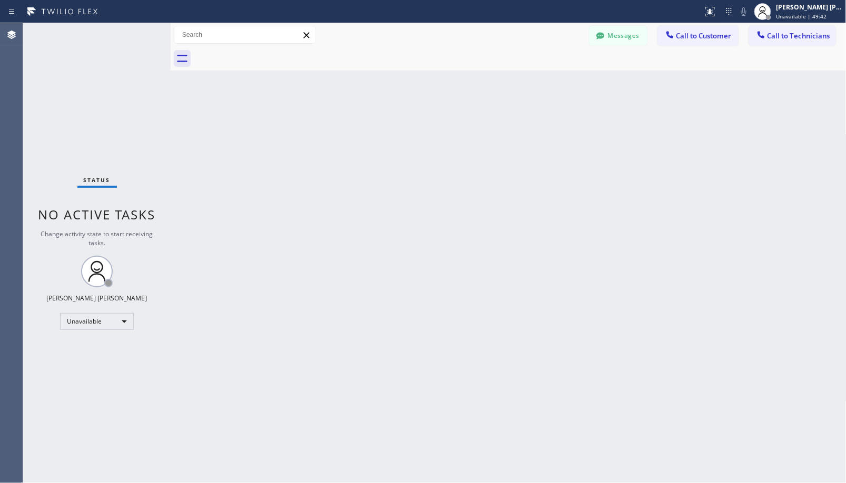
click at [561, 138] on div "Back to Dashboard Change Sender ID Customers Technicians Select a contact Outbo…" at bounding box center [508, 253] width 675 height 460
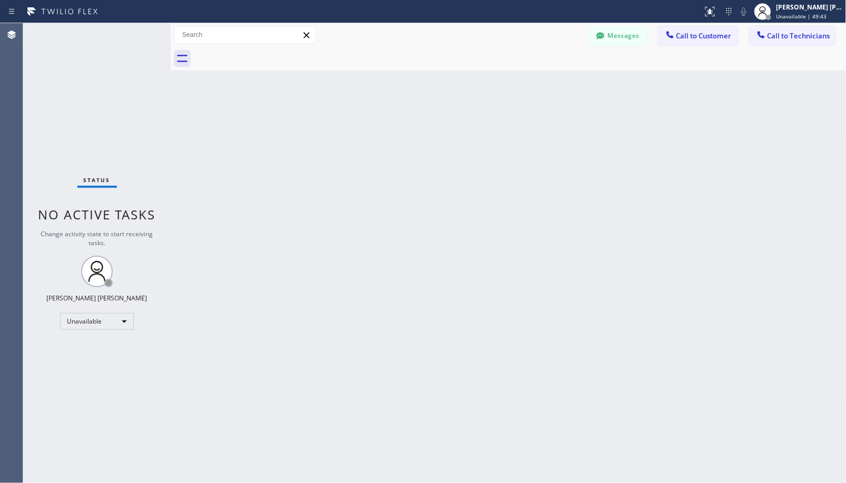
click at [561, 138] on div "Back to Dashboard Change Sender ID Customers Technicians Select a contact Outbo…" at bounding box center [508, 253] width 675 height 460
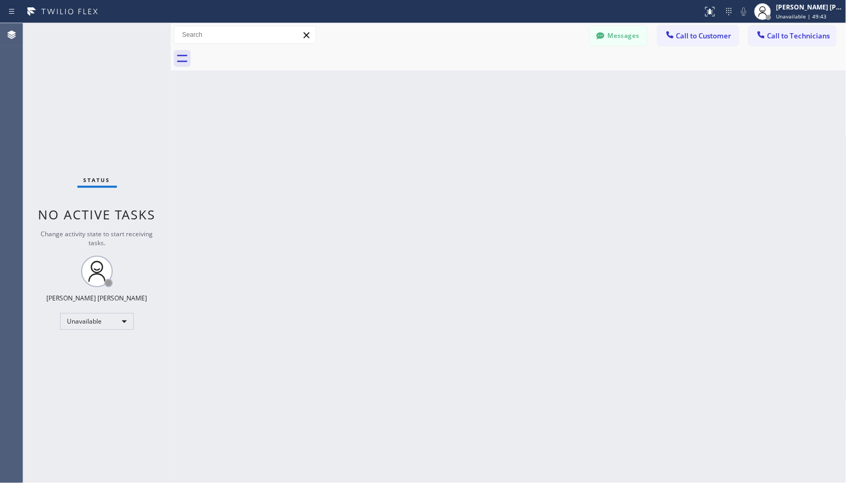
click at [561, 138] on div "Back to Dashboard Change Sender ID Customers Technicians Select a contact Outbo…" at bounding box center [508, 253] width 675 height 460
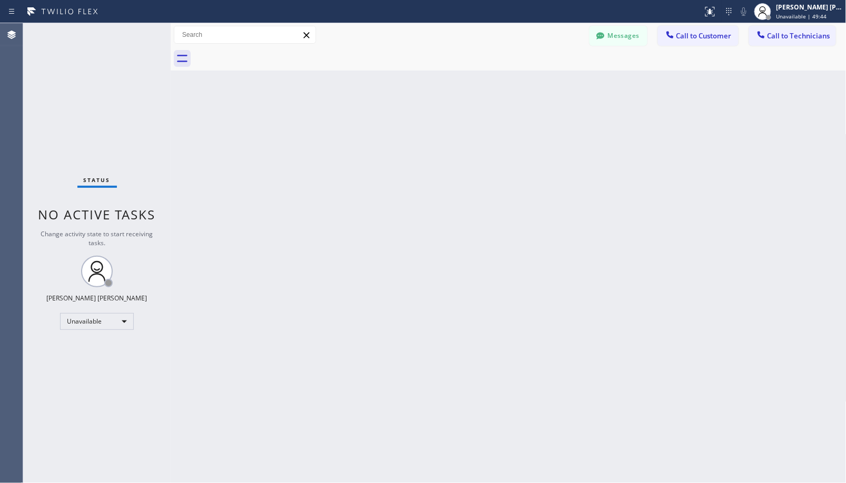
click at [561, 138] on div "Back to Dashboard Change Sender ID Customers Technicians Select a contact Outbo…" at bounding box center [508, 253] width 675 height 460
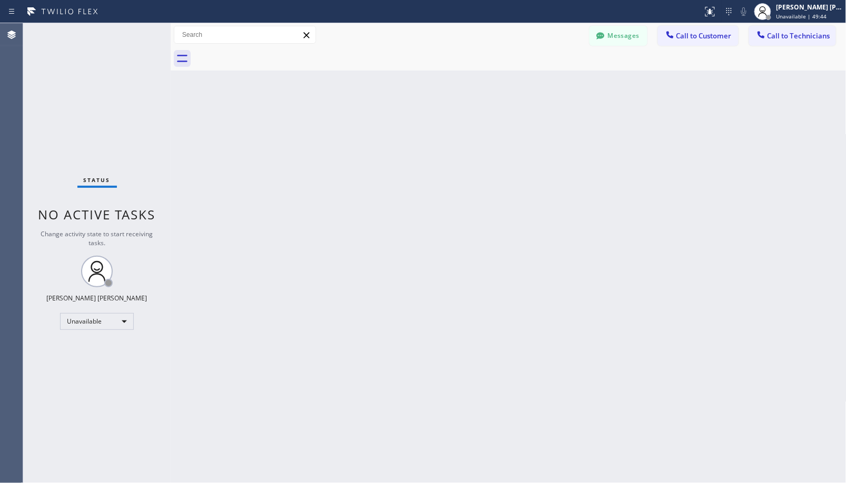
click at [561, 138] on div "Back to Dashboard Change Sender ID Customers Technicians Select a contact Outbo…" at bounding box center [508, 253] width 675 height 460
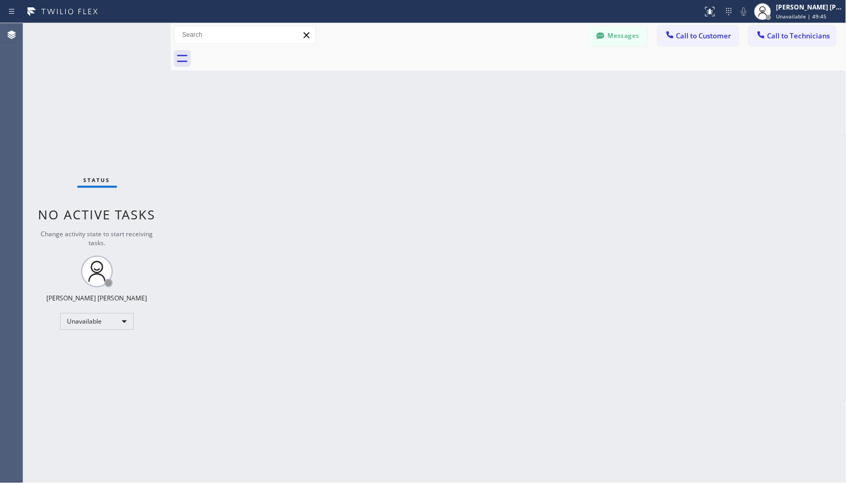
click at [561, 138] on div "Back to Dashboard Change Sender ID Customers Technicians Select a contact Outbo…" at bounding box center [508, 253] width 675 height 460
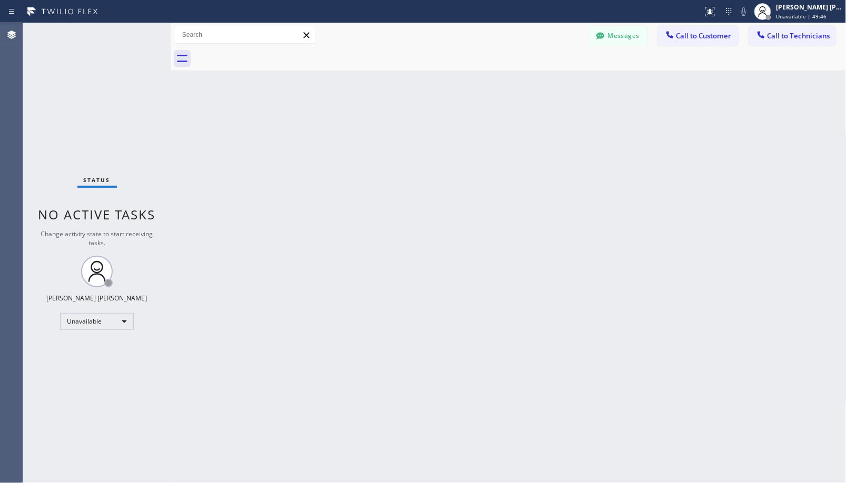
click at [561, 138] on div "Back to Dashboard Change Sender ID Customers Technicians Select a contact Outbo…" at bounding box center [508, 253] width 675 height 460
drag, startPoint x: 736, startPoint y: 281, endPoint x: 724, endPoint y: 282, distance: 11.7
click at [540, 77] on div "Back to Dashboard Change Sender ID Customers Technicians Select a contact Outbo…" at bounding box center [508, 253] width 675 height 460
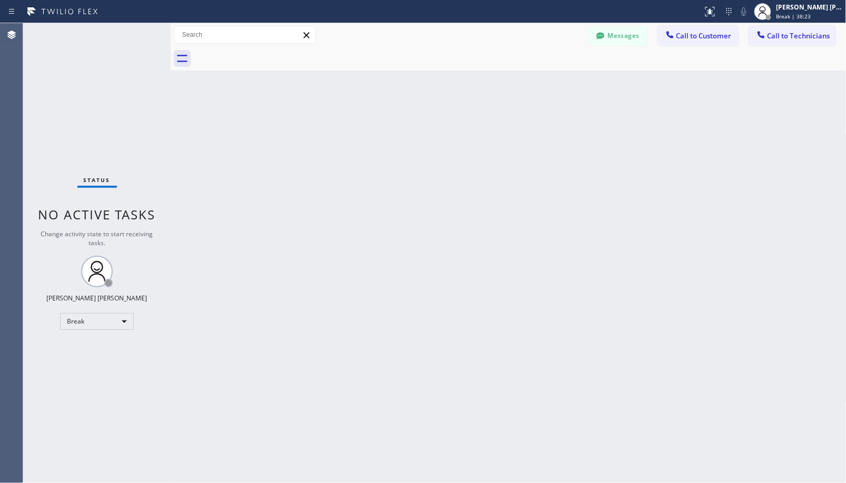
click at [540, 77] on div "Back to Dashboard Change Sender ID Customers Technicians Select a contact Outbo…" at bounding box center [508, 253] width 675 height 460
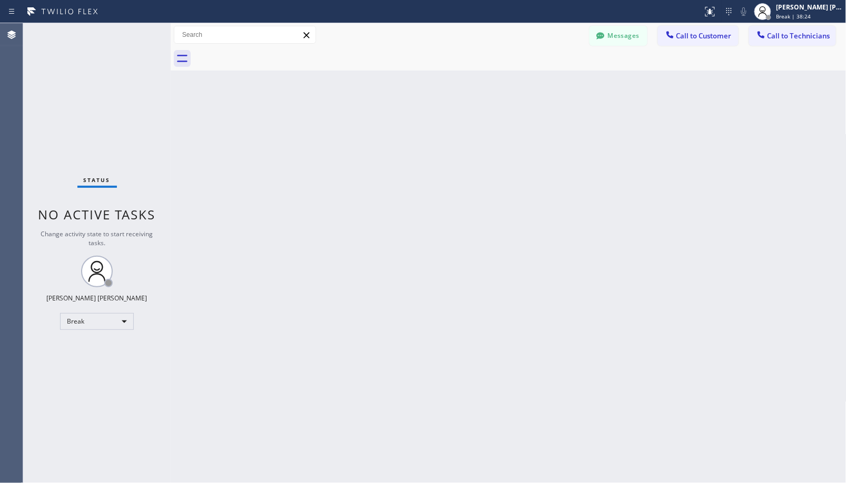
click at [540, 77] on div "Back to Dashboard Change Sender ID Customers Technicians Select a contact Outbo…" at bounding box center [508, 253] width 675 height 460
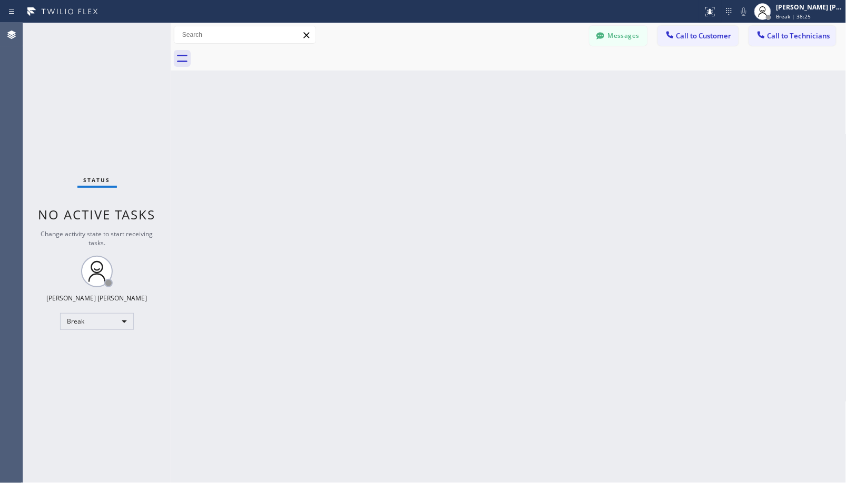
click at [540, 77] on div "Back to Dashboard Change Sender ID Customers Technicians Select a contact Outbo…" at bounding box center [508, 253] width 675 height 460
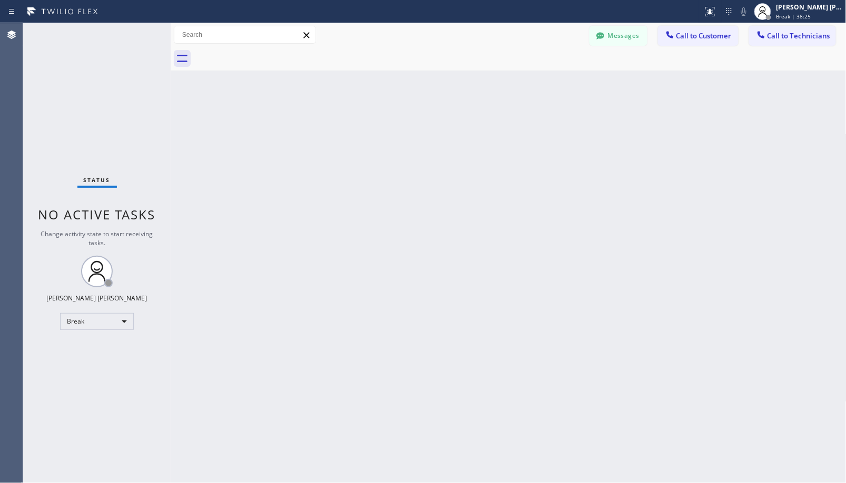
click at [540, 77] on div "Back to Dashboard Change Sender ID Customers Technicians Select a contact Outbo…" at bounding box center [508, 253] width 675 height 460
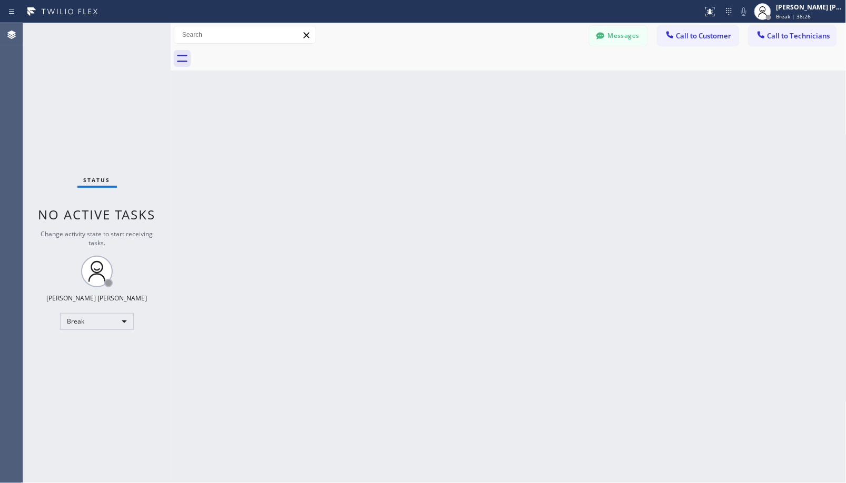
click at [540, 77] on div "Back to Dashboard Change Sender ID Customers Technicians Select a contact Outbo…" at bounding box center [508, 253] width 675 height 460
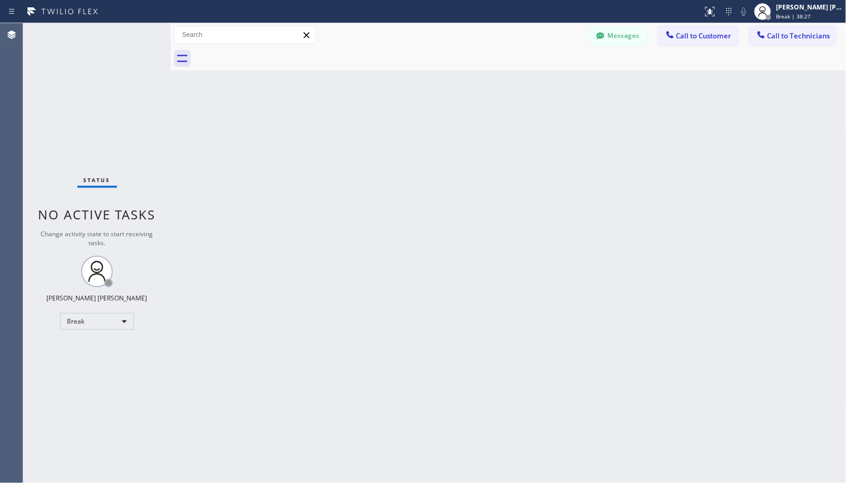
click at [540, 77] on div "Back to Dashboard Change Sender ID Customers Technicians Select a contact Outbo…" at bounding box center [508, 253] width 675 height 460
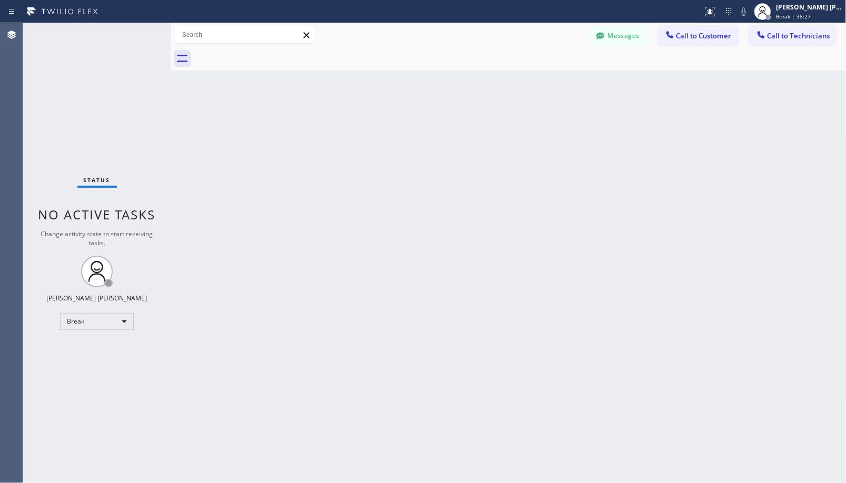
click at [540, 77] on div "Back to Dashboard Change Sender ID Customers Technicians Select a contact Outbo…" at bounding box center [508, 253] width 675 height 460
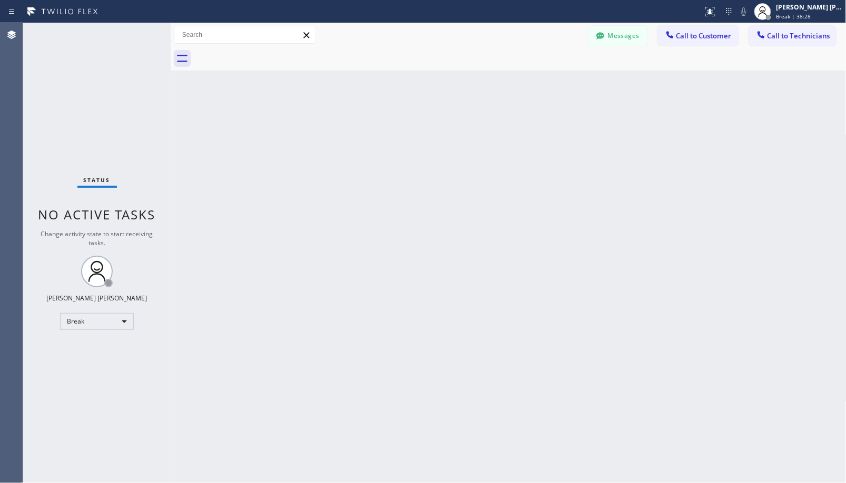
click at [540, 77] on div "Back to Dashboard Change Sender ID Customers Technicians Select a contact Outbo…" at bounding box center [508, 253] width 675 height 460
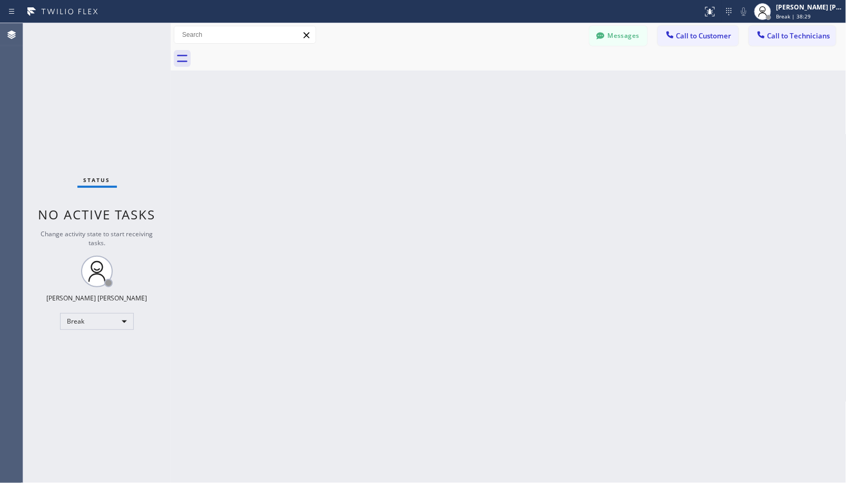
click at [540, 77] on div "Back to Dashboard Change Sender ID Customers Technicians Select a contact Outbo…" at bounding box center [508, 253] width 675 height 460
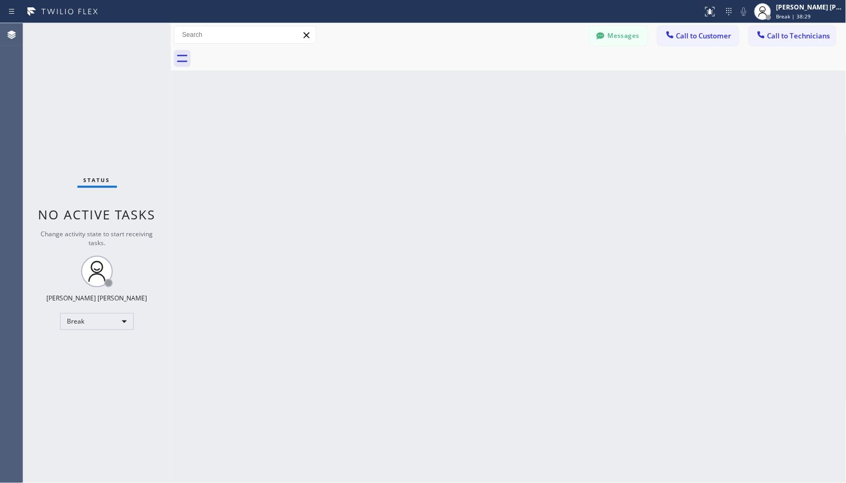
click at [540, 77] on div "Back to Dashboard Change Sender ID Customers Technicians Select a contact Outbo…" at bounding box center [508, 253] width 675 height 460
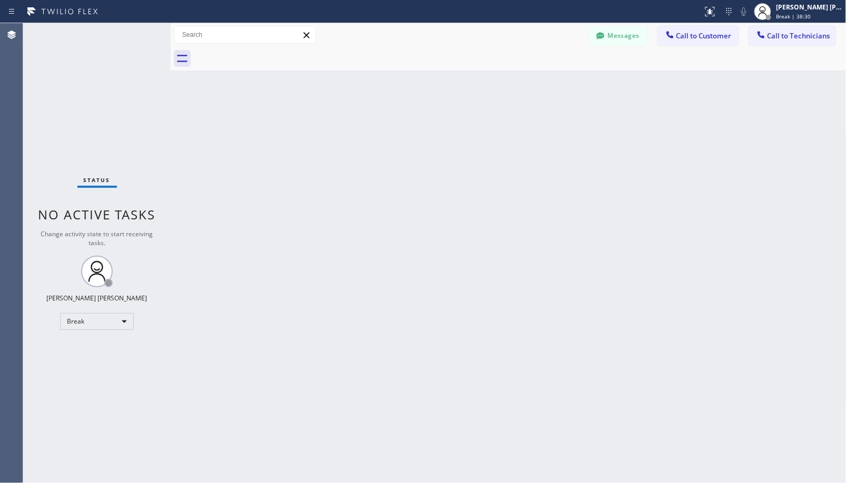
click at [540, 77] on div "Back to Dashboard Change Sender ID Customers Technicians Select a contact Outbo…" at bounding box center [508, 253] width 675 height 460
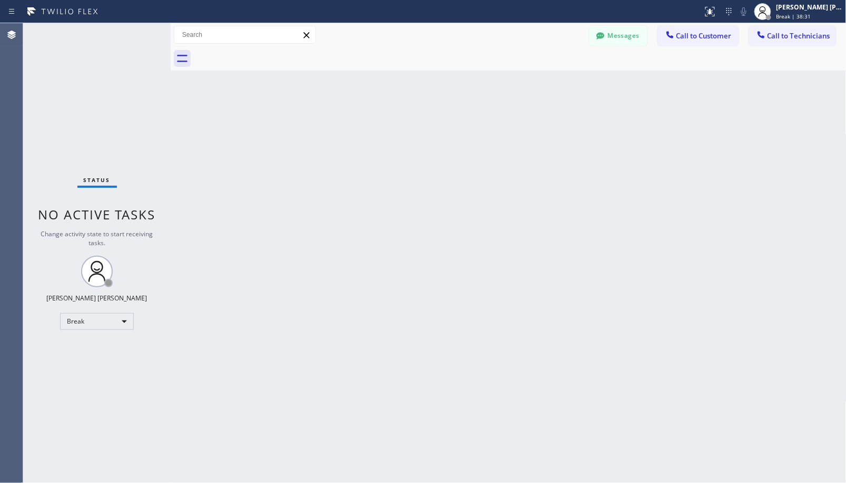
click at [540, 77] on div "Back to Dashboard Change Sender ID Customers Technicians Select a contact Outbo…" at bounding box center [508, 253] width 675 height 460
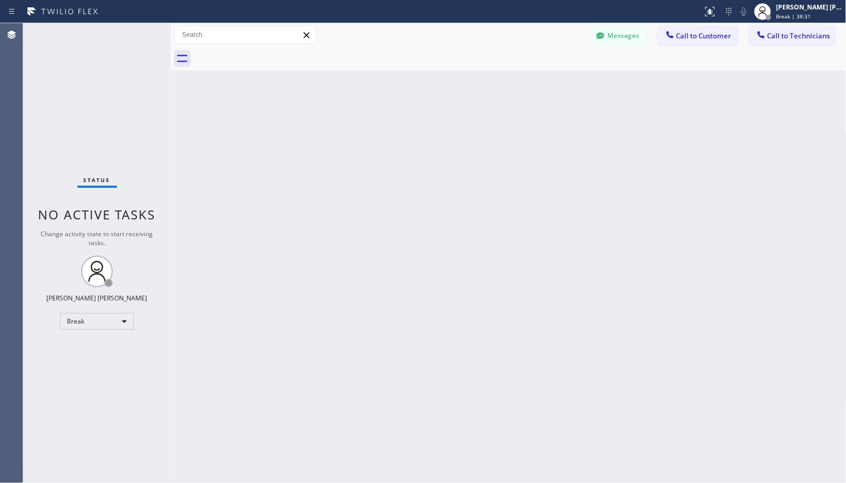
click at [540, 77] on div "Back to Dashboard Change Sender ID Customers Technicians Select a contact Outbo…" at bounding box center [508, 253] width 675 height 460
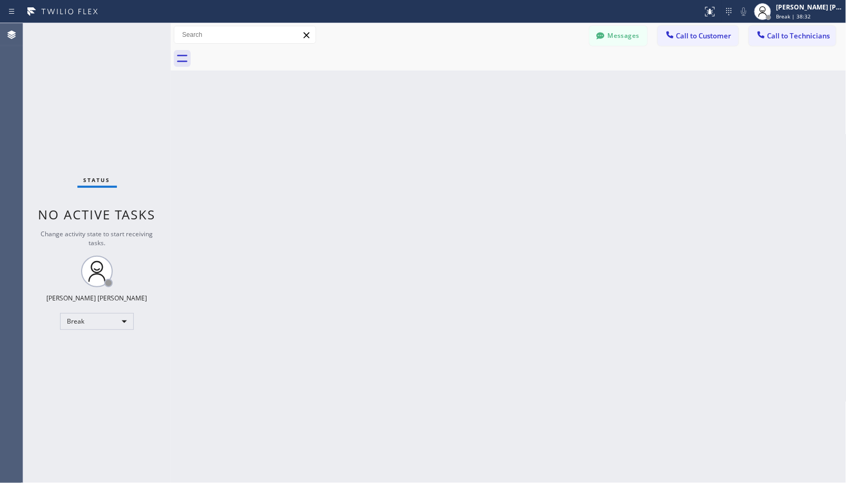
click at [540, 77] on div "Back to Dashboard Change Sender ID Customers Technicians Select a contact Outbo…" at bounding box center [508, 253] width 675 height 460
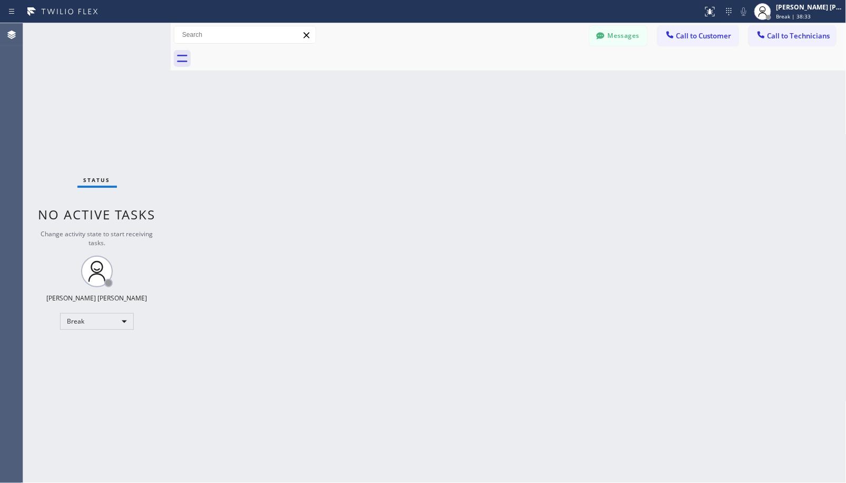
click at [540, 77] on div "Back to Dashboard Change Sender ID Customers Technicians Select a contact Outbo…" at bounding box center [508, 253] width 675 height 460
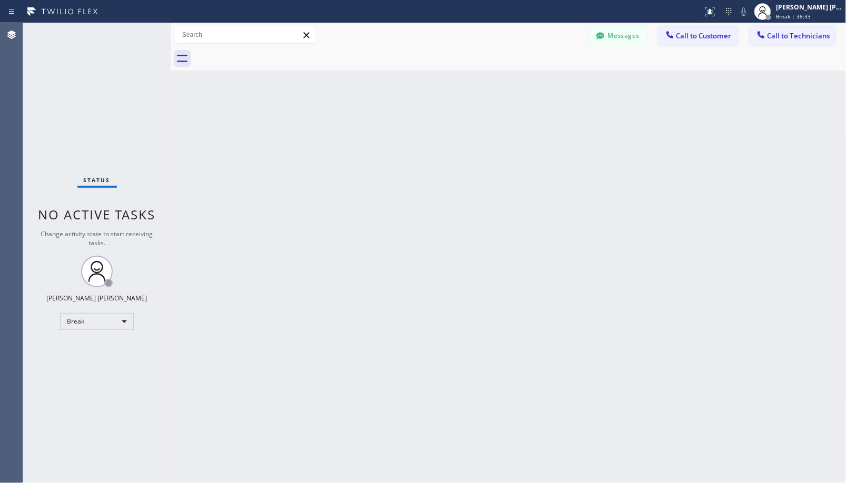
click at [540, 77] on div "Back to Dashboard Change Sender ID Customers Technicians Select a contact Outbo…" at bounding box center [508, 253] width 675 height 460
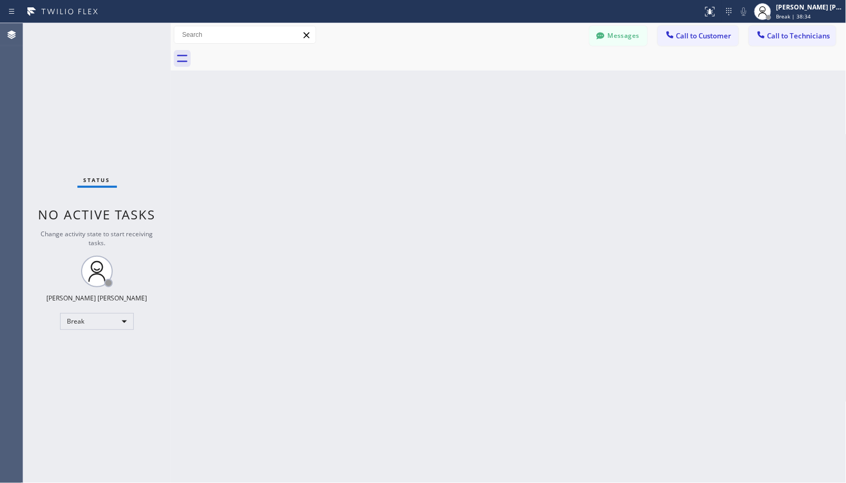
click at [540, 77] on div "Back to Dashboard Change Sender ID Customers Technicians Select a contact Outbo…" at bounding box center [508, 253] width 675 height 460
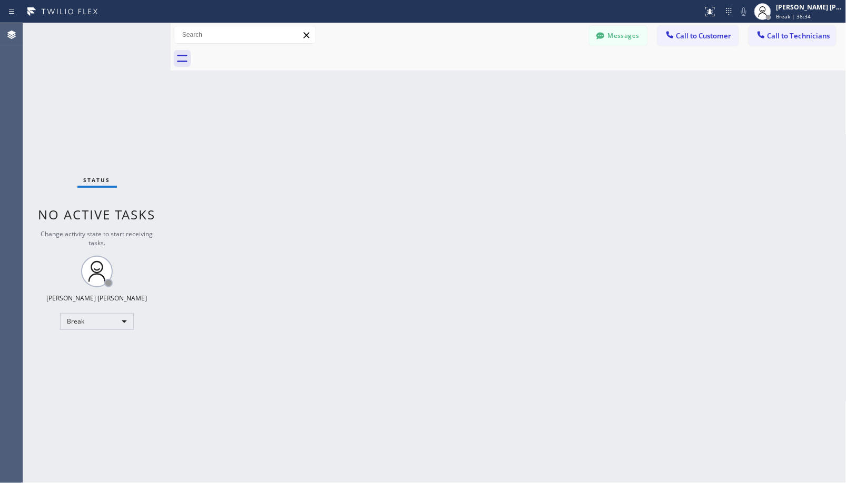
click at [540, 77] on div "Back to Dashboard Change Sender ID Customers Technicians Select a contact Outbo…" at bounding box center [508, 253] width 675 height 460
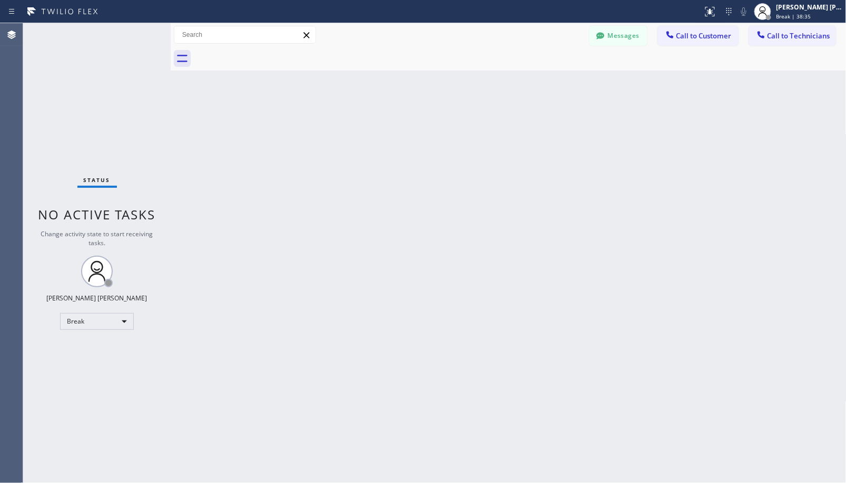
click at [540, 77] on div "Back to Dashboard Change Sender ID Customers Technicians Select a contact Outbo…" at bounding box center [508, 253] width 675 height 460
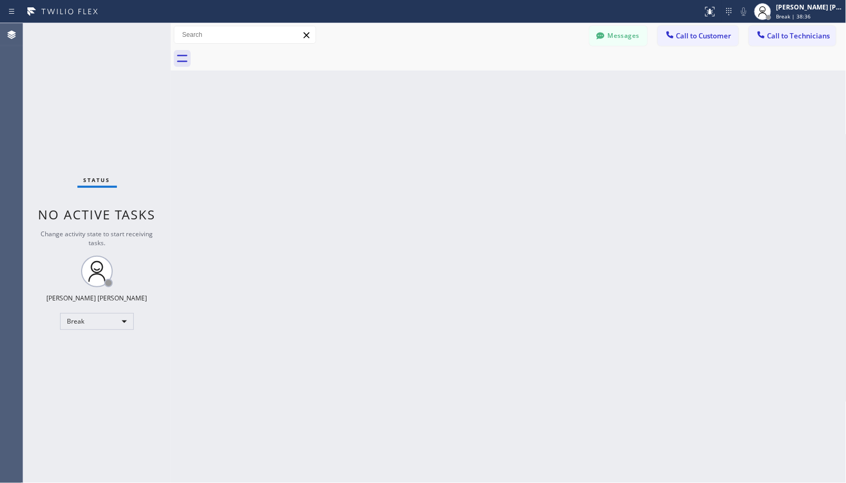
click at [540, 77] on div "Back to Dashboard Change Sender ID Customers Technicians Select a contact Outbo…" at bounding box center [508, 253] width 675 height 460
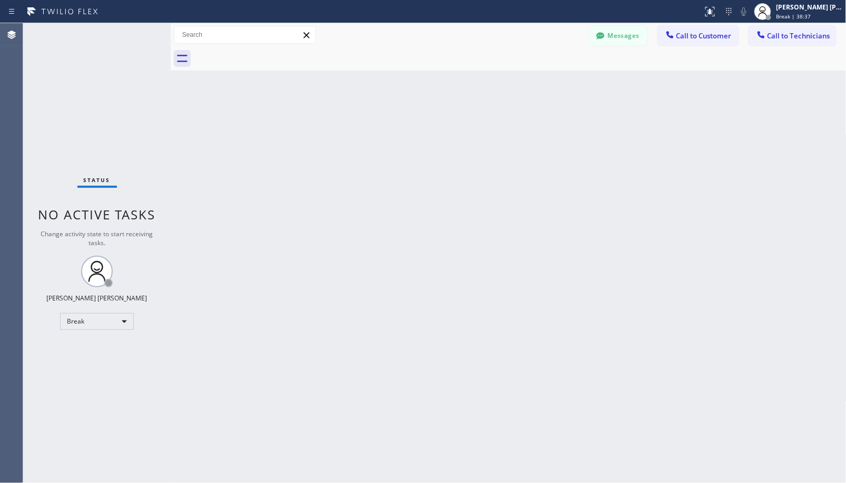
click at [540, 77] on div "Back to Dashboard Change Sender ID Customers Technicians Select a contact Outbo…" at bounding box center [508, 253] width 675 height 460
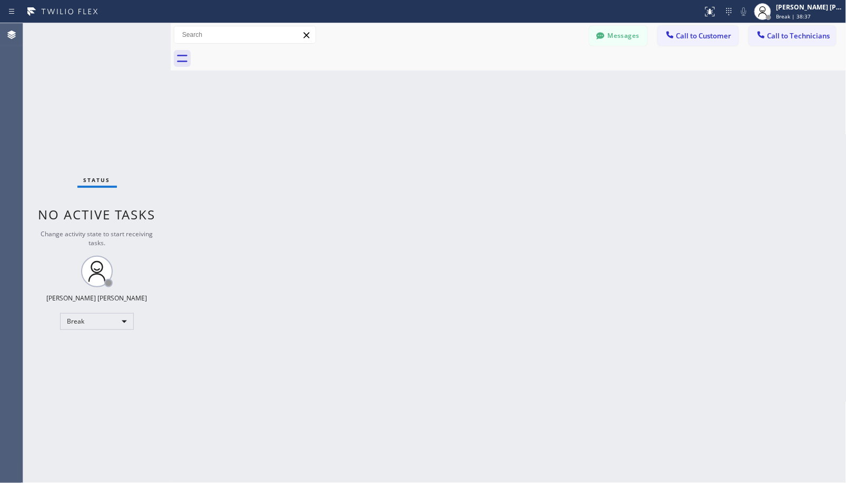
click at [540, 77] on div "Back to Dashboard Change Sender ID Customers Technicians Select a contact Outbo…" at bounding box center [508, 253] width 675 height 460
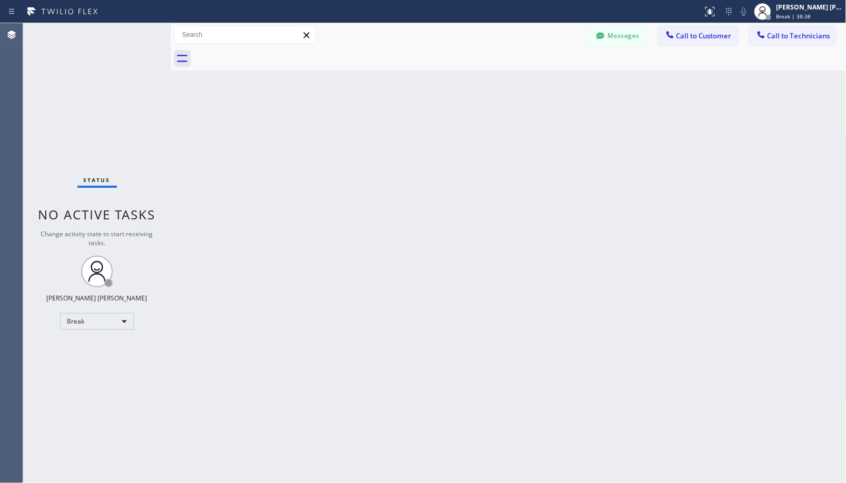
click at [540, 77] on div "Back to Dashboard Change Sender ID Customers Technicians Select a contact Outbo…" at bounding box center [508, 253] width 675 height 460
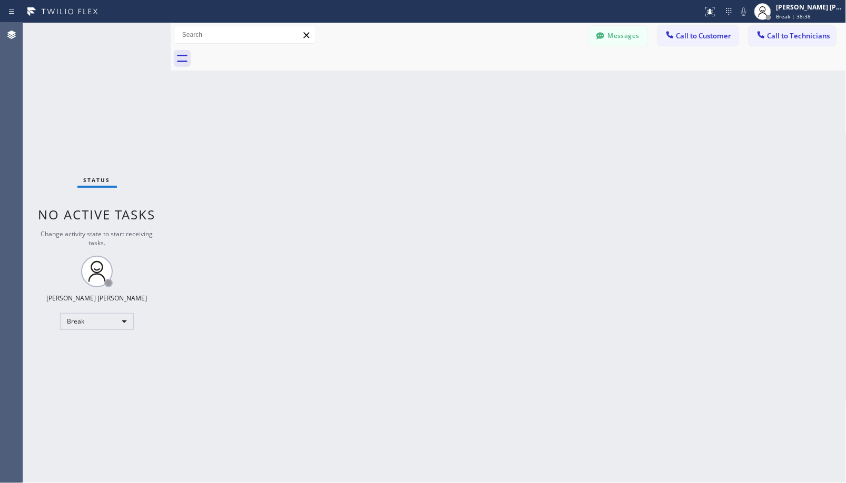
click at [540, 77] on div "Back to Dashboard Change Sender ID Customers Technicians Select a contact Outbo…" at bounding box center [508, 253] width 675 height 460
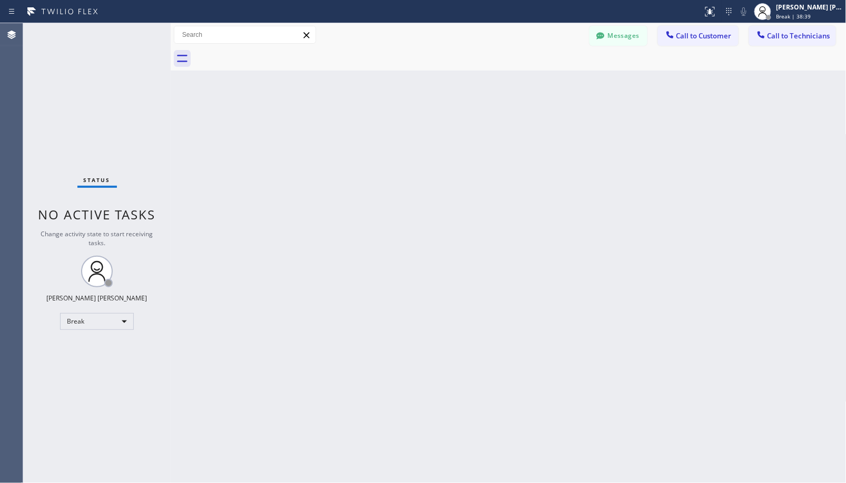
click at [540, 77] on div "Back to Dashboard Change Sender ID Customers Technicians Select a contact Outbo…" at bounding box center [508, 253] width 675 height 460
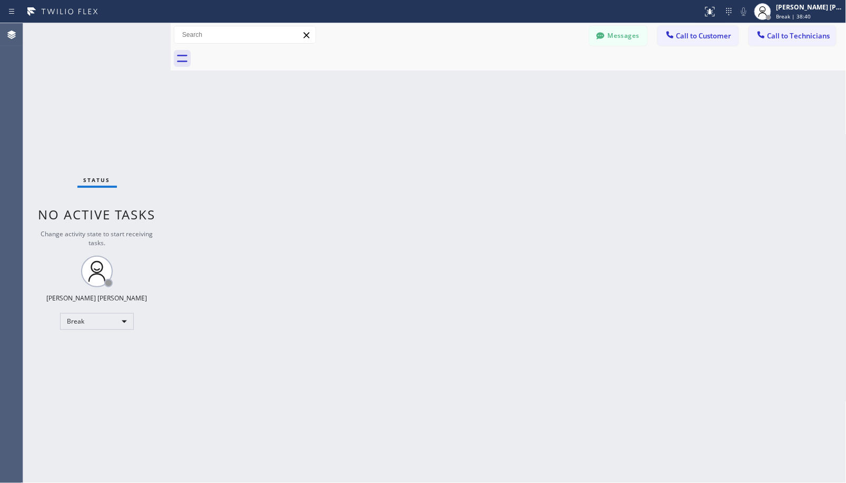
click at [540, 77] on div "Back to Dashboard Change Sender ID Customers Technicians Select a contact Outbo…" at bounding box center [508, 253] width 675 height 460
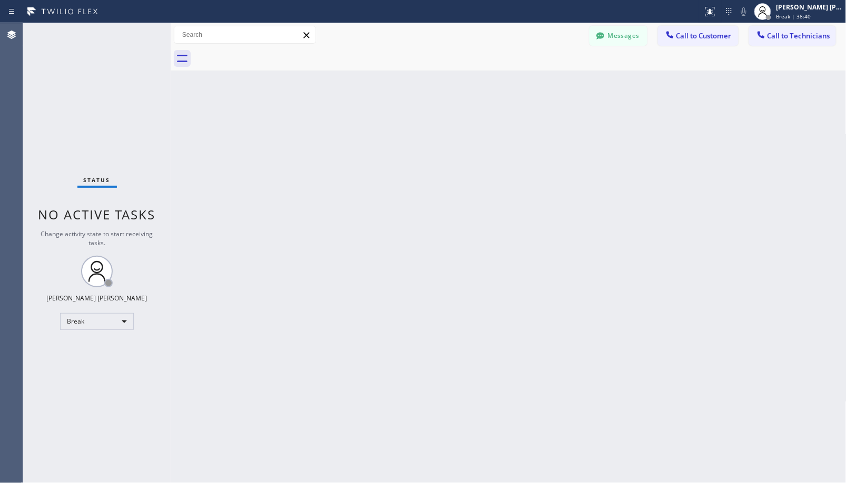
click at [540, 77] on div "Back to Dashboard Change Sender ID Customers Technicians Select a contact Outbo…" at bounding box center [508, 253] width 675 height 460
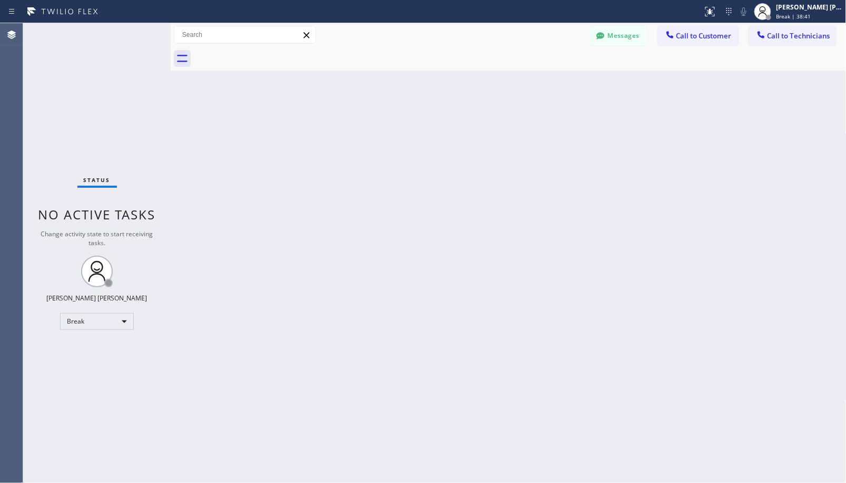
click at [540, 77] on div "Back to Dashboard Change Sender ID Customers Technicians Select a contact Outbo…" at bounding box center [508, 253] width 675 height 460
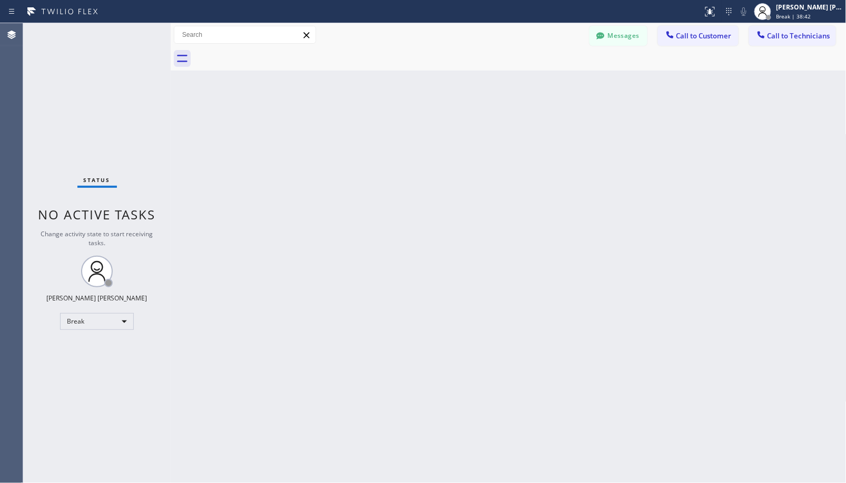
click at [540, 77] on div "Back to Dashboard Change Sender ID Customers Technicians Select a contact Outbo…" at bounding box center [508, 253] width 675 height 460
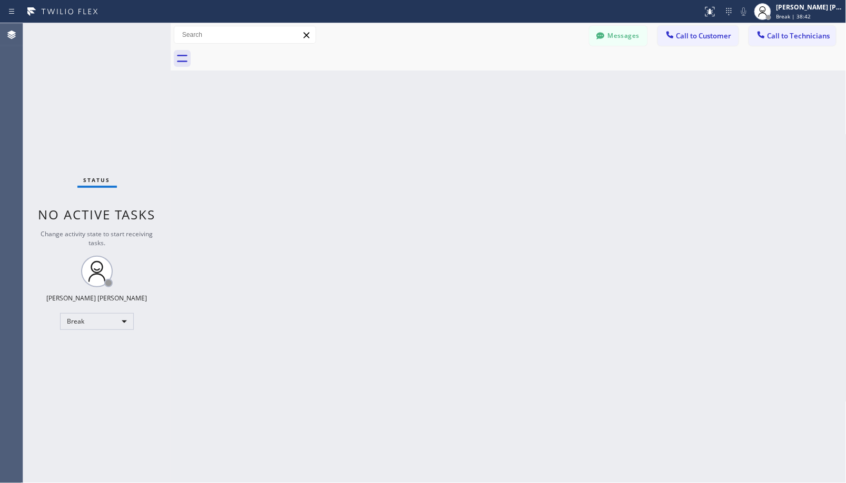
click at [540, 77] on div "Back to Dashboard Change Sender ID Customers Technicians Select a contact Outbo…" at bounding box center [508, 253] width 675 height 460
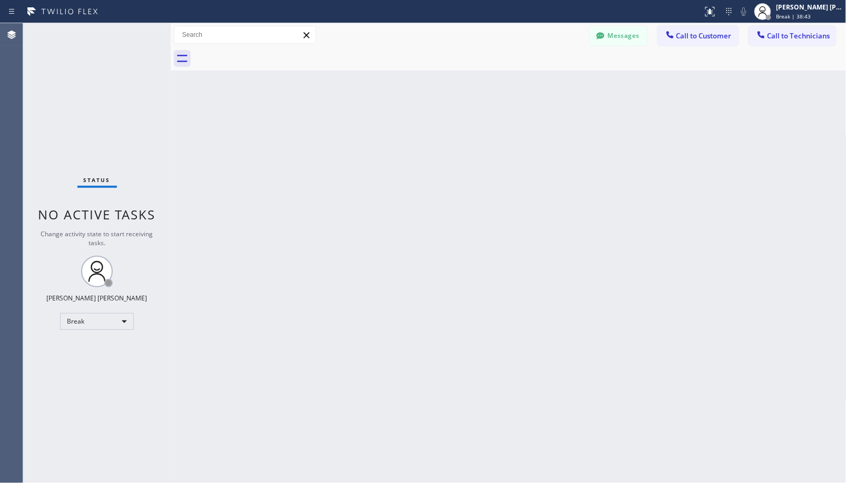
click at [540, 77] on div "Back to Dashboard Change Sender ID Customers Technicians Select a contact Outbo…" at bounding box center [508, 253] width 675 height 460
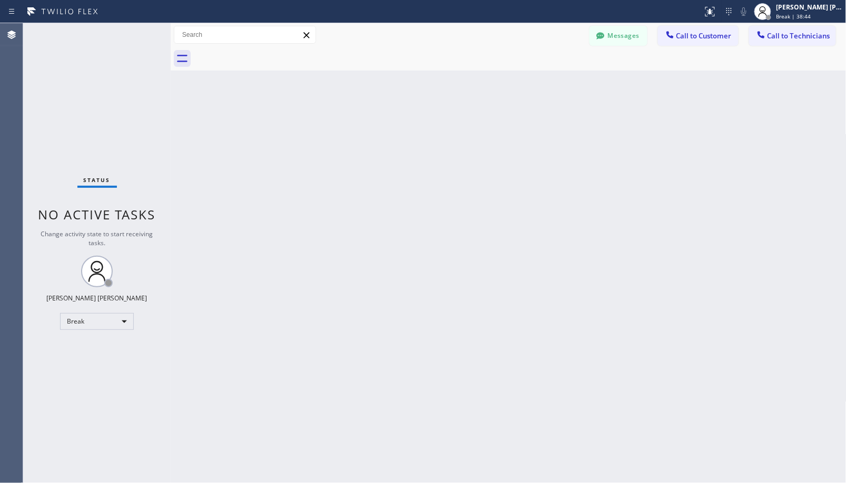
click at [540, 77] on div "Back to Dashboard Change Sender ID Customers Technicians Select a contact Outbo…" at bounding box center [508, 253] width 675 height 460
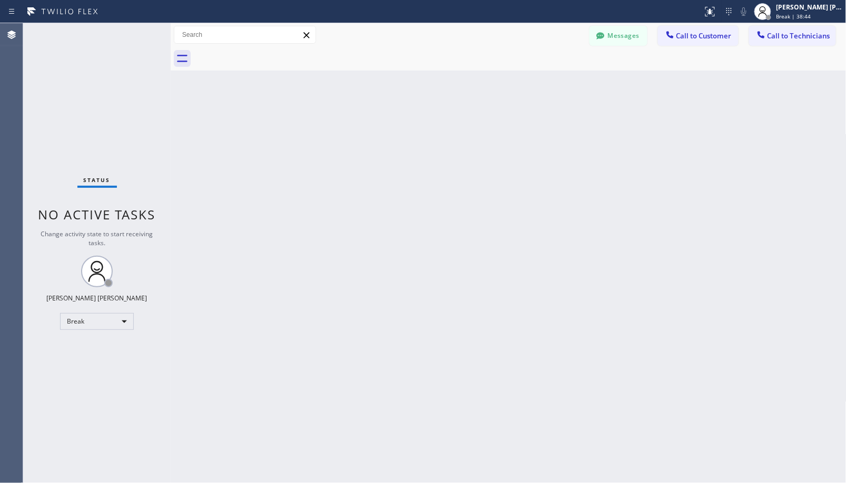
click at [540, 77] on div "Back to Dashboard Change Sender ID Customers Technicians Select a contact Outbo…" at bounding box center [508, 253] width 675 height 460
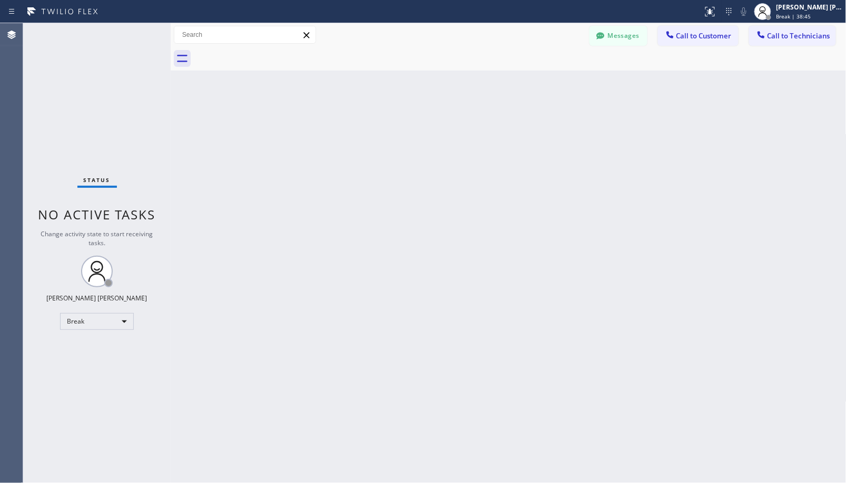
click at [540, 77] on div "Back to Dashboard Change Sender ID Customers Technicians Select a contact Outbo…" at bounding box center [508, 253] width 675 height 460
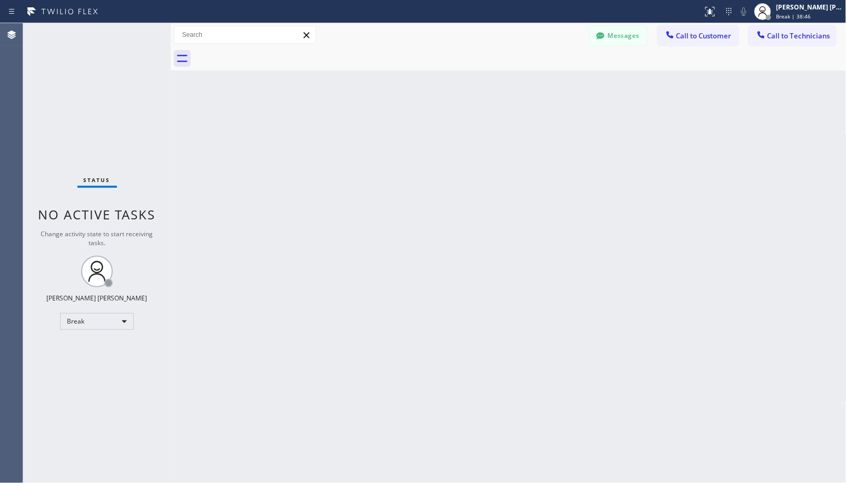
click at [540, 77] on div "Back to Dashboard Change Sender ID Customers Technicians Select a contact Outbo…" at bounding box center [508, 253] width 675 height 460
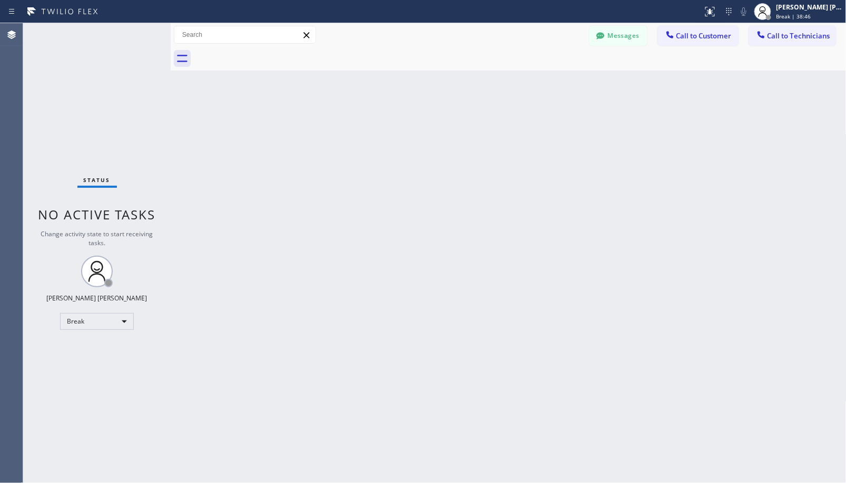
click at [540, 77] on div "Back to Dashboard Change Sender ID Customers Technicians Select a contact Outbo…" at bounding box center [508, 253] width 675 height 460
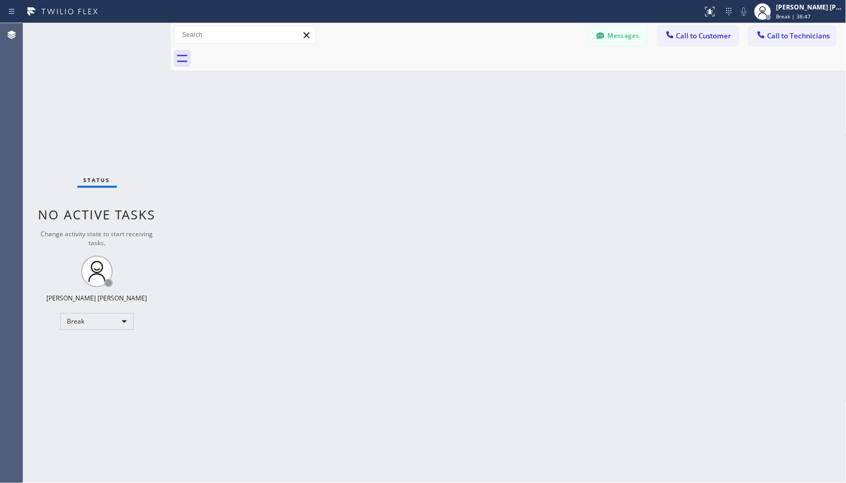
click at [540, 77] on div "Back to Dashboard Change Sender ID Customers Technicians Select a contact Outbo…" at bounding box center [508, 253] width 675 height 460
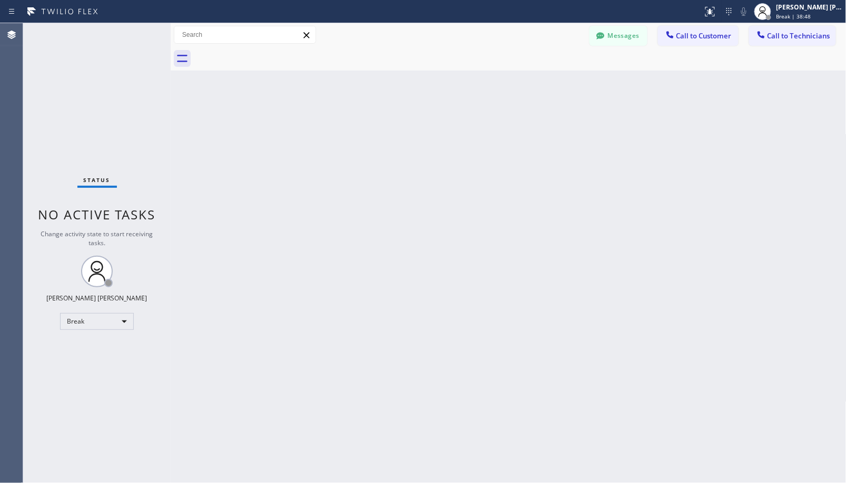
click at [540, 77] on div "Back to Dashboard Change Sender ID Customers Technicians Select a contact Outbo…" at bounding box center [508, 253] width 675 height 460
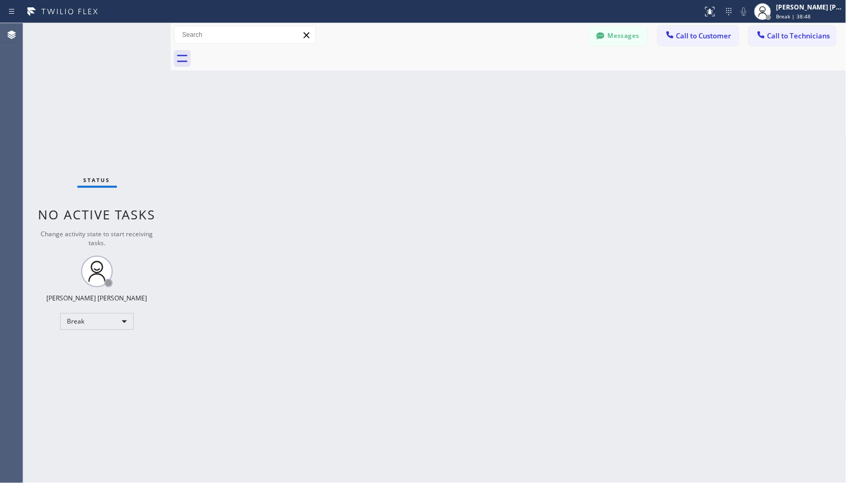
click at [540, 77] on div "Back to Dashboard Change Sender ID Customers Technicians Select a contact Outbo…" at bounding box center [508, 253] width 675 height 460
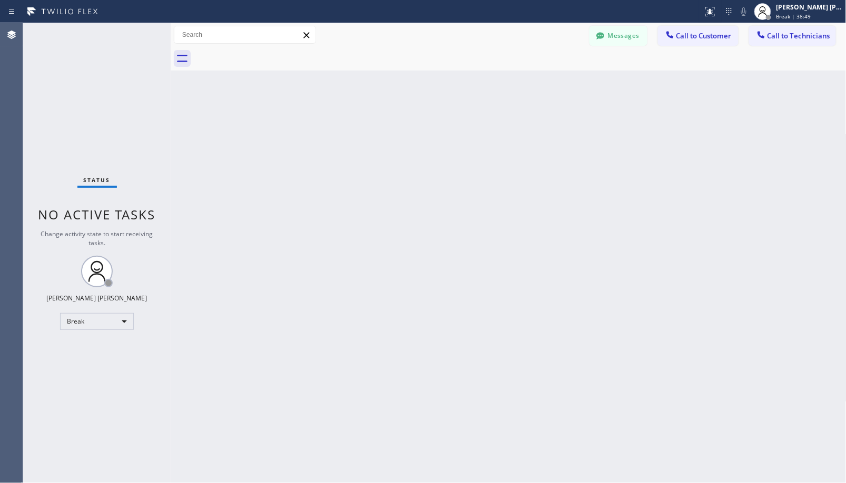
click at [540, 77] on div "Back to Dashboard Change Sender ID Customers Technicians Select a contact Outbo…" at bounding box center [508, 253] width 675 height 460
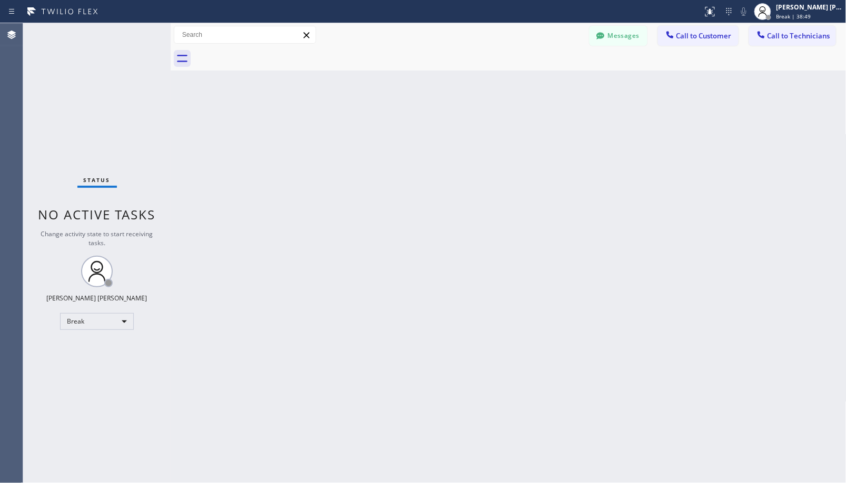
click at [540, 77] on div "Back to Dashboard Change Sender ID Customers Technicians Select a contact Outbo…" at bounding box center [508, 253] width 675 height 460
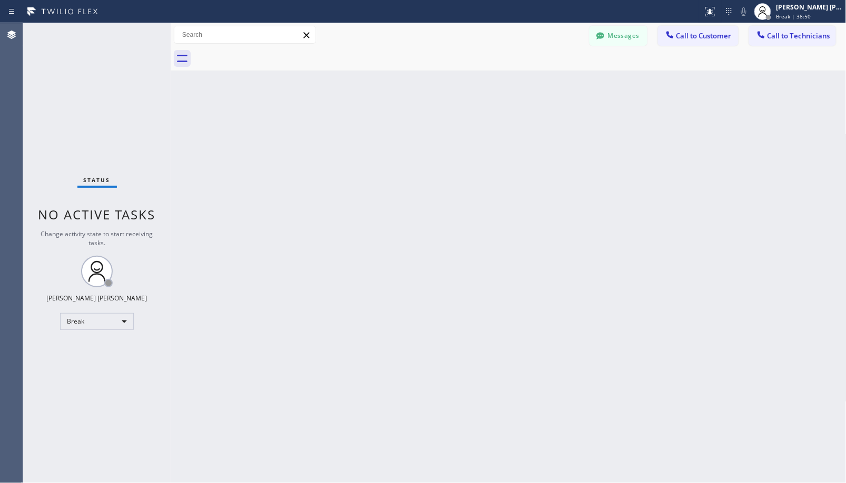
click at [540, 77] on div "Back to Dashboard Change Sender ID Customers Technicians Select a contact Outbo…" at bounding box center [508, 253] width 675 height 460
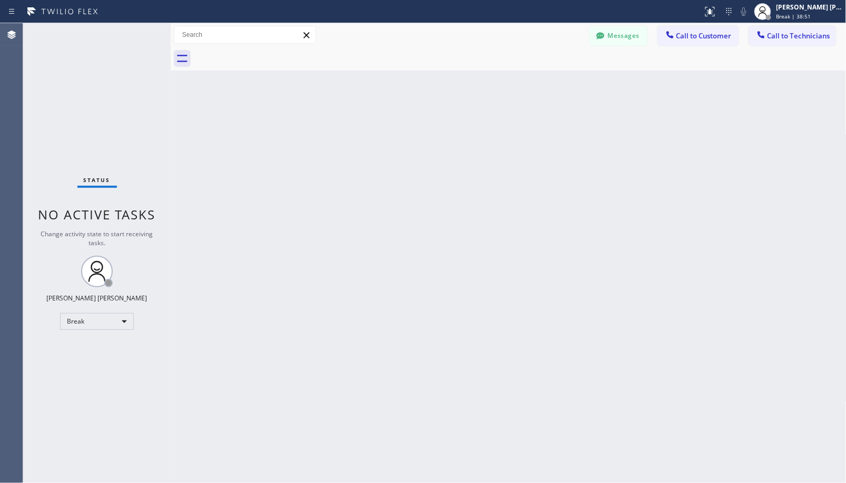
click at [540, 77] on div "Back to Dashboard Change Sender ID Customers Technicians Select a contact Outbo…" at bounding box center [508, 253] width 675 height 460
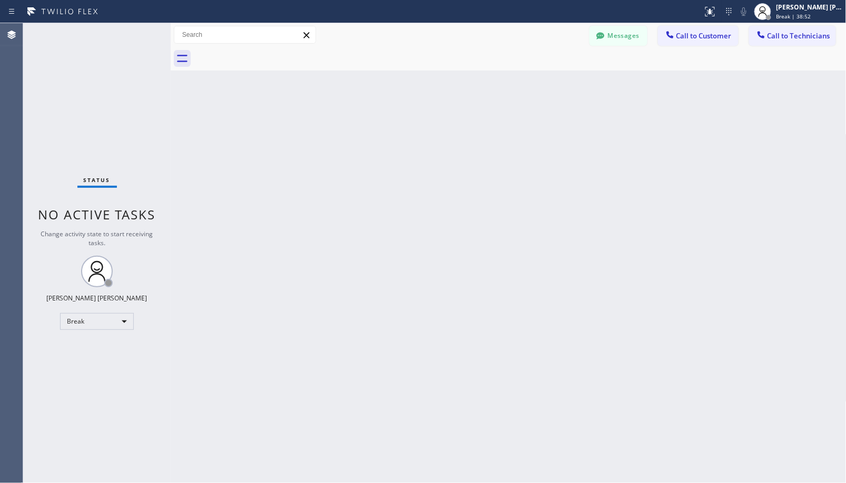
click at [540, 77] on div "Back to Dashboard Change Sender ID Customers Technicians Select a contact Outbo…" at bounding box center [508, 253] width 675 height 460
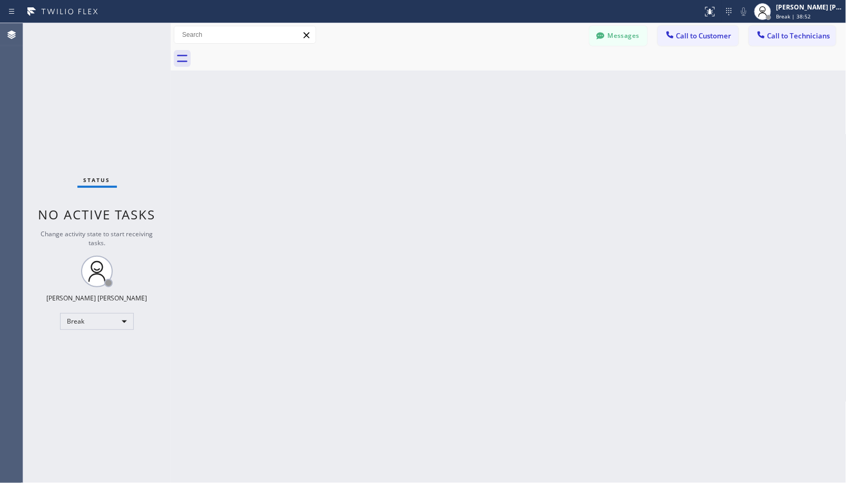
click at [540, 77] on div "Back to Dashboard Change Sender ID Customers Technicians Select a contact Outbo…" at bounding box center [508, 253] width 675 height 460
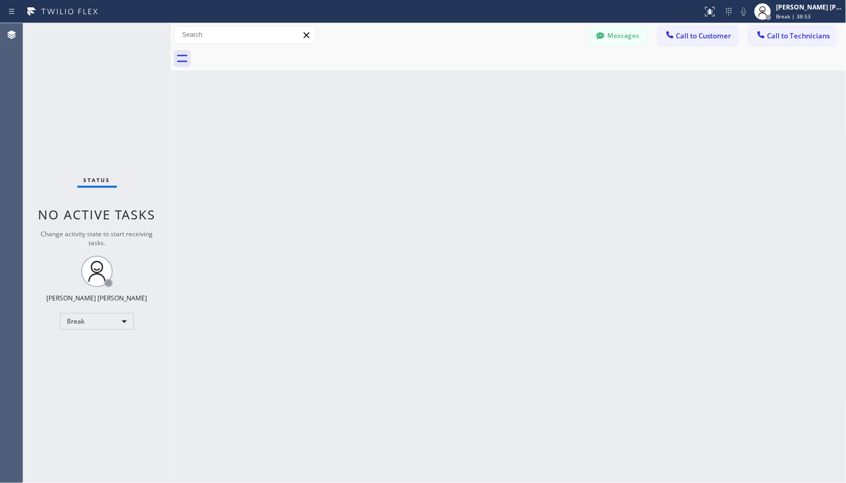
click at [540, 77] on div "Back to Dashboard Change Sender ID Customers Technicians Select a contact Outbo…" at bounding box center [508, 253] width 675 height 460
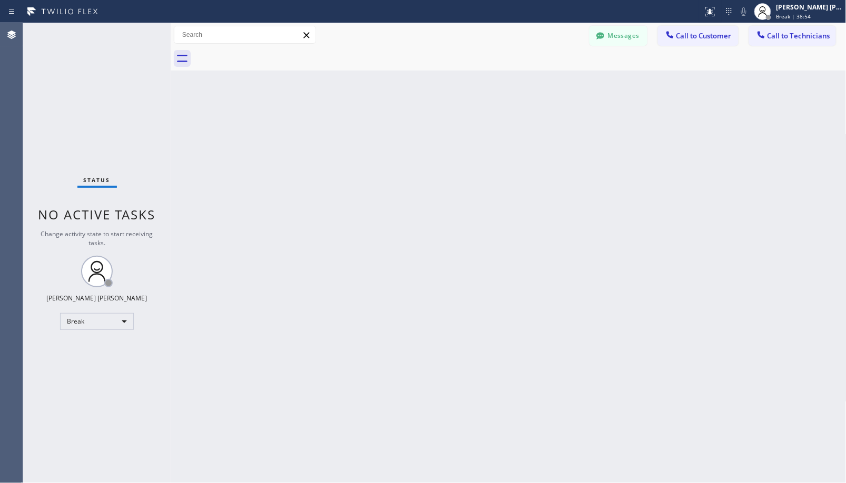
click at [540, 77] on div "Back to Dashboard Change Sender ID Customers Technicians Select a contact Outbo…" at bounding box center [508, 253] width 675 height 460
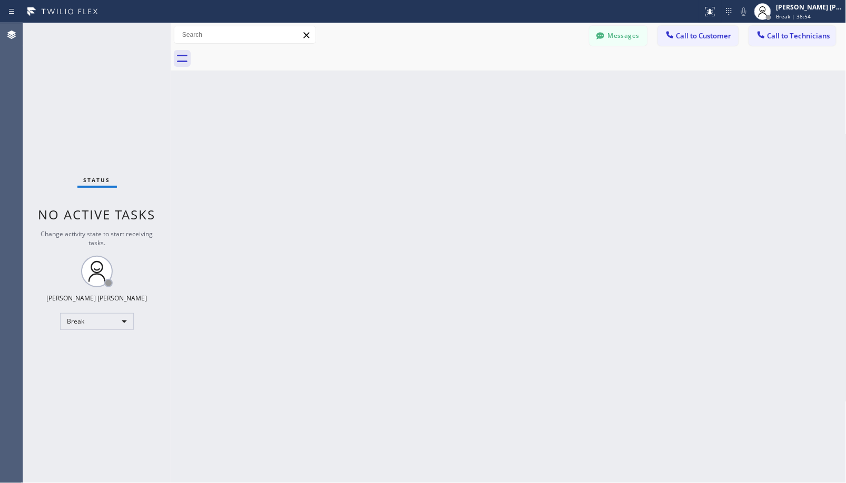
click at [540, 77] on div "Back to Dashboard Change Sender ID Customers Technicians Select a contact Outbo…" at bounding box center [508, 253] width 675 height 460
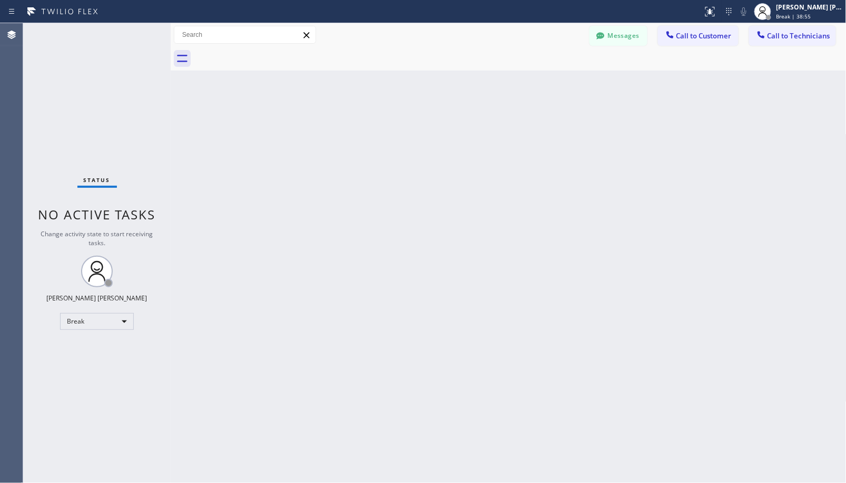
click at [540, 77] on div "Back to Dashboard Change Sender ID Customers Technicians Select a contact Outbo…" at bounding box center [508, 253] width 675 height 460
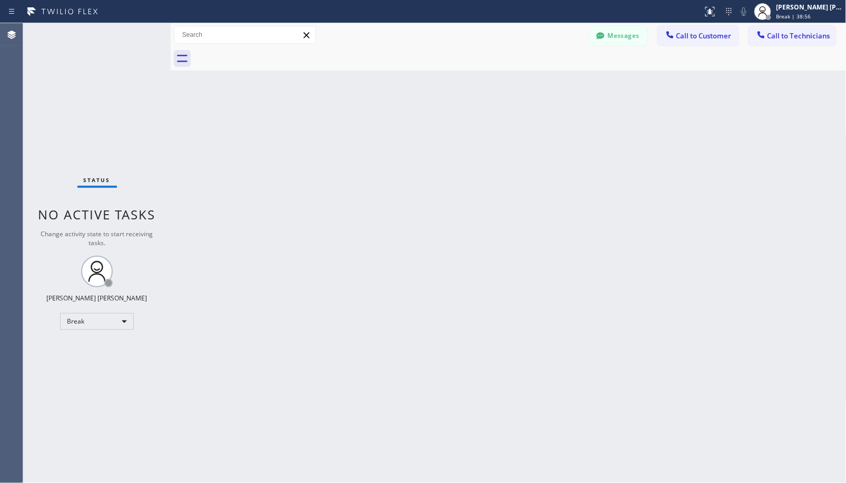
click at [540, 77] on div "Back to Dashboard Change Sender ID Customers Technicians Select a contact Outbo…" at bounding box center [508, 253] width 675 height 460
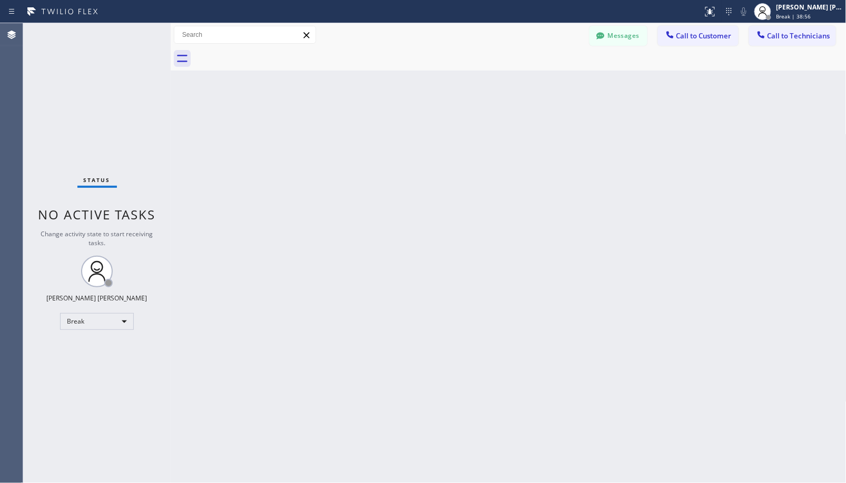
click at [540, 77] on div "Back to Dashboard Change Sender ID Customers Technicians Select a contact Outbo…" at bounding box center [508, 253] width 675 height 460
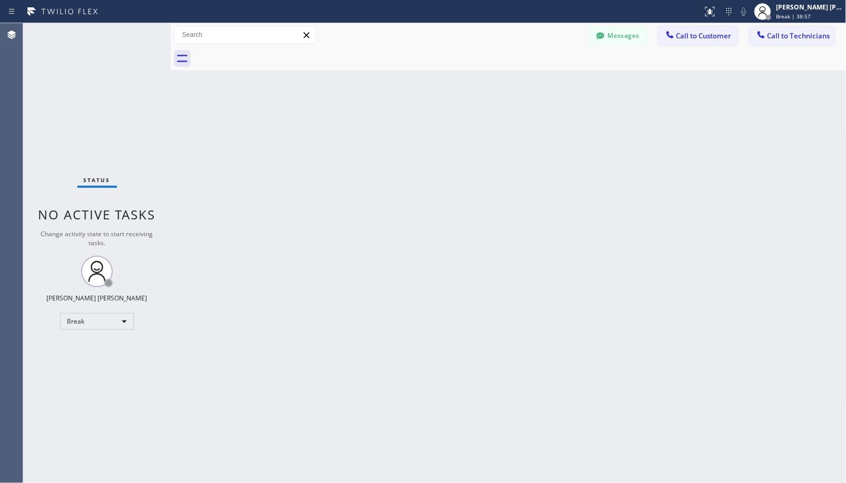
click at [540, 77] on div "Back to Dashboard Change Sender ID Customers Technicians Select a contact Outbo…" at bounding box center [508, 253] width 675 height 460
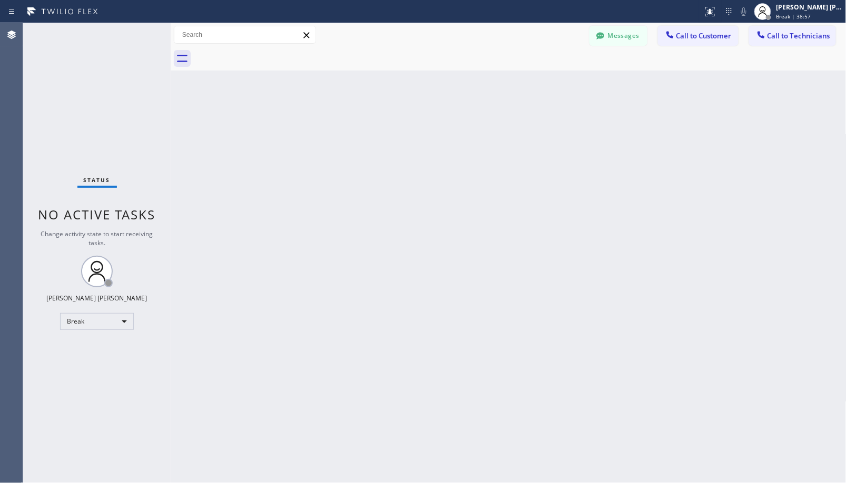
click at [540, 77] on div "Back to Dashboard Change Sender ID Customers Technicians Select a contact Outbo…" at bounding box center [508, 253] width 675 height 460
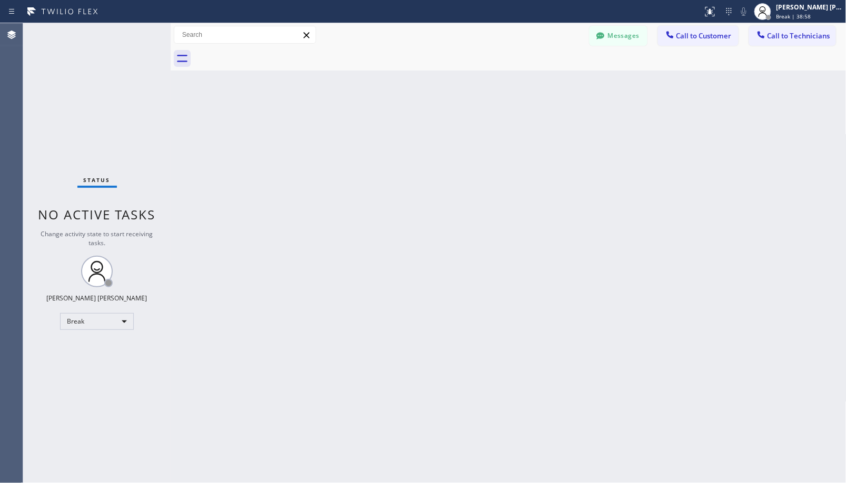
click at [540, 77] on div "Back to Dashboard Change Sender ID Customers Technicians Select a contact Outbo…" at bounding box center [508, 253] width 675 height 460
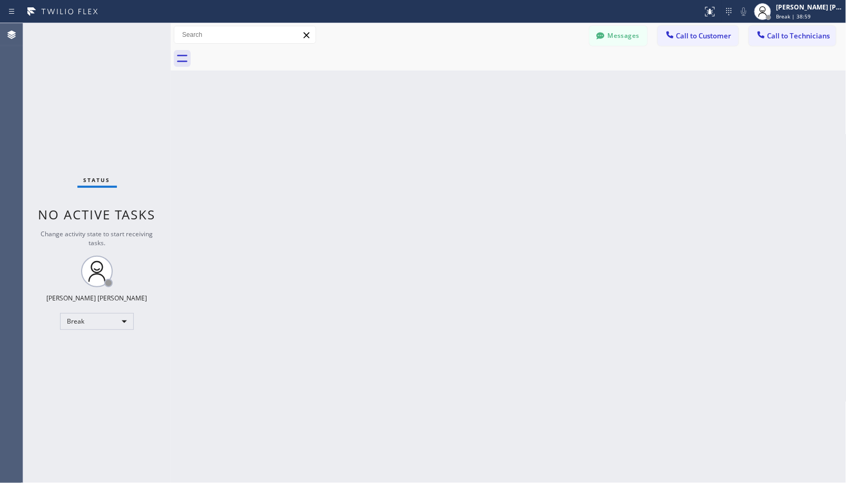
click at [540, 77] on div "Back to Dashboard Change Sender ID Customers Technicians Select a contact Outbo…" at bounding box center [508, 253] width 675 height 460
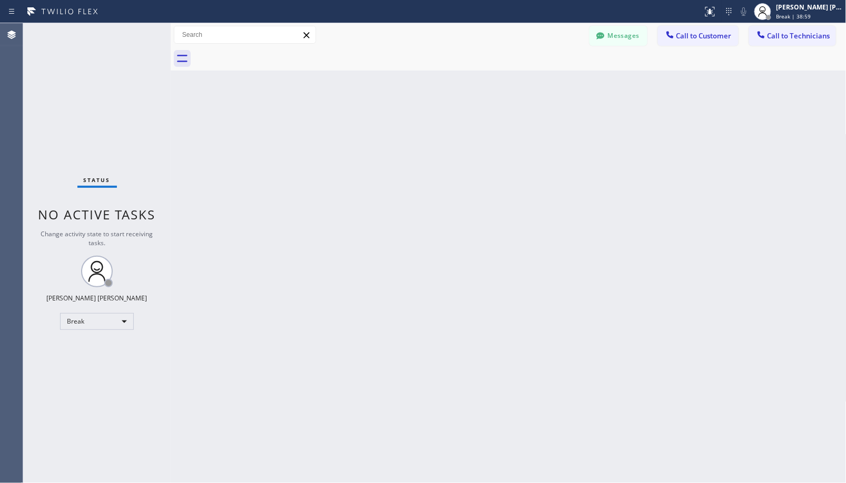
click at [540, 77] on div "Back to Dashboard Change Sender ID Customers Technicians Select a contact Outbo…" at bounding box center [508, 253] width 675 height 460
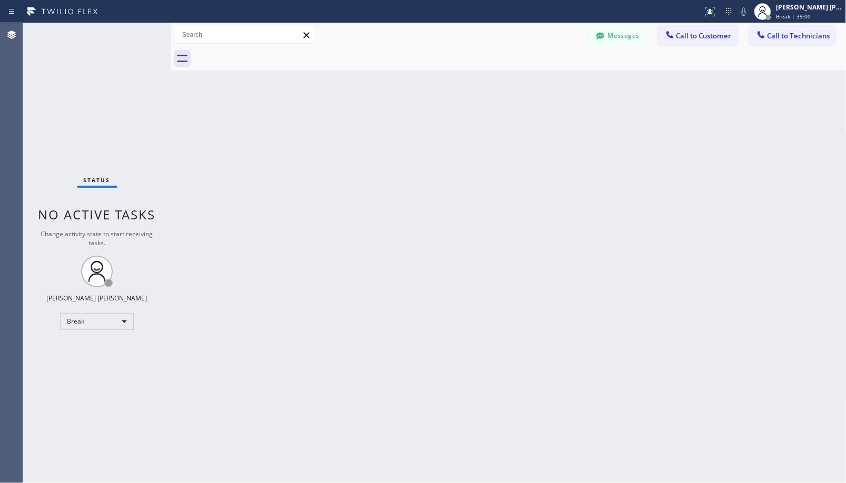
click at [540, 77] on div "Back to Dashboard Change Sender ID Customers Technicians Select a contact Outbo…" at bounding box center [508, 253] width 675 height 460
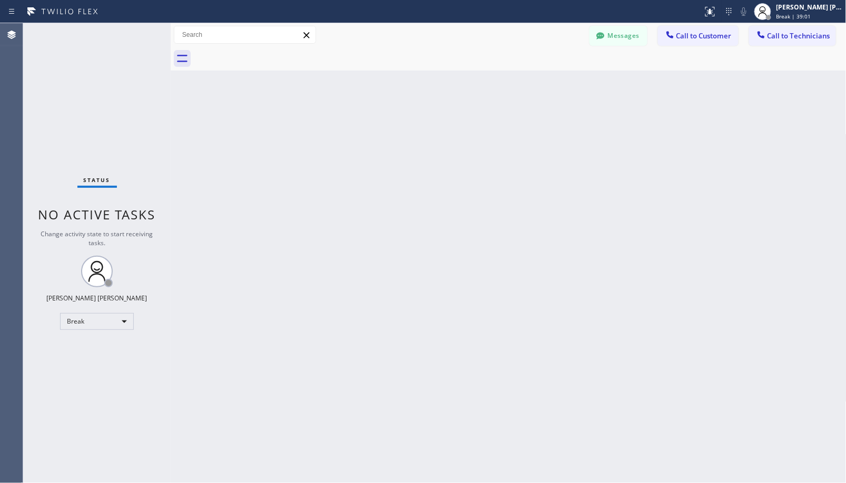
click at [540, 77] on div "Back to Dashboard Change Sender ID Customers Technicians Select a contact Outbo…" at bounding box center [508, 253] width 675 height 460
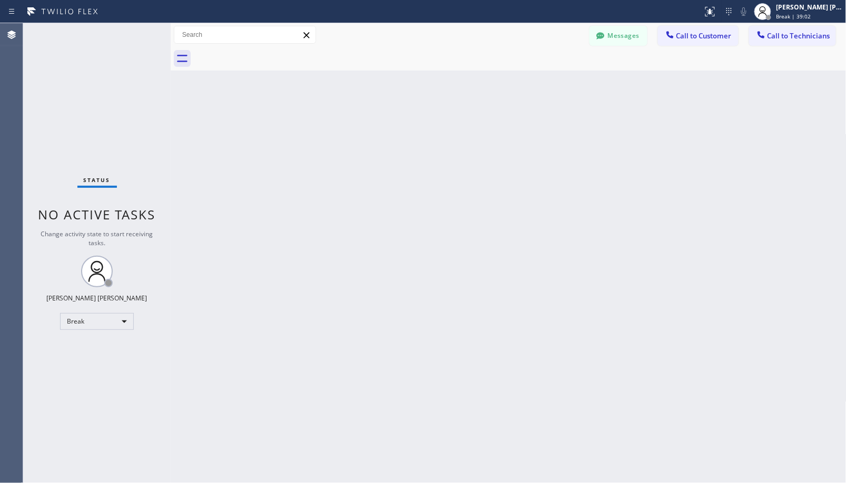
click at [540, 77] on div "Back to Dashboard Change Sender ID Customers Technicians Select a contact Outbo…" at bounding box center [508, 253] width 675 height 460
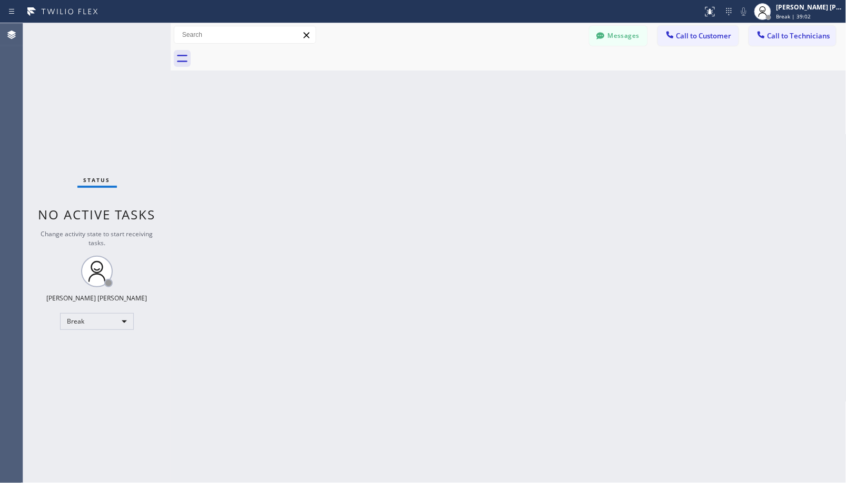
click at [540, 77] on div "Back to Dashboard Change Sender ID Customers Technicians Select a contact Outbo…" at bounding box center [508, 253] width 675 height 460
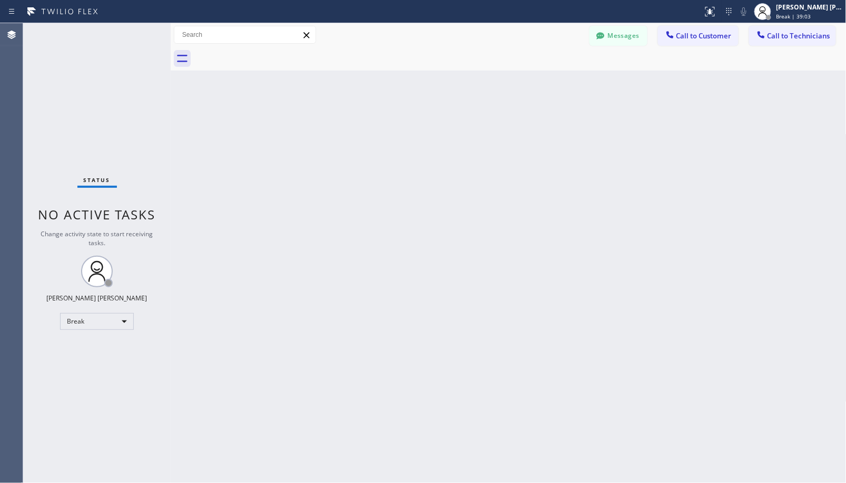
click at [540, 77] on div "Back to Dashboard Change Sender ID Customers Technicians Select a contact Outbo…" at bounding box center [508, 253] width 675 height 460
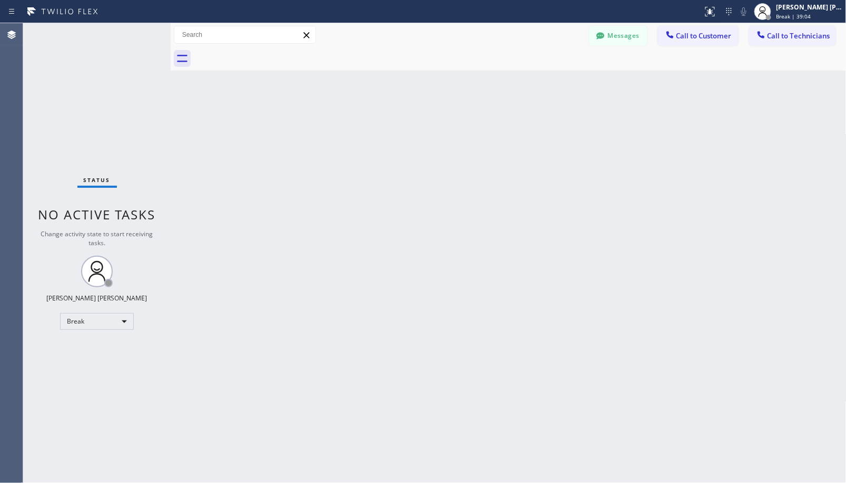
click at [540, 77] on div "Back to Dashboard Change Sender ID Customers Technicians Select a contact Outbo…" at bounding box center [508, 253] width 675 height 460
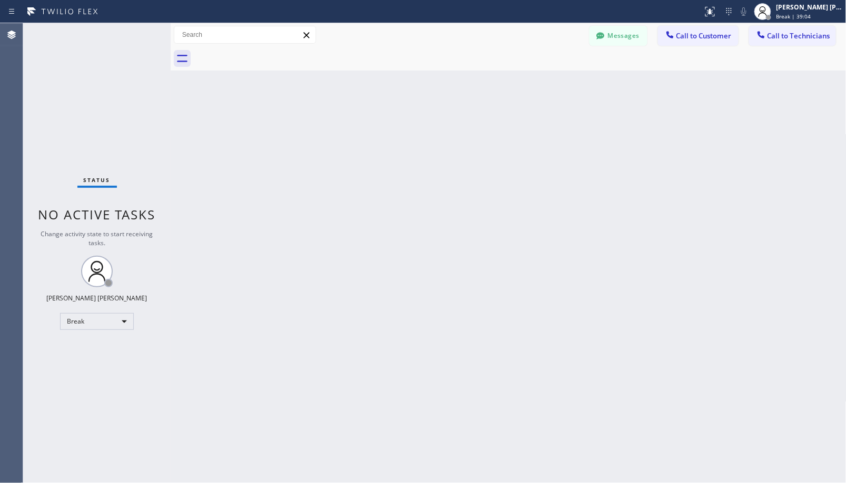
click at [540, 77] on div "Back to Dashboard Change Sender ID Customers Technicians Select a contact Outbo…" at bounding box center [508, 253] width 675 height 460
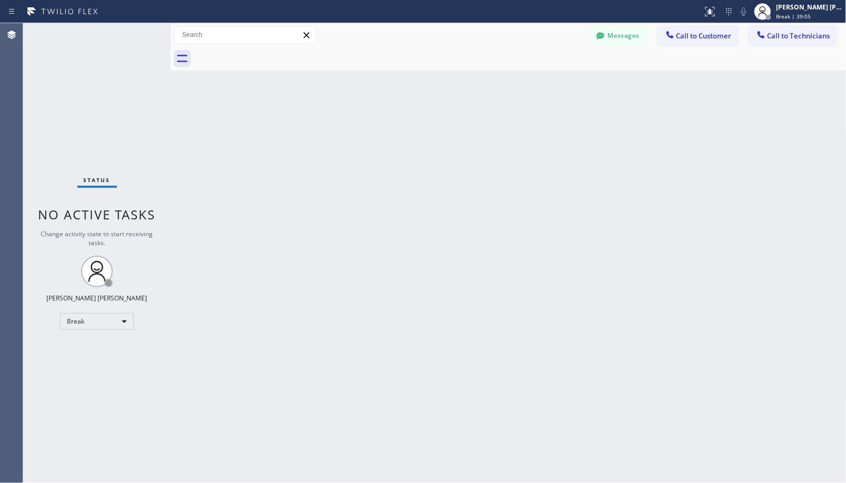
click at [540, 77] on div "Back to Dashboard Change Sender ID Customers Technicians Select a contact Outbo…" at bounding box center [508, 253] width 675 height 460
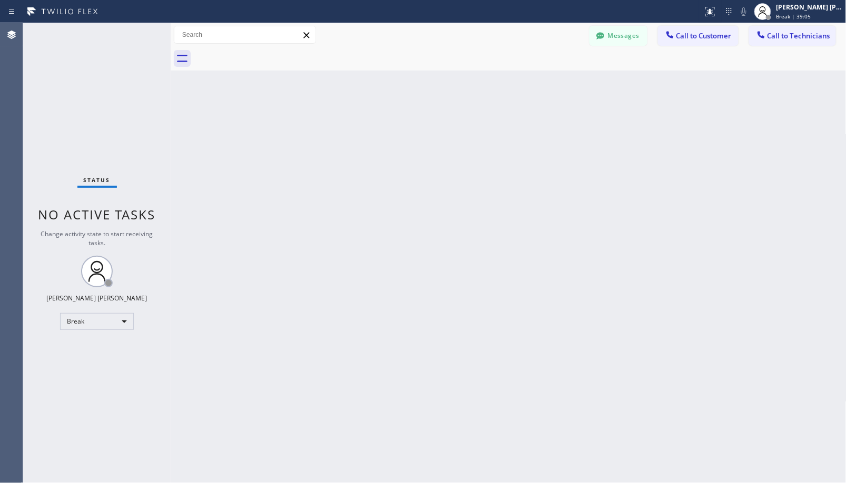
click at [540, 77] on div "Back to Dashboard Change Sender ID Customers Technicians Select a contact Outbo…" at bounding box center [508, 253] width 675 height 460
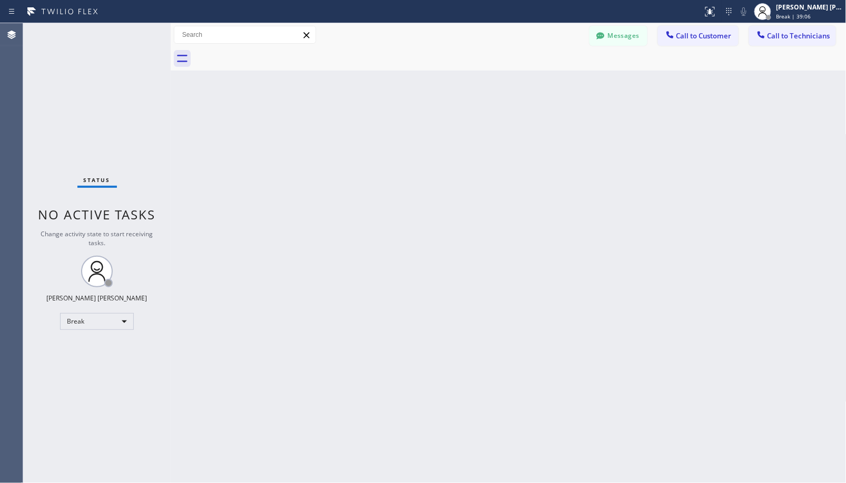
click at [540, 77] on div "Back to Dashboard Change Sender ID Customers Technicians Select a contact Outbo…" at bounding box center [508, 253] width 675 height 460
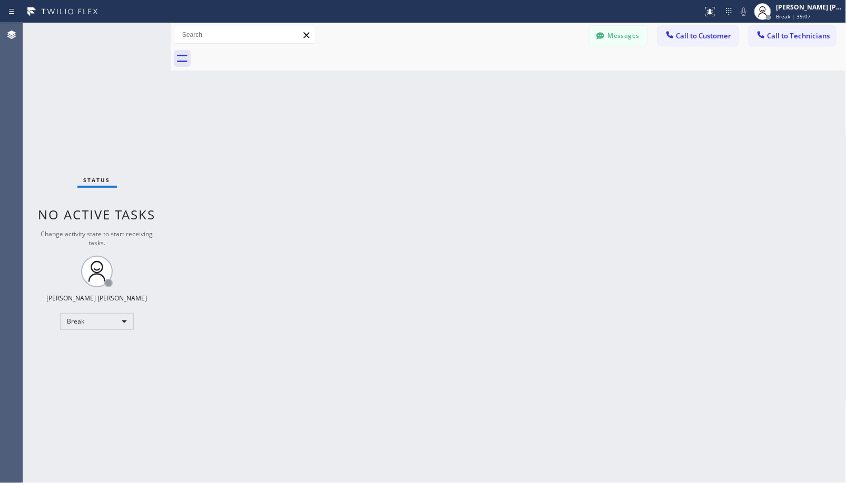
click at [540, 77] on div "Back to Dashboard Change Sender ID Customers Technicians Select a contact Outbo…" at bounding box center [508, 253] width 675 height 460
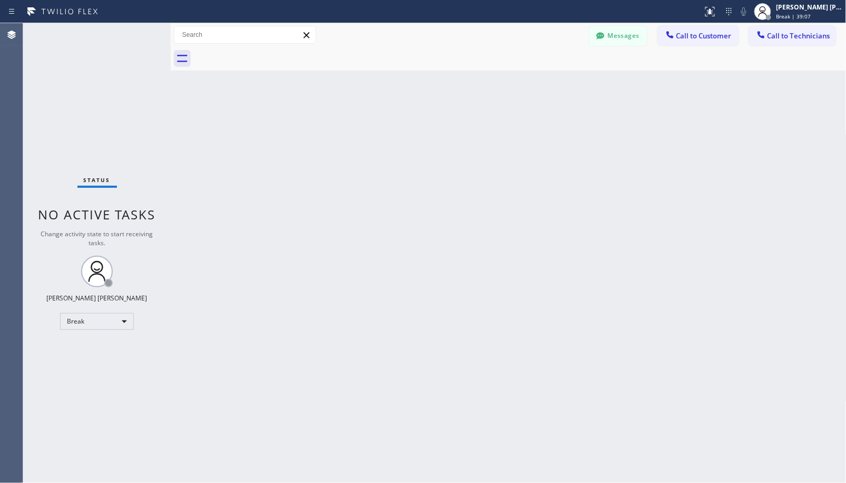
click at [540, 77] on div "Back to Dashboard Change Sender ID Customers Technicians Select a contact Outbo…" at bounding box center [508, 253] width 675 height 460
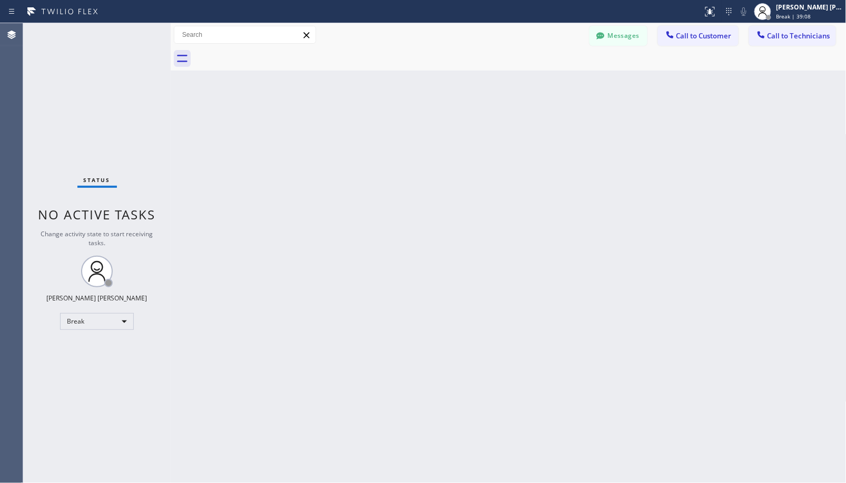
click at [540, 77] on div "Back to Dashboard Change Sender ID Customers Technicians Select a contact Outbo…" at bounding box center [508, 253] width 675 height 460
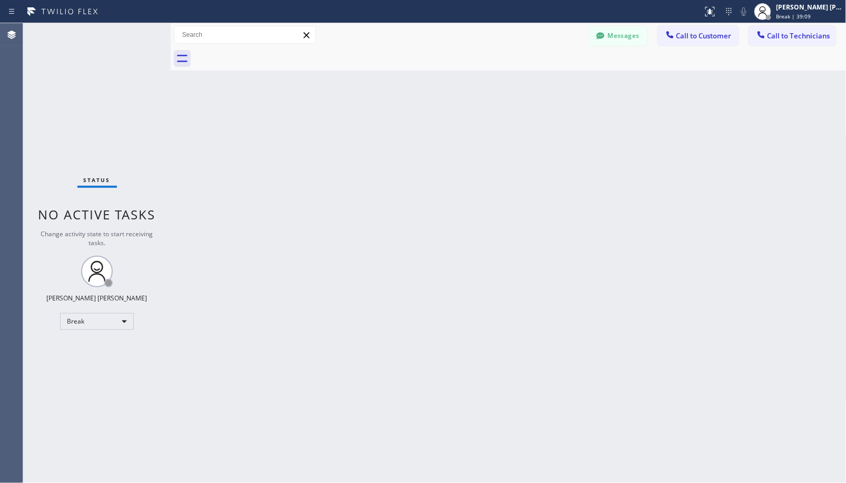
click at [540, 77] on div "Back to Dashboard Change Sender ID Customers Technicians Select a contact Outbo…" at bounding box center [508, 253] width 675 height 460
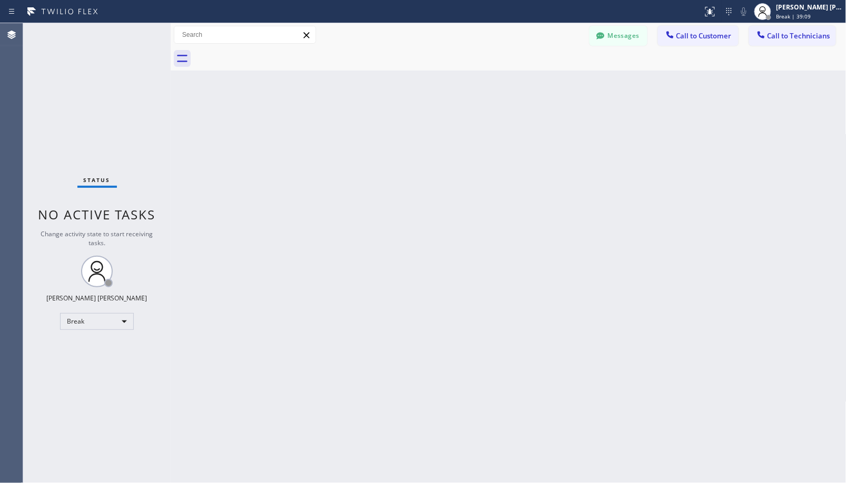
click at [540, 77] on div "Back to Dashboard Change Sender ID Customers Technicians Select a contact Outbo…" at bounding box center [508, 253] width 675 height 460
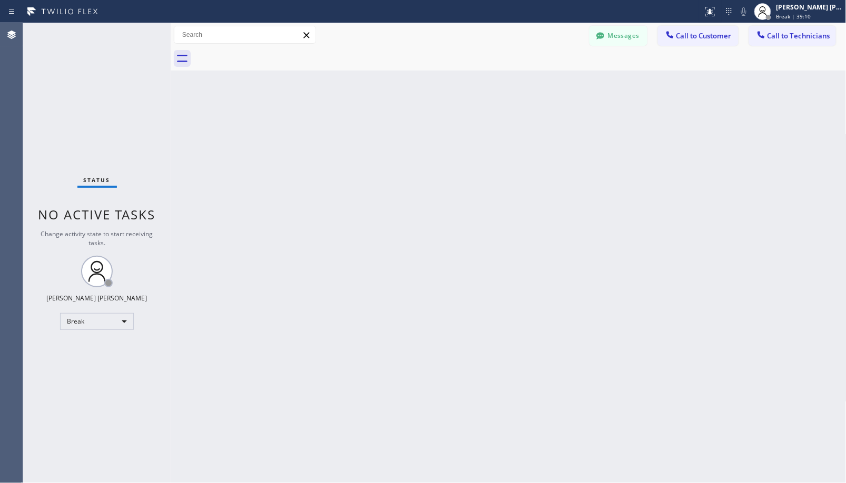
click at [540, 77] on div "Back to Dashboard Change Sender ID Customers Technicians Select a contact Outbo…" at bounding box center [508, 253] width 675 height 460
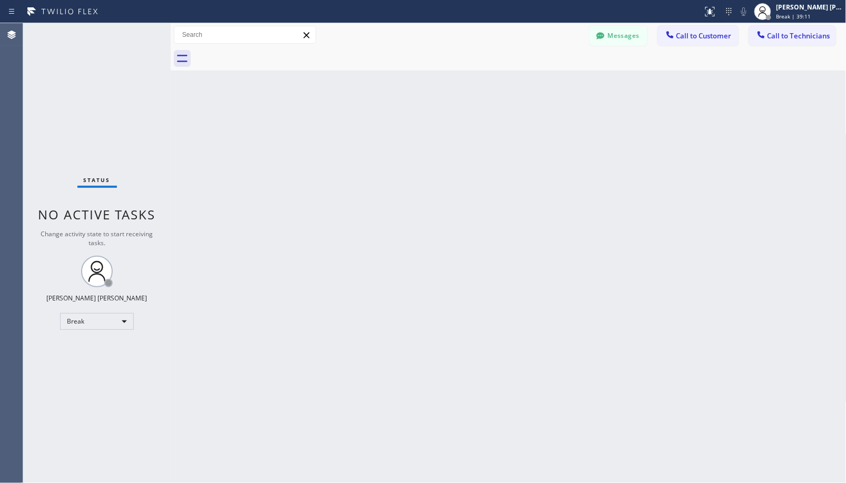
click at [540, 77] on div "Back to Dashboard Change Sender ID Customers Technicians Select a contact Outbo…" at bounding box center [508, 253] width 675 height 460
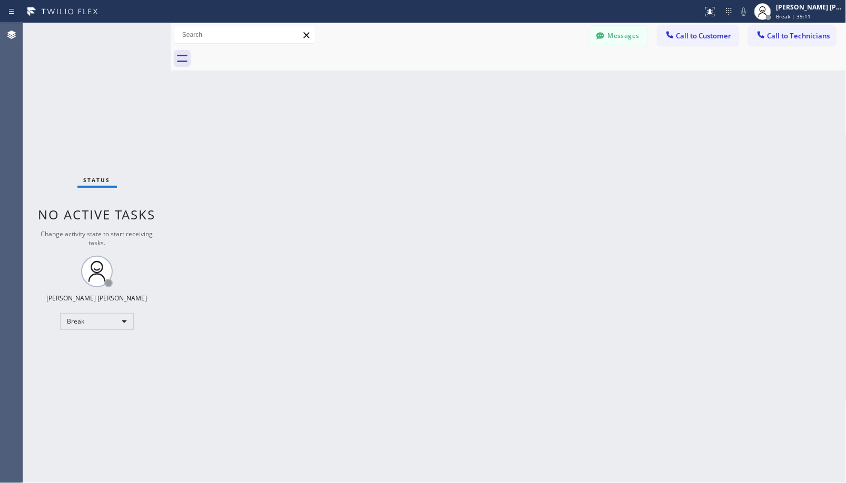
click at [540, 77] on div "Back to Dashboard Change Sender ID Customers Technicians Select a contact Outbo…" at bounding box center [508, 253] width 675 height 460
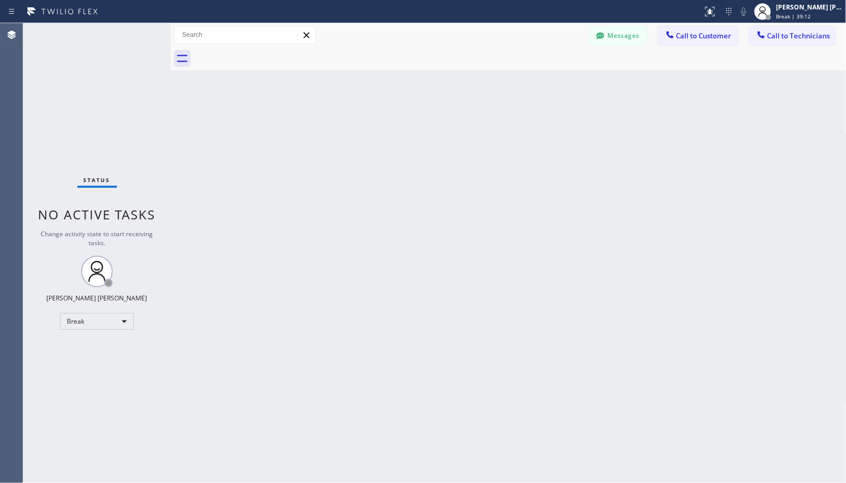
click at [540, 77] on div "Back to Dashboard Change Sender ID Customers Technicians Select a contact Outbo…" at bounding box center [508, 253] width 675 height 460
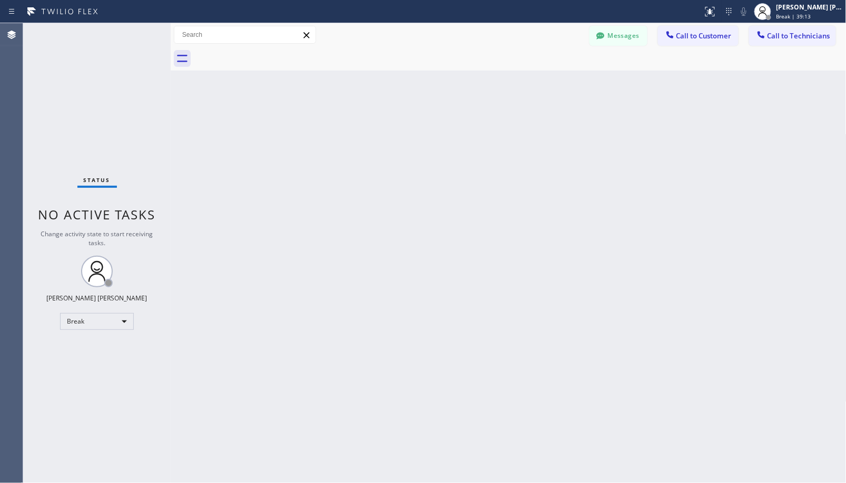
click at [540, 77] on div "Back to Dashboard Change Sender ID Customers Technicians Select a contact Outbo…" at bounding box center [508, 253] width 675 height 460
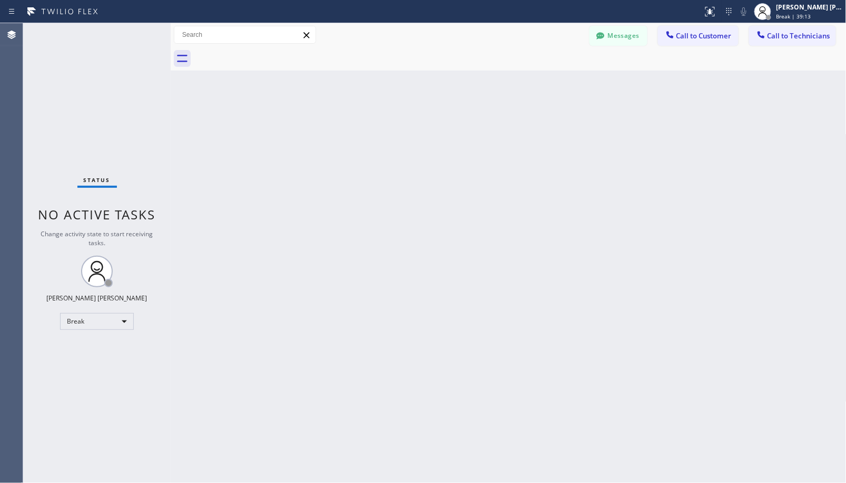
click at [540, 77] on div "Back to Dashboard Change Sender ID Customers Technicians Select a contact Outbo…" at bounding box center [508, 253] width 675 height 460
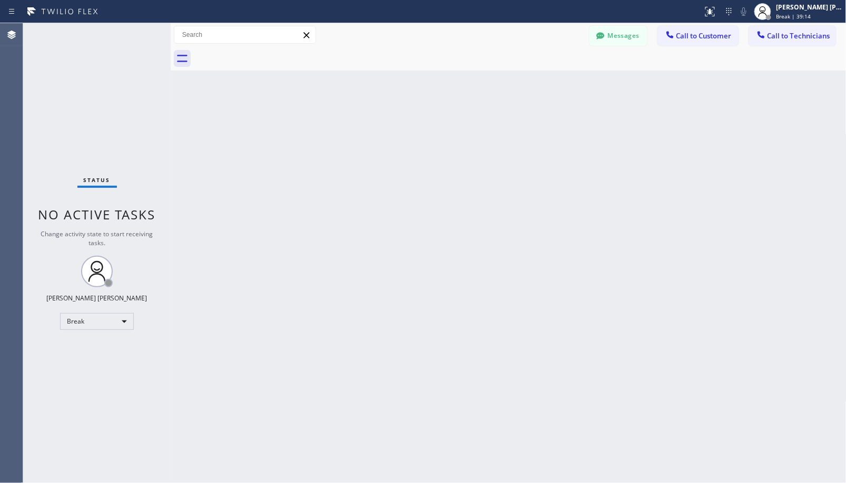
click at [540, 77] on div "Back to Dashboard Change Sender ID Customers Technicians Select a contact Outbo…" at bounding box center [508, 253] width 675 height 460
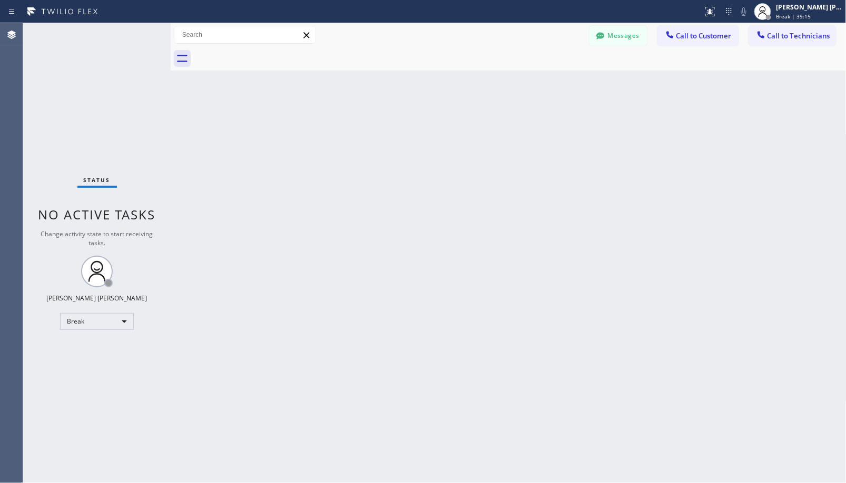
click at [540, 77] on div "Back to Dashboard Change Sender ID Customers Technicians Select a contact Outbo…" at bounding box center [508, 253] width 675 height 460
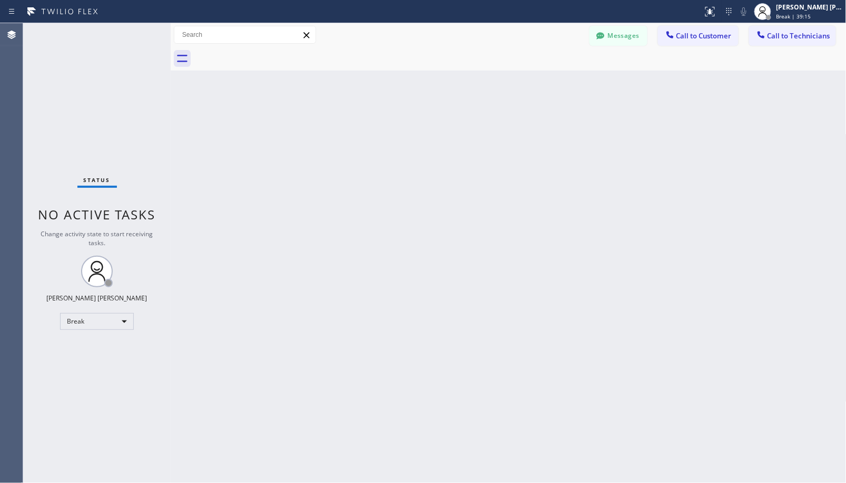
click at [540, 77] on div "Back to Dashboard Change Sender ID Customers Technicians Select a contact Outbo…" at bounding box center [508, 253] width 675 height 460
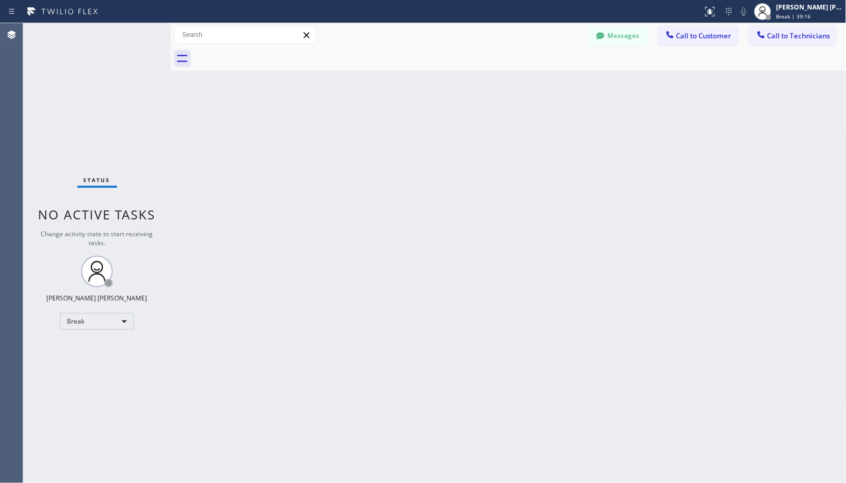
click at [540, 77] on div "Back to Dashboard Change Sender ID Customers Technicians Select a contact Outbo…" at bounding box center [508, 253] width 675 height 460
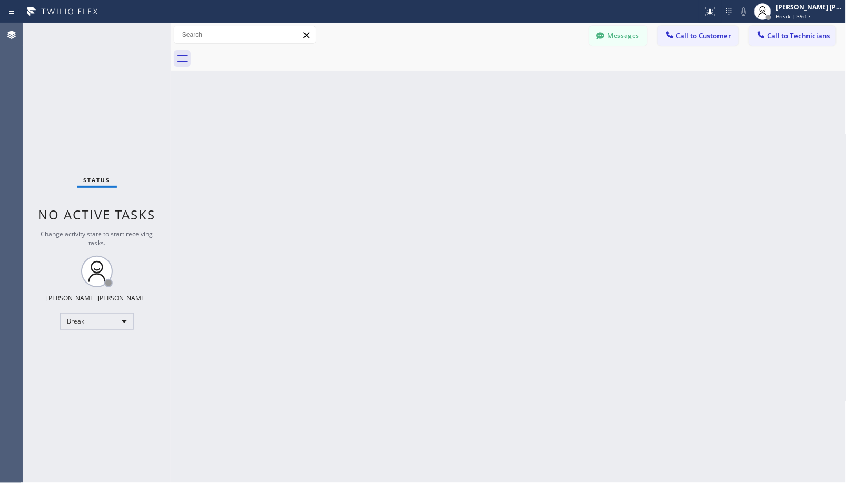
click at [540, 77] on div "Back to Dashboard Change Sender ID Customers Technicians Select a contact Outbo…" at bounding box center [508, 253] width 675 height 460
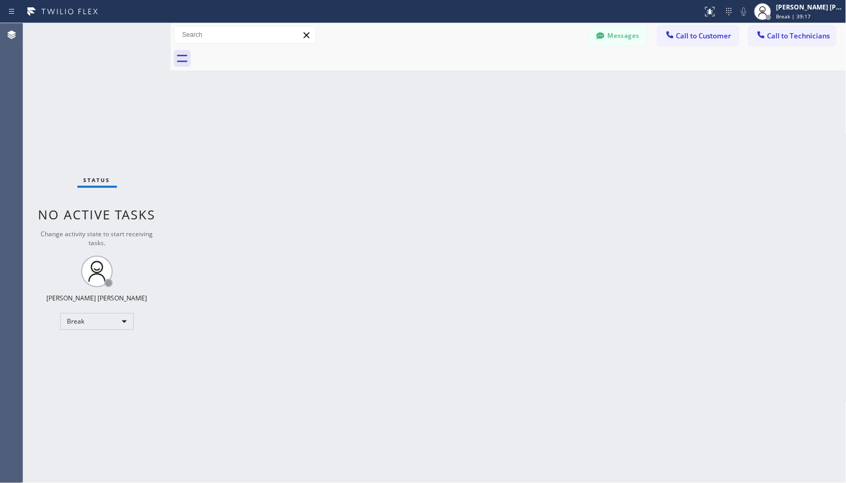
click at [540, 77] on div "Back to Dashboard Change Sender ID Customers Technicians Select a contact Outbo…" at bounding box center [508, 253] width 675 height 460
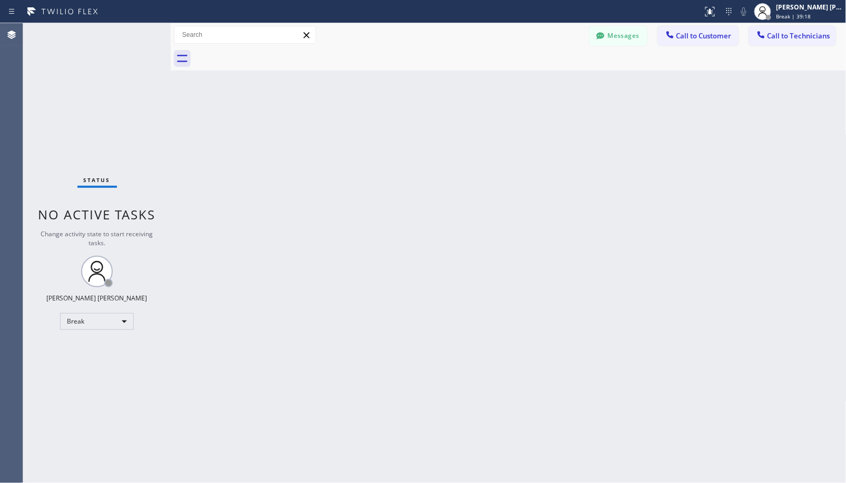
click at [540, 77] on div "Back to Dashboard Change Sender ID Customers Technicians Select a contact Outbo…" at bounding box center [508, 253] width 675 height 460
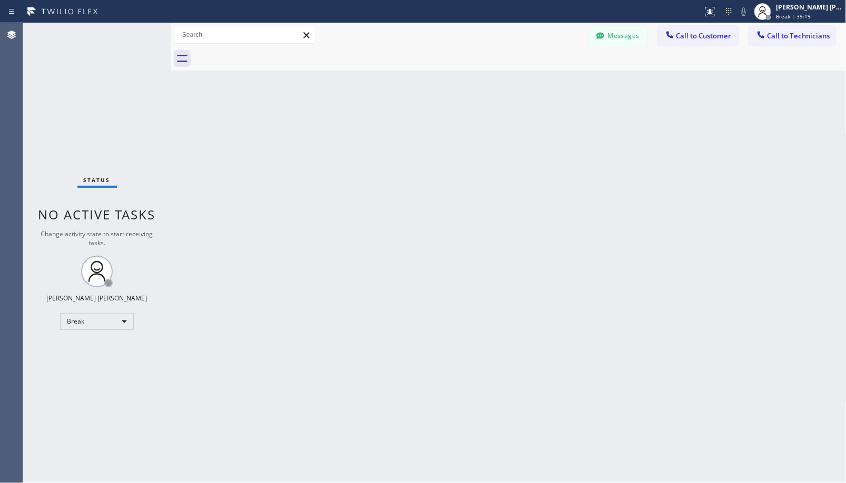
click at [540, 77] on div "Back to Dashboard Change Sender ID Customers Technicians Select a contact Outbo…" at bounding box center [508, 253] width 675 height 460
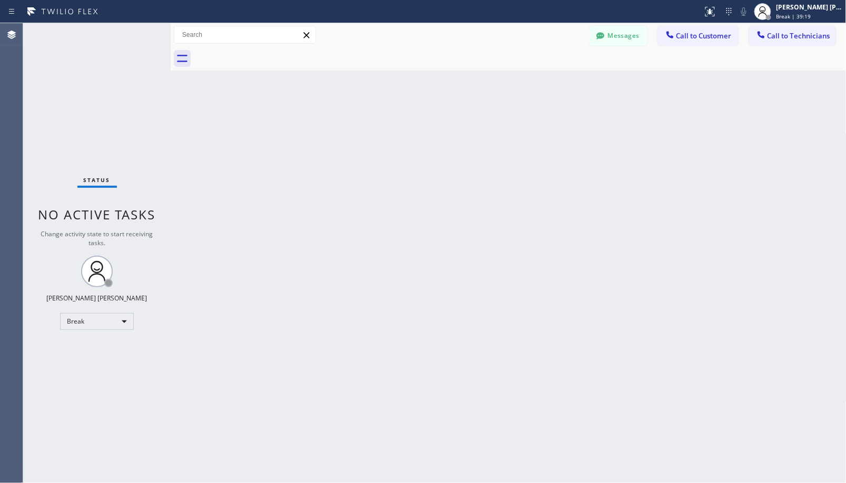
click at [540, 77] on div "Back to Dashboard Change Sender ID Customers Technicians Select a contact Outbo…" at bounding box center [508, 253] width 675 height 460
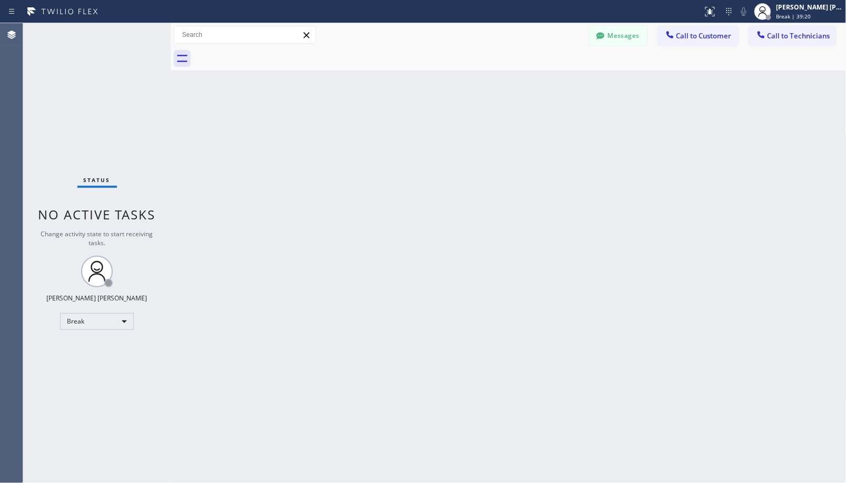
click at [540, 77] on div "Back to Dashboard Change Sender ID Customers Technicians Select a contact Outbo…" at bounding box center [508, 253] width 675 height 460
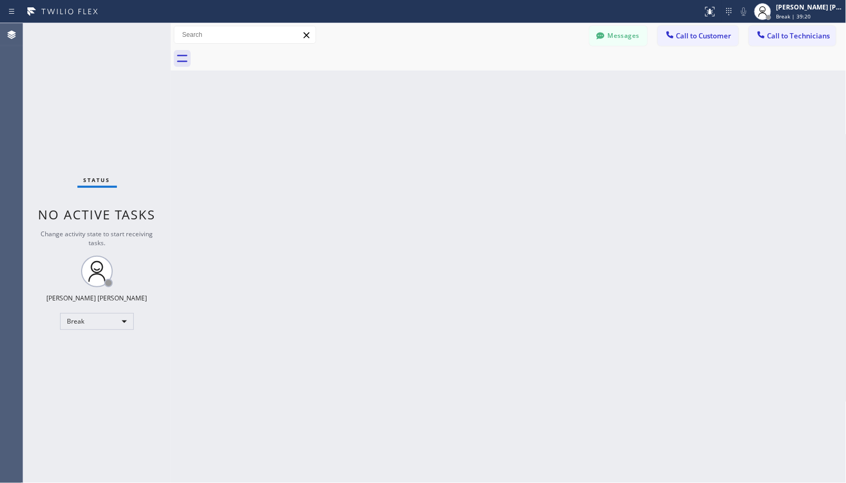
click at [540, 77] on div "Back to Dashboard Change Sender ID Customers Technicians Select a contact Outbo…" at bounding box center [508, 253] width 675 height 460
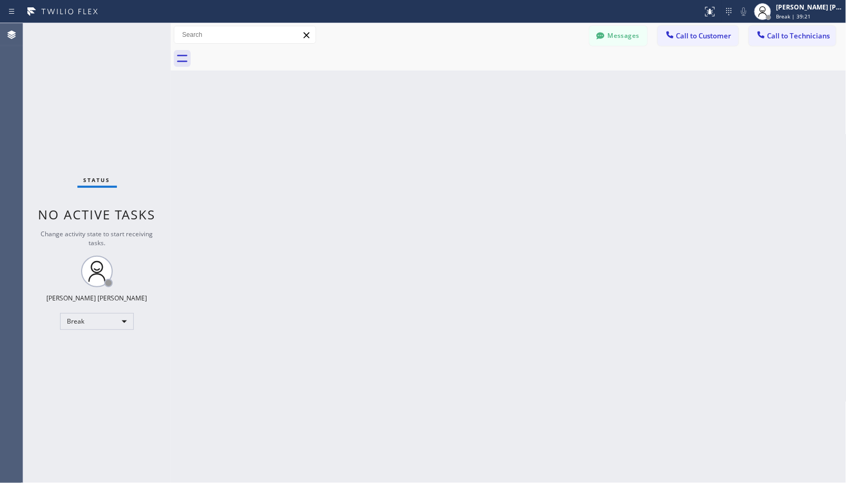
click at [540, 77] on div "Back to Dashboard Change Sender ID Customers Technicians Select a contact Outbo…" at bounding box center [508, 253] width 675 height 460
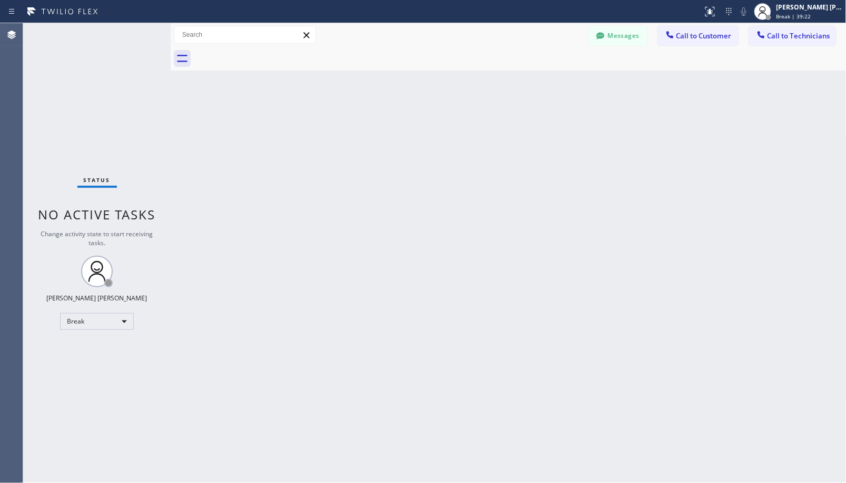
click at [540, 77] on div "Back to Dashboard Change Sender ID Customers Technicians Select a contact Outbo…" at bounding box center [508, 253] width 675 height 460
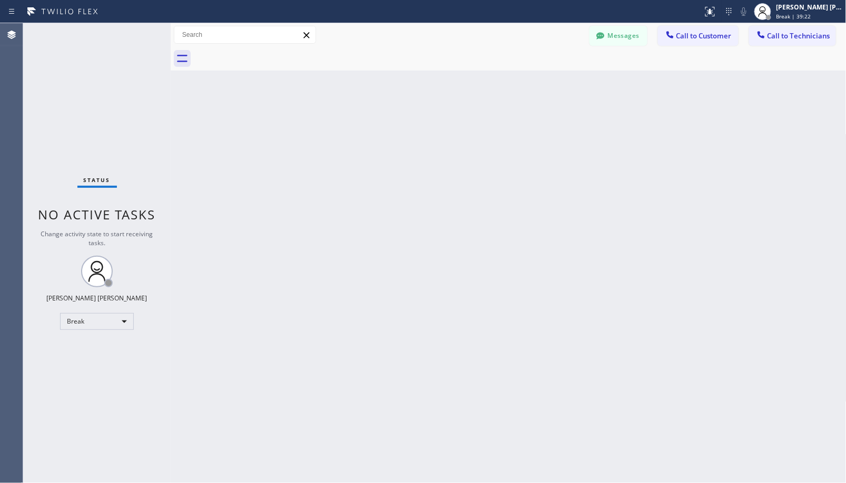
click at [540, 77] on div "Back to Dashboard Change Sender ID Customers Technicians Select a contact Outbo…" at bounding box center [508, 253] width 675 height 460
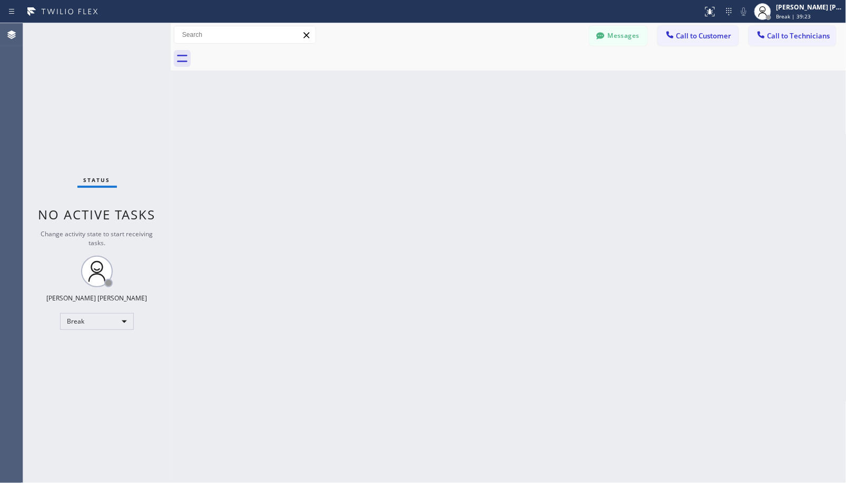
click at [540, 77] on div "Back to Dashboard Change Sender ID Customers Technicians Select a contact Outbo…" at bounding box center [508, 253] width 675 height 460
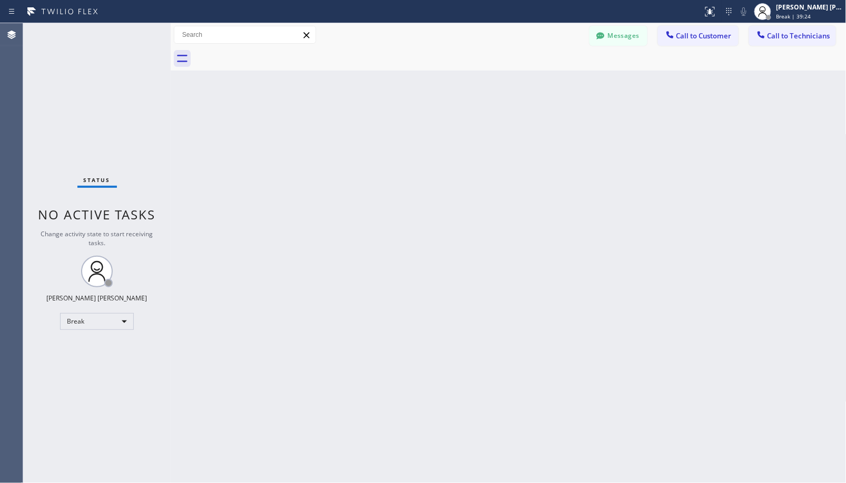
click at [540, 77] on div "Back to Dashboard Change Sender ID Customers Technicians Select a contact Outbo…" at bounding box center [508, 253] width 675 height 460
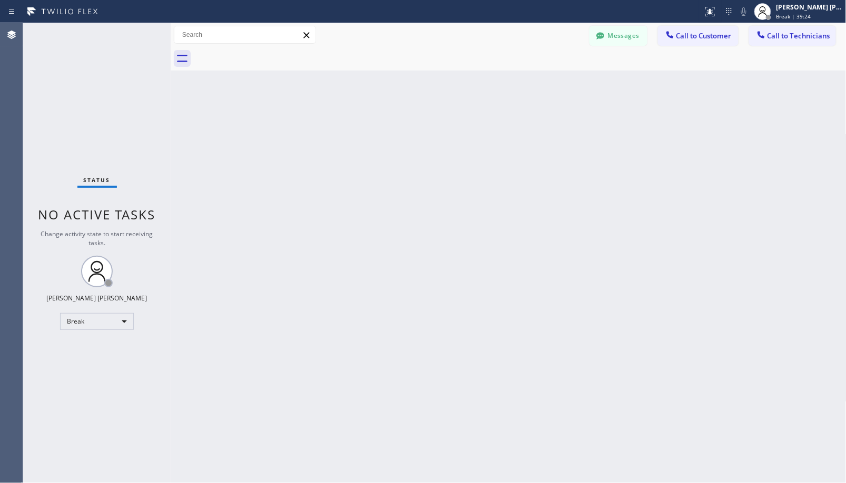
click at [540, 77] on div "Back to Dashboard Change Sender ID Customers Technicians Select a contact Outbo…" at bounding box center [508, 253] width 675 height 460
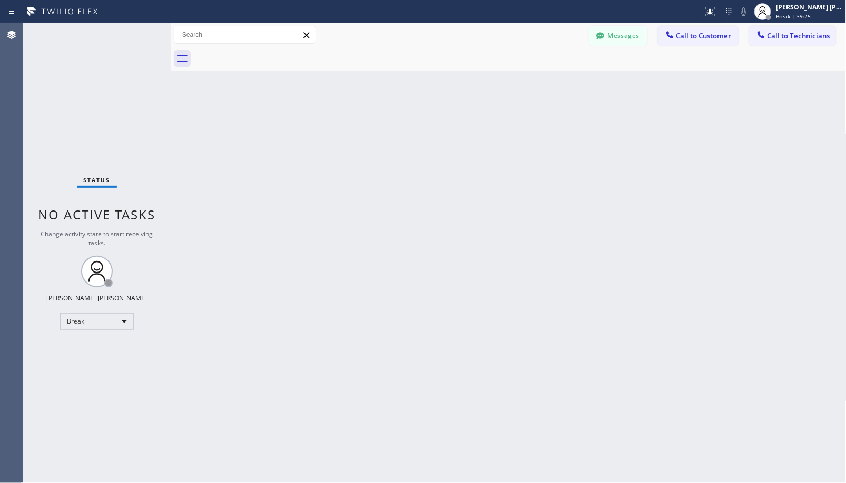
click at [540, 77] on div "Back to Dashboard Change Sender ID Customers Technicians Select a contact Outbo…" at bounding box center [508, 253] width 675 height 460
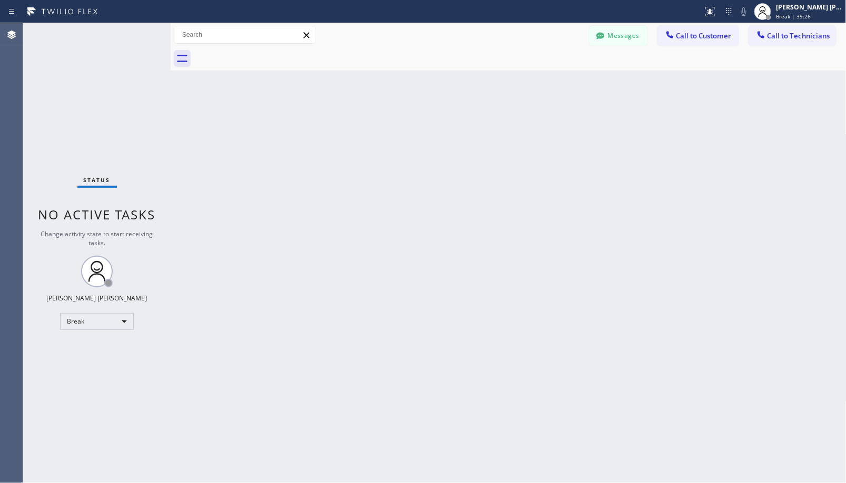
click at [540, 77] on div "Back to Dashboard Change Sender ID Customers Technicians Select a contact Outbo…" at bounding box center [508, 253] width 675 height 460
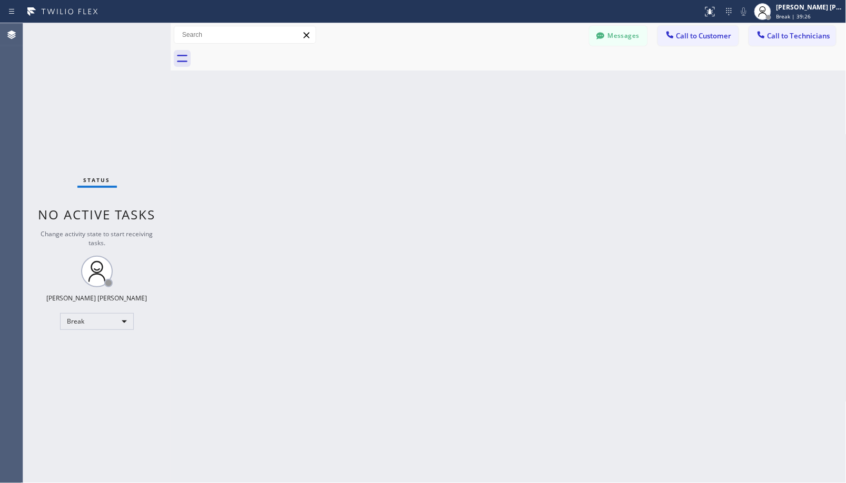
click at [540, 77] on div "Back to Dashboard Change Sender ID Customers Technicians Select a contact Outbo…" at bounding box center [508, 253] width 675 height 460
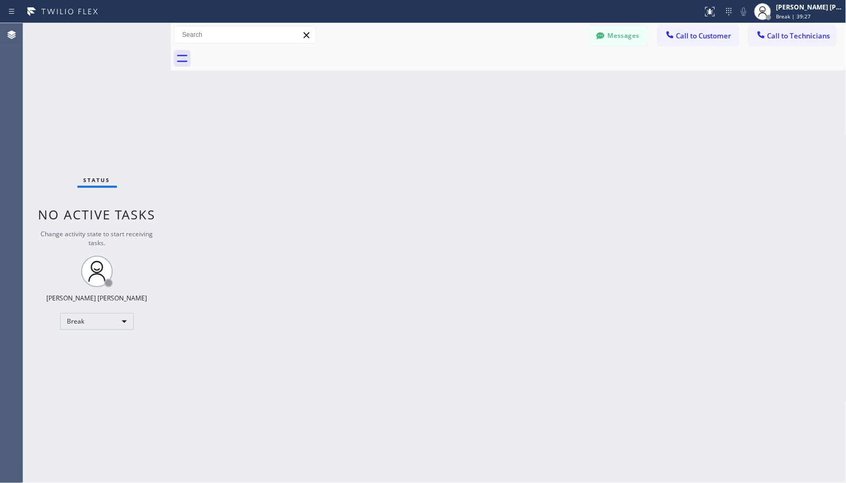
click at [540, 77] on div "Back to Dashboard Change Sender ID Customers Technicians Select a contact Outbo…" at bounding box center [508, 253] width 675 height 460
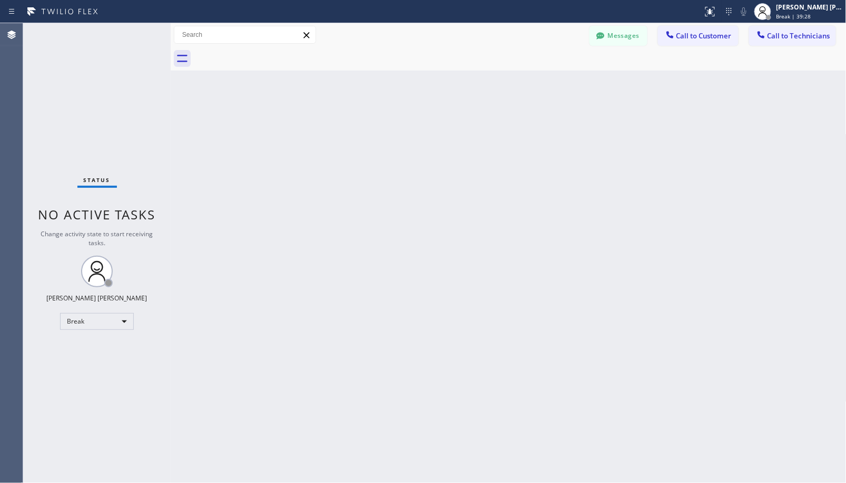
click at [540, 77] on div "Back to Dashboard Change Sender ID Customers Technicians Select a contact Outbo…" at bounding box center [508, 253] width 675 height 460
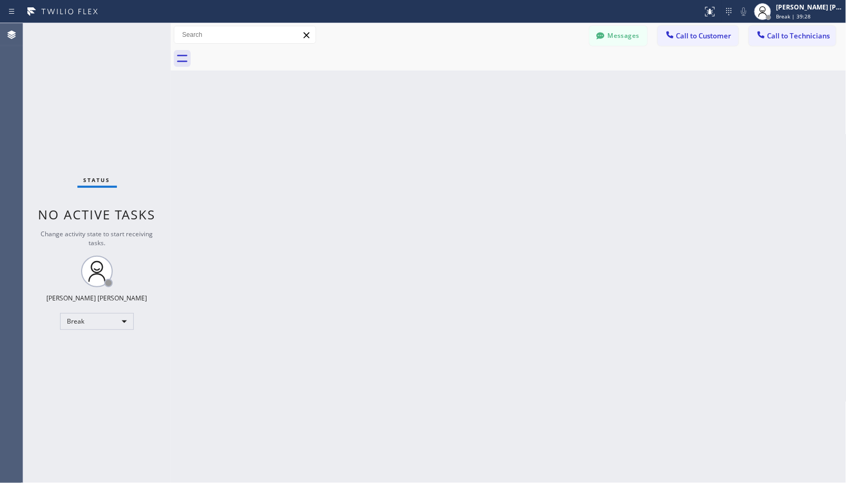
click at [540, 77] on div "Back to Dashboard Change Sender ID Customers Technicians Select a contact Outbo…" at bounding box center [508, 253] width 675 height 460
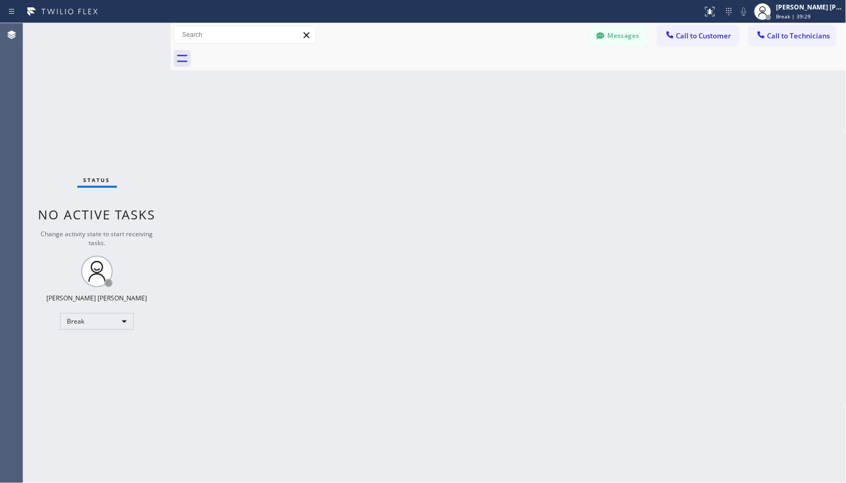
click at [540, 77] on div "Back to Dashboard Change Sender ID Customers Technicians Select a contact Outbo…" at bounding box center [508, 253] width 675 height 460
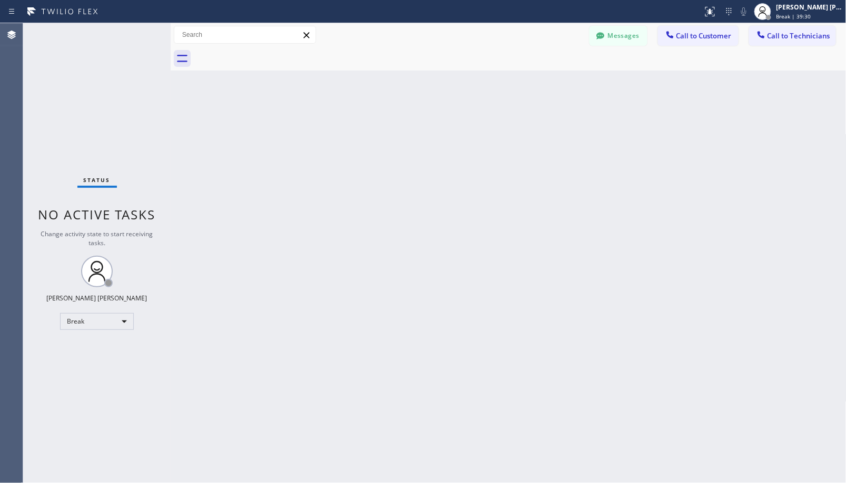
click at [540, 77] on div "Back to Dashboard Change Sender ID Customers Technicians Select a contact Outbo…" at bounding box center [508, 253] width 675 height 460
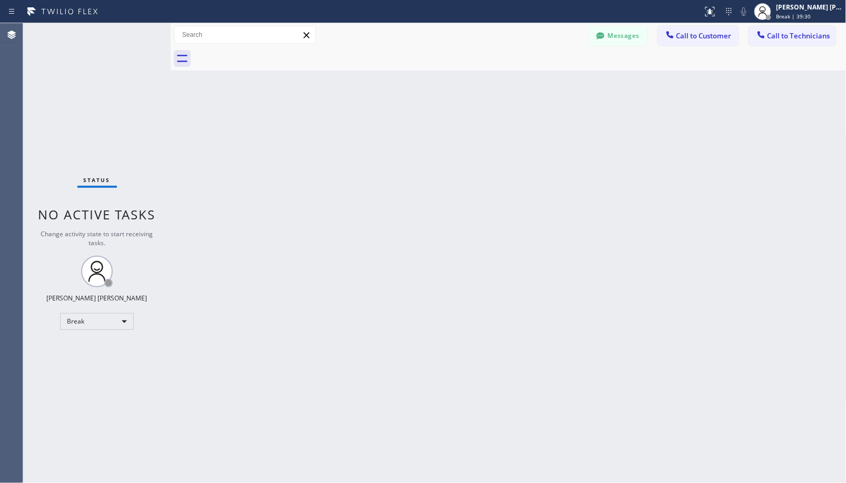
click at [540, 77] on div "Back to Dashboard Change Sender ID Customers Technicians Select a contact Outbo…" at bounding box center [508, 253] width 675 height 460
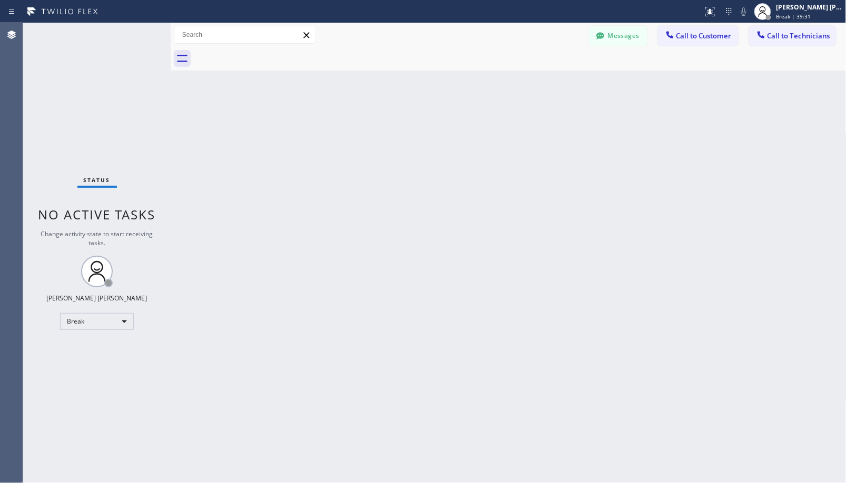
click at [540, 77] on div "Back to Dashboard Change Sender ID Customers Technicians Select a contact Outbo…" at bounding box center [508, 253] width 675 height 460
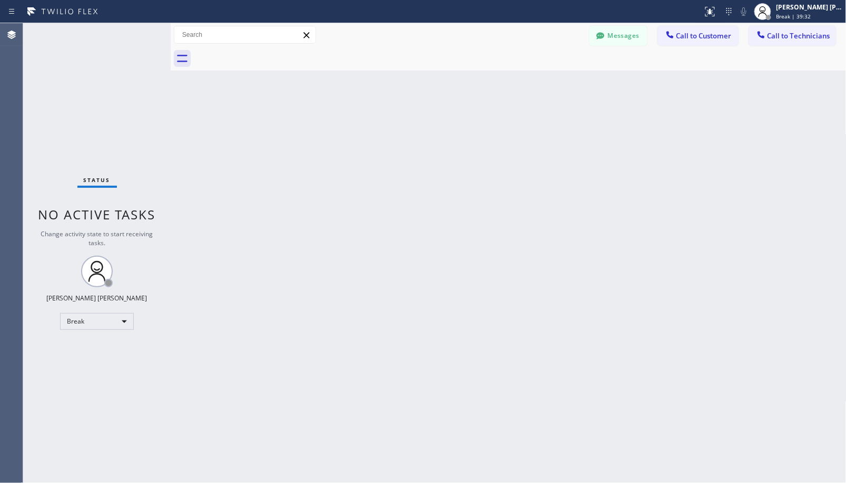
click at [540, 77] on div "Back to Dashboard Change Sender ID Customers Technicians Select a contact Outbo…" at bounding box center [508, 253] width 675 height 460
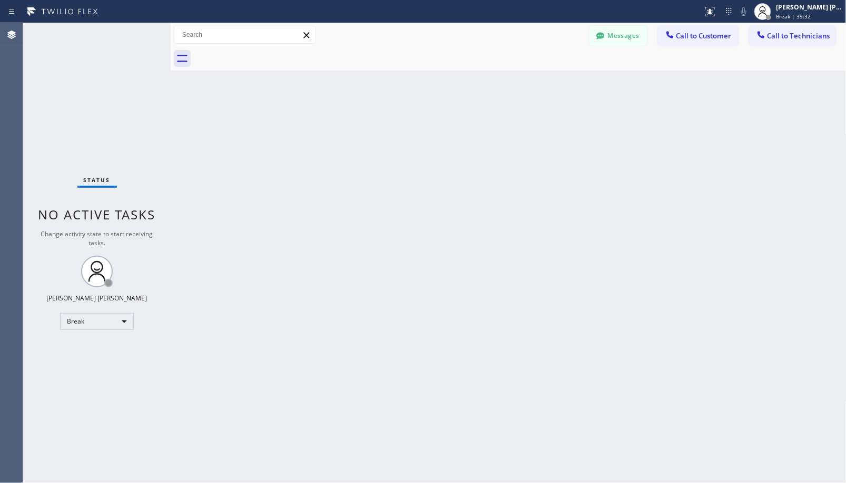
click at [540, 77] on div "Back to Dashboard Change Sender ID Customers Technicians Select a contact Outbo…" at bounding box center [508, 253] width 675 height 460
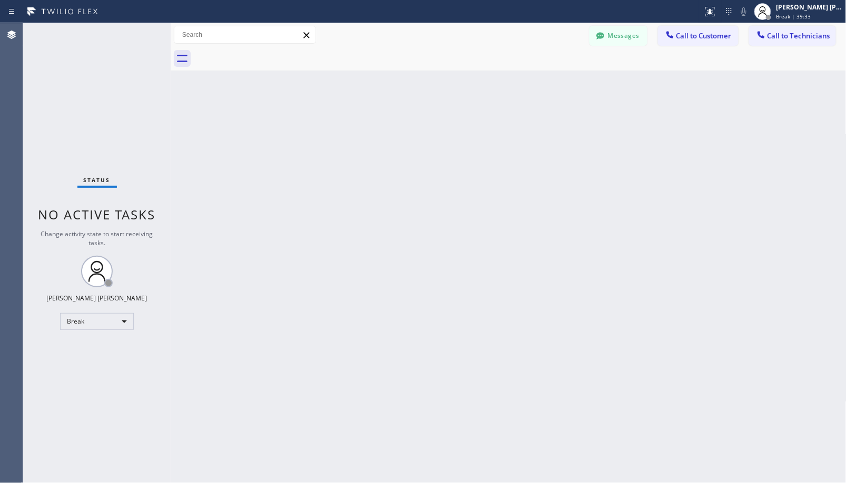
click at [540, 77] on div "Back to Dashboard Change Sender ID Customers Technicians Select a contact Outbo…" at bounding box center [508, 253] width 675 height 460
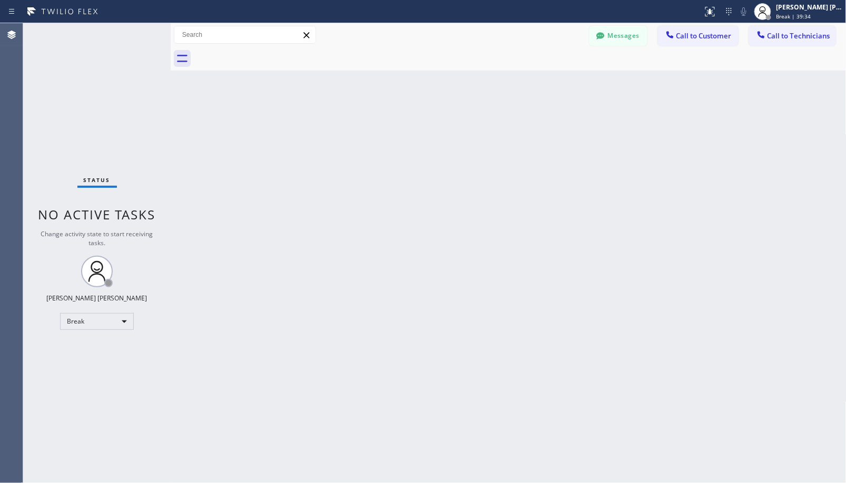
click at [540, 77] on div "Back to Dashboard Change Sender ID Customers Technicians Select a contact Outbo…" at bounding box center [508, 253] width 675 height 460
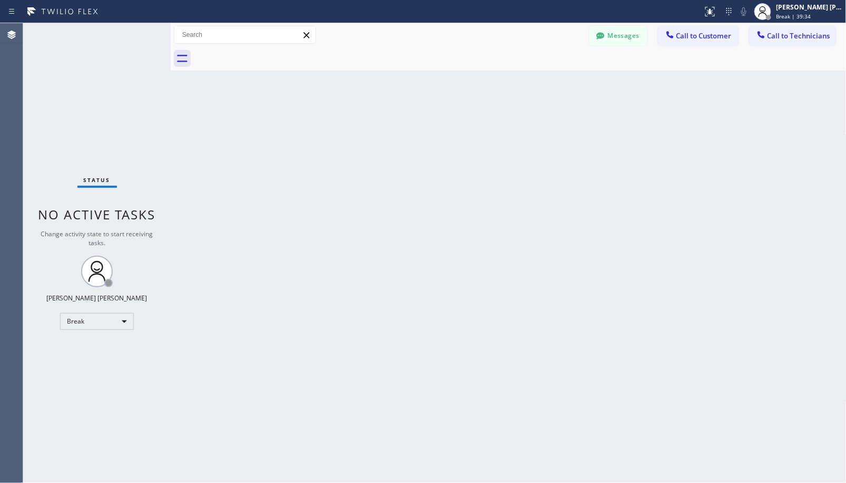
click at [540, 77] on div "Back to Dashboard Change Sender ID Customers Technicians Select a contact Outbo…" at bounding box center [508, 253] width 675 height 460
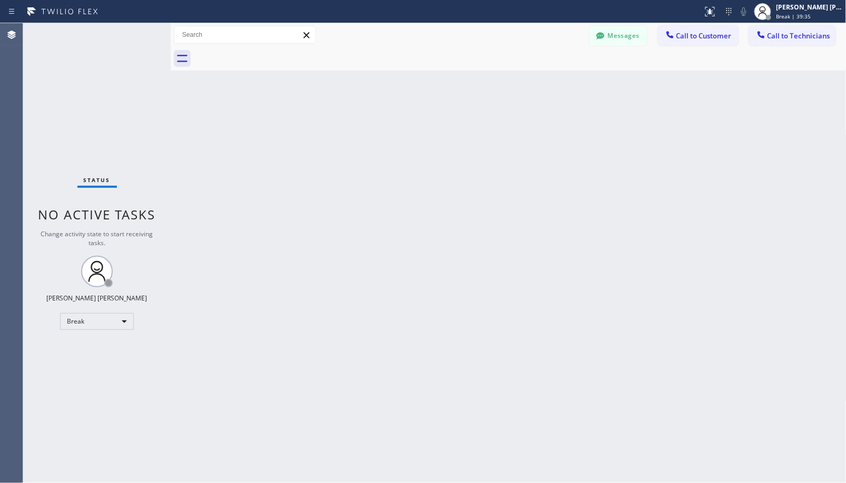
click at [540, 77] on div "Back to Dashboard Change Sender ID Customers Technicians Select a contact Outbo…" at bounding box center [508, 253] width 675 height 460
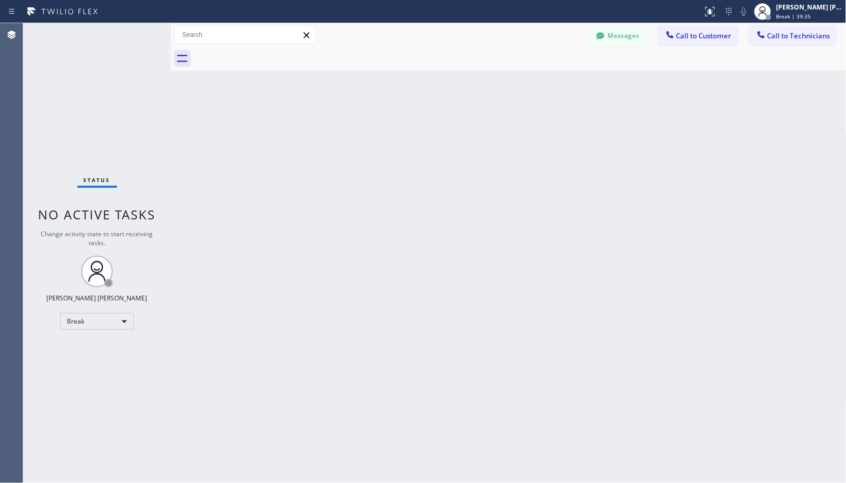
click at [540, 77] on div "Back to Dashboard Change Sender ID Customers Technicians Select a contact Outbo…" at bounding box center [508, 253] width 675 height 460
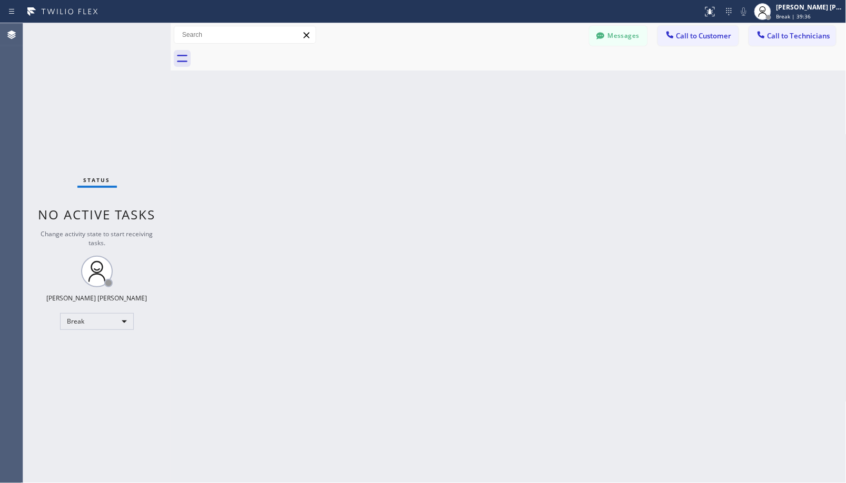
click at [540, 77] on div "Back to Dashboard Change Sender ID Customers Technicians Select a contact Outbo…" at bounding box center [508, 253] width 675 height 460
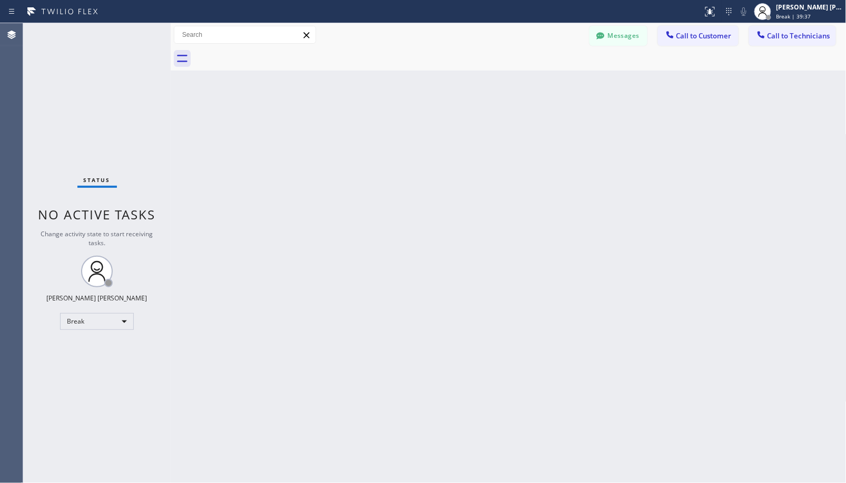
click at [540, 77] on div "Back to Dashboard Change Sender ID Customers Technicians Select a contact Outbo…" at bounding box center [508, 253] width 675 height 460
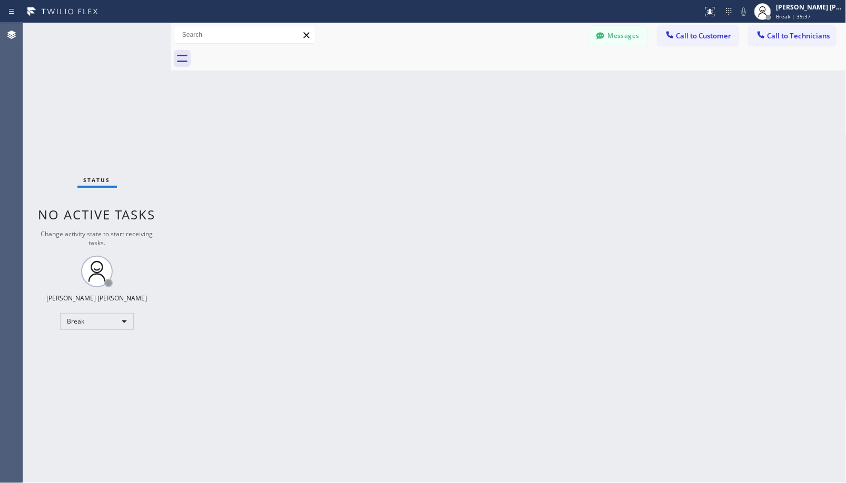
click at [540, 77] on div "Back to Dashboard Change Sender ID Customers Technicians Select a contact Outbo…" at bounding box center [508, 253] width 675 height 460
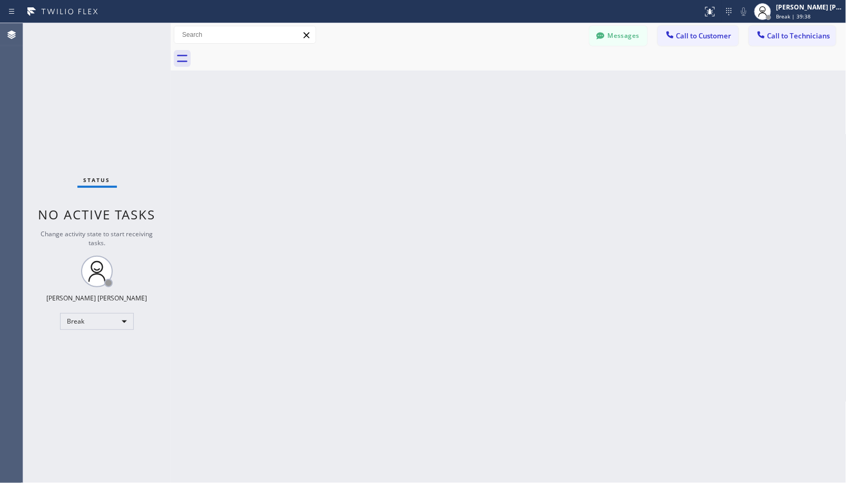
click at [540, 77] on div "Back to Dashboard Change Sender ID Customers Technicians Select a contact Outbo…" at bounding box center [508, 253] width 675 height 460
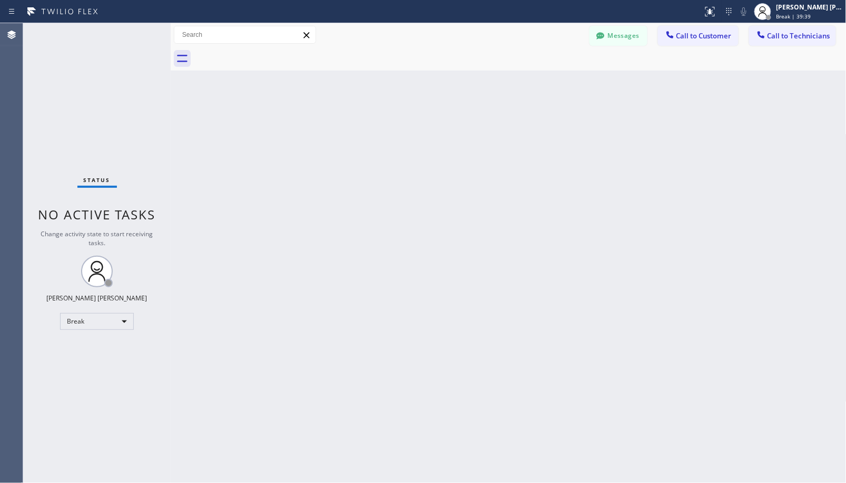
click at [540, 77] on div "Back to Dashboard Change Sender ID Customers Technicians Select a contact Outbo…" at bounding box center [508, 253] width 675 height 460
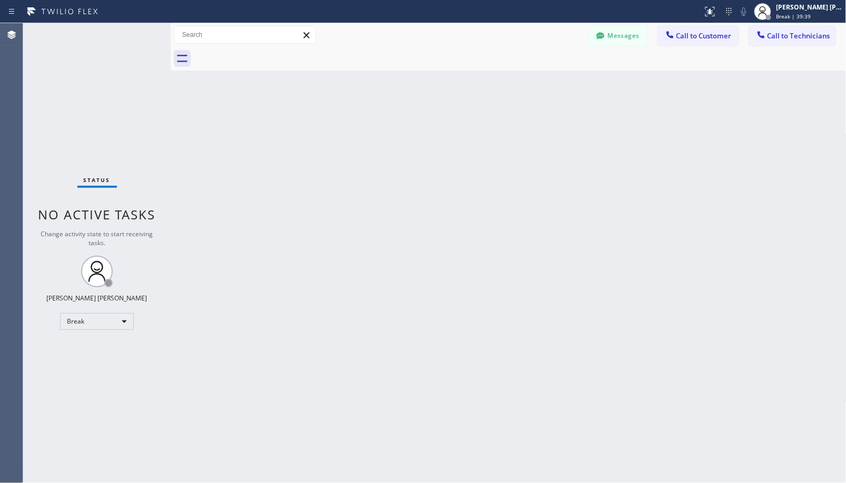
click at [540, 77] on div "Back to Dashboard Change Sender ID Customers Technicians Select a contact Outbo…" at bounding box center [508, 253] width 675 height 460
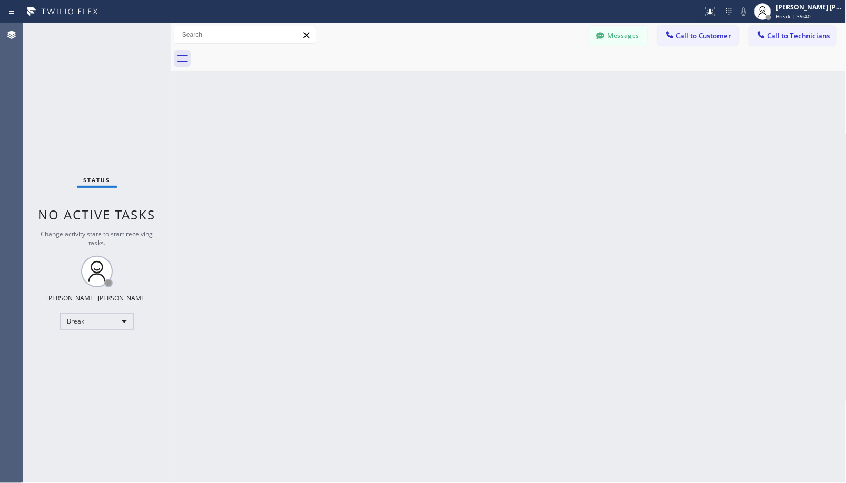
click at [540, 77] on div "Back to Dashboard Change Sender ID Customers Technicians Select a contact Outbo…" at bounding box center [508, 253] width 675 height 460
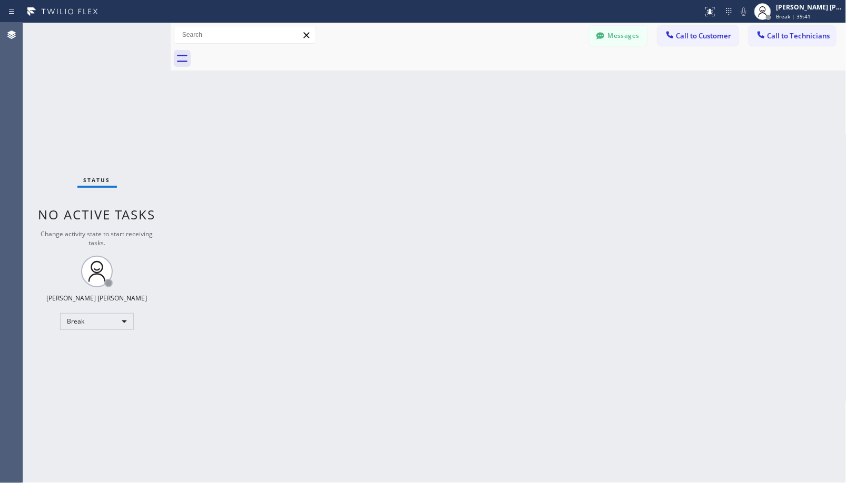
click at [540, 77] on div "Back to Dashboard Change Sender ID Customers Technicians Select a contact Outbo…" at bounding box center [508, 253] width 675 height 460
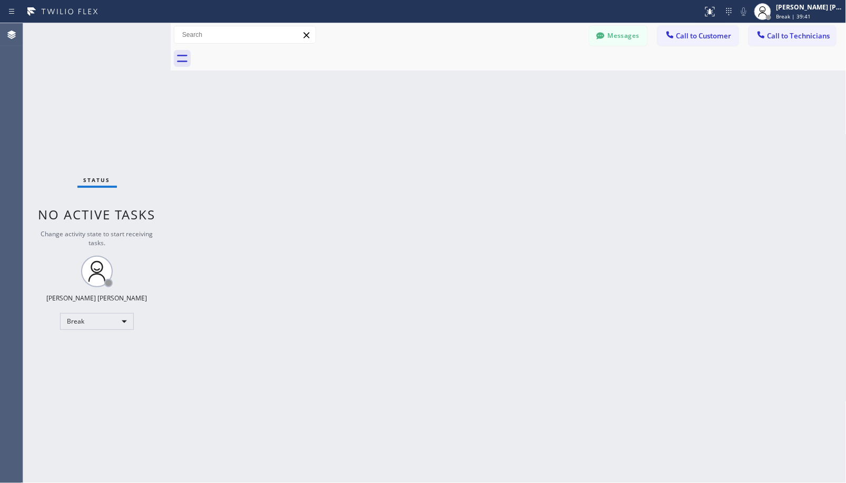
click at [540, 77] on div "Back to Dashboard Change Sender ID Customers Technicians Select a contact Outbo…" at bounding box center [508, 253] width 675 height 460
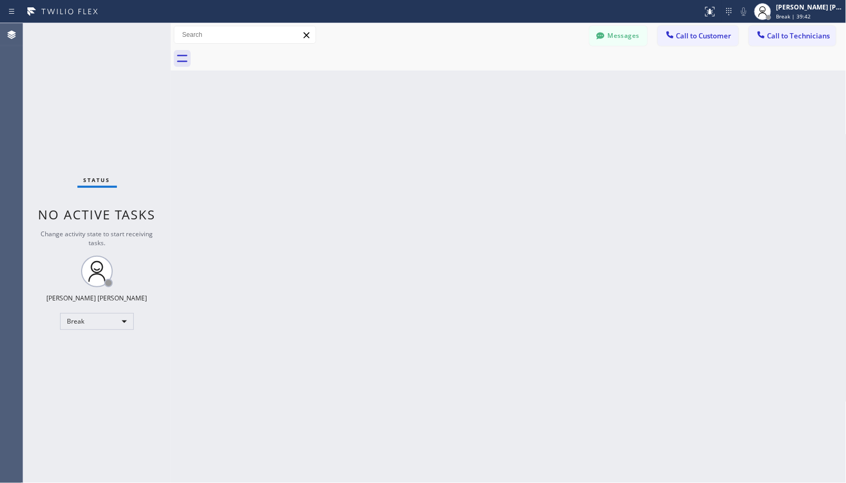
click at [540, 77] on div "Back to Dashboard Change Sender ID Customers Technicians Select a contact Outbo…" at bounding box center [508, 253] width 675 height 460
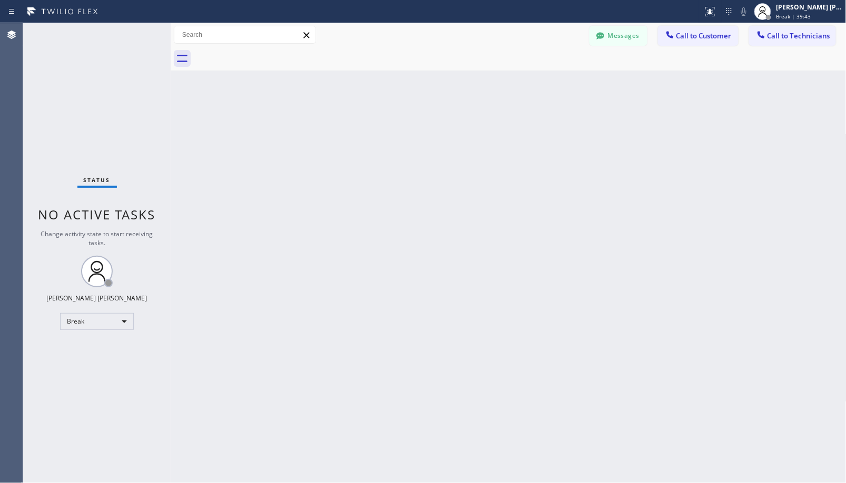
click at [540, 77] on div "Back to Dashboard Change Sender ID Customers Technicians Select a contact Outbo…" at bounding box center [508, 253] width 675 height 460
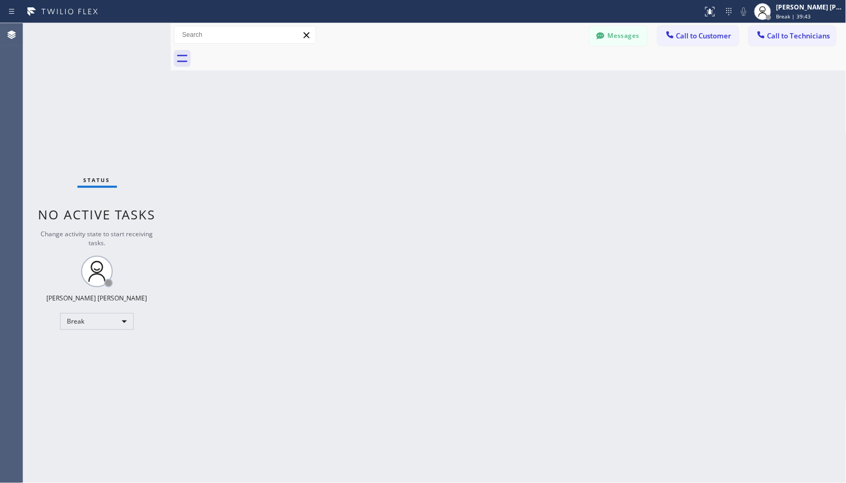
click at [540, 77] on div "Back to Dashboard Change Sender ID Customers Technicians Select a contact Outbo…" at bounding box center [508, 253] width 675 height 460
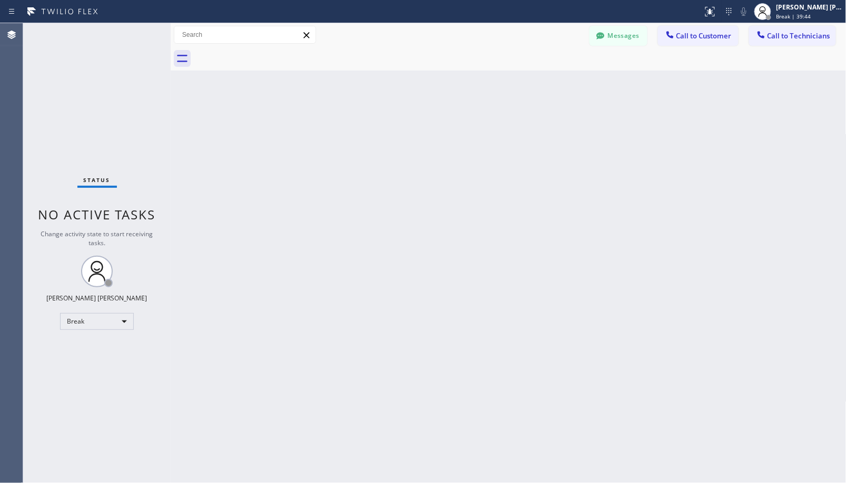
click at [540, 77] on div "Back to Dashboard Change Sender ID Customers Technicians Select a contact Outbo…" at bounding box center [508, 253] width 675 height 460
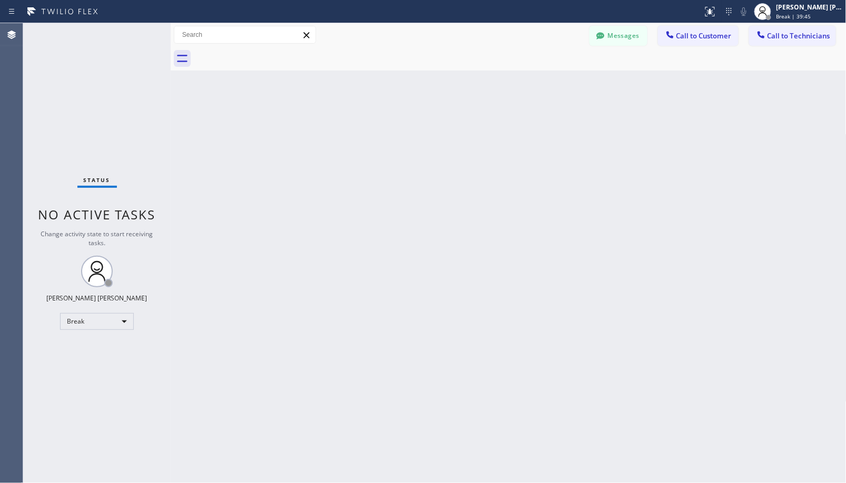
click at [540, 77] on div "Back to Dashboard Change Sender ID Customers Technicians Select a contact Outbo…" at bounding box center [508, 253] width 675 height 460
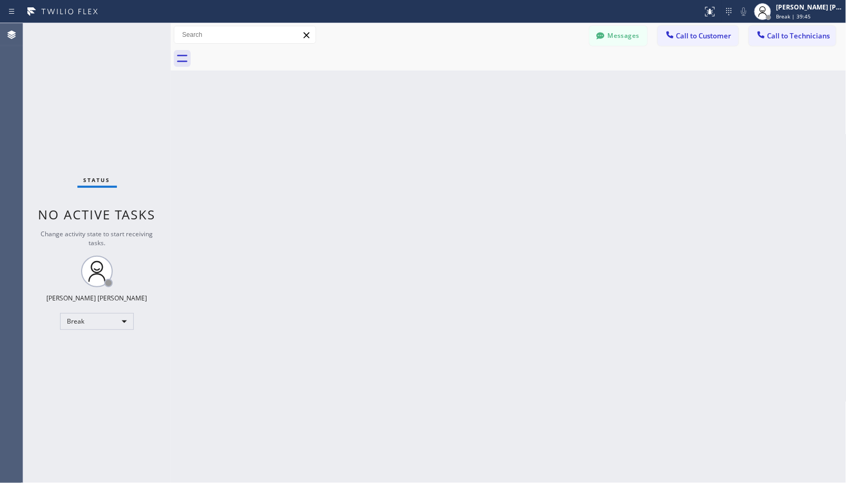
click at [540, 77] on div "Back to Dashboard Change Sender ID Customers Technicians Select a contact Outbo…" at bounding box center [508, 253] width 675 height 460
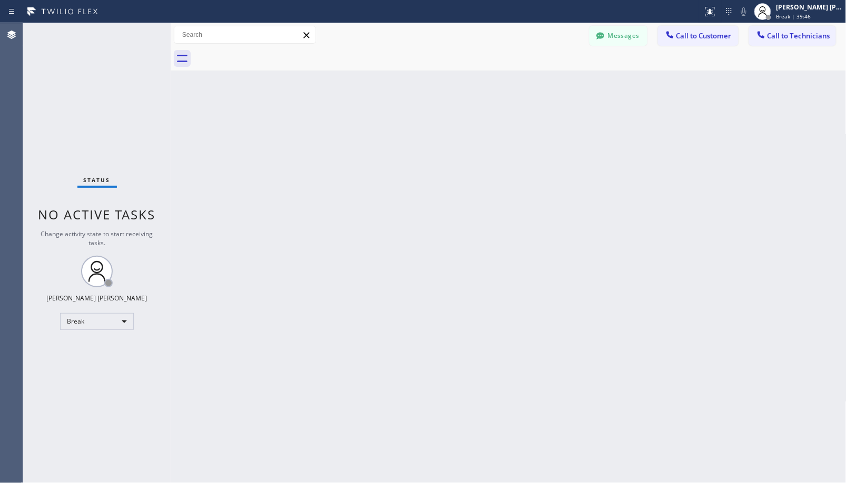
click at [540, 77] on div "Back to Dashboard Change Sender ID Customers Technicians Select a contact Outbo…" at bounding box center [508, 253] width 675 height 460
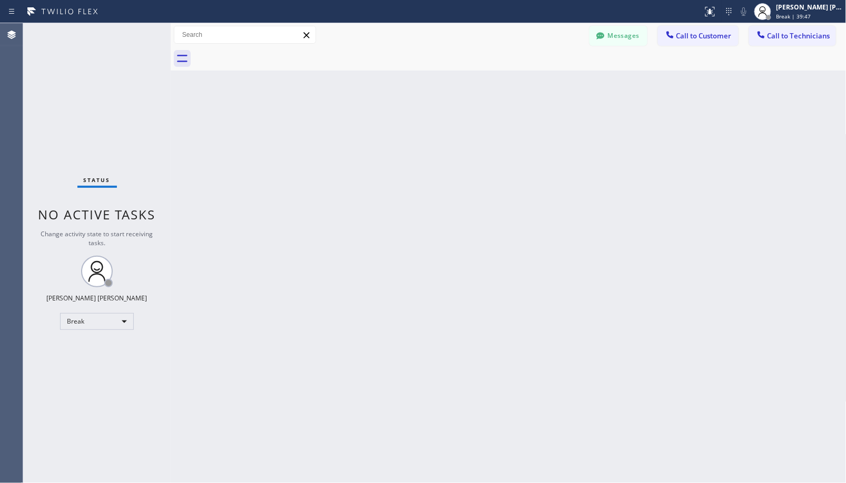
click at [540, 77] on div "Back to Dashboard Change Sender ID Customers Technicians Select a contact Outbo…" at bounding box center [508, 253] width 675 height 460
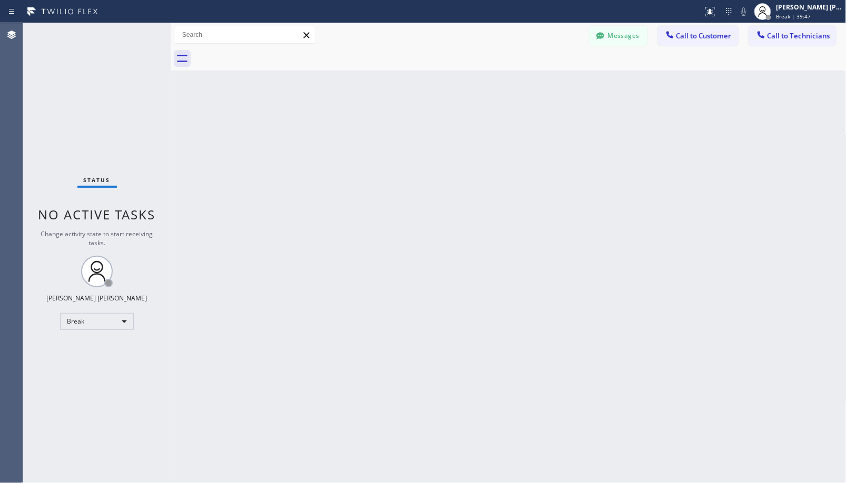
click at [540, 77] on div "Back to Dashboard Change Sender ID Customers Technicians Select a contact Outbo…" at bounding box center [508, 253] width 675 height 460
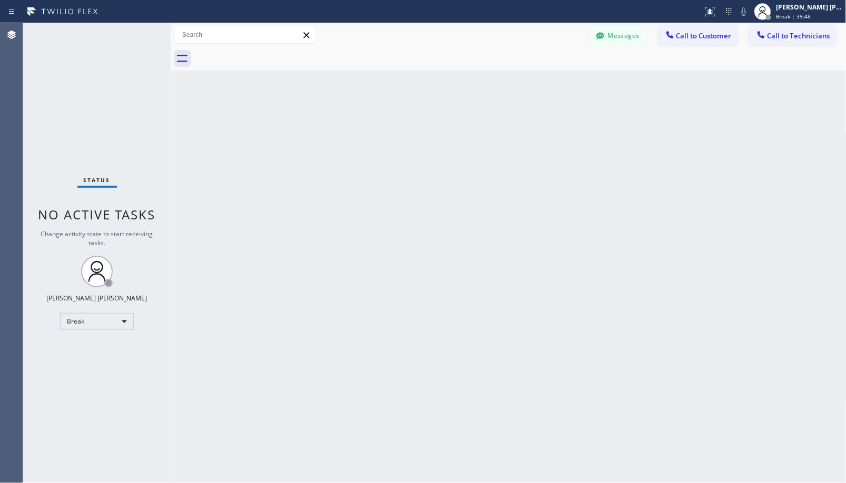
click at [540, 77] on div "Back to Dashboard Change Sender ID Customers Technicians Select a contact Outbo…" at bounding box center [508, 253] width 675 height 460
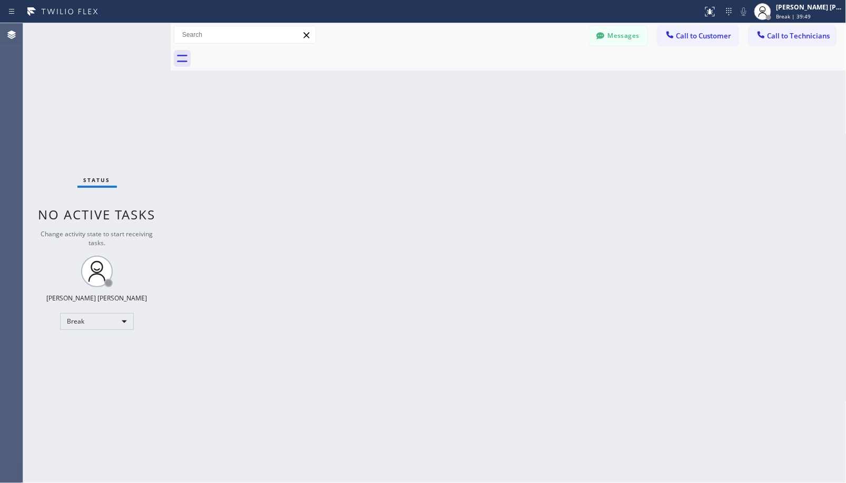
click at [540, 77] on div "Back to Dashboard Change Sender ID Customers Technicians Select a contact Outbo…" at bounding box center [508, 253] width 675 height 460
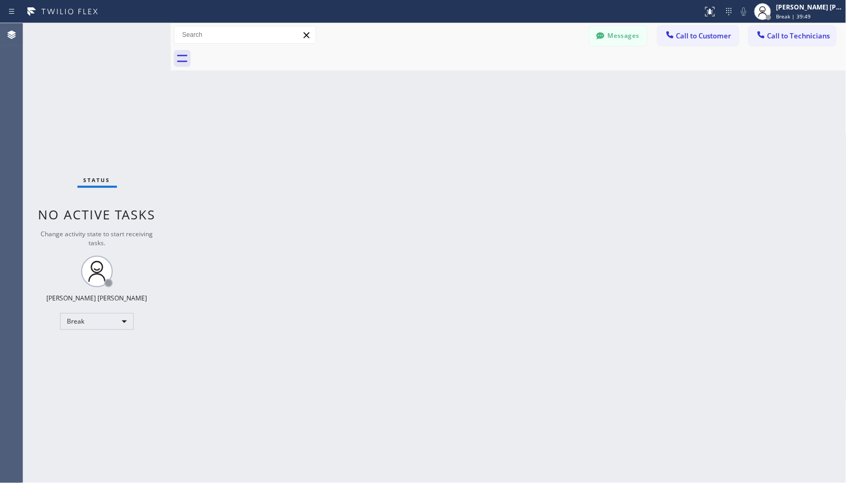
click at [540, 77] on div "Back to Dashboard Change Sender ID Customers Technicians Select a contact Outbo…" at bounding box center [508, 253] width 675 height 460
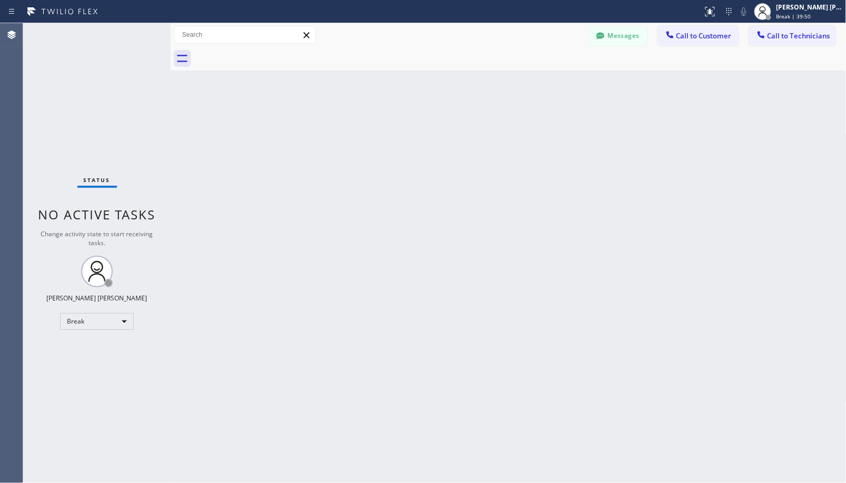
click at [540, 77] on div "Back to Dashboard Change Sender ID Customers Technicians Select a contact Outbo…" at bounding box center [508, 253] width 675 height 460
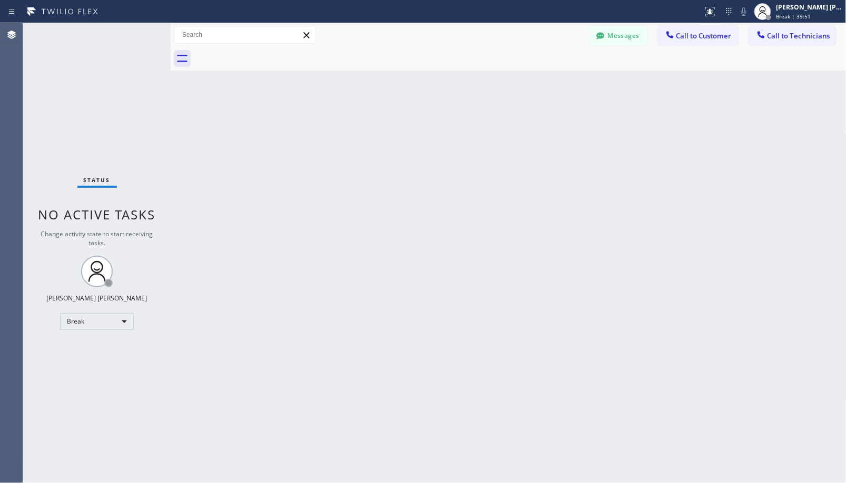
click at [540, 77] on div "Back to Dashboard Change Sender ID Customers Technicians Select a contact Outbo…" at bounding box center [508, 253] width 675 height 460
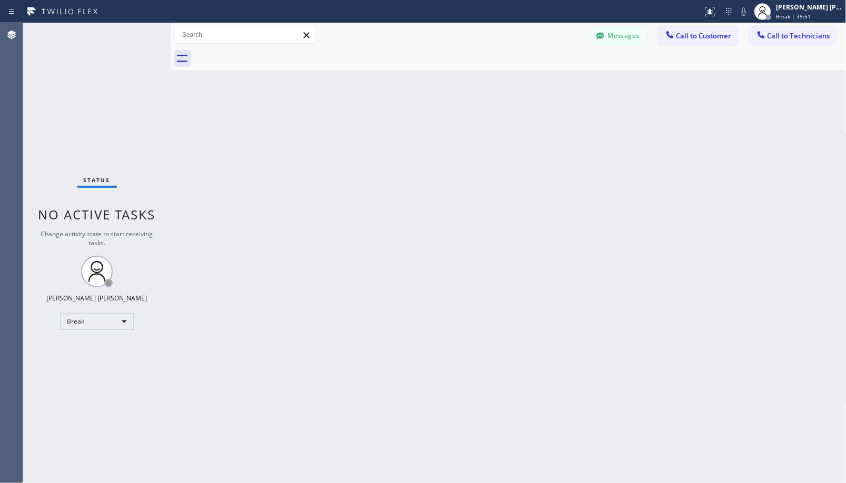
click at [540, 77] on div "Back to Dashboard Change Sender ID Customers Technicians Select a contact Outbo…" at bounding box center [508, 253] width 675 height 460
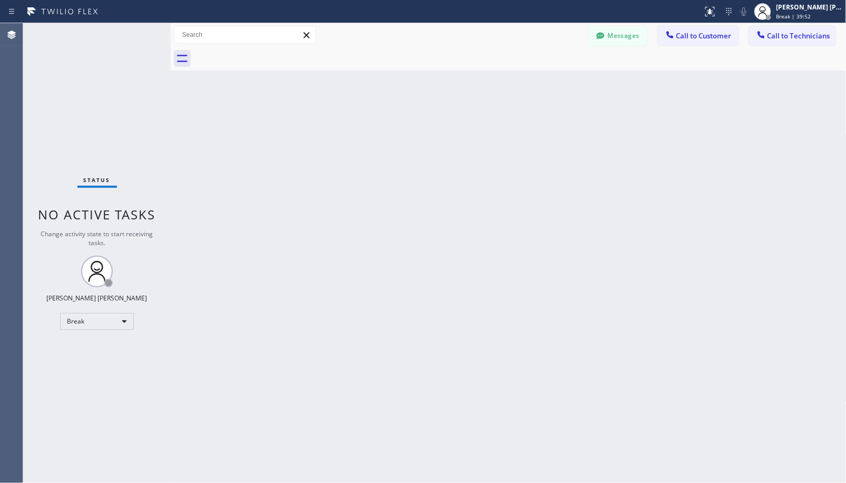
click at [540, 77] on div "Back to Dashboard Change Sender ID Customers Technicians Select a contact Outbo…" at bounding box center [508, 253] width 675 height 460
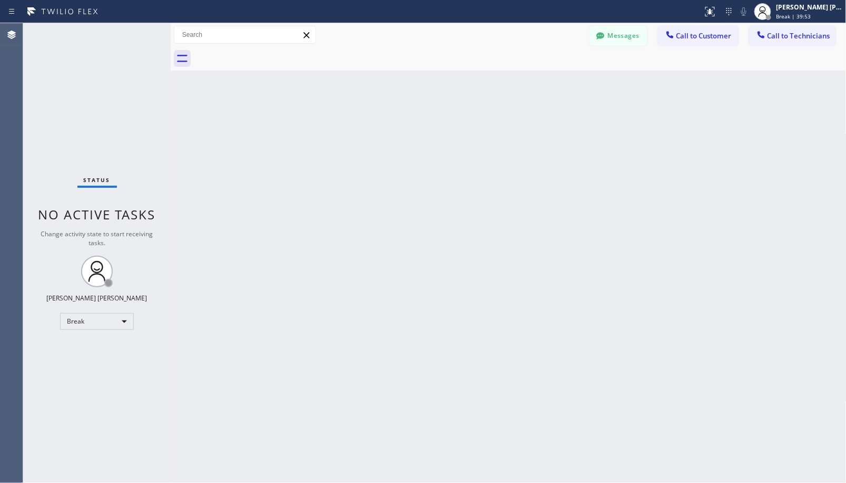
click at [540, 77] on div "Back to Dashboard Change Sender ID Customers Technicians Select a contact Outbo…" at bounding box center [508, 253] width 675 height 460
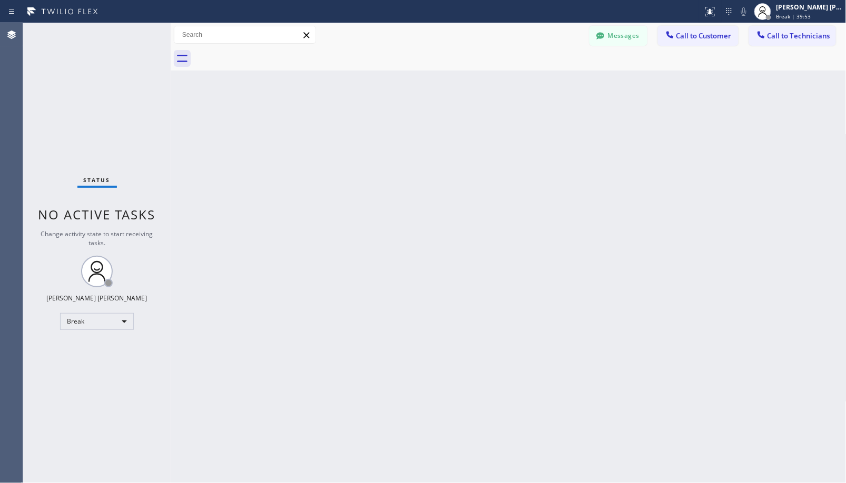
click at [540, 77] on div "Back to Dashboard Change Sender ID Customers Technicians Select a contact Outbo…" at bounding box center [508, 253] width 675 height 460
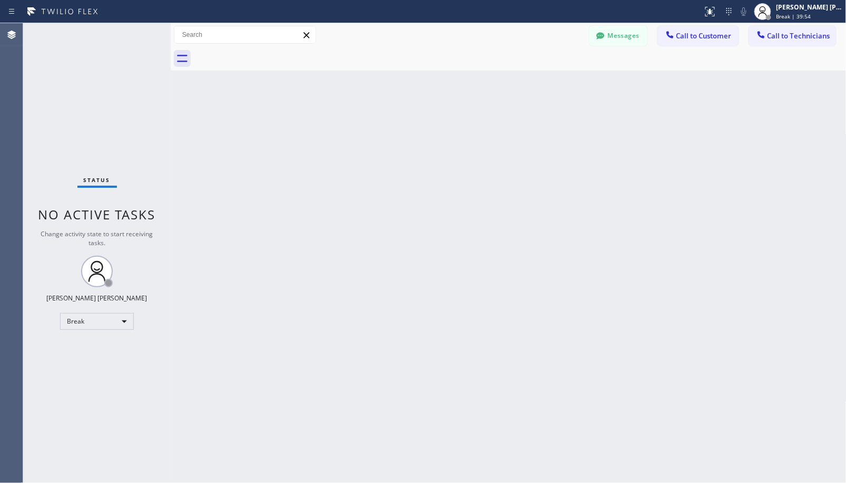
click at [540, 77] on div "Back to Dashboard Change Sender ID Customers Technicians Select a contact Outbo…" at bounding box center [508, 253] width 675 height 460
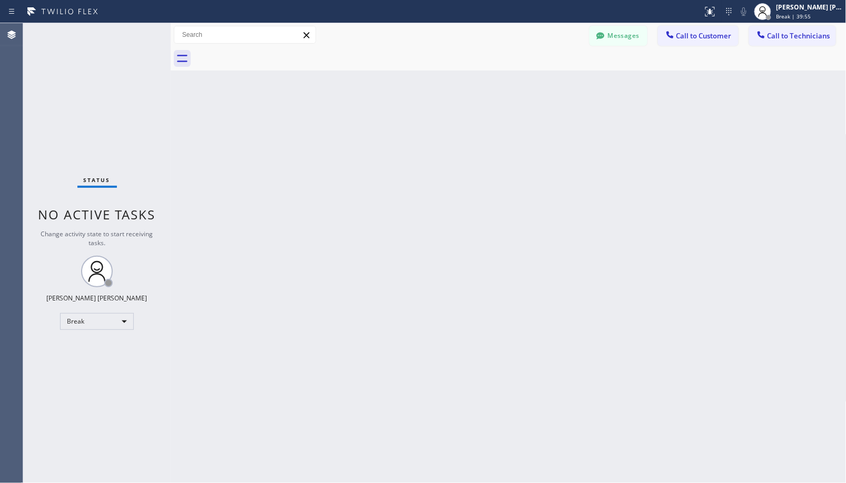
click at [540, 77] on div "Back to Dashboard Change Sender ID Customers Technicians Select a contact Outbo…" at bounding box center [508, 253] width 675 height 460
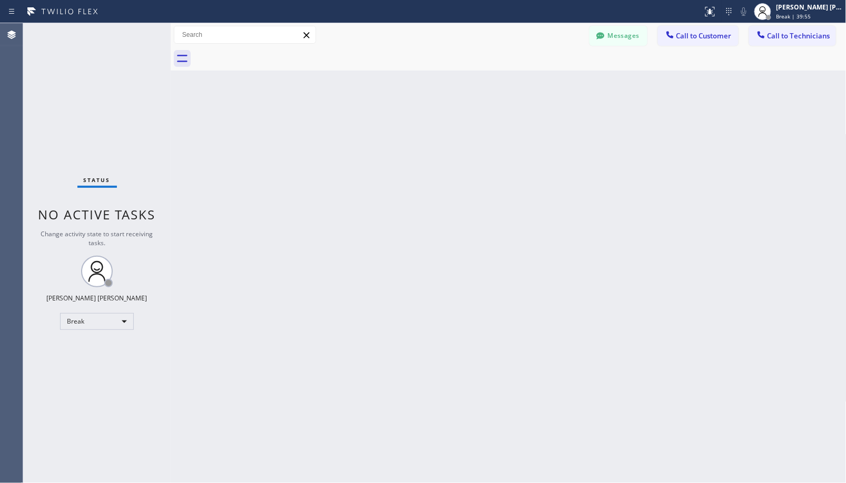
click at [540, 77] on div "Back to Dashboard Change Sender ID Customers Technicians Select a contact Outbo…" at bounding box center [508, 253] width 675 height 460
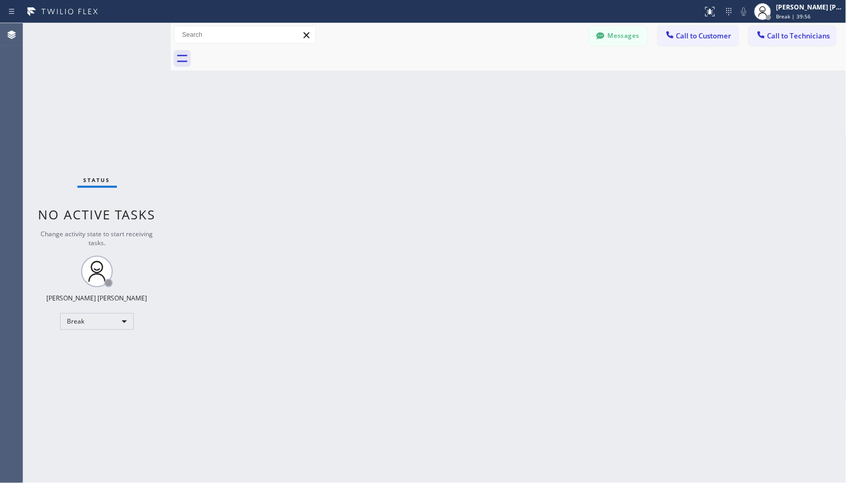
click at [540, 77] on div "Back to Dashboard Change Sender ID Customers Technicians Select a contact Outbo…" at bounding box center [508, 253] width 675 height 460
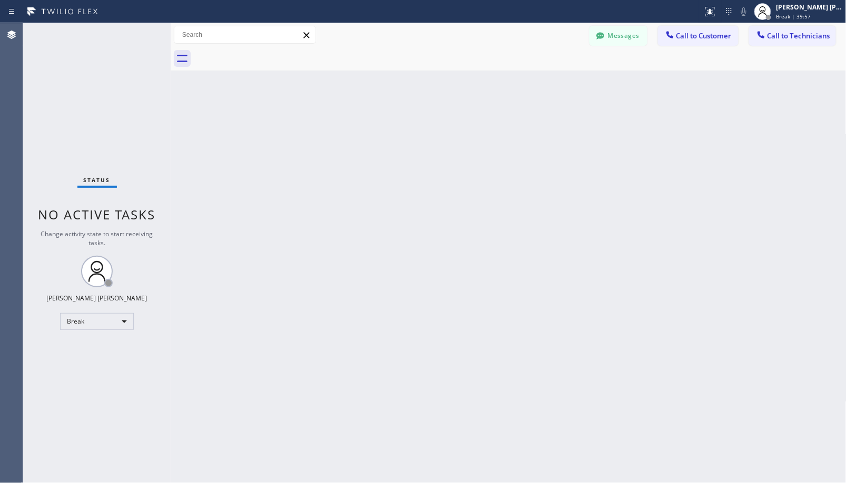
click at [540, 77] on div "Back to Dashboard Change Sender ID Customers Technicians Select a contact Outbo…" at bounding box center [508, 253] width 675 height 460
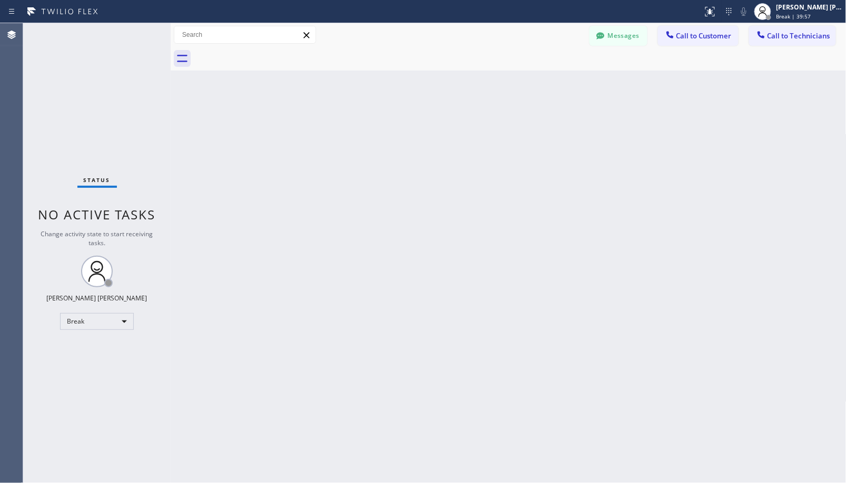
click at [540, 77] on div "Back to Dashboard Change Sender ID Customers Technicians Select a contact Outbo…" at bounding box center [508, 253] width 675 height 460
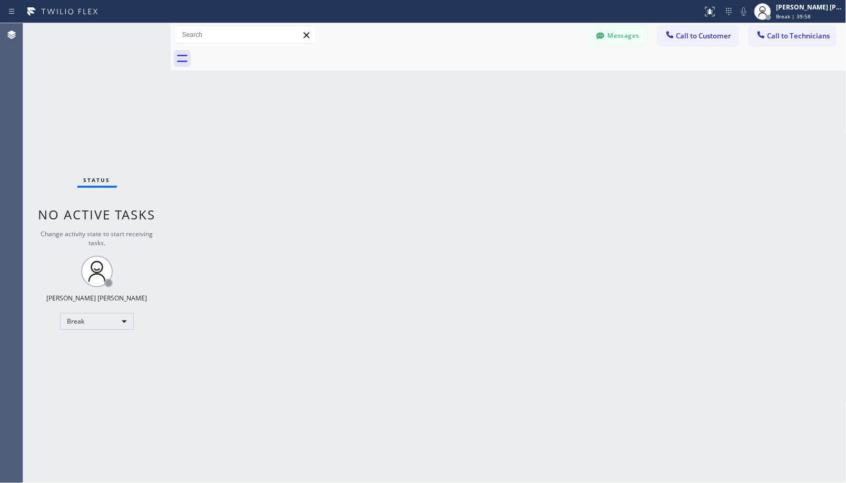
click at [540, 77] on div "Back to Dashboard Change Sender ID Customers Technicians Select a contact Outbo…" at bounding box center [508, 253] width 675 height 460
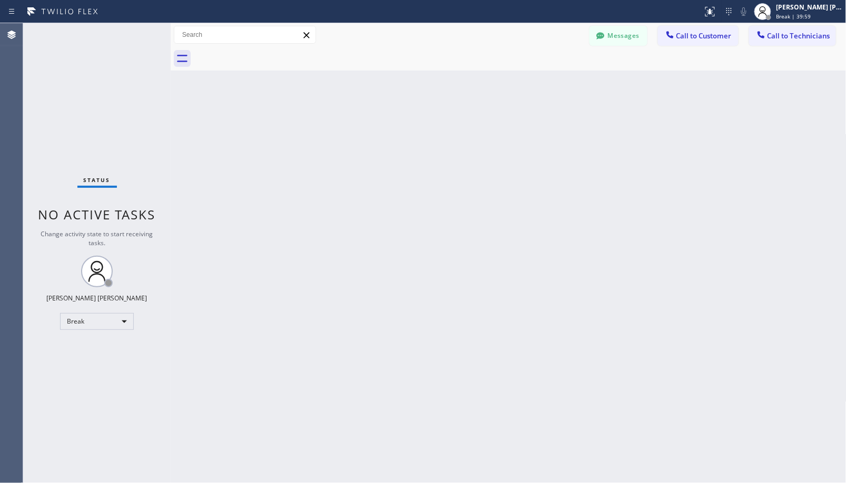
click at [540, 77] on div "Back to Dashboard Change Sender ID Customers Technicians Select a contact Outbo…" at bounding box center [508, 253] width 675 height 460
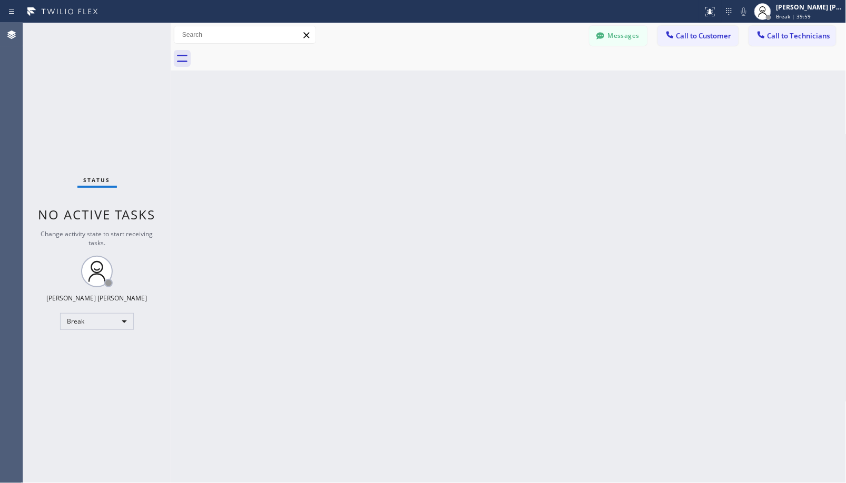
click at [540, 77] on div "Back to Dashboard Change Sender ID Customers Technicians Select a contact Outbo…" at bounding box center [508, 253] width 675 height 460
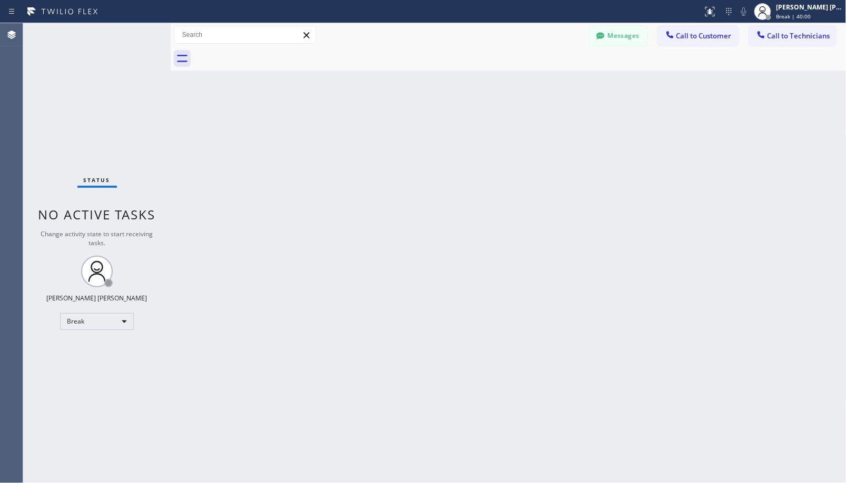
click at [540, 77] on div "Back to Dashboard Change Sender ID Customers Technicians Select a contact Outbo…" at bounding box center [508, 253] width 675 height 460
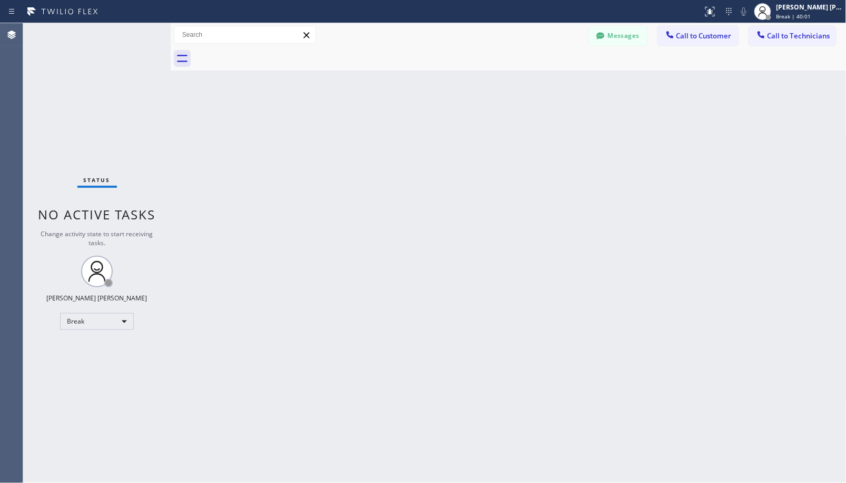
click at [540, 77] on div "Back to Dashboard Change Sender ID Customers Technicians Select a contact Outbo…" at bounding box center [508, 253] width 675 height 460
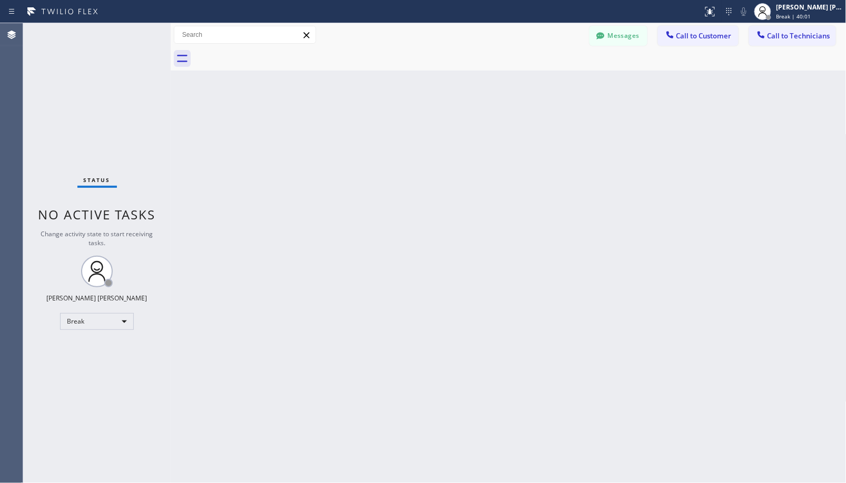
click at [540, 77] on div "Back to Dashboard Change Sender ID Customers Technicians Select a contact Outbo…" at bounding box center [508, 253] width 675 height 460
click
drag, startPoint x: 275, startPoint y: 227, endPoint x: 206, endPoint y: 289, distance: 92.9
